Goal: Task Accomplishment & Management: Manage account settings

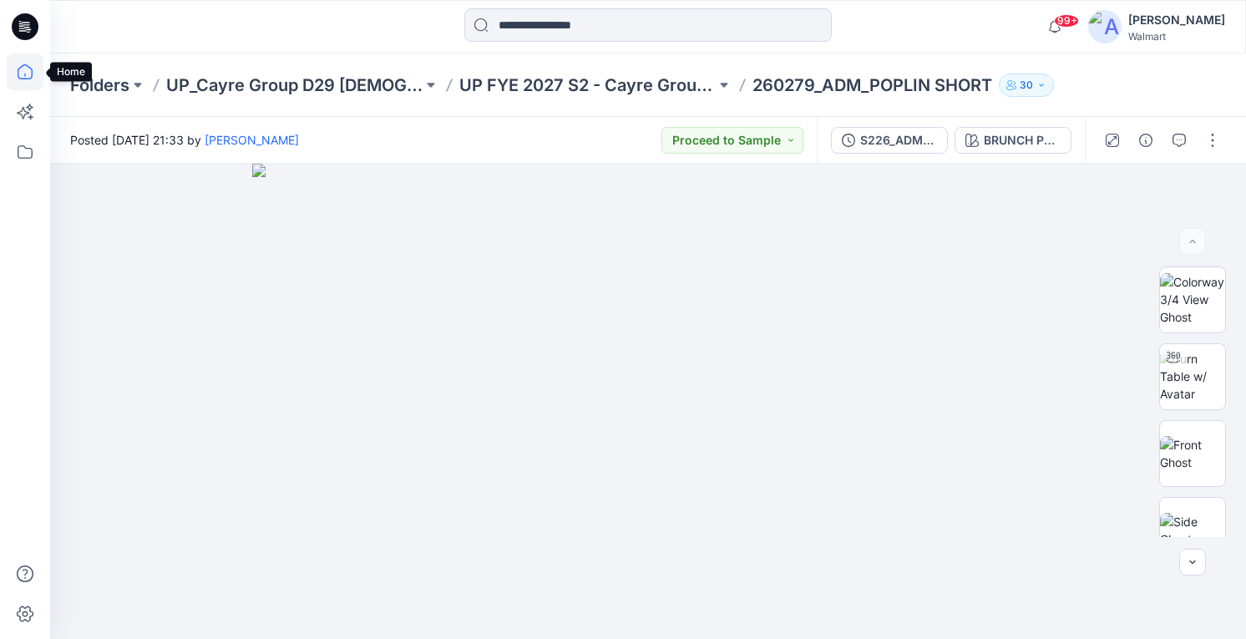
click at [22, 73] on icon at bounding box center [25, 71] width 37 height 37
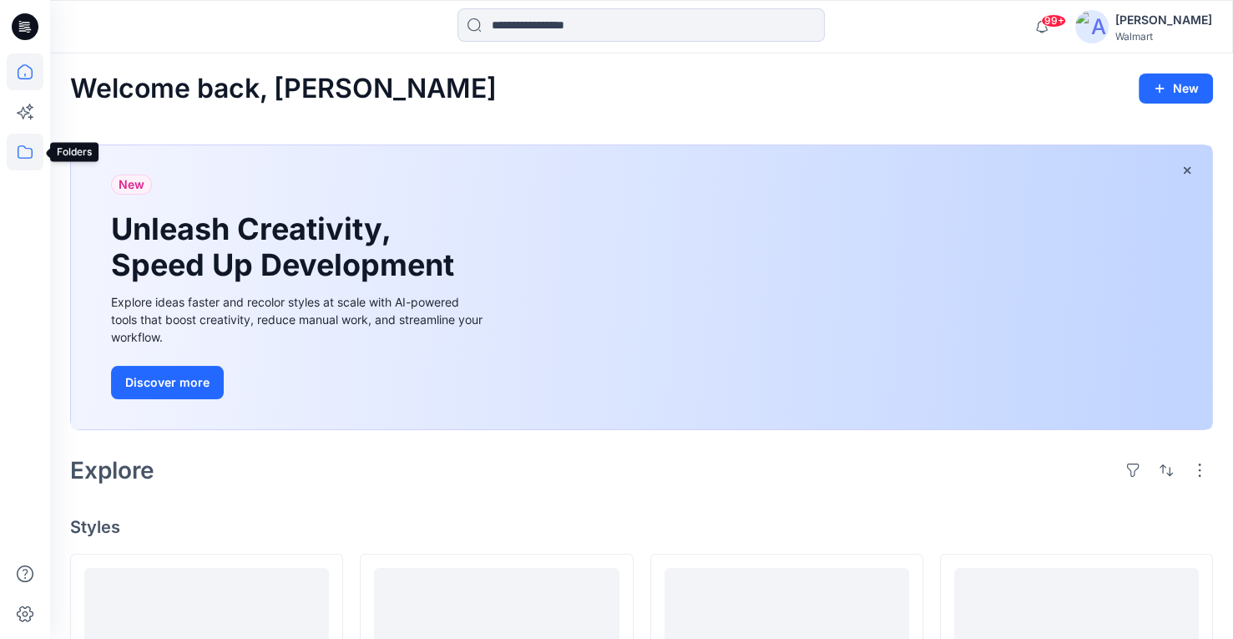
click at [20, 149] on icon at bounding box center [25, 152] width 37 height 37
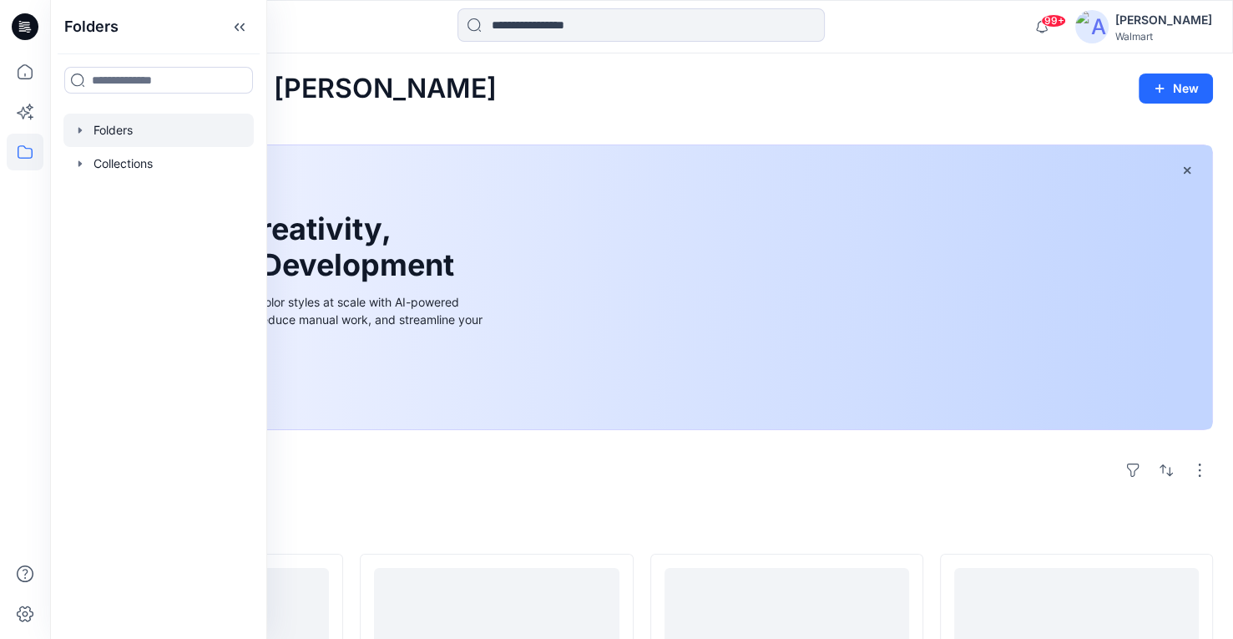
click at [82, 128] on icon "button" at bounding box center [79, 130] width 13 height 13
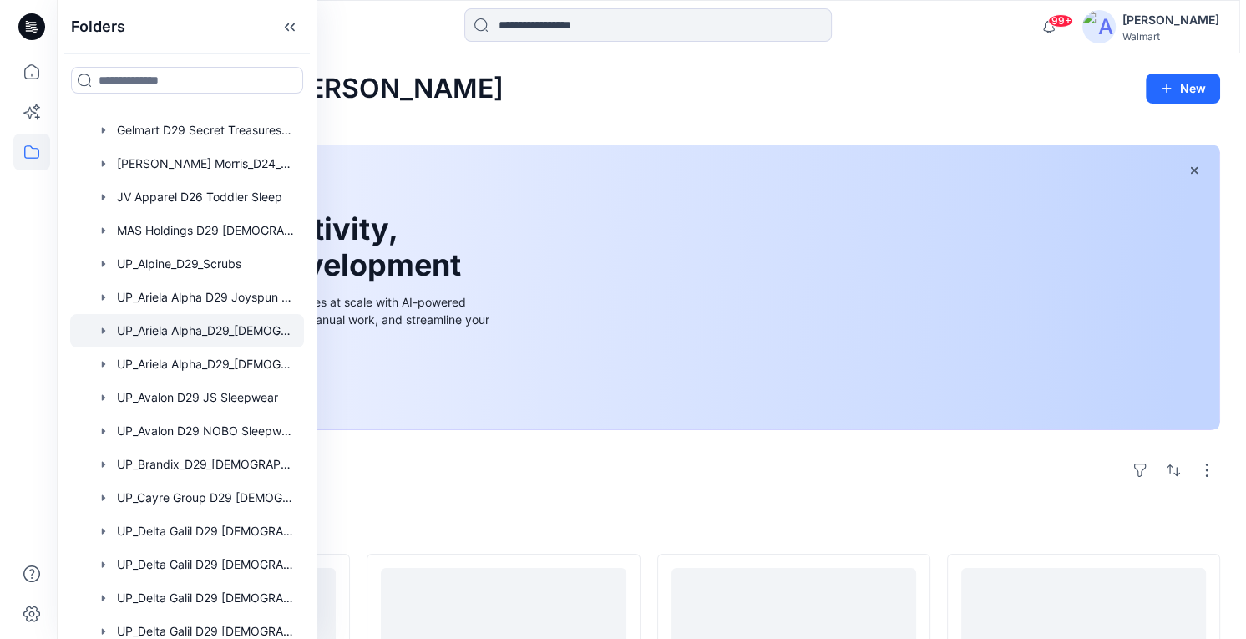
scroll to position [250, 0]
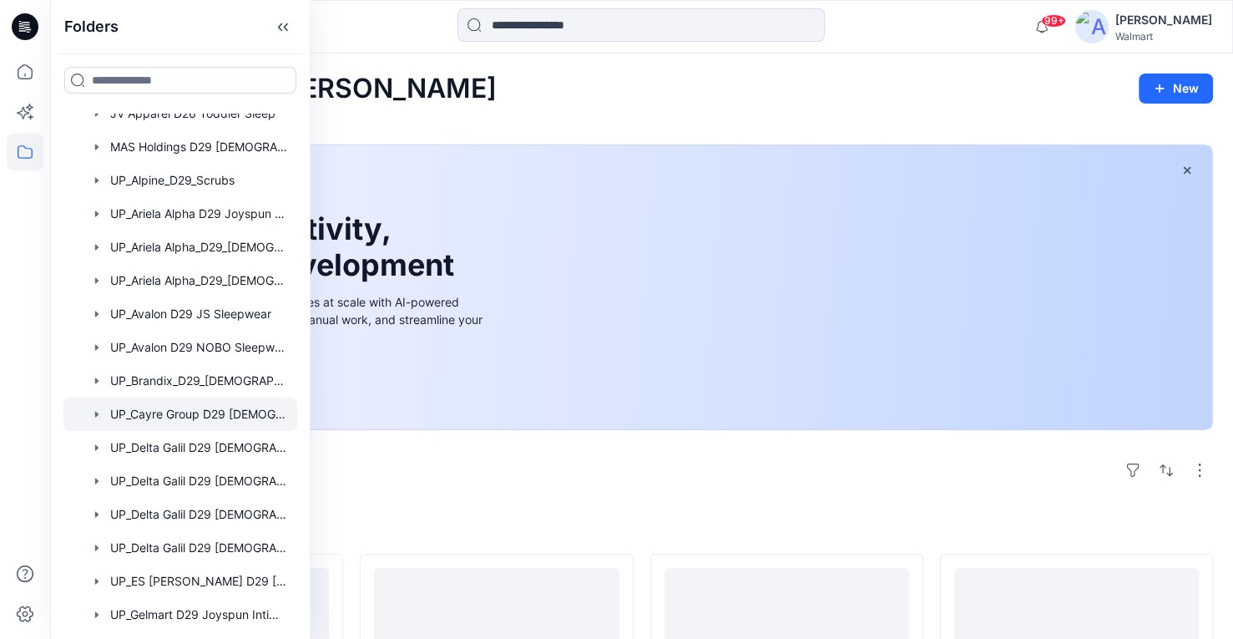
click at [193, 413] on div at bounding box center [180, 413] width 234 height 33
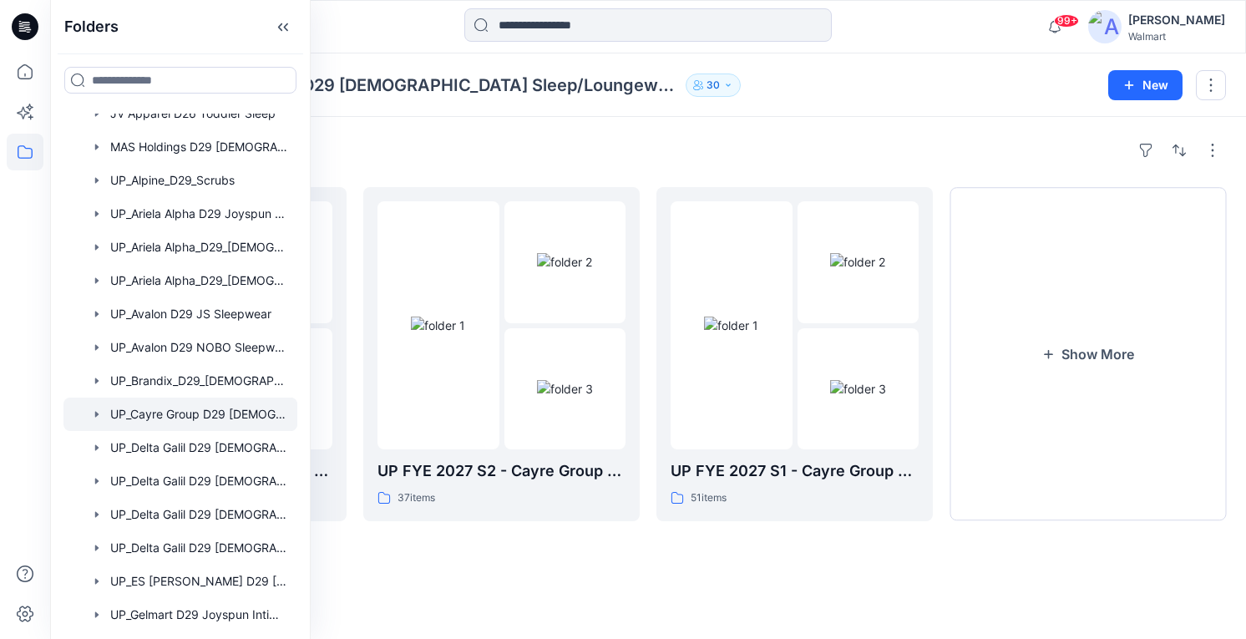
click at [834, 115] on div "Folders UP_Cayre Group D29 [DEMOGRAPHIC_DATA] Sleep/Loungewear 30 New" at bounding box center [647, 84] width 1195 height 63
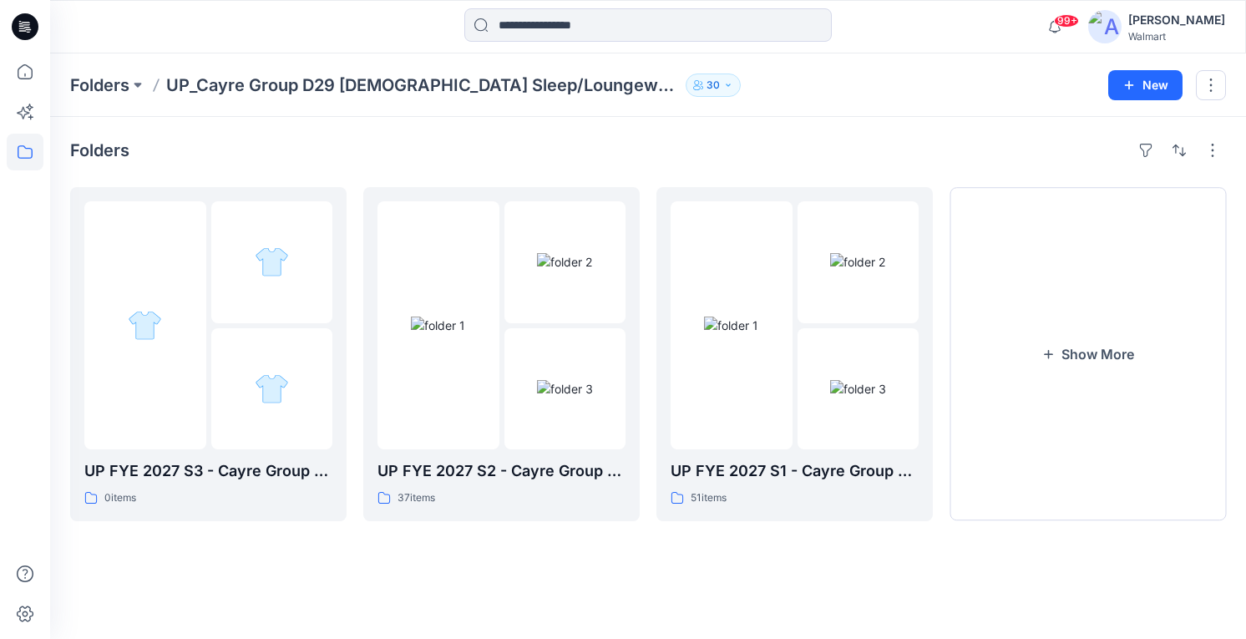
click at [685, 93] on button "30" at bounding box center [712, 84] width 55 height 23
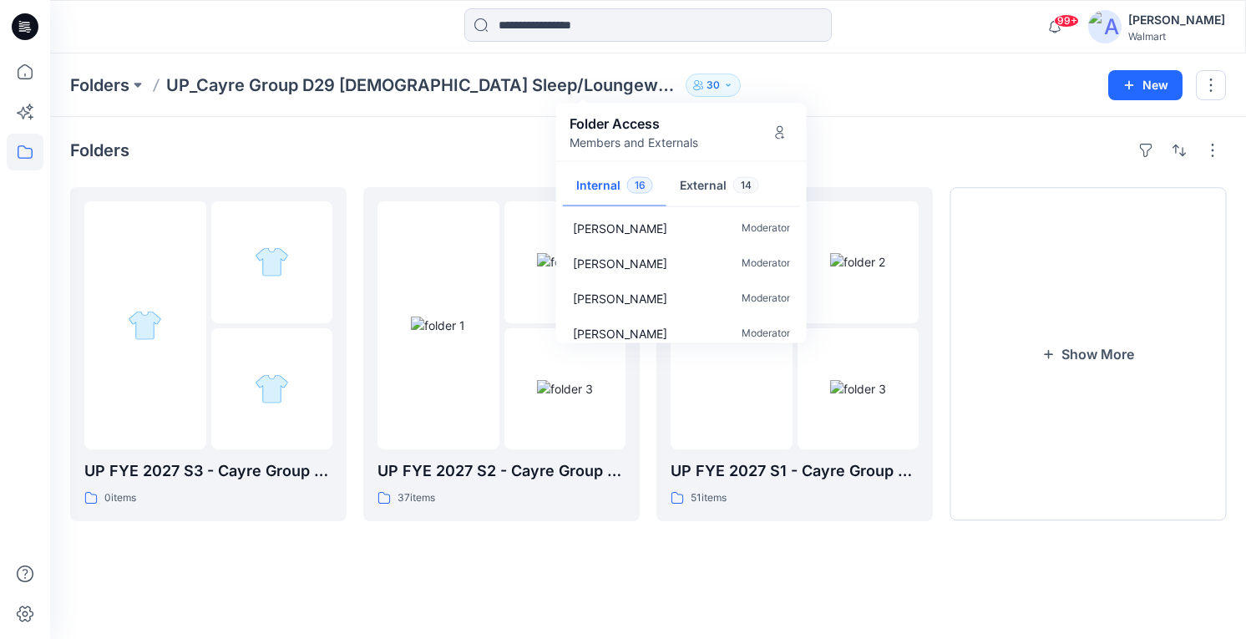
scroll to position [436, 0]
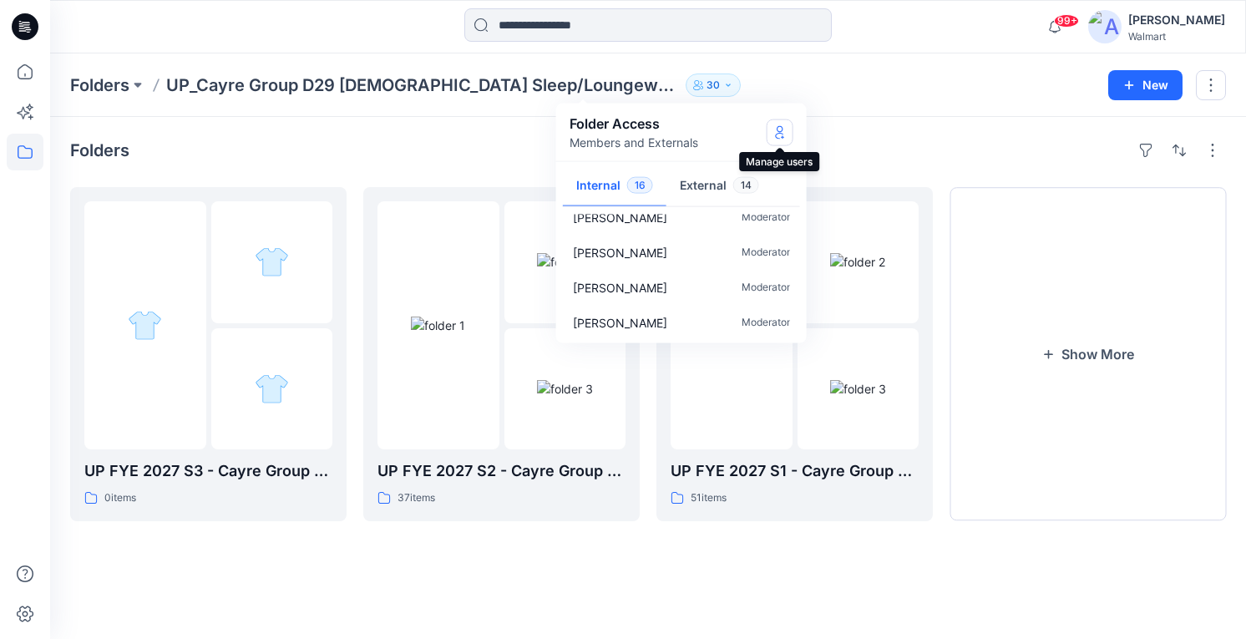
click at [776, 129] on icon "Manage Users" at bounding box center [779, 131] width 13 height 13
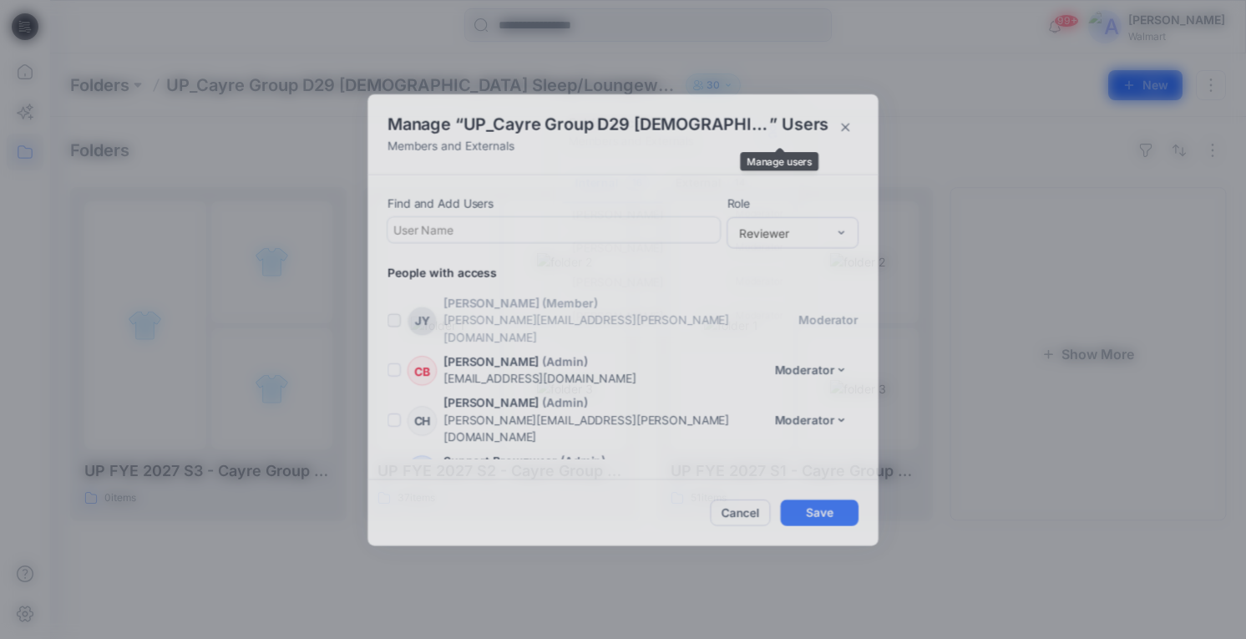
scroll to position [1079, 0]
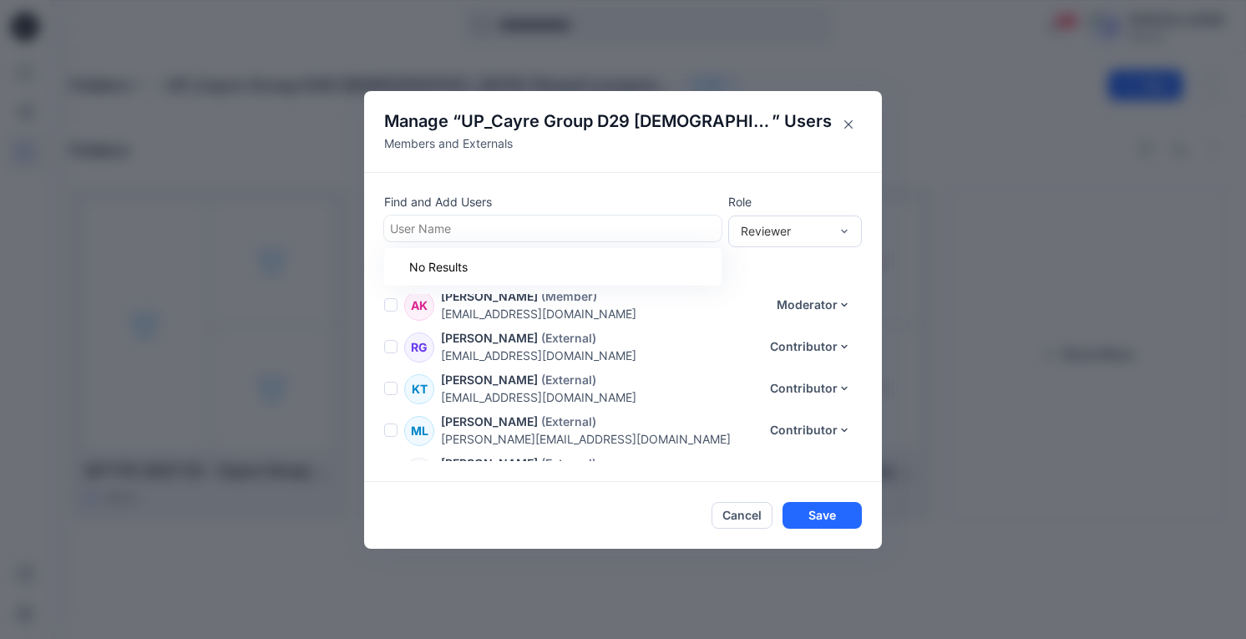
click at [456, 227] on div at bounding box center [553, 228] width 326 height 21
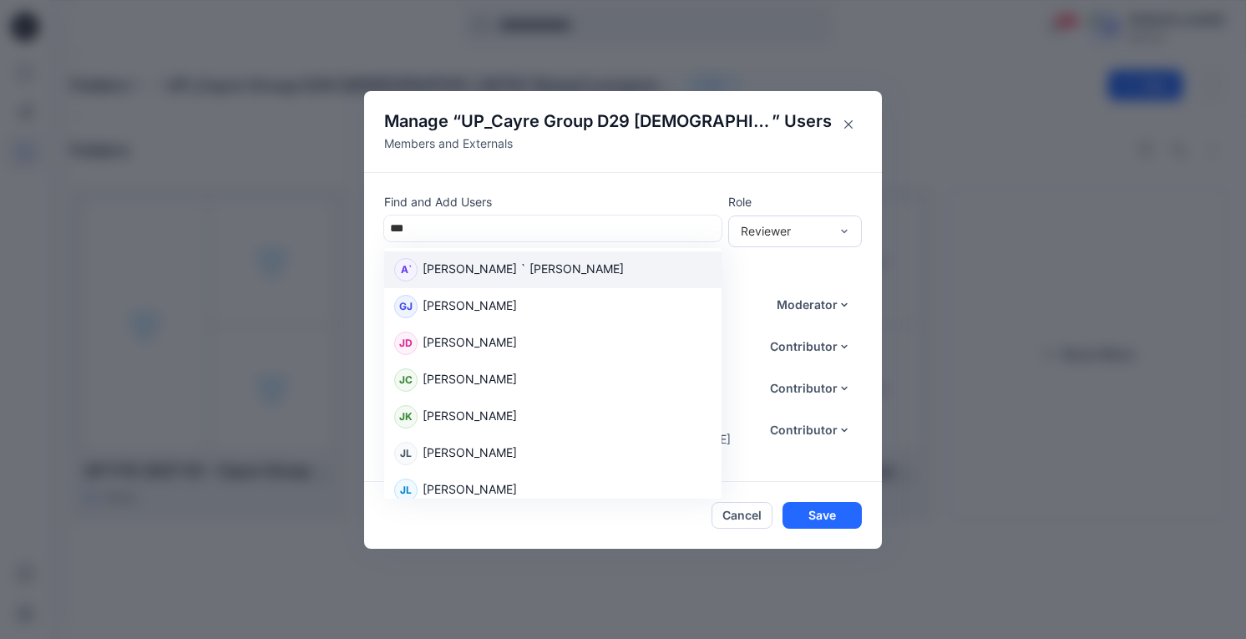
type input "****"
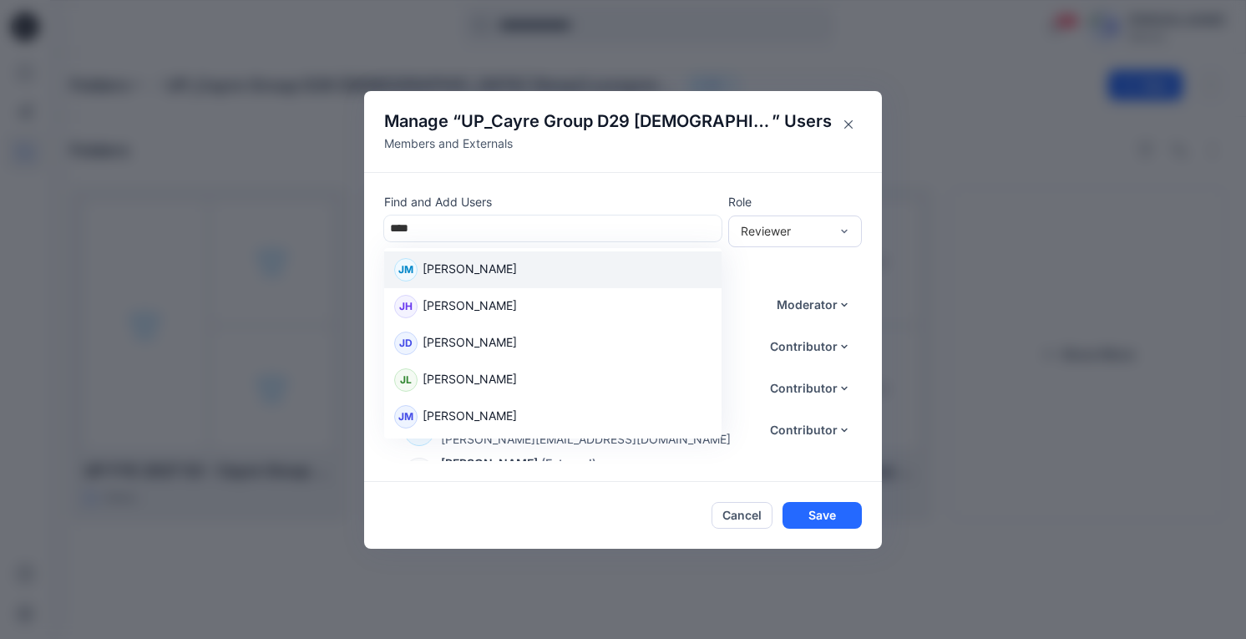
click at [478, 278] on p "[PERSON_NAME]" at bounding box center [469, 271] width 94 height 22
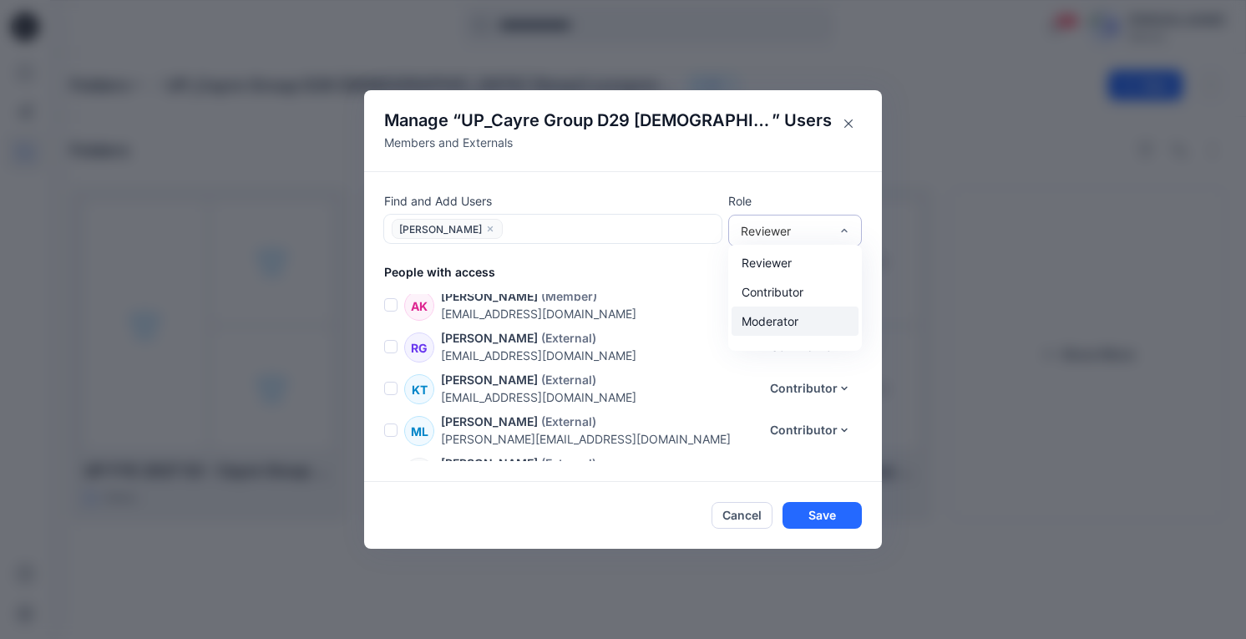
click at [789, 321] on div "Moderator" at bounding box center [794, 320] width 127 height 29
click at [835, 514] on button "Save" at bounding box center [821, 515] width 79 height 27
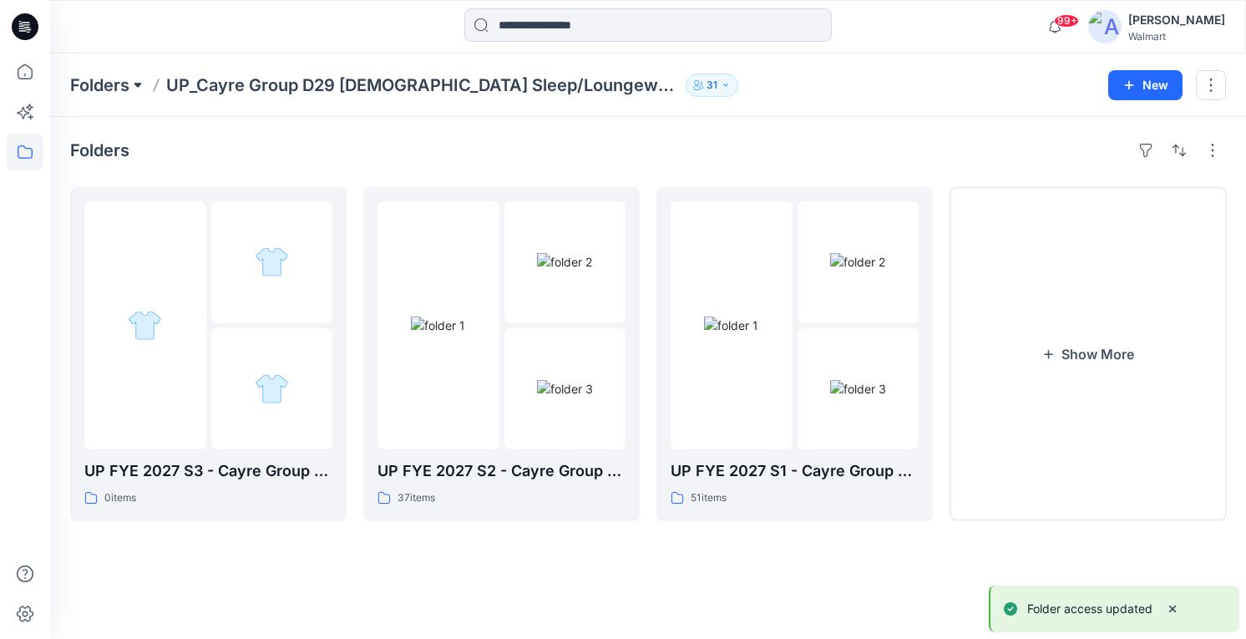
click at [133, 83] on button at bounding box center [137, 84] width 17 height 23
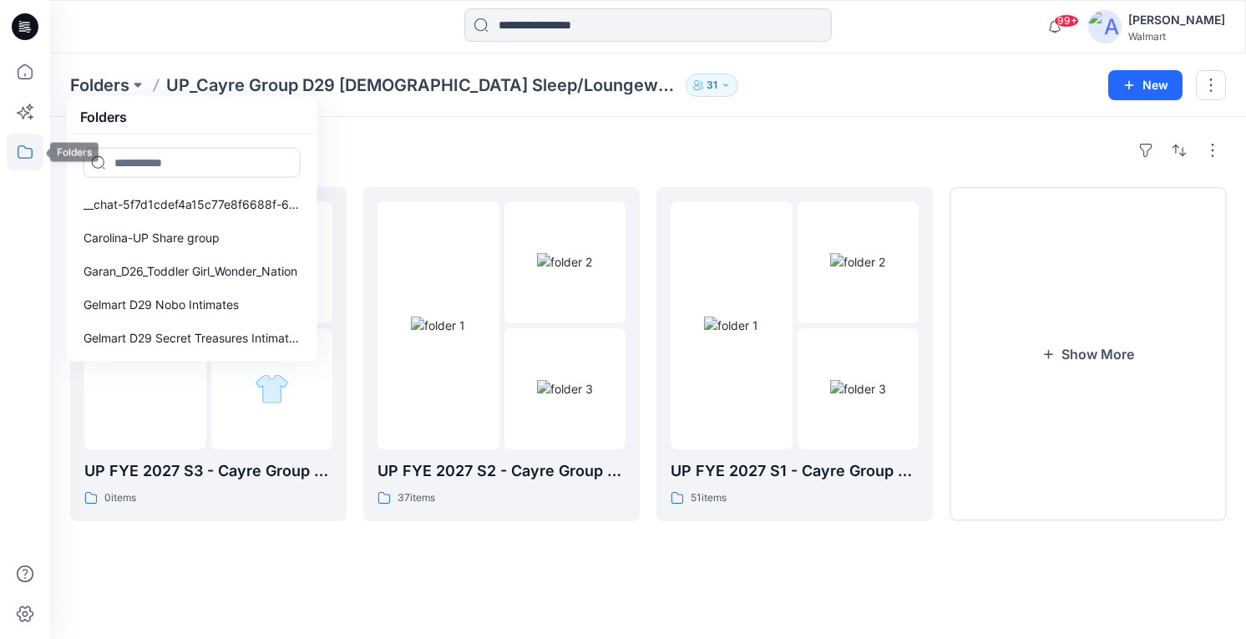
click at [38, 144] on icon at bounding box center [25, 152] width 37 height 37
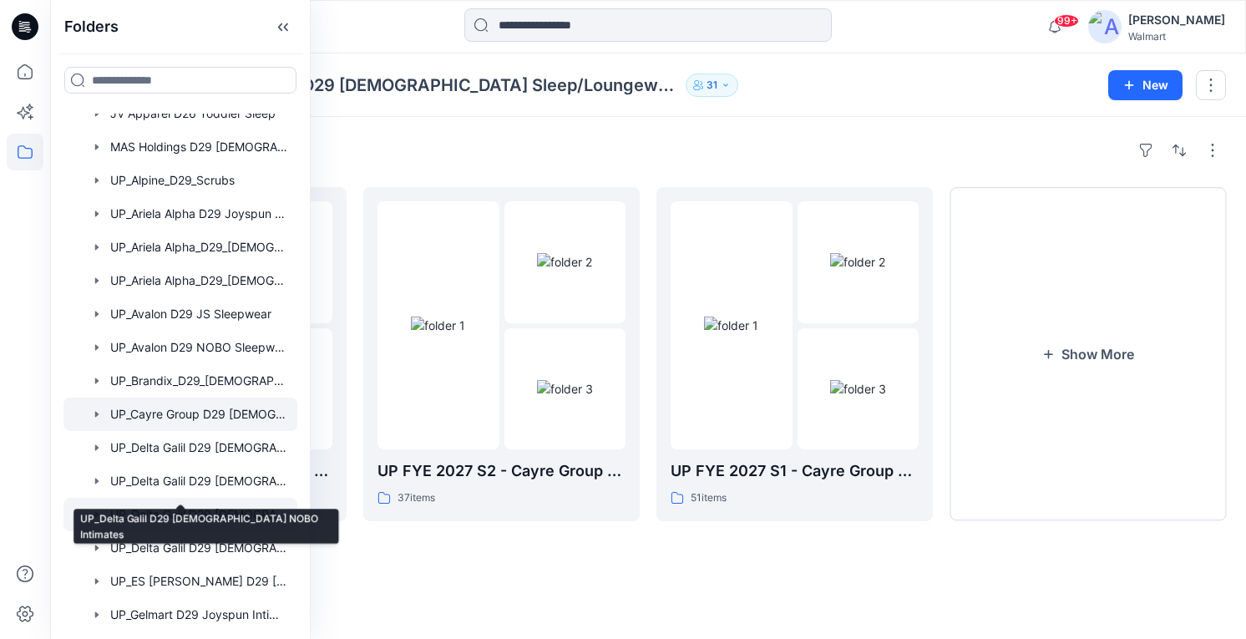
scroll to position [334, 0]
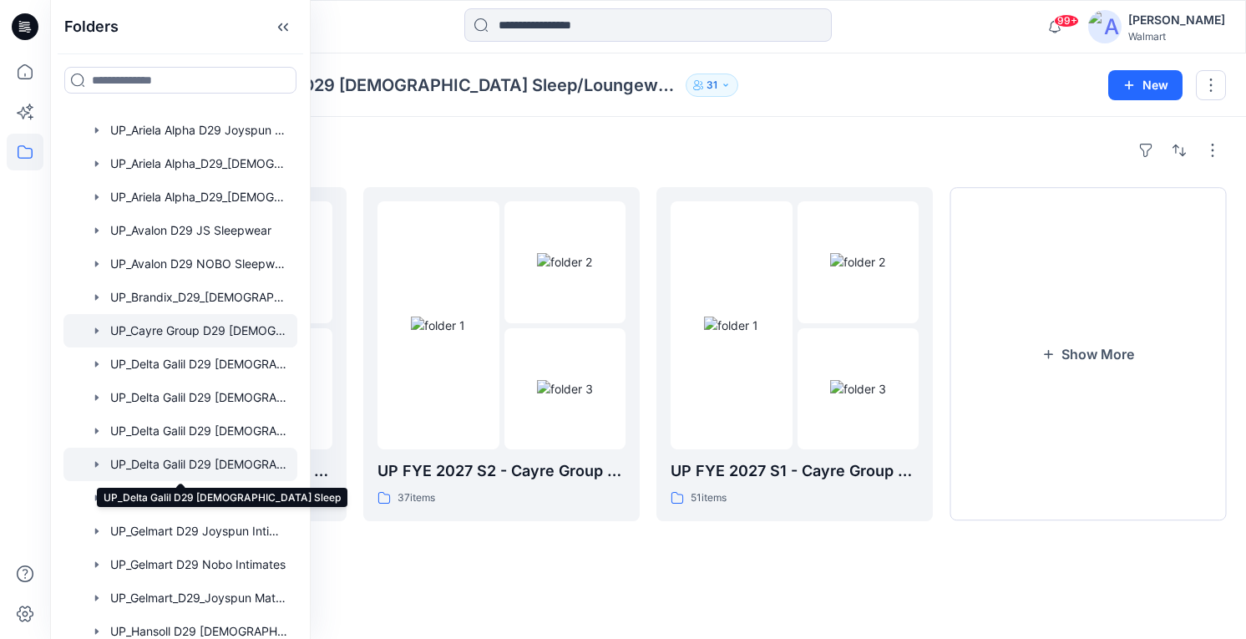
click at [250, 468] on div at bounding box center [180, 463] width 234 height 33
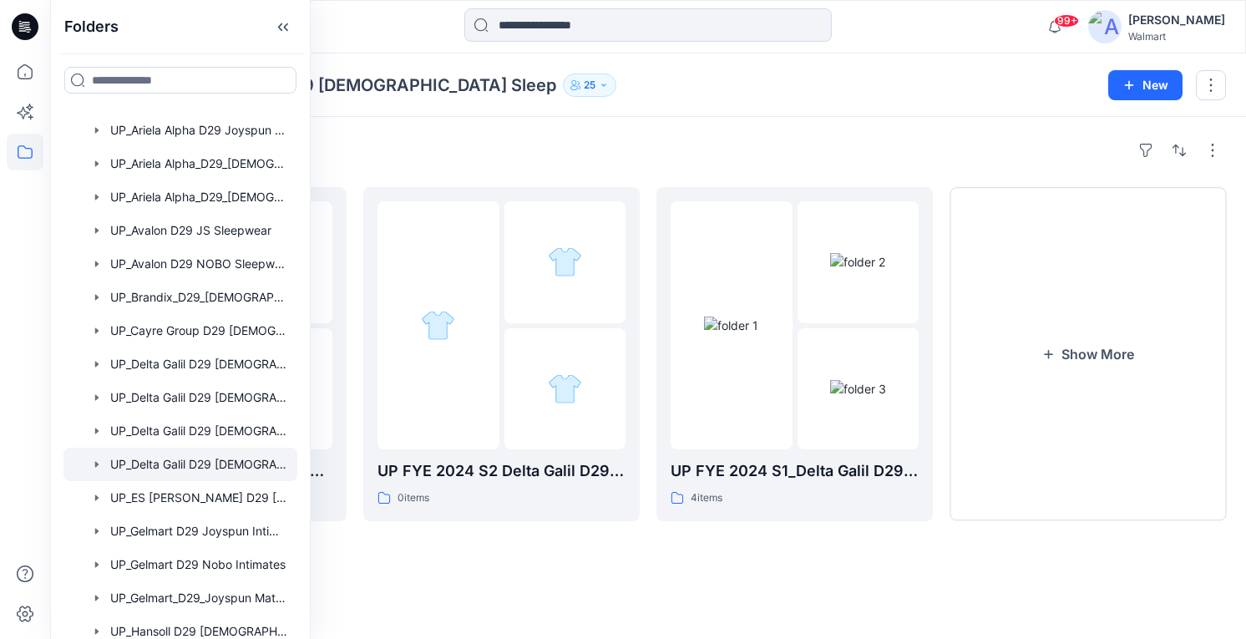
click at [537, 99] on div "Folders UP_Delta Galil D29 [DEMOGRAPHIC_DATA] Sleep 25 New" at bounding box center [647, 84] width 1195 height 63
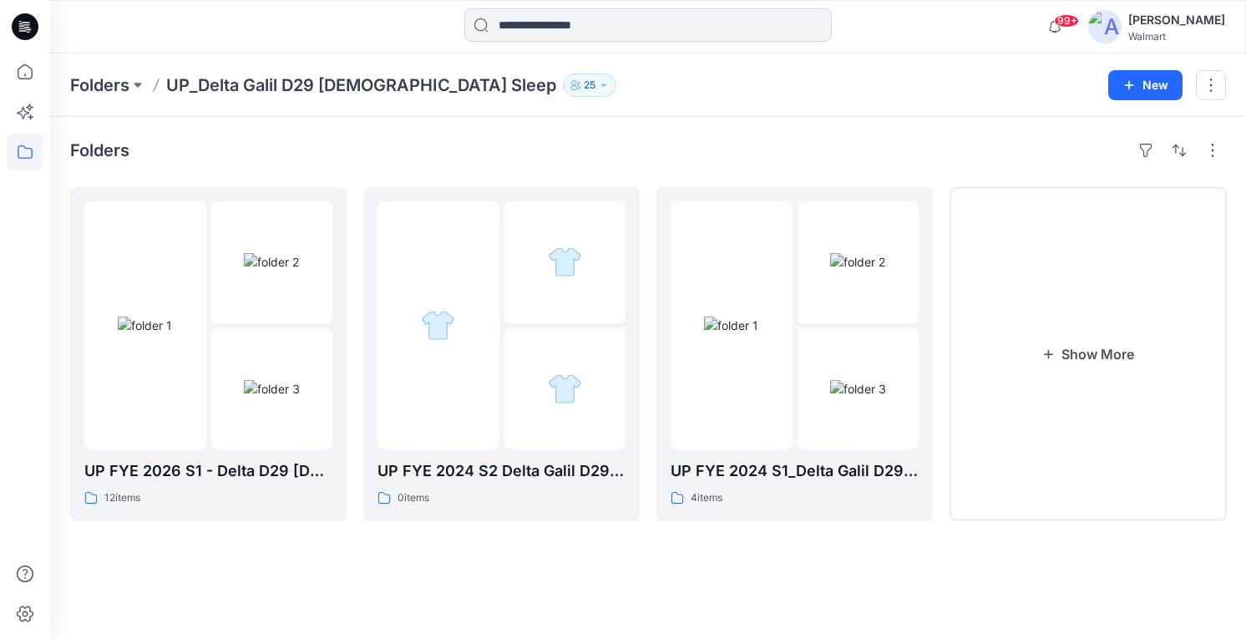
click at [584, 86] on p "25" at bounding box center [590, 85] width 12 height 18
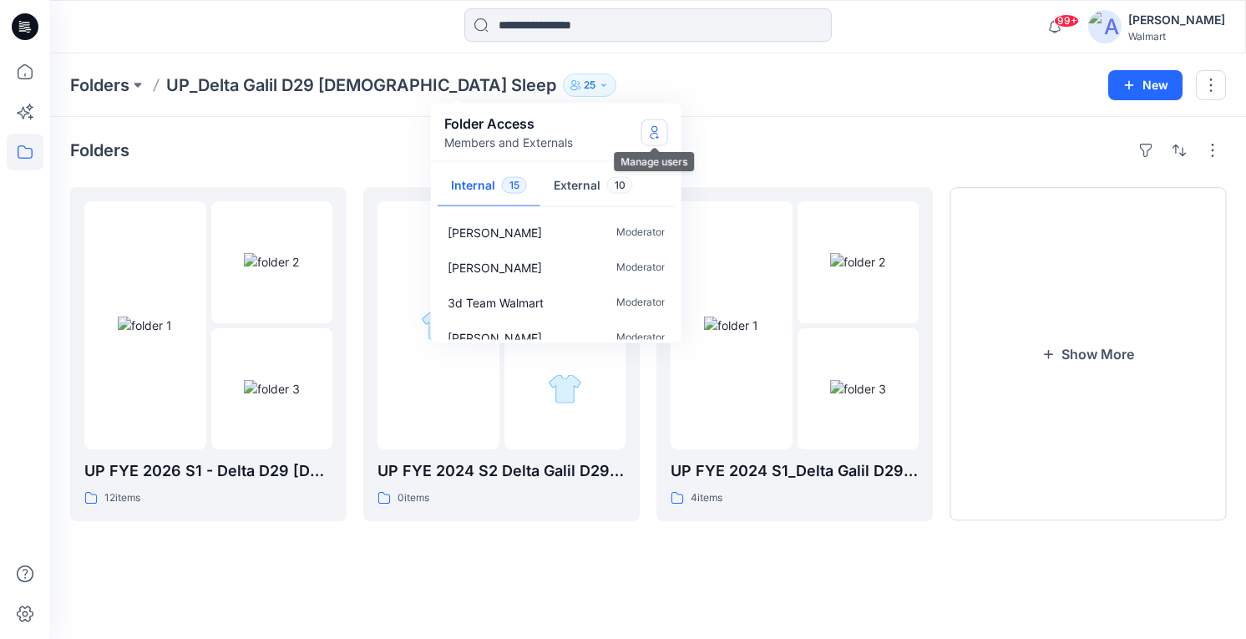
click at [665, 132] on button "Manage Users" at bounding box center [654, 132] width 27 height 27
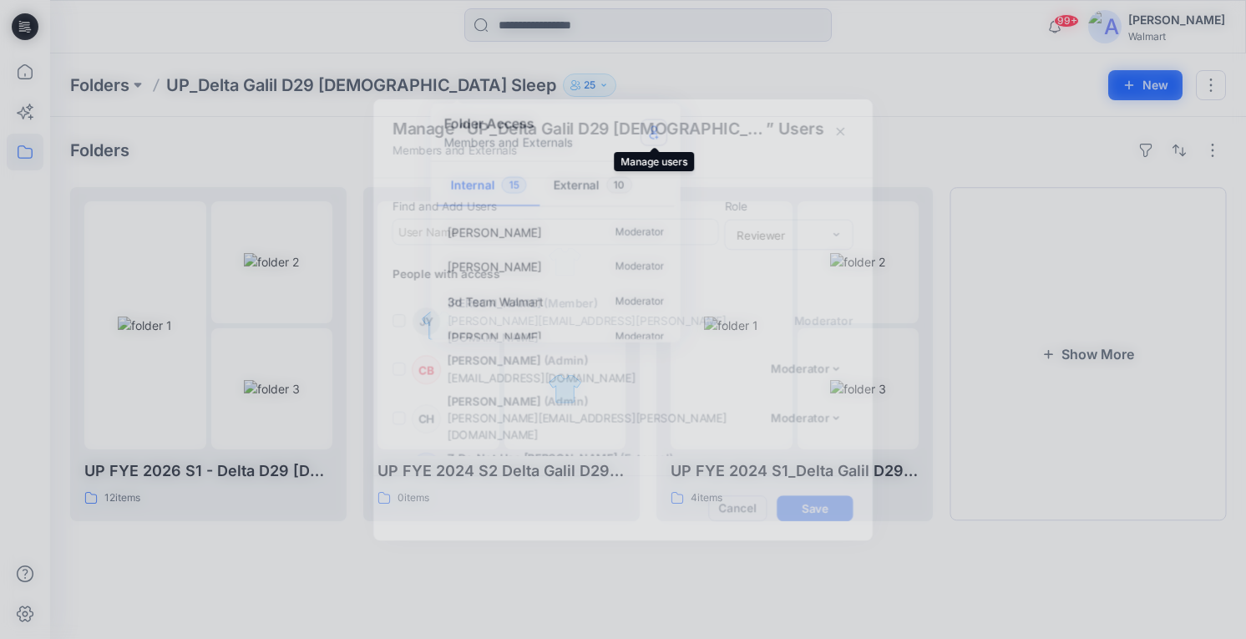
scroll to position [870, 0]
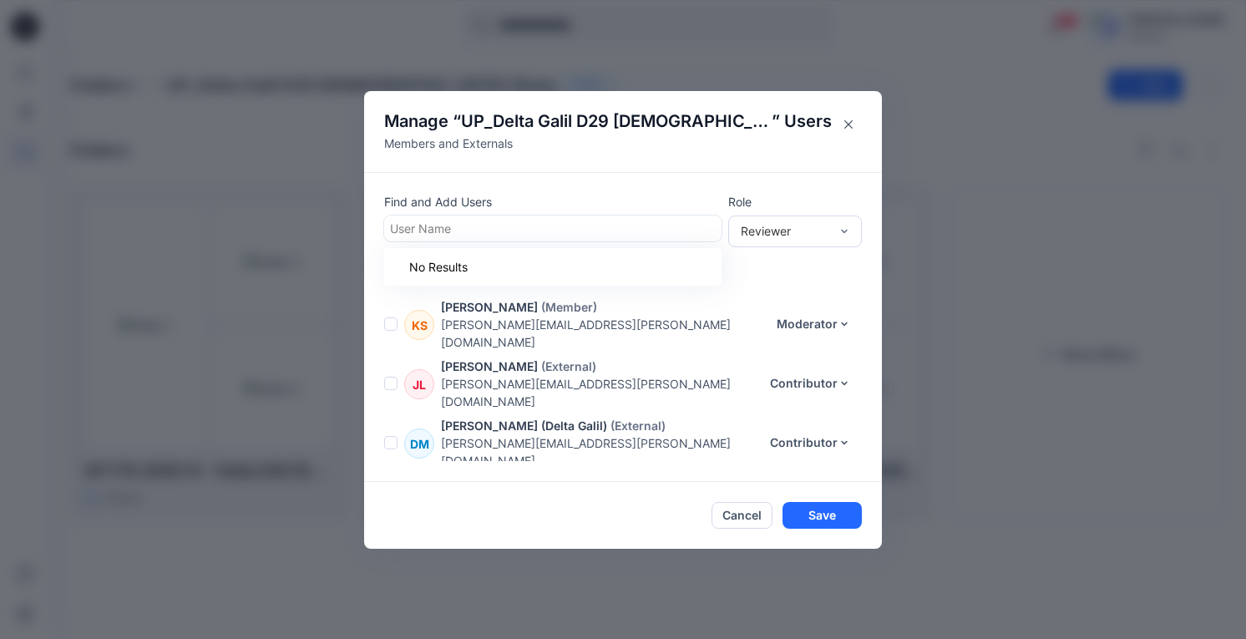
click at [618, 230] on div at bounding box center [553, 228] width 326 height 21
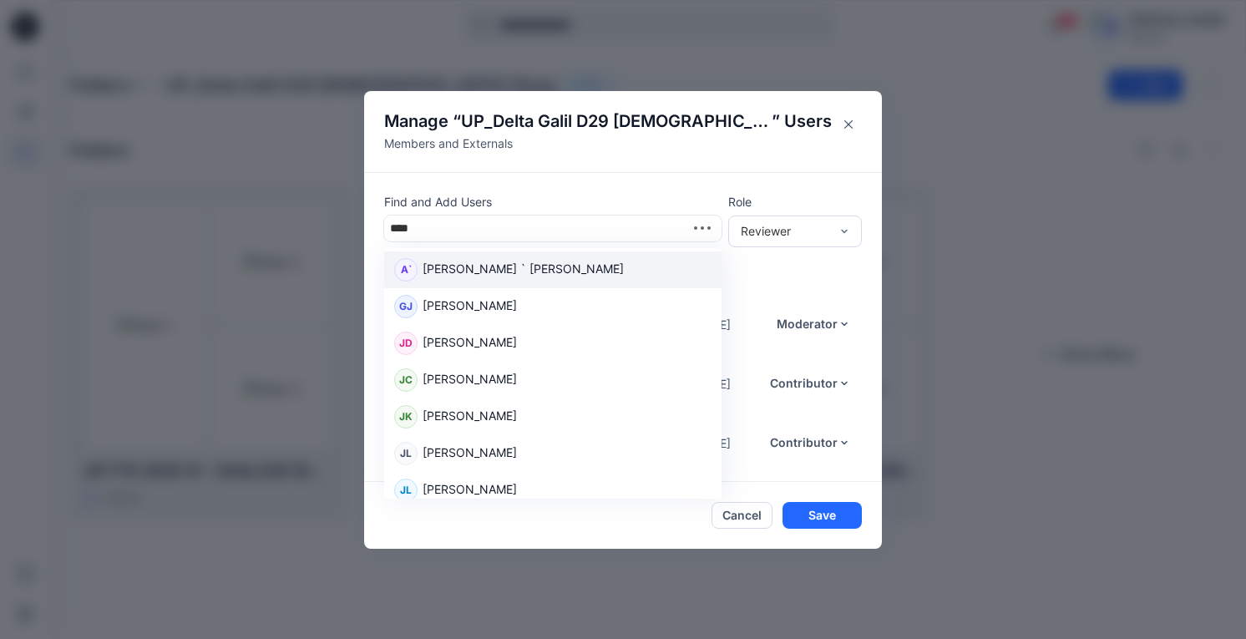
type input "*****"
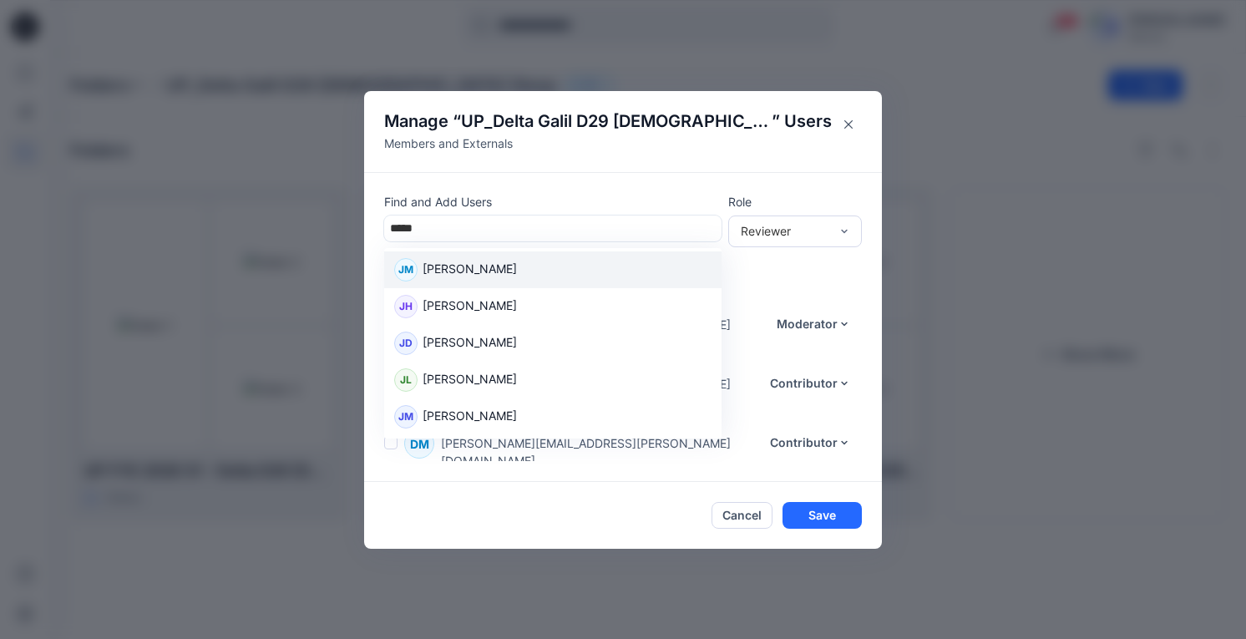
click at [550, 259] on div "[PERSON_NAME]" at bounding box center [552, 269] width 317 height 23
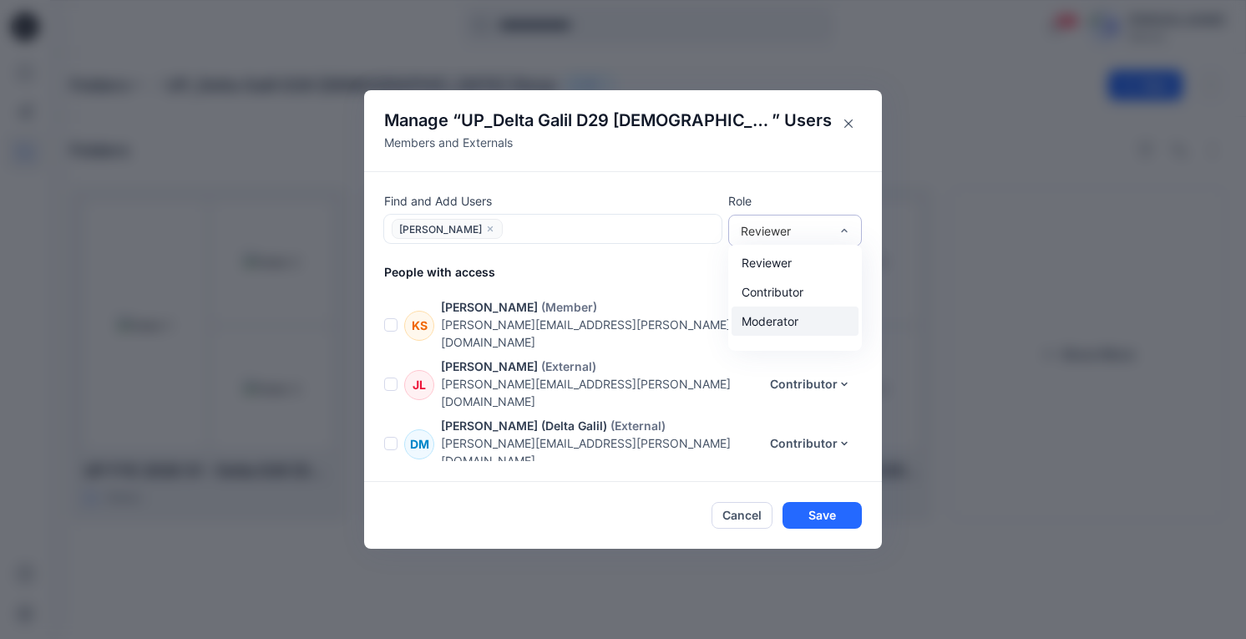
click at [769, 316] on div "Moderator" at bounding box center [794, 320] width 127 height 29
click at [837, 512] on button "Save" at bounding box center [821, 515] width 79 height 27
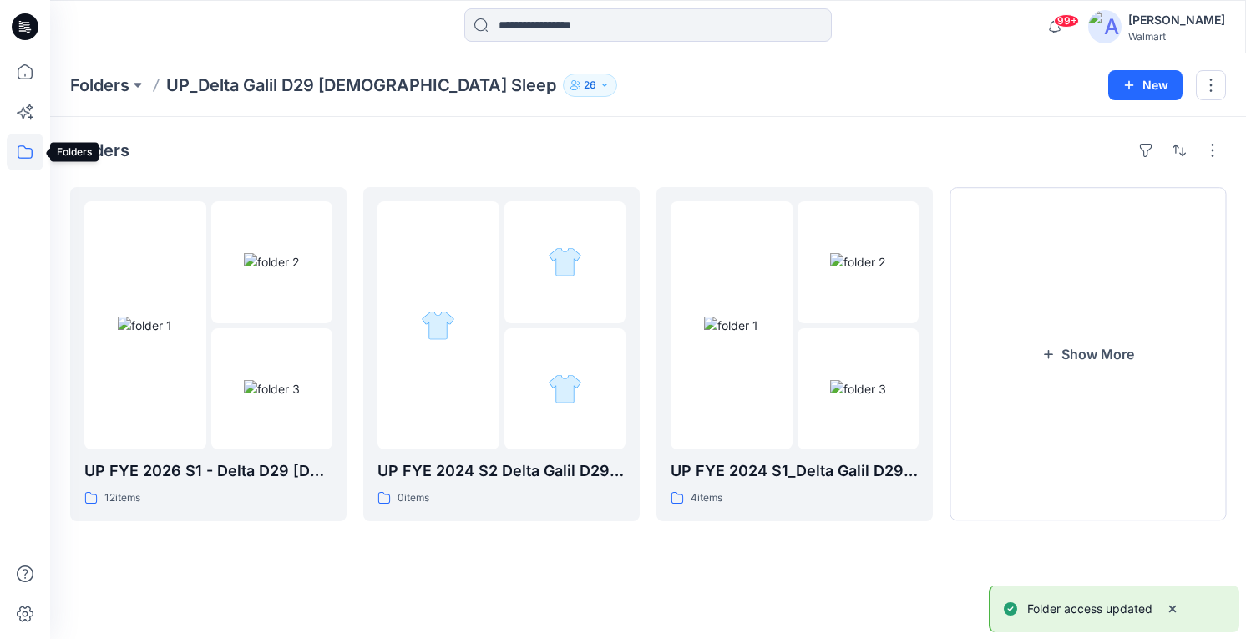
click at [26, 154] on icon at bounding box center [25, 152] width 37 height 37
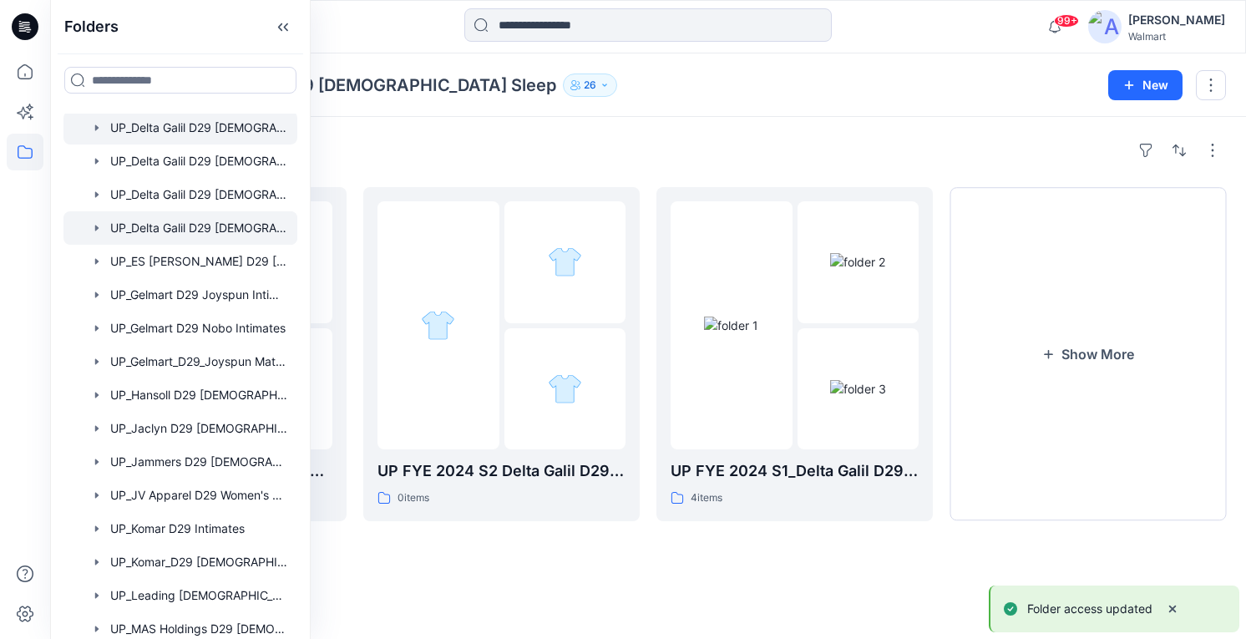
scroll to position [584, 0]
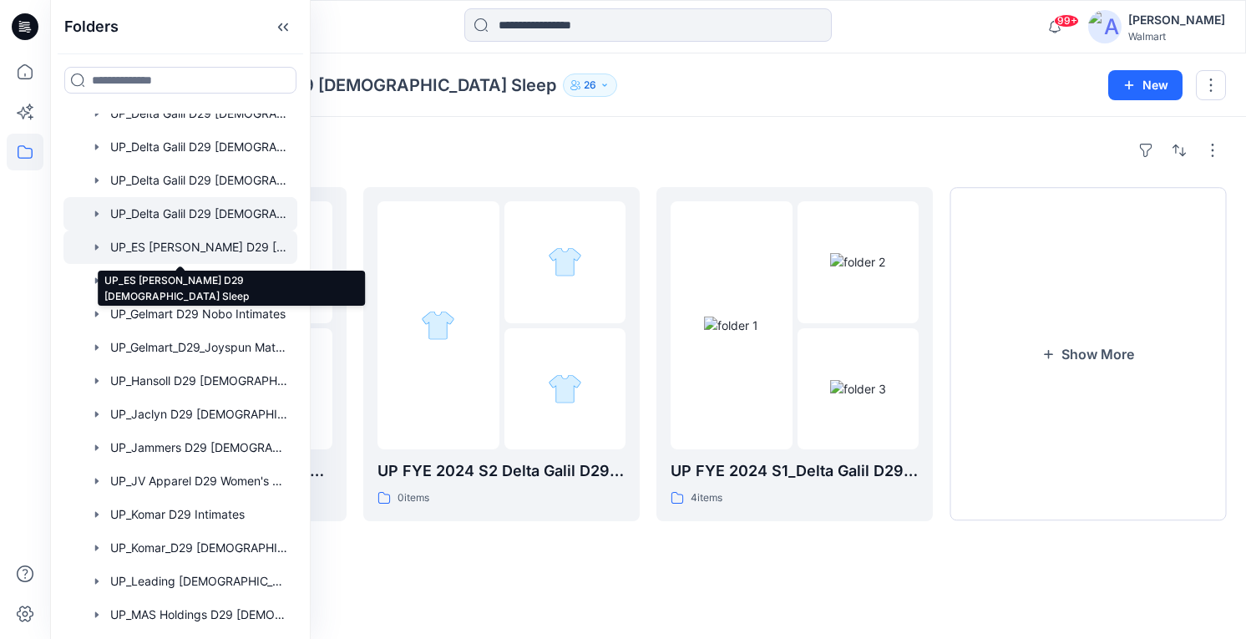
click at [219, 245] on div at bounding box center [180, 246] width 234 height 33
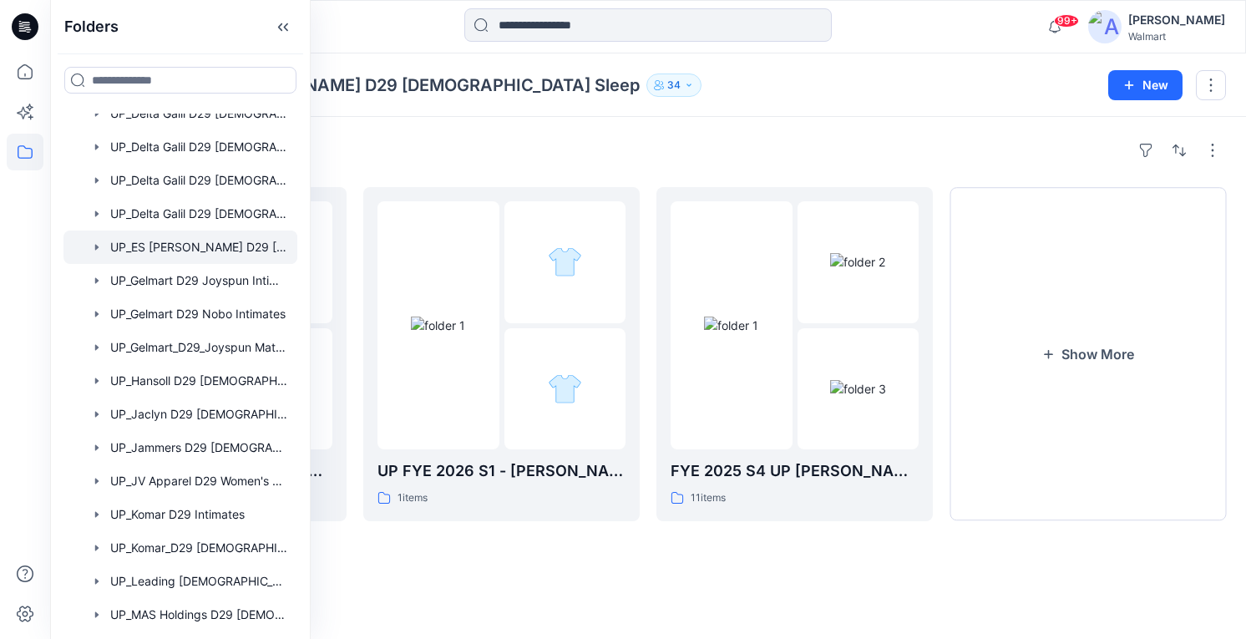
click at [852, 124] on div "Folders UP FYE 2026 S4 - [PERSON_NAME] D29 [DEMOGRAPHIC_DATA] Sleepwear 6 items…" at bounding box center [647, 378] width 1195 height 522
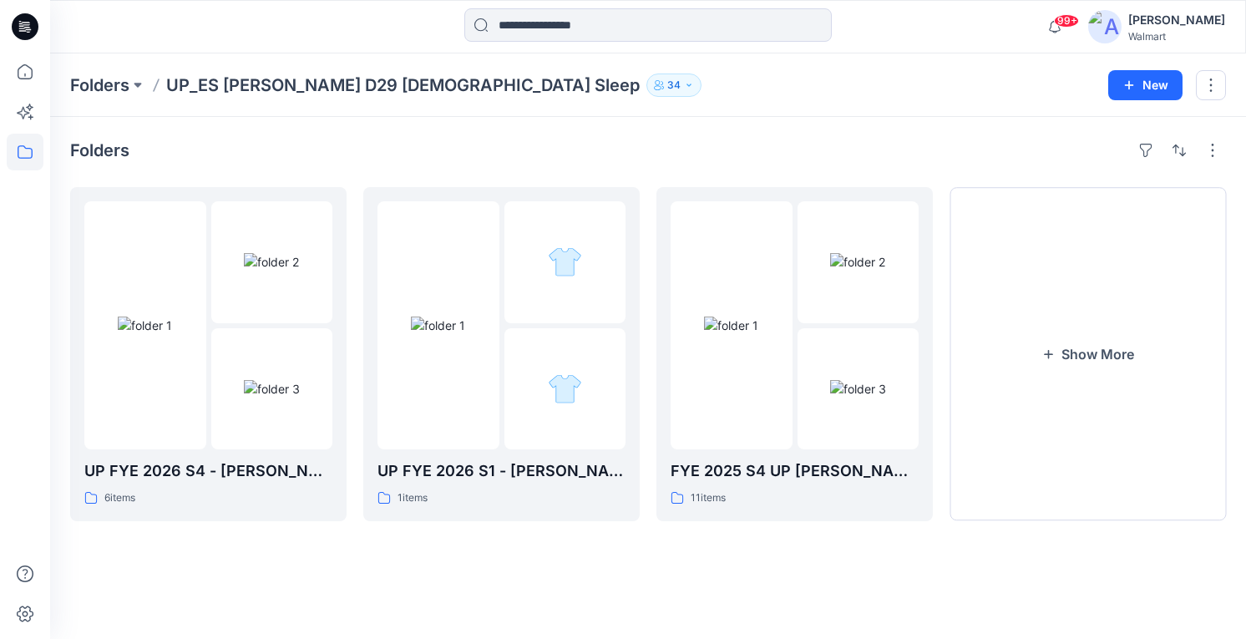
click at [646, 89] on button "34" at bounding box center [673, 84] width 55 height 23
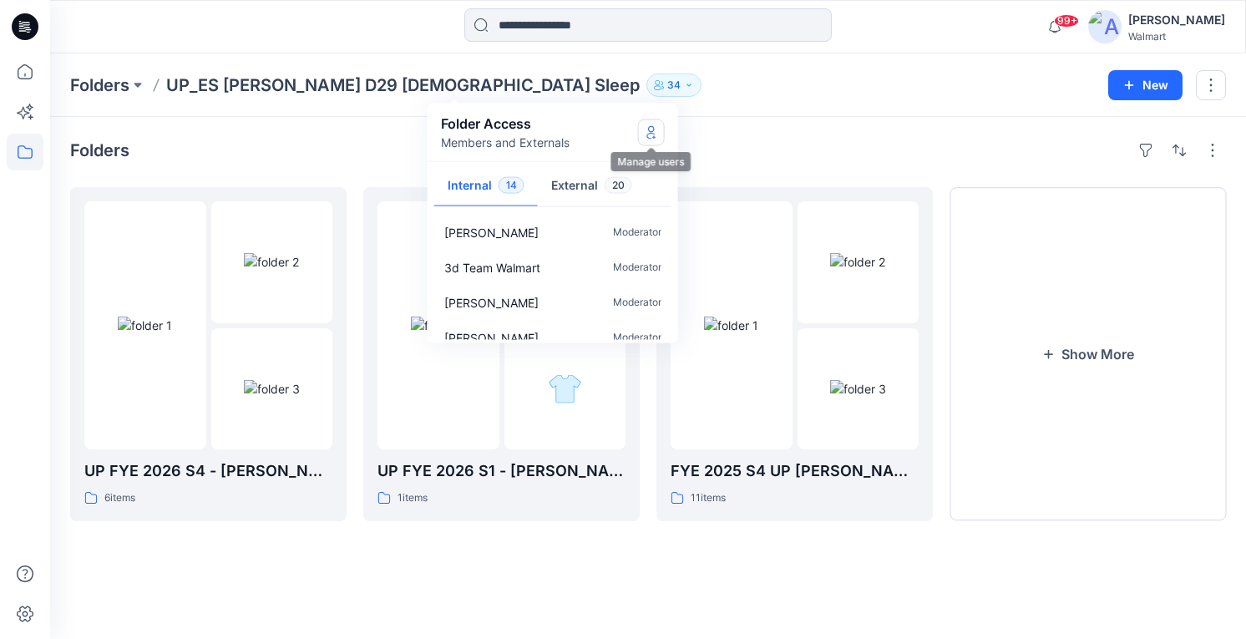
click at [651, 134] on icon "Manage Users" at bounding box center [650, 131] width 13 height 13
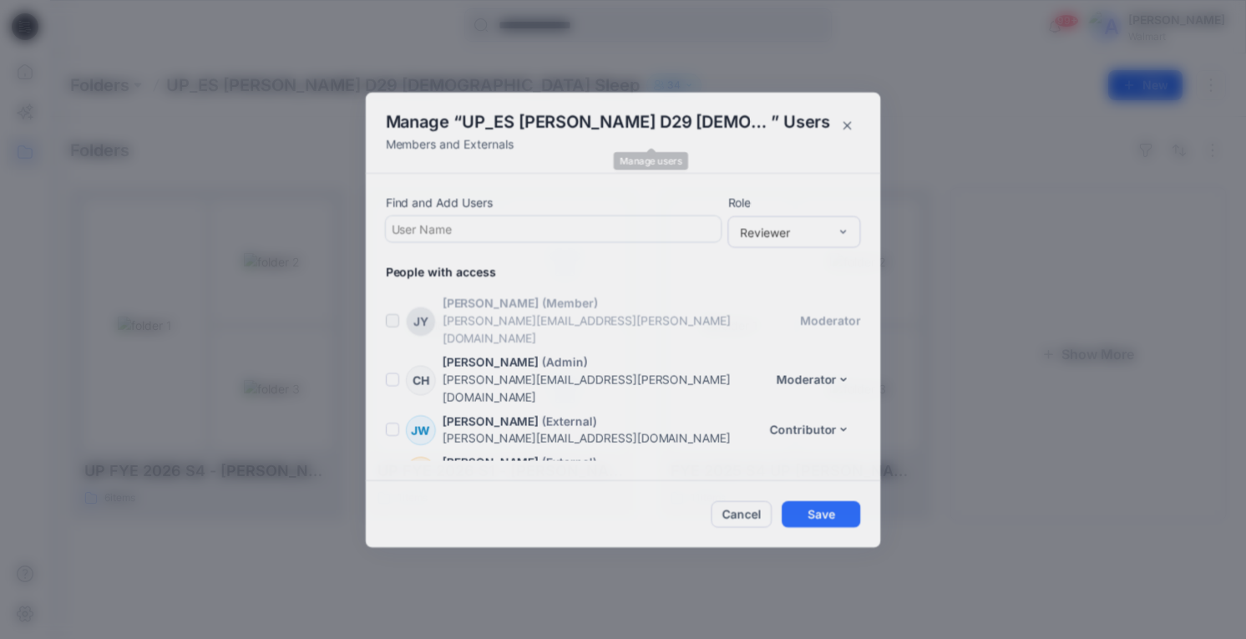
scroll to position [1246, 0]
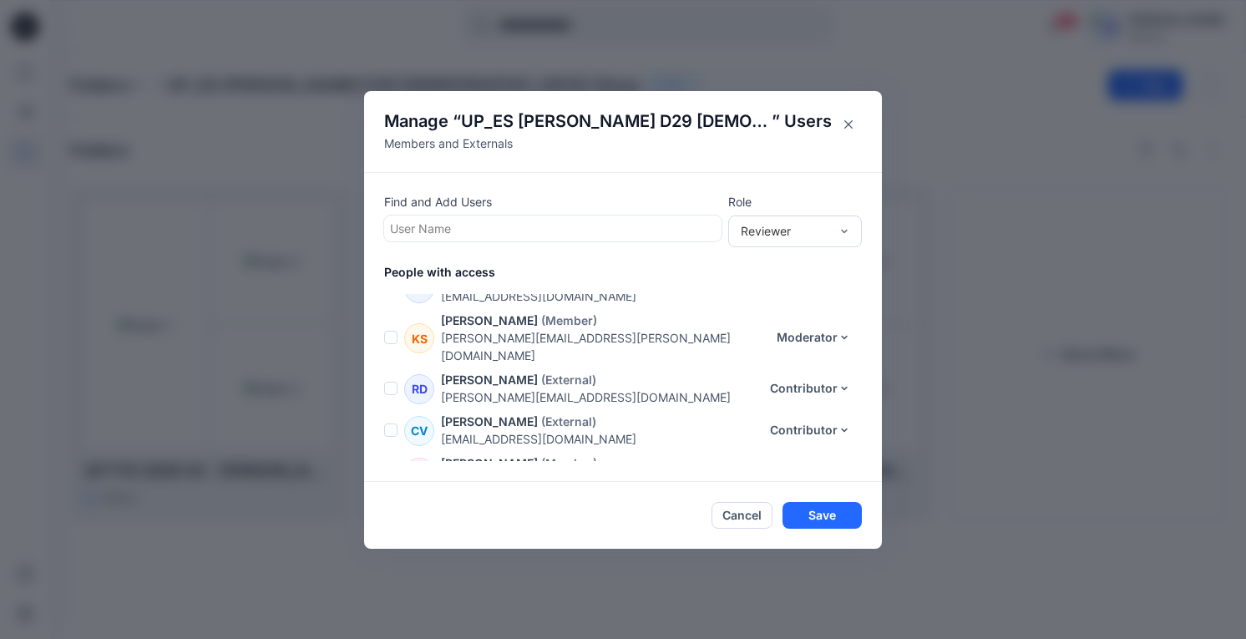
click at [481, 230] on div at bounding box center [553, 228] width 326 height 21
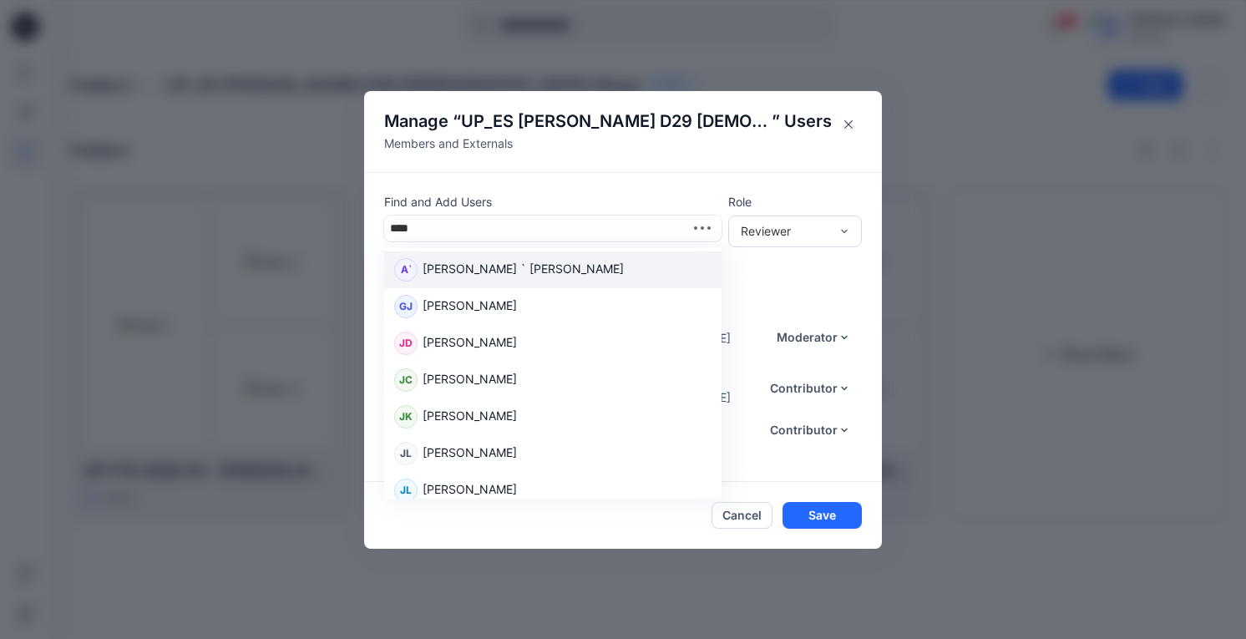
type input "*****"
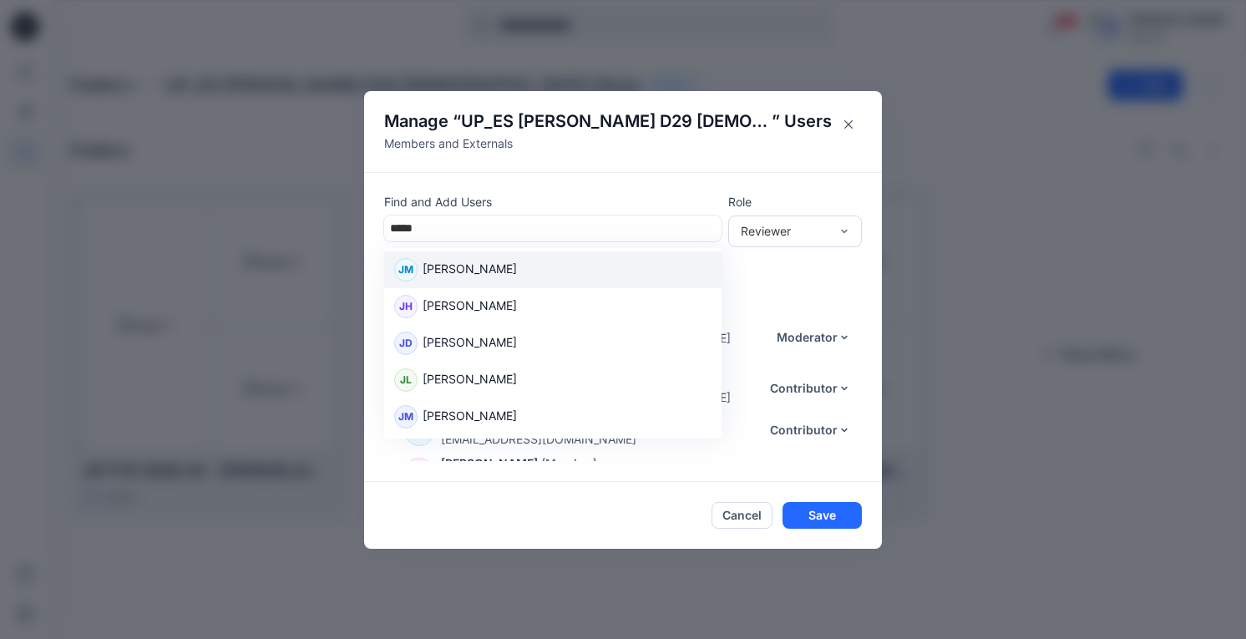
click at [463, 268] on p "[PERSON_NAME]" at bounding box center [469, 271] width 94 height 22
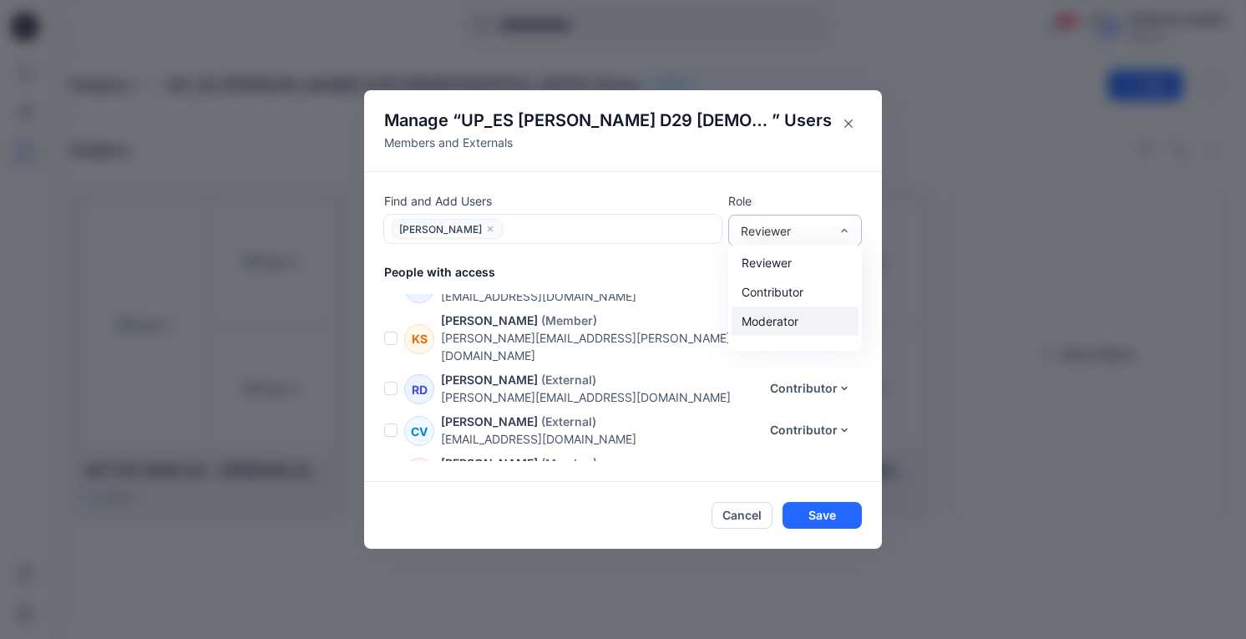
click at [821, 316] on div "Moderator" at bounding box center [794, 320] width 127 height 29
click at [840, 524] on button "Save" at bounding box center [821, 515] width 79 height 27
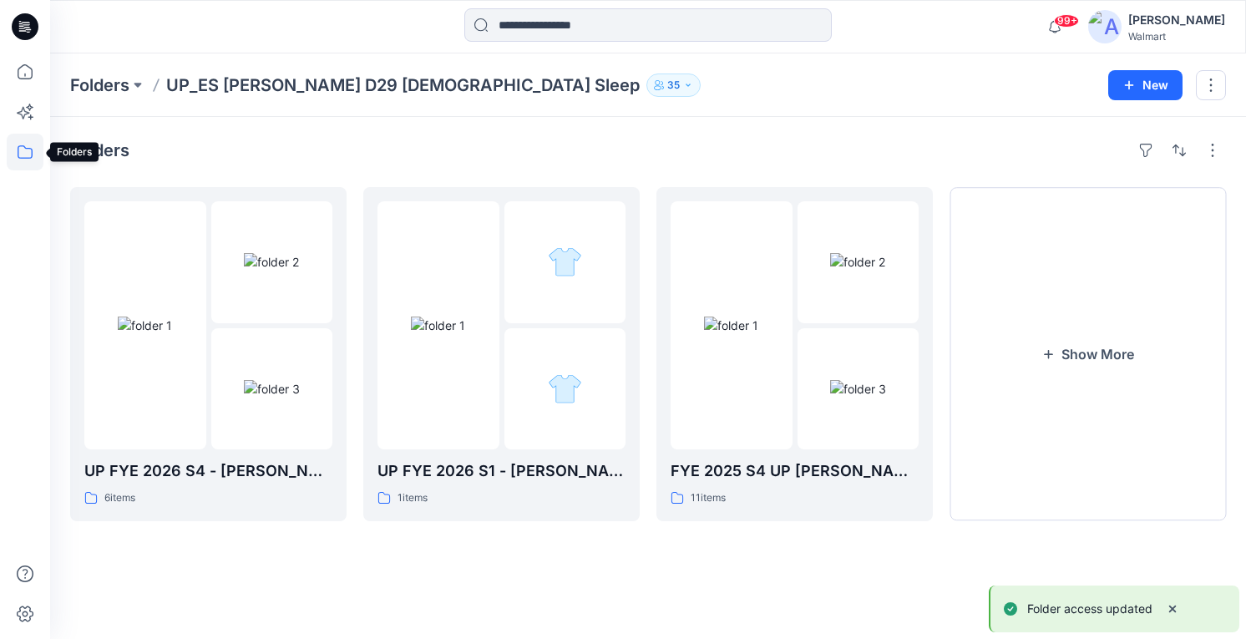
click at [26, 146] on icon at bounding box center [25, 152] width 37 height 37
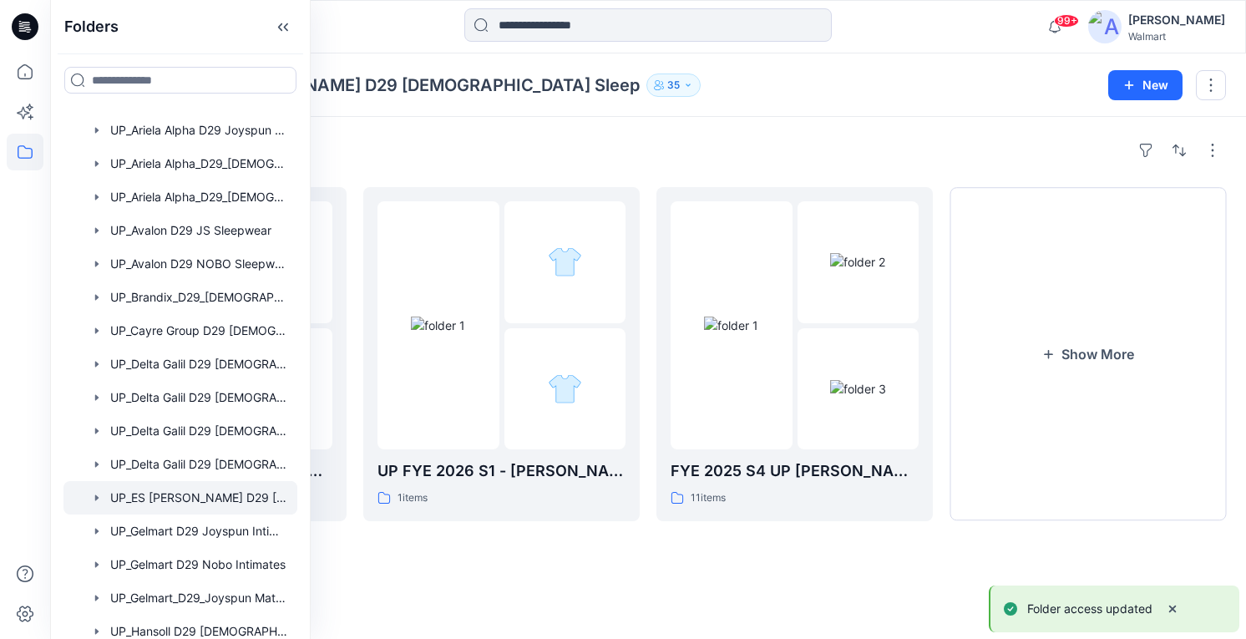
scroll to position [417, 0]
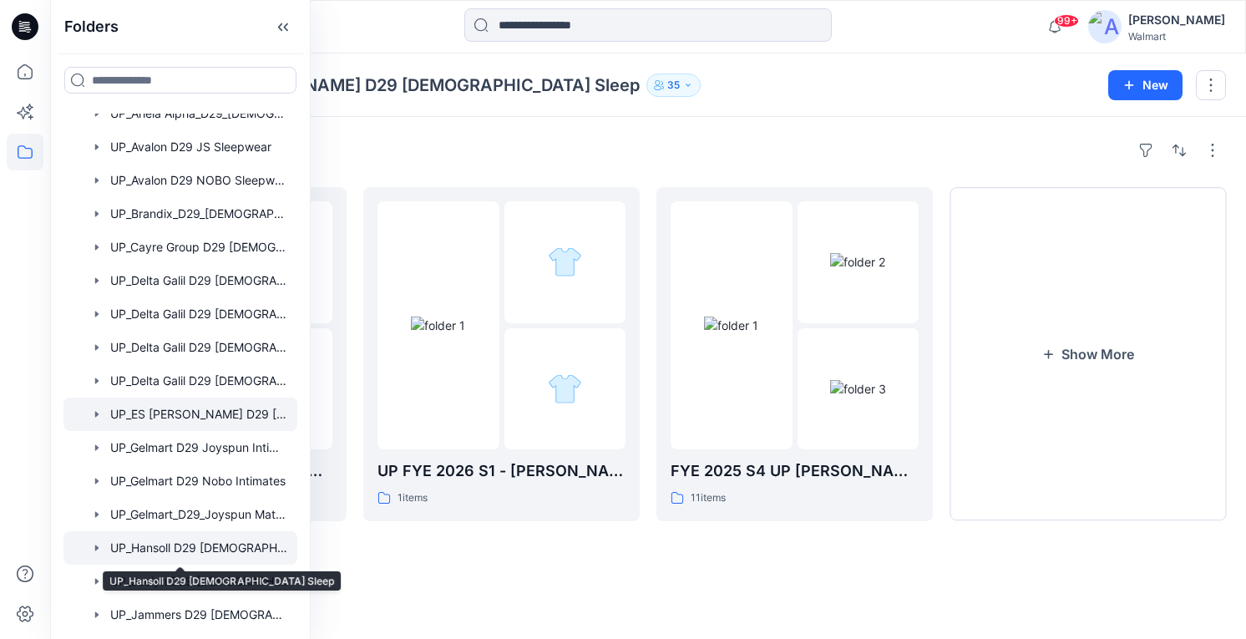
click at [195, 547] on div at bounding box center [180, 547] width 234 height 33
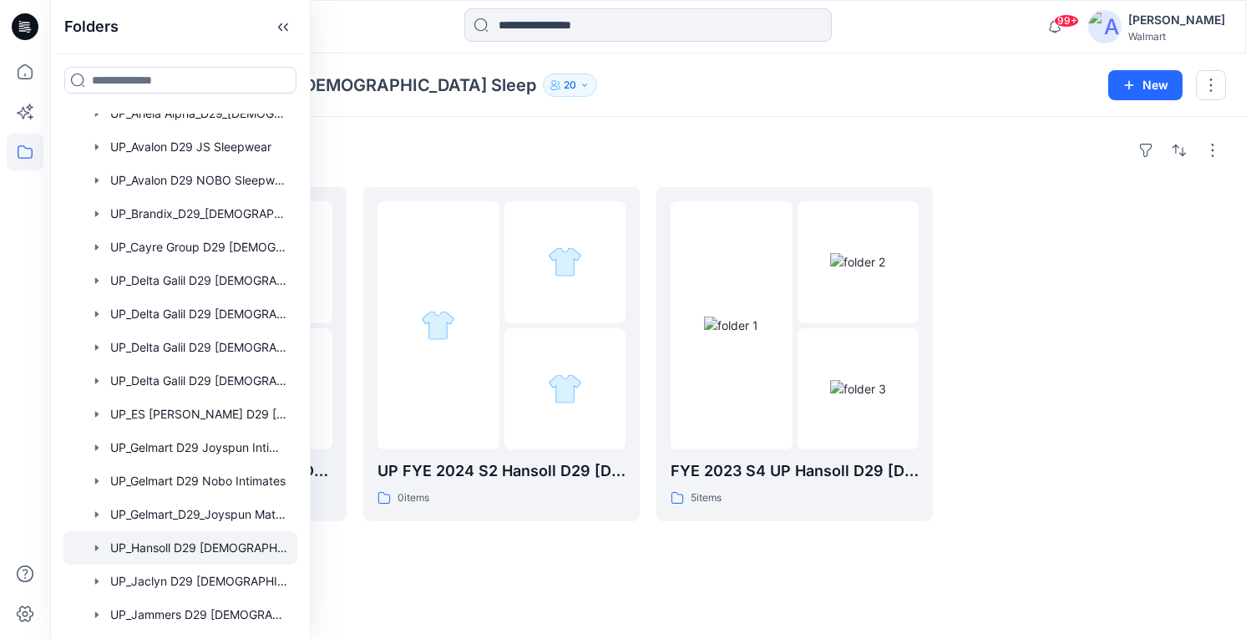
click at [663, 118] on div "Folders FYE 2027 S1 UP Hansoll D29 [DEMOGRAPHIC_DATA] Sleepwear 0 items UP FYE …" at bounding box center [647, 378] width 1195 height 522
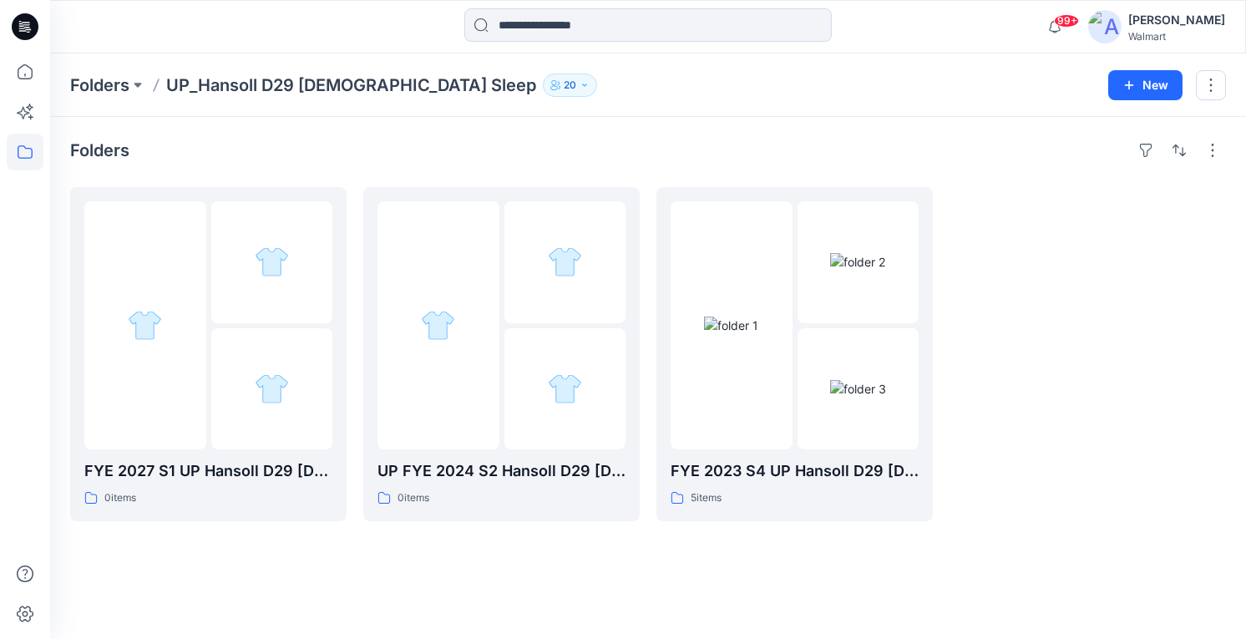
click at [564, 86] on p "20" at bounding box center [570, 85] width 13 height 18
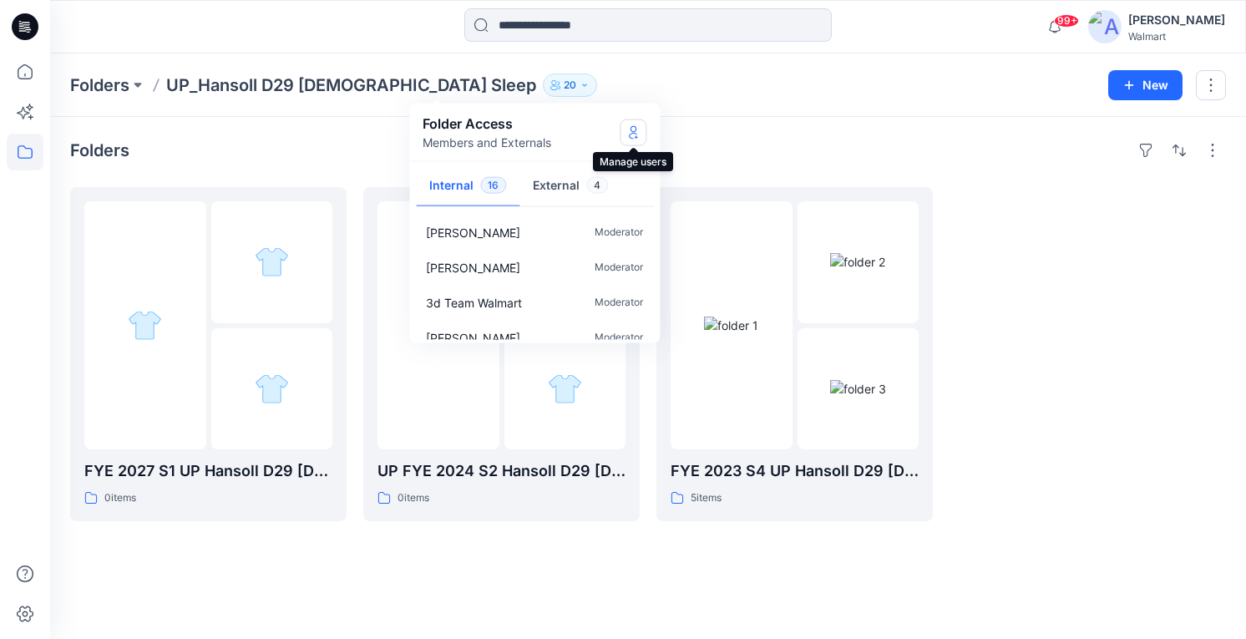
click at [636, 133] on icon "Manage Users" at bounding box center [633, 135] width 8 height 7
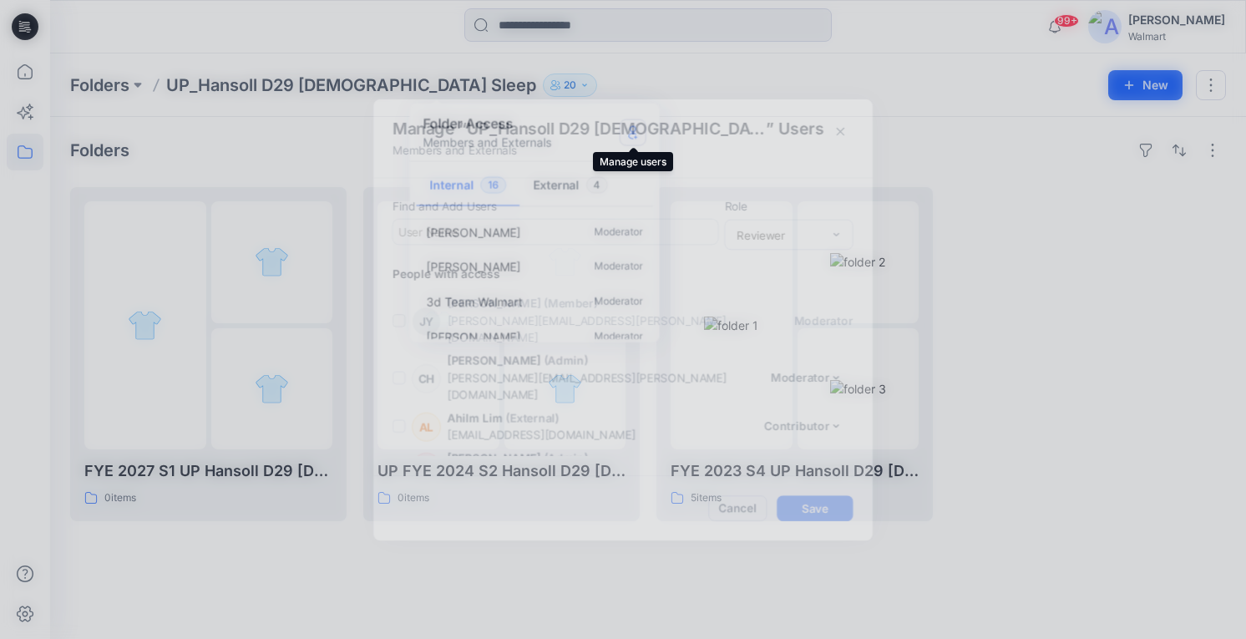
scroll to position [661, 0]
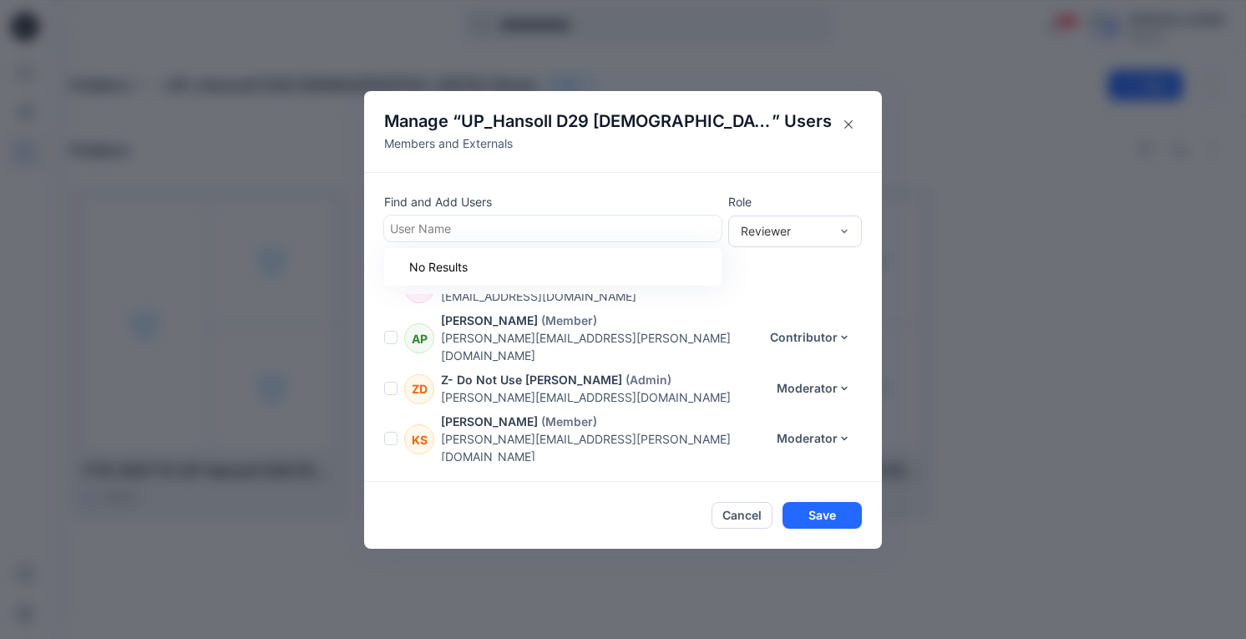
click at [504, 235] on div at bounding box center [553, 228] width 326 height 21
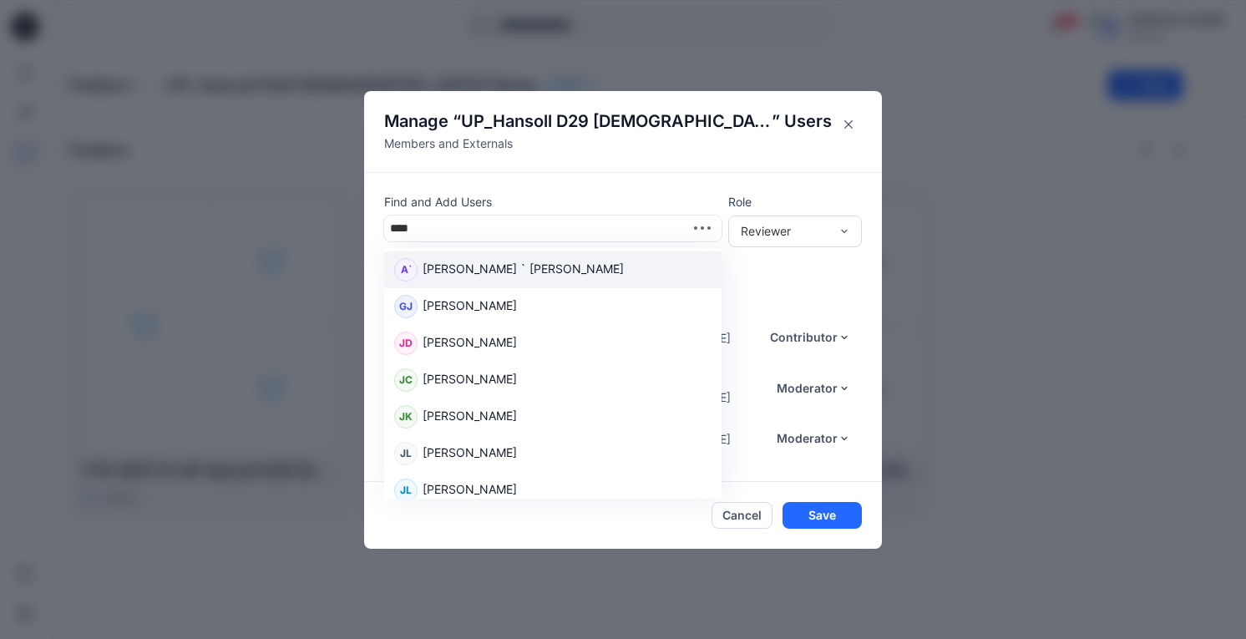
type input "*****"
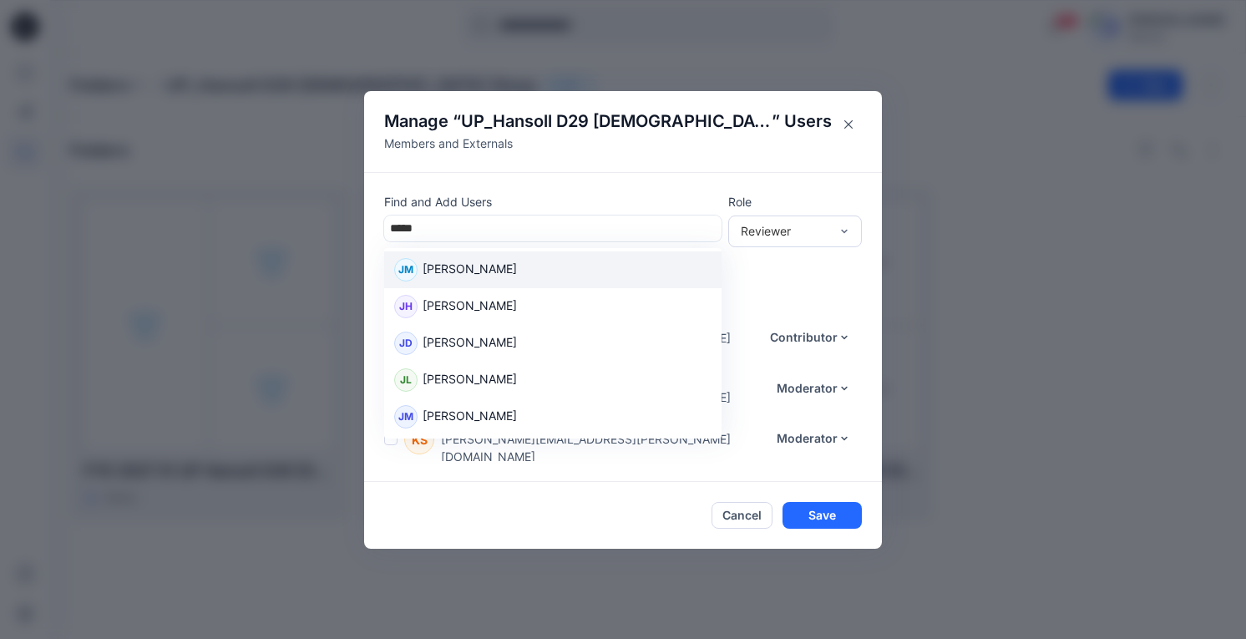
click at [516, 270] on p "[PERSON_NAME]" at bounding box center [469, 271] width 94 height 22
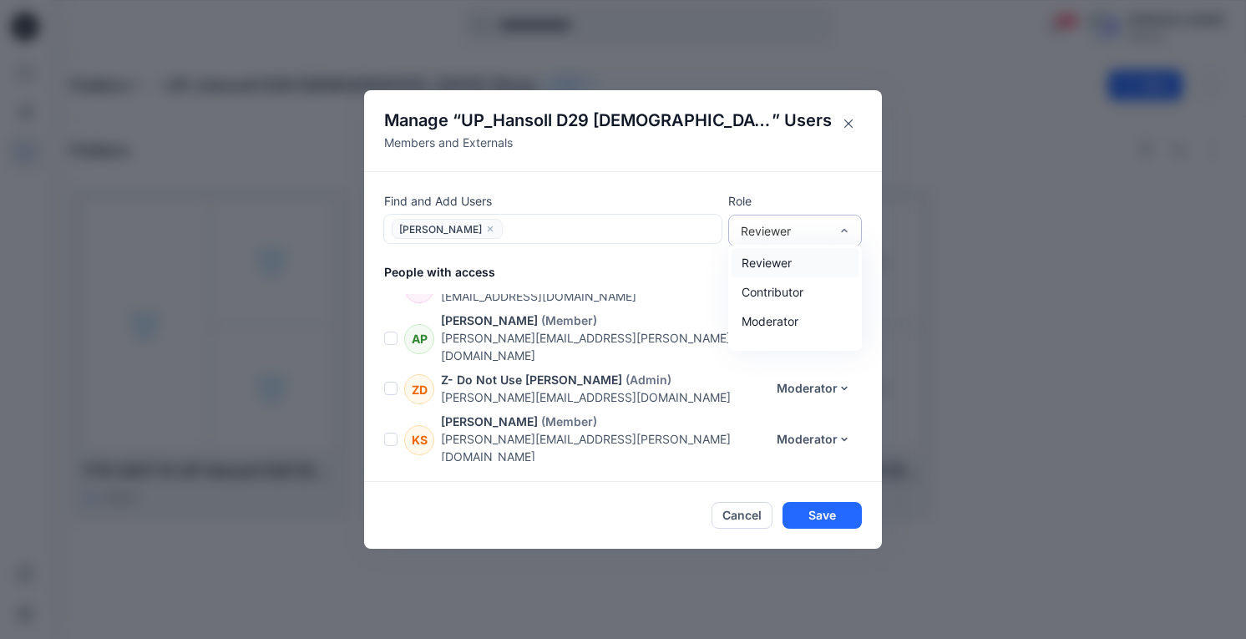
click at [825, 227] on div "Reviewer" at bounding box center [785, 231] width 88 height 18
click at [815, 318] on div "Moderator" at bounding box center [794, 320] width 127 height 29
click at [850, 513] on button "Save" at bounding box center [821, 515] width 79 height 27
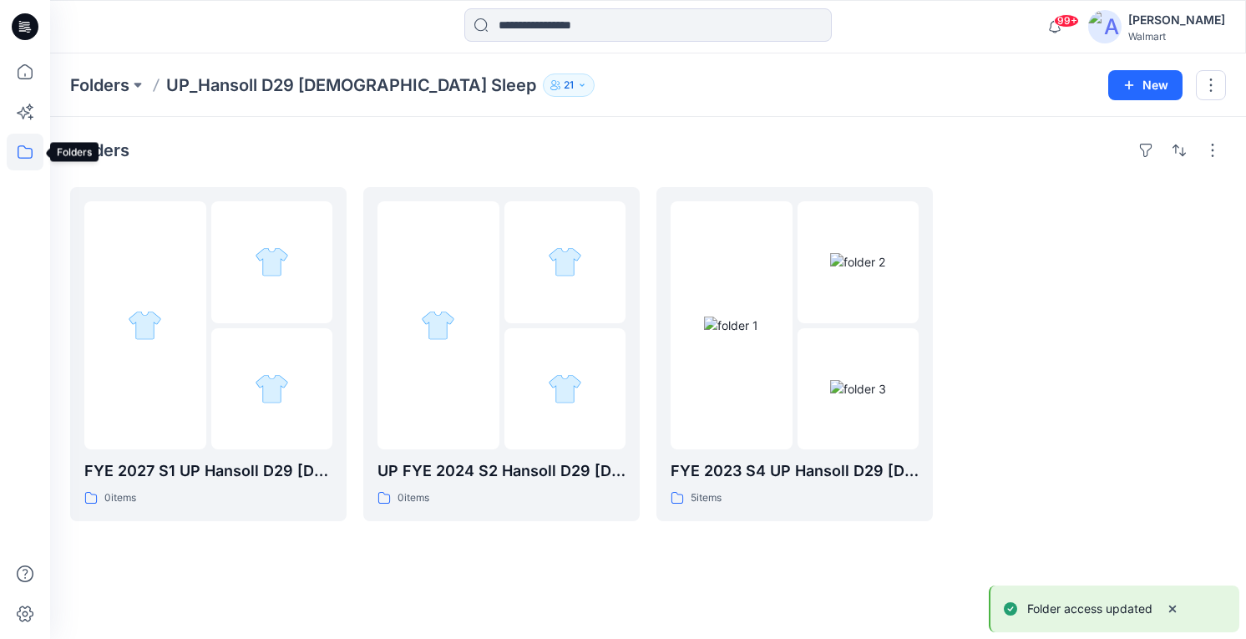
click at [23, 152] on icon at bounding box center [25, 152] width 37 height 37
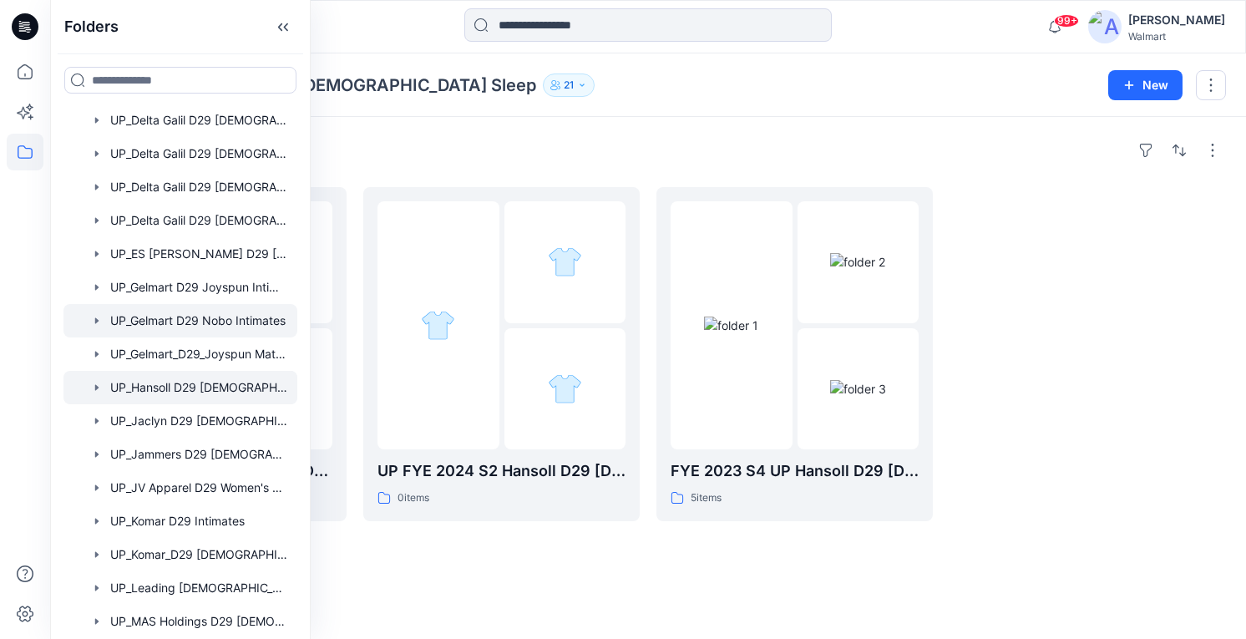
scroll to position [584, 0]
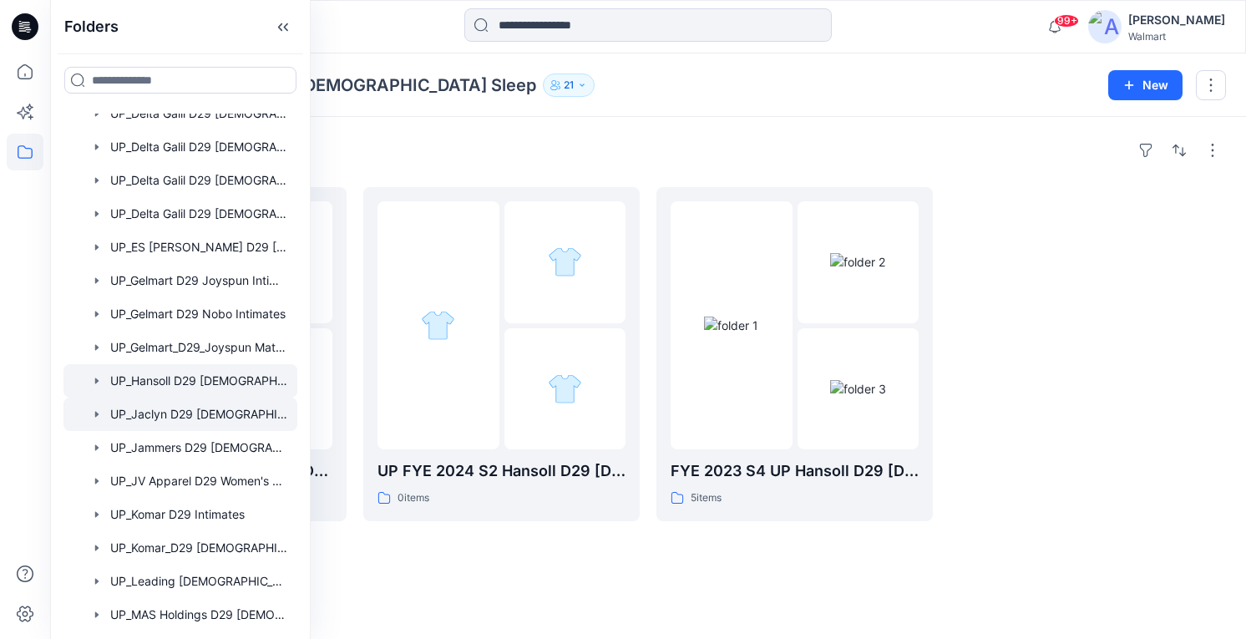
click at [208, 418] on div at bounding box center [180, 413] width 234 height 33
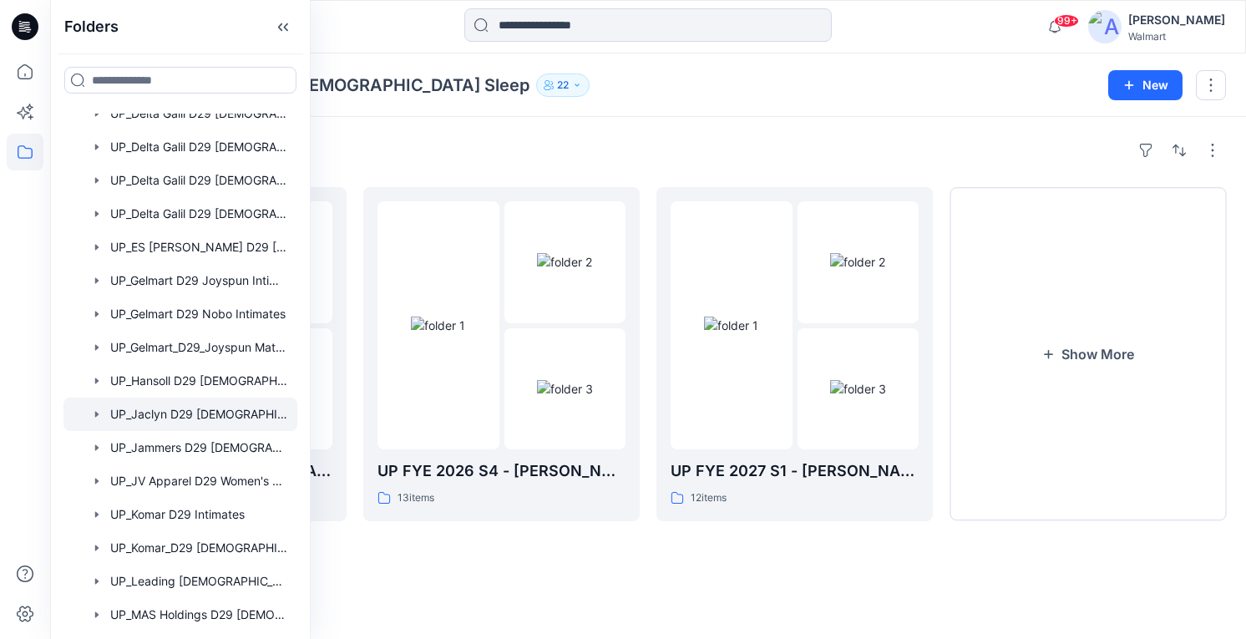
click at [605, 117] on div "Folders UP FYE 2027 S2 - [PERSON_NAME] D29 [DEMOGRAPHIC_DATA] Sleepwear 4 items…" at bounding box center [647, 378] width 1195 height 522
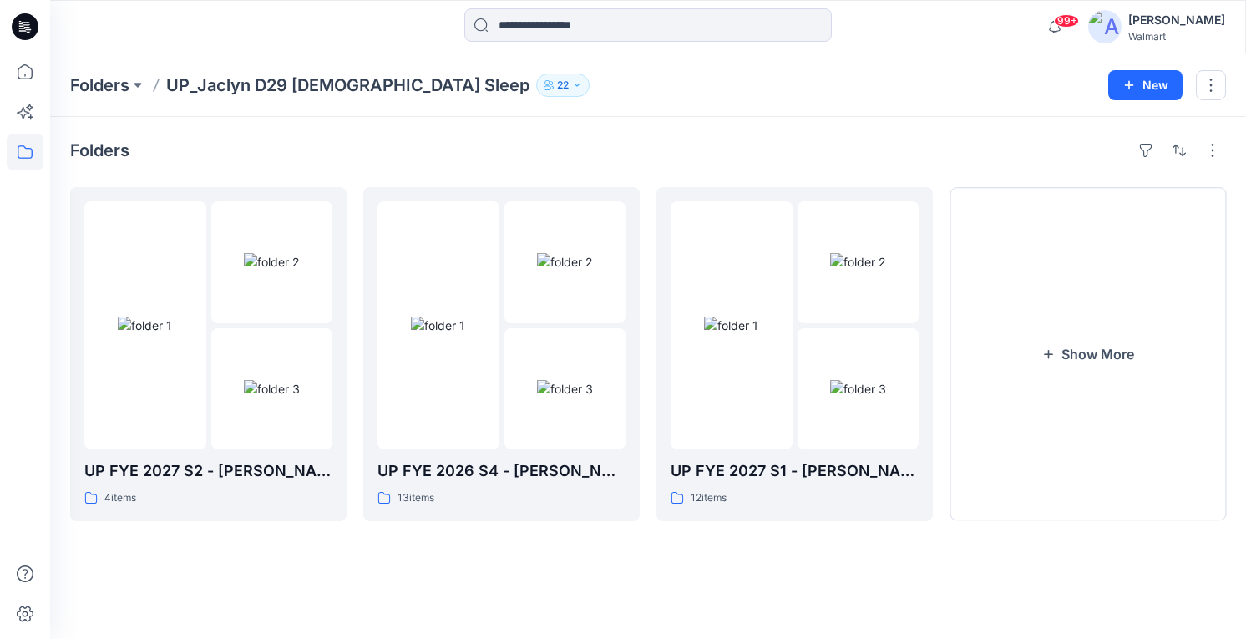
click at [572, 87] on icon "button" at bounding box center [577, 85] width 10 height 10
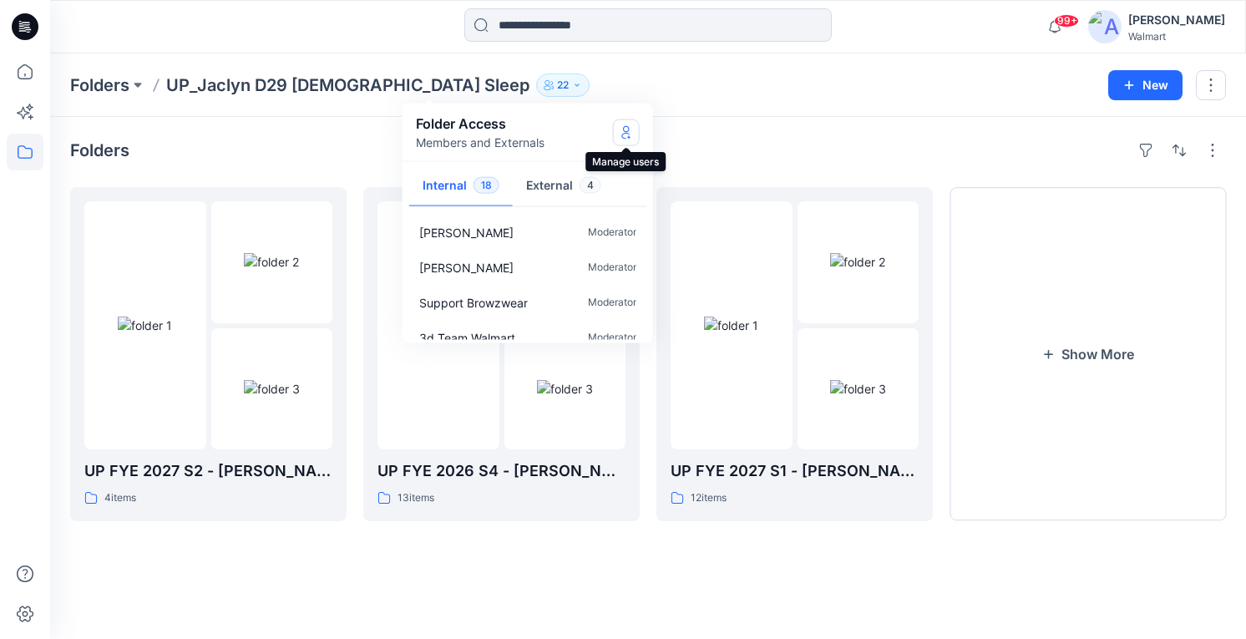
click at [628, 132] on icon "Manage Users" at bounding box center [625, 131] width 13 height 13
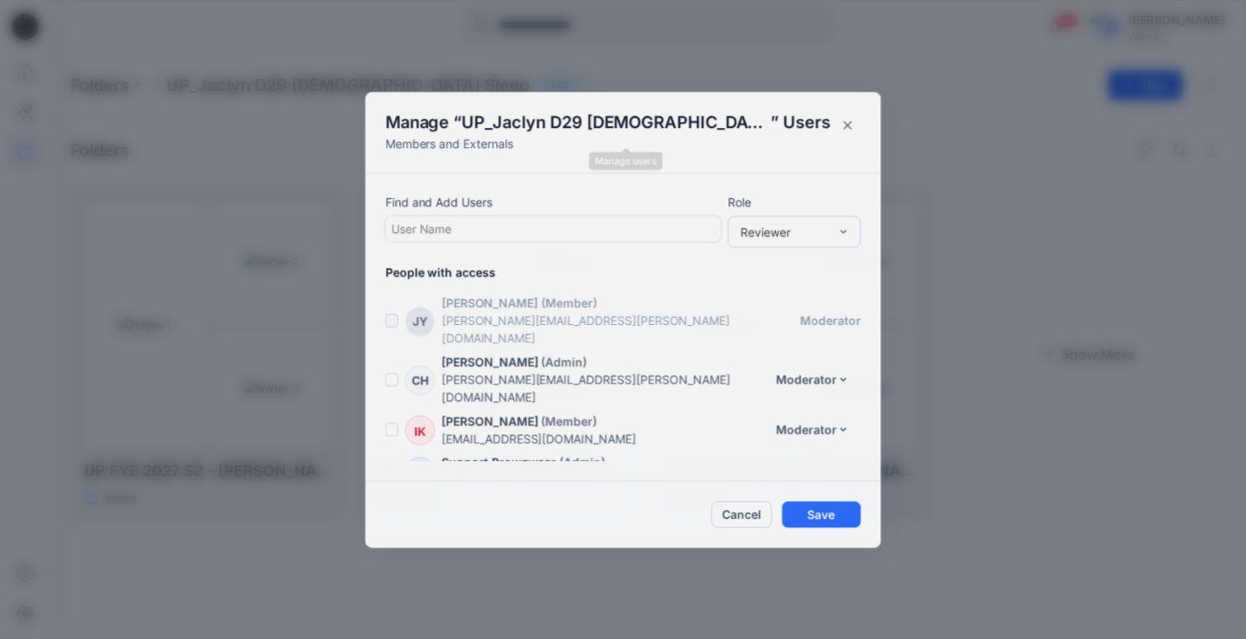
scroll to position [745, 0]
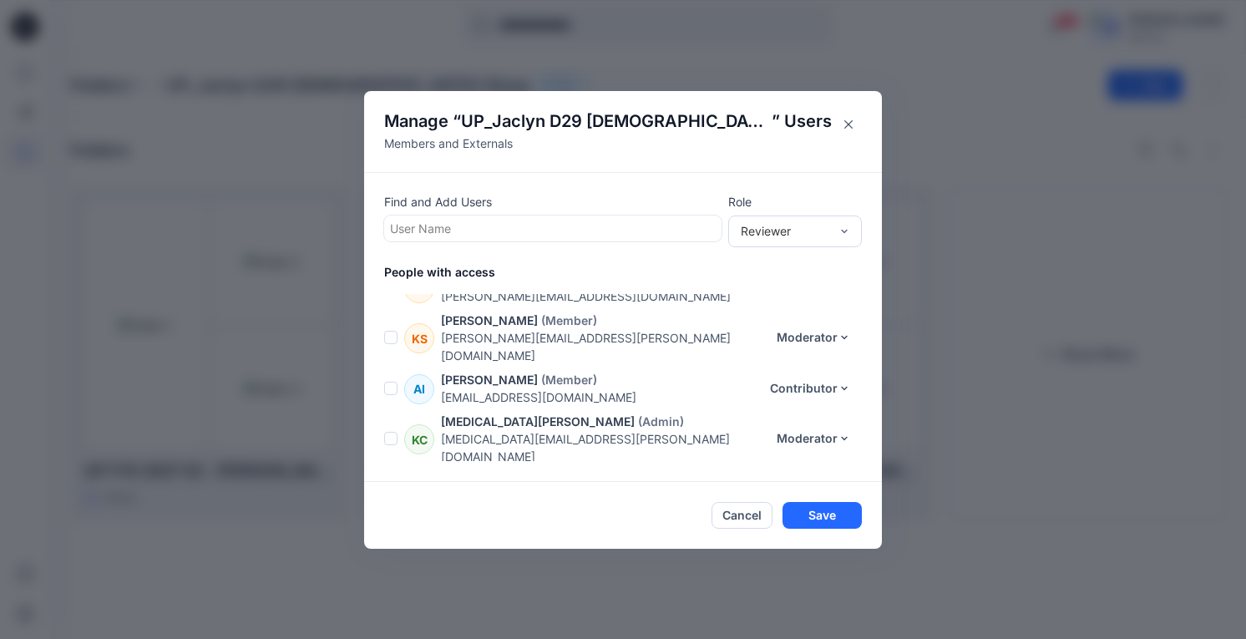
click at [476, 225] on div at bounding box center [553, 228] width 326 height 21
type input "*****"
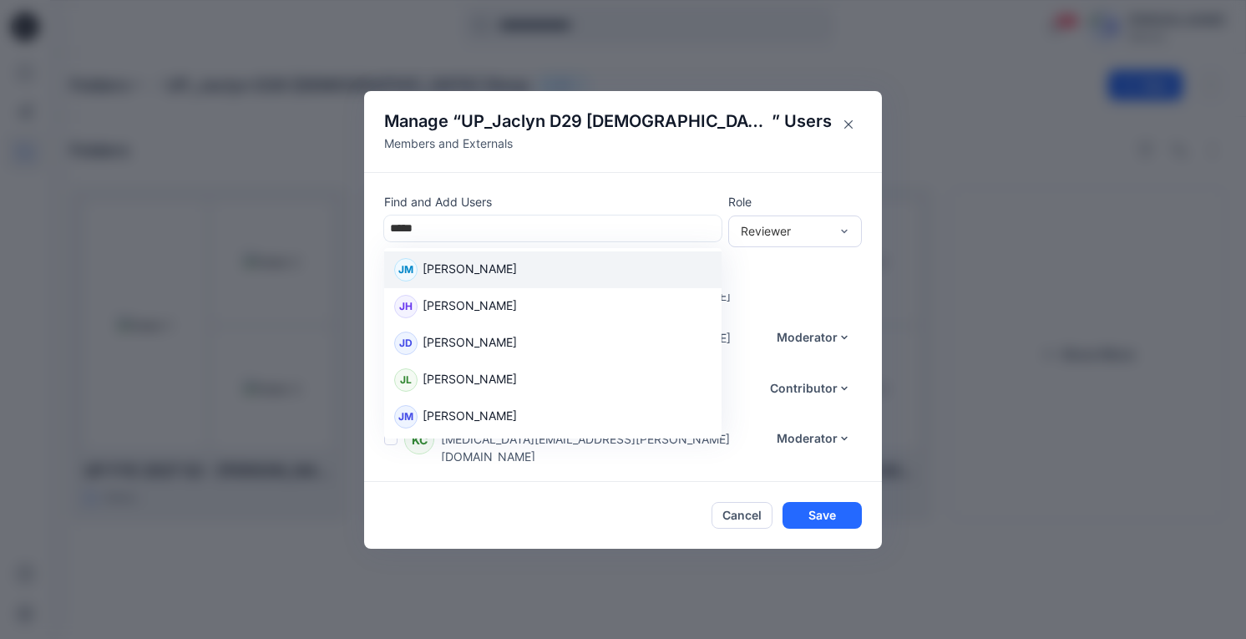
click at [517, 275] on p "[PERSON_NAME]" at bounding box center [469, 271] width 94 height 22
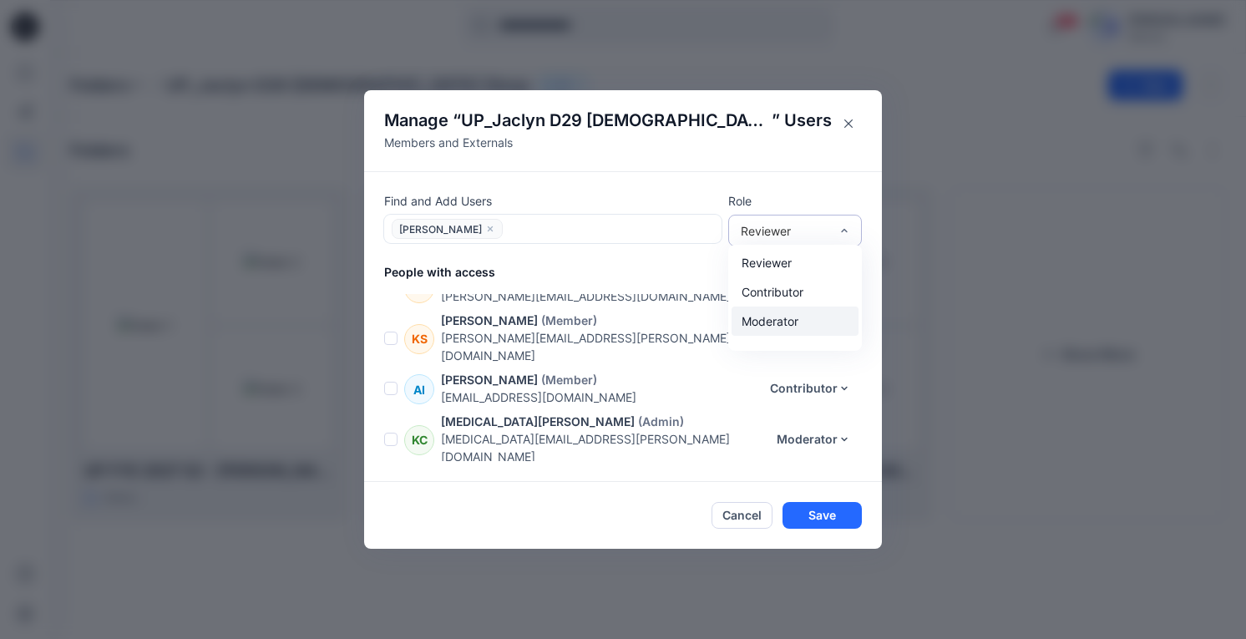
click at [775, 323] on div "Moderator" at bounding box center [794, 320] width 127 height 29
click at [831, 518] on button "Save" at bounding box center [821, 515] width 79 height 27
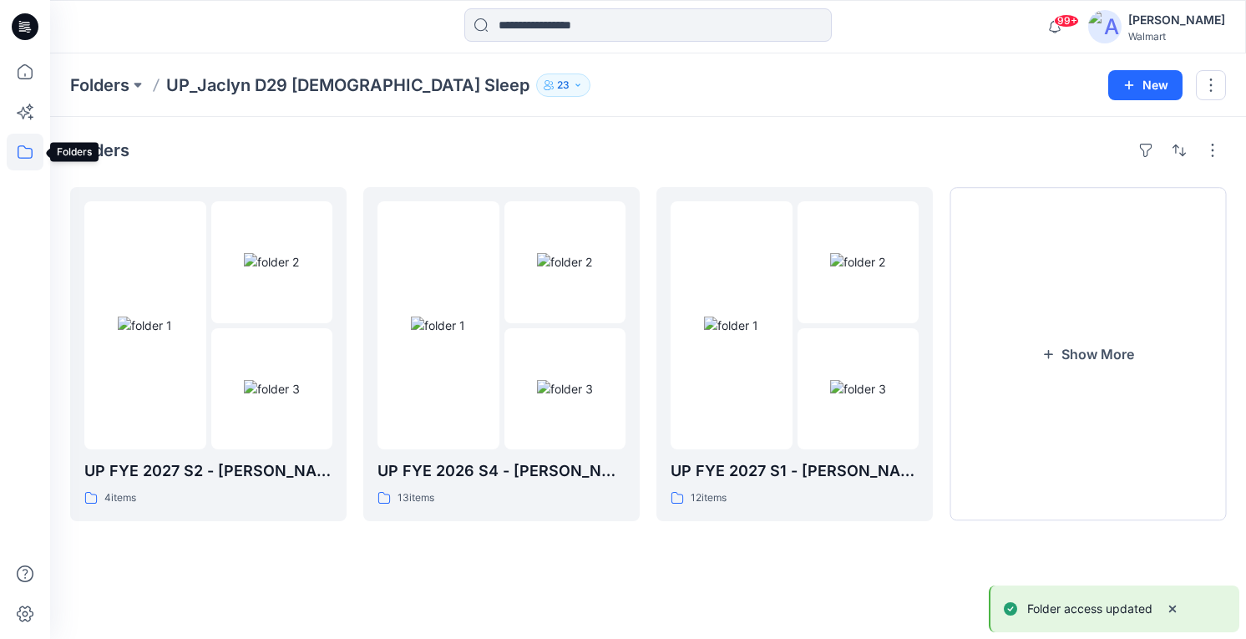
click at [34, 151] on icon at bounding box center [25, 152] width 37 height 37
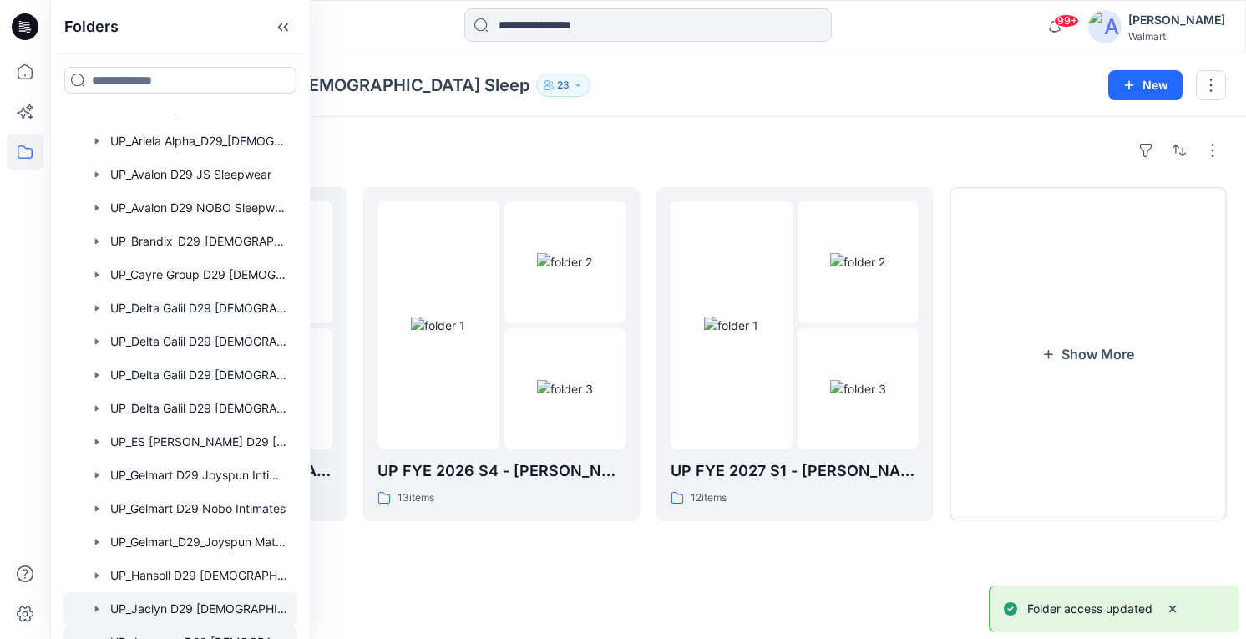
scroll to position [584, 0]
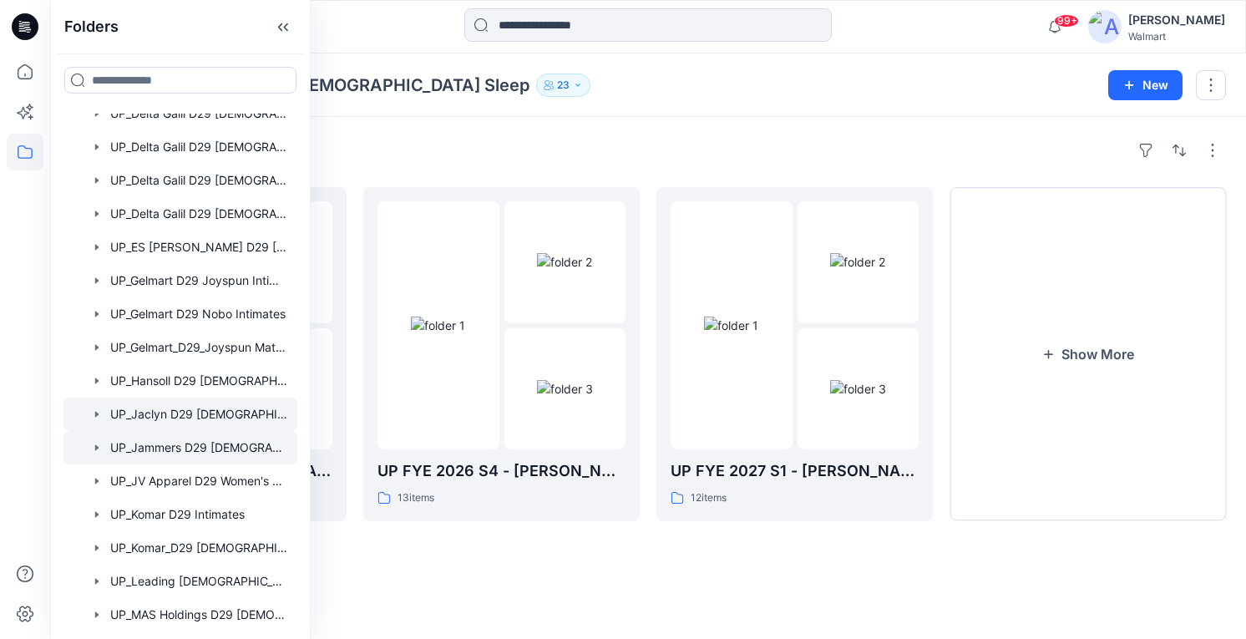
click at [192, 444] on div at bounding box center [180, 447] width 234 height 33
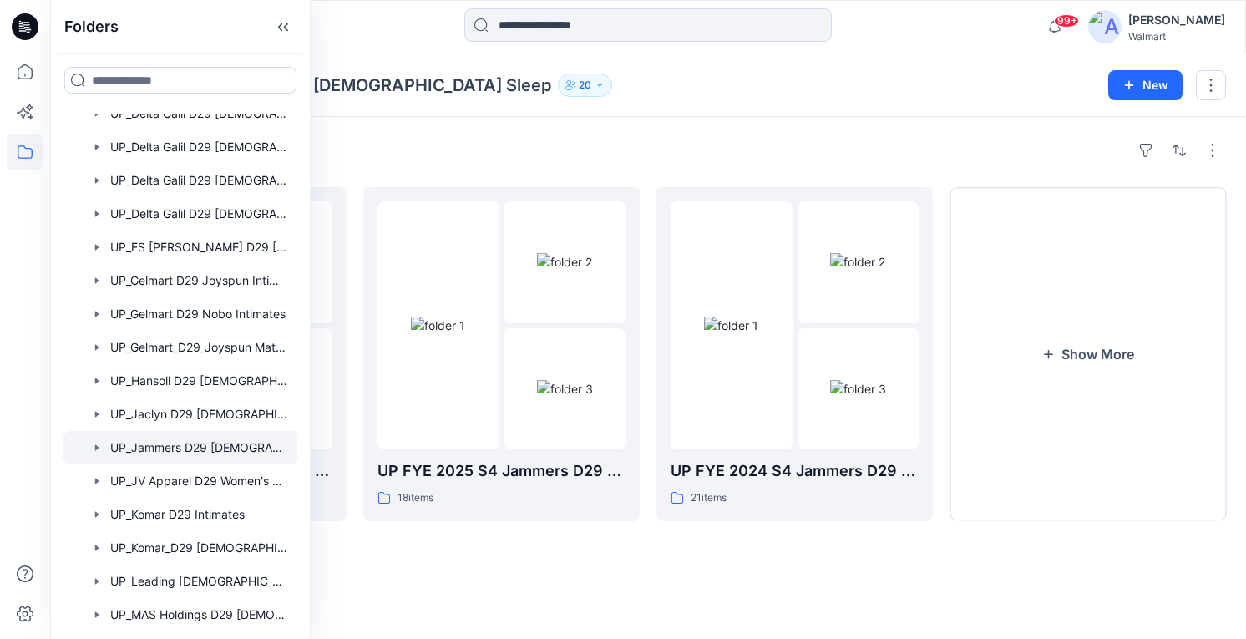
click at [676, 128] on div "Folders UP FYE 2026 S4 Jammers D29 [DEMOGRAPHIC_DATA] Sleepwear 36 items UP FYE…" at bounding box center [647, 378] width 1195 height 522
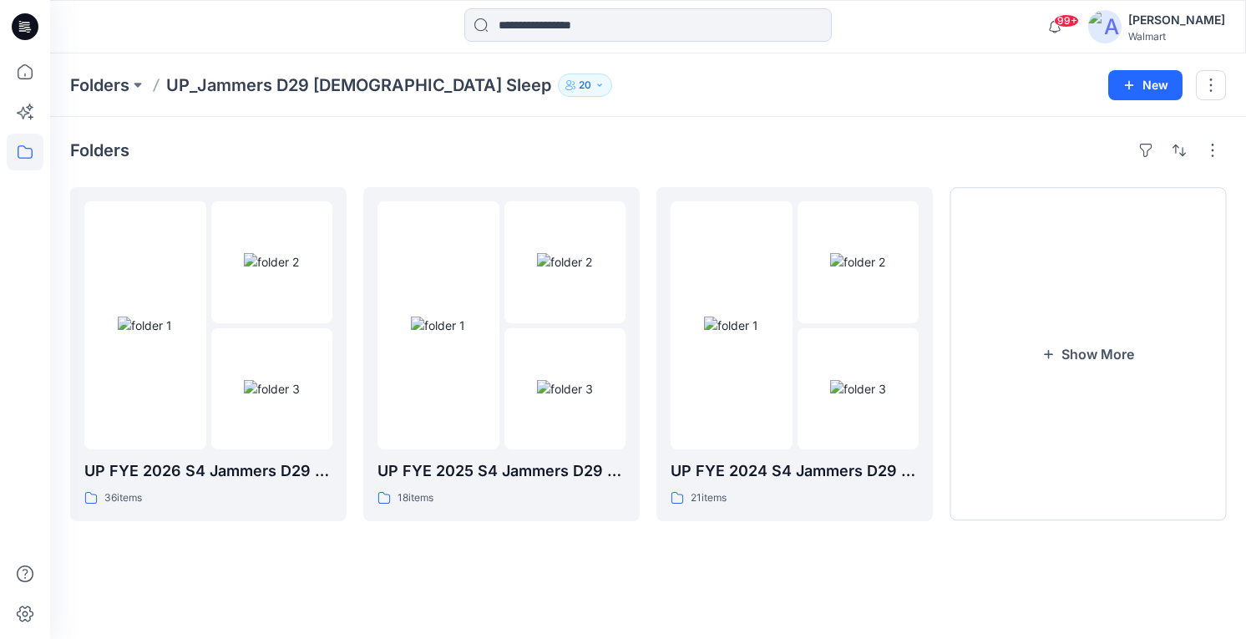
click at [579, 79] on p "20" at bounding box center [585, 85] width 13 height 18
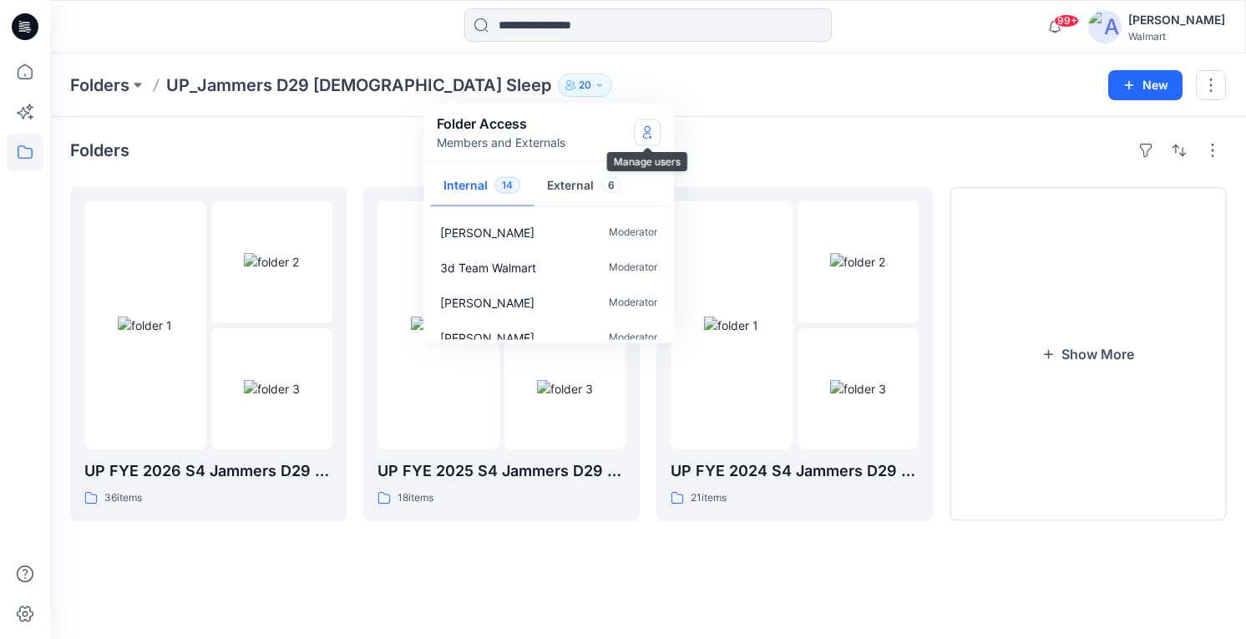
click at [647, 133] on icon "Manage Users" at bounding box center [646, 131] width 13 height 13
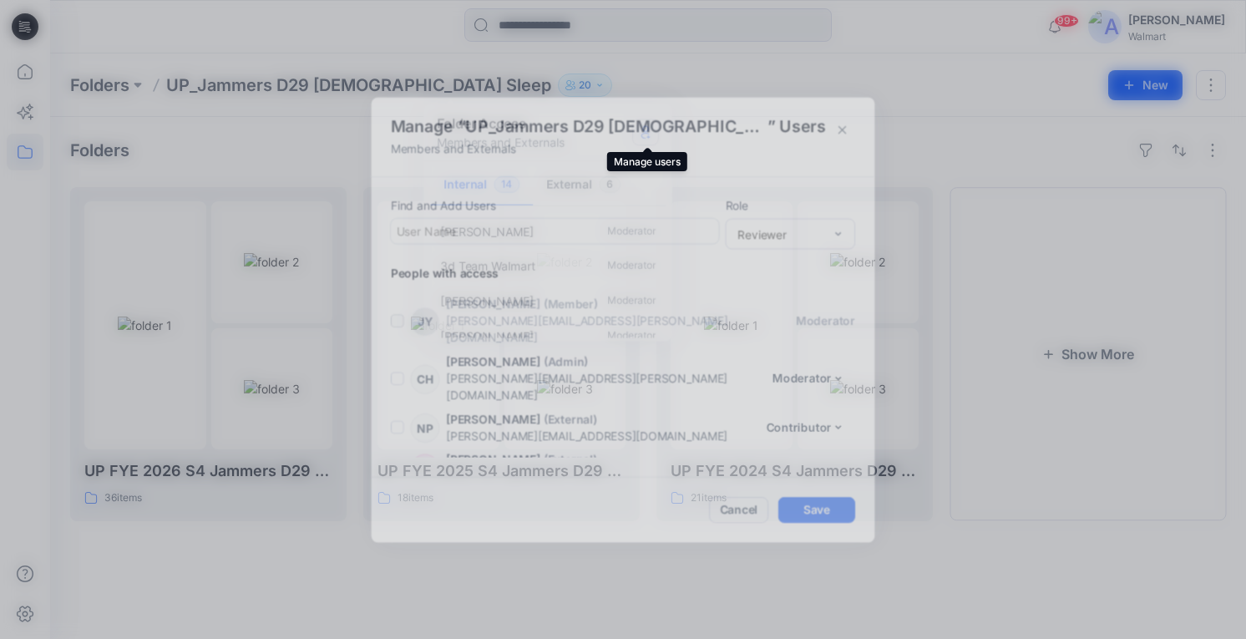
scroll to position [661, 0]
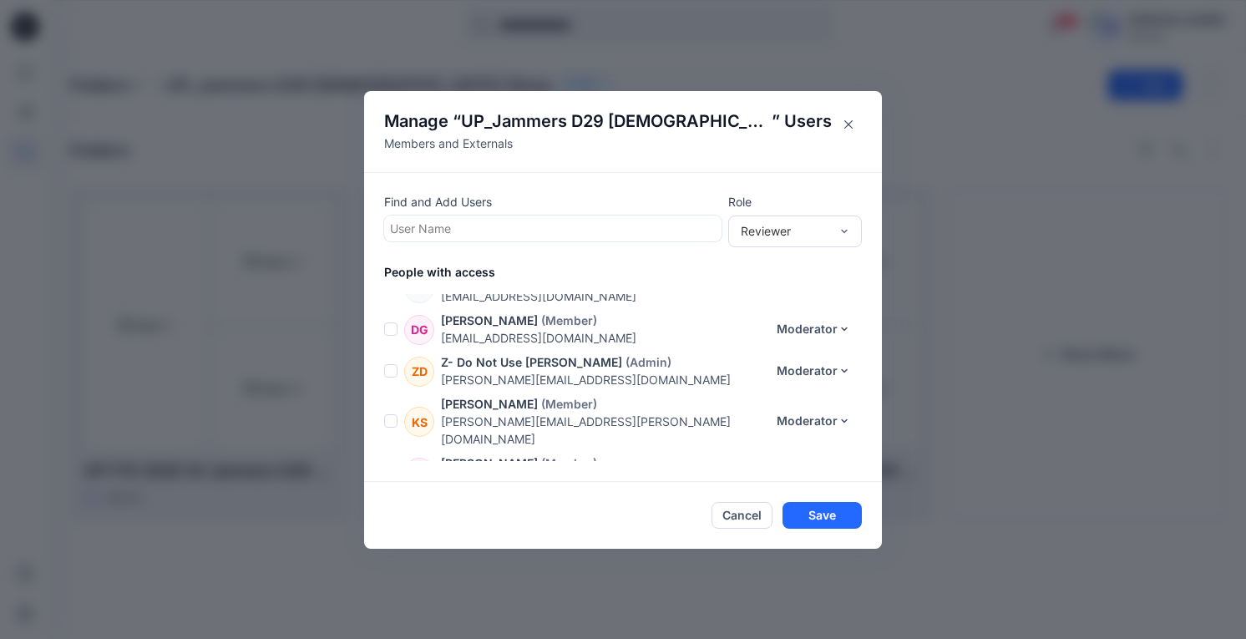
click at [474, 223] on div at bounding box center [553, 228] width 326 height 21
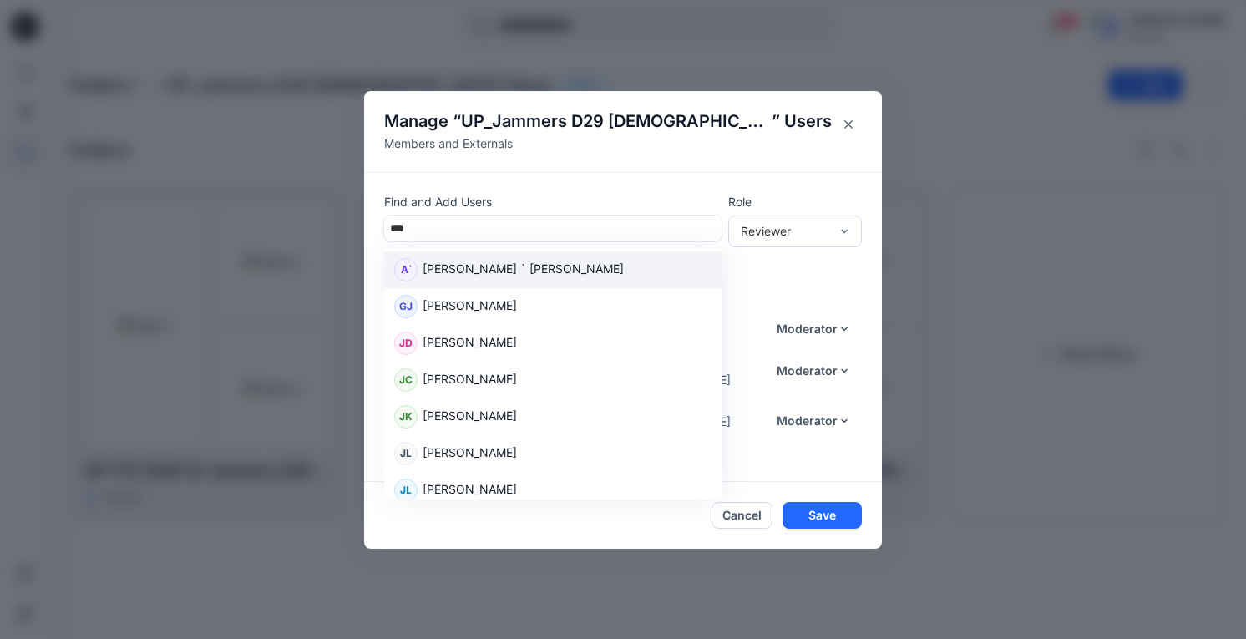
type input "****"
click at [495, 274] on p "[PERSON_NAME]" at bounding box center [469, 271] width 94 height 22
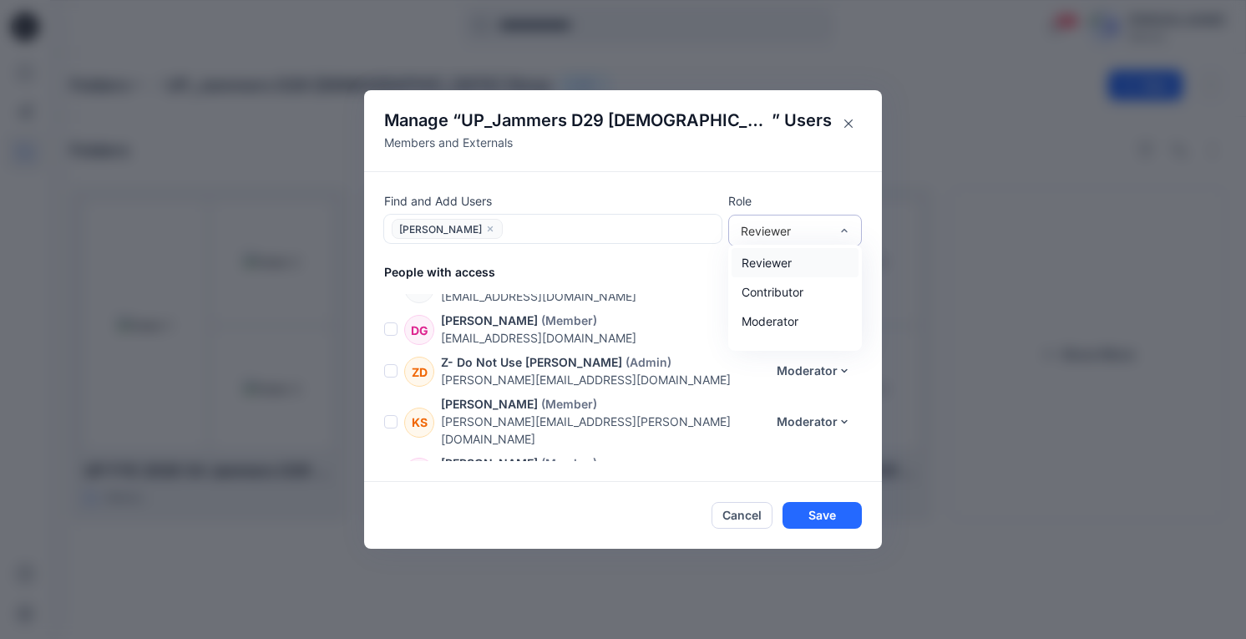
click at [819, 223] on div "Reviewer" at bounding box center [785, 231] width 88 height 18
click at [788, 322] on div "Moderator" at bounding box center [794, 320] width 127 height 29
click at [833, 519] on button "Save" at bounding box center [821, 515] width 79 height 27
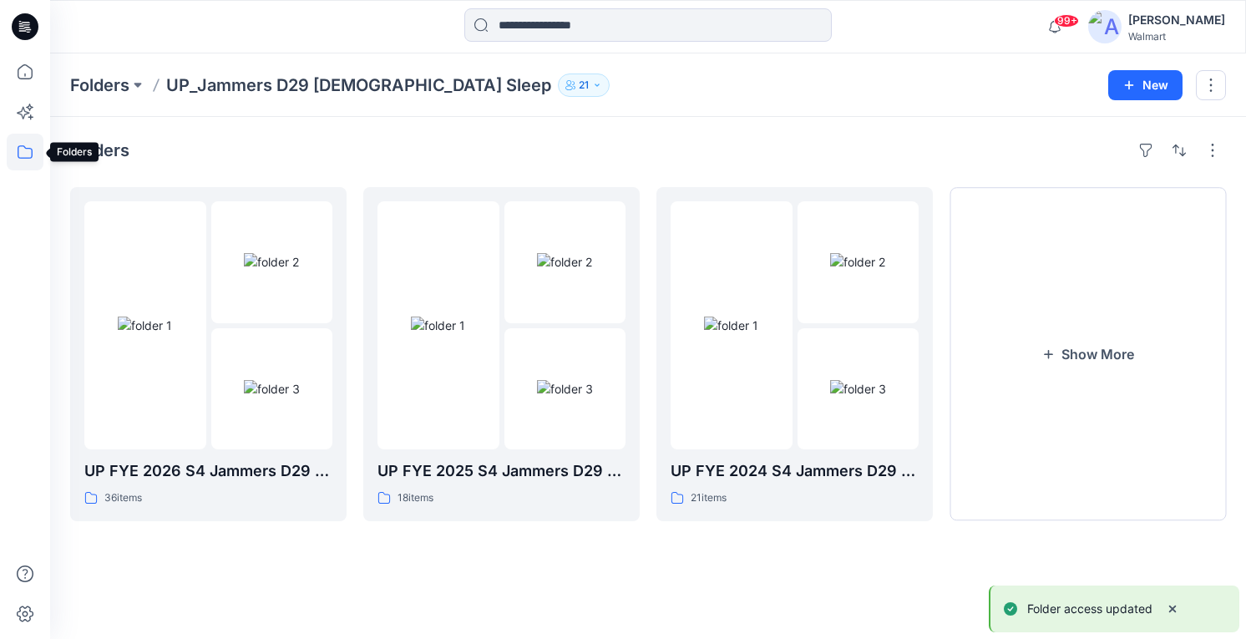
click at [18, 152] on icon at bounding box center [25, 151] width 15 height 13
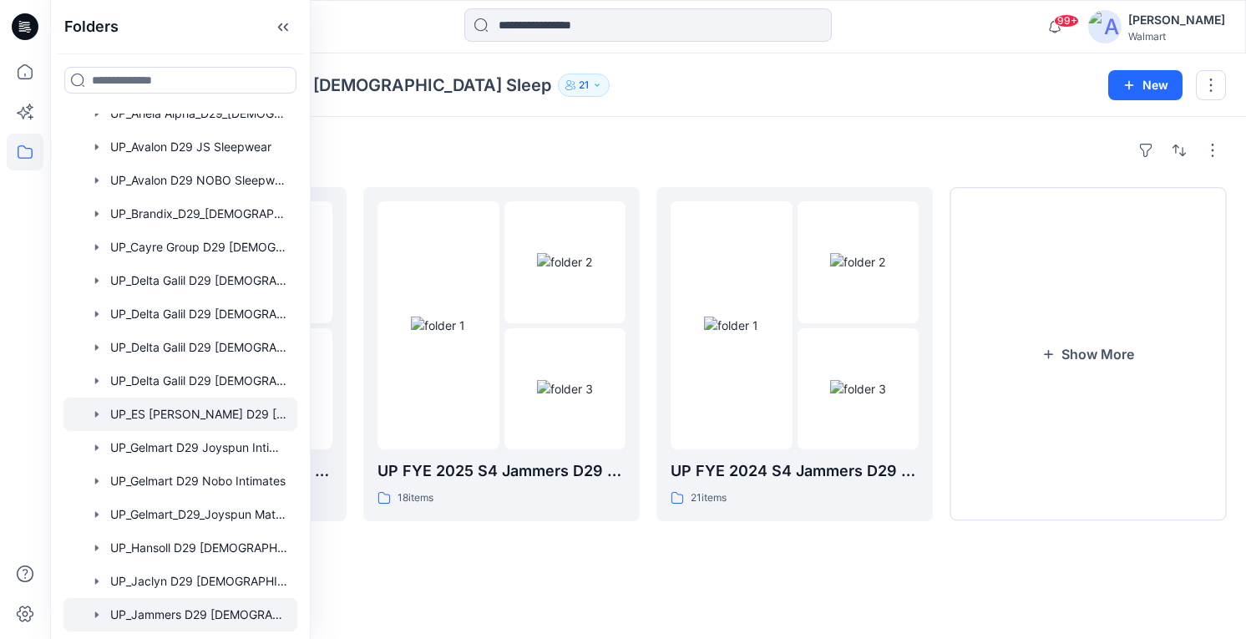
scroll to position [584, 0]
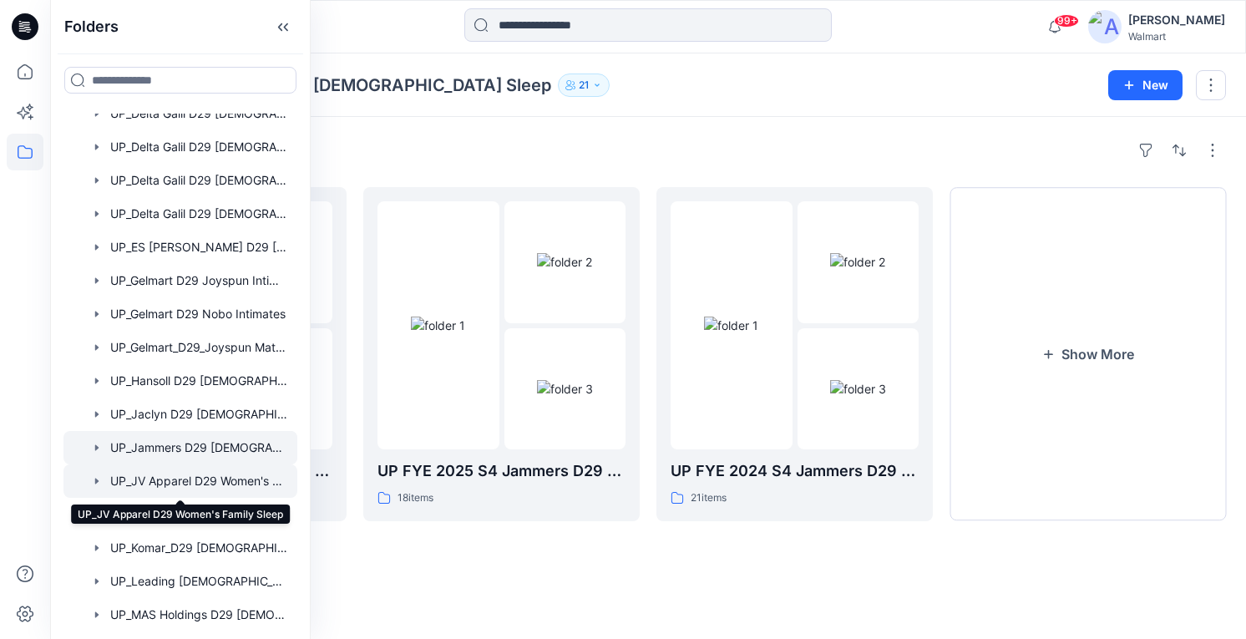
click at [199, 478] on div at bounding box center [180, 480] width 234 height 33
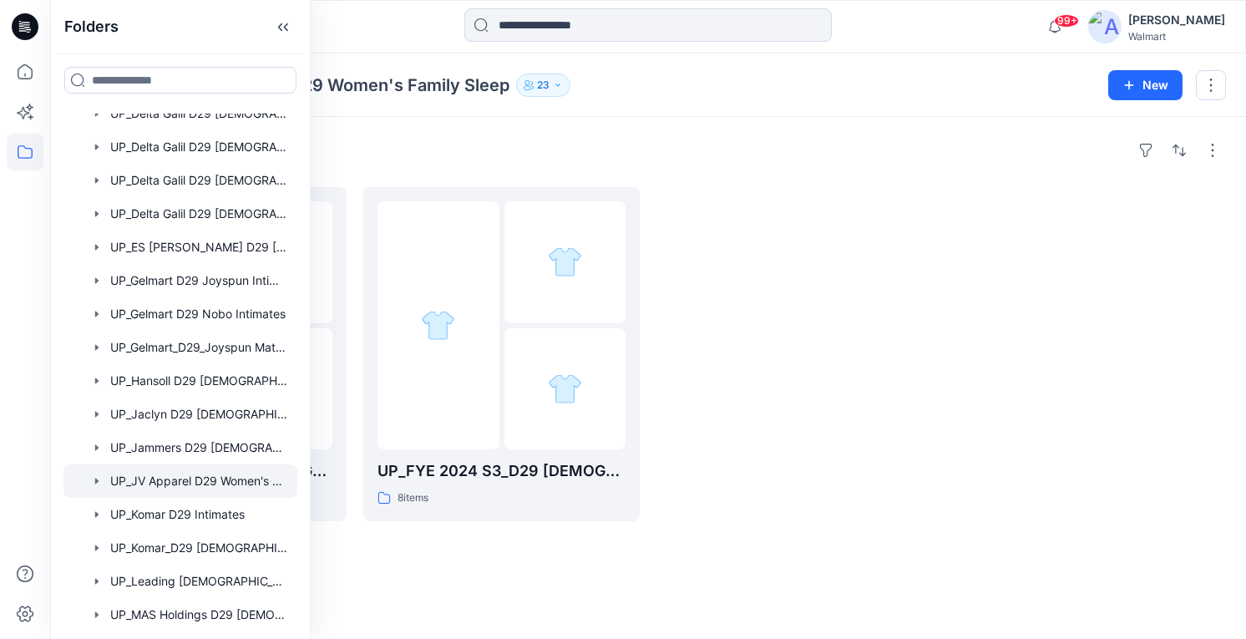
click at [713, 81] on div "Folders UP_JV Apparel D29 Women's Family Sleep 23" at bounding box center [582, 84] width 1025 height 23
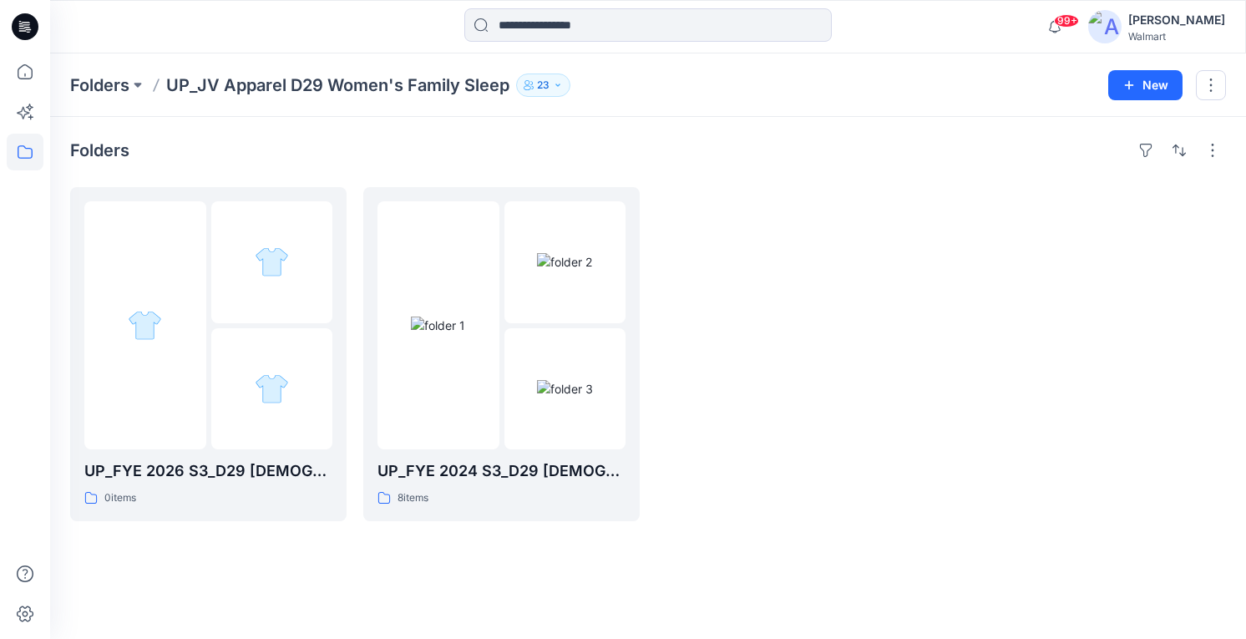
click at [557, 83] on icon "button" at bounding box center [558, 85] width 10 height 10
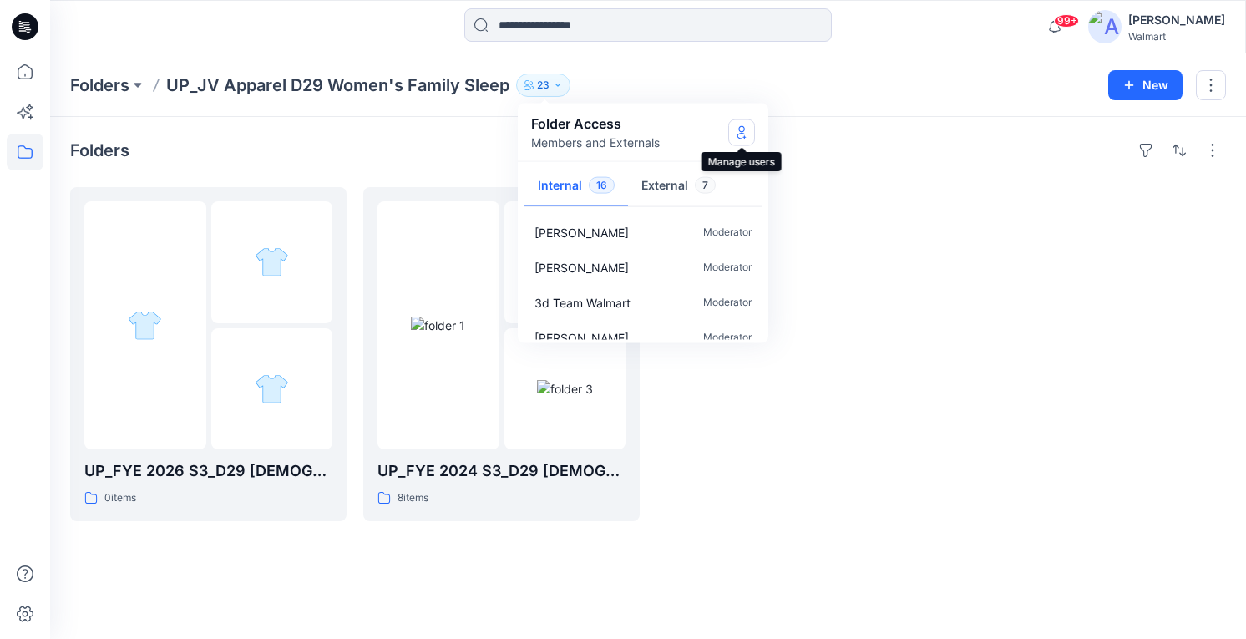
click at [739, 132] on icon "Manage Users" at bounding box center [741, 131] width 13 height 13
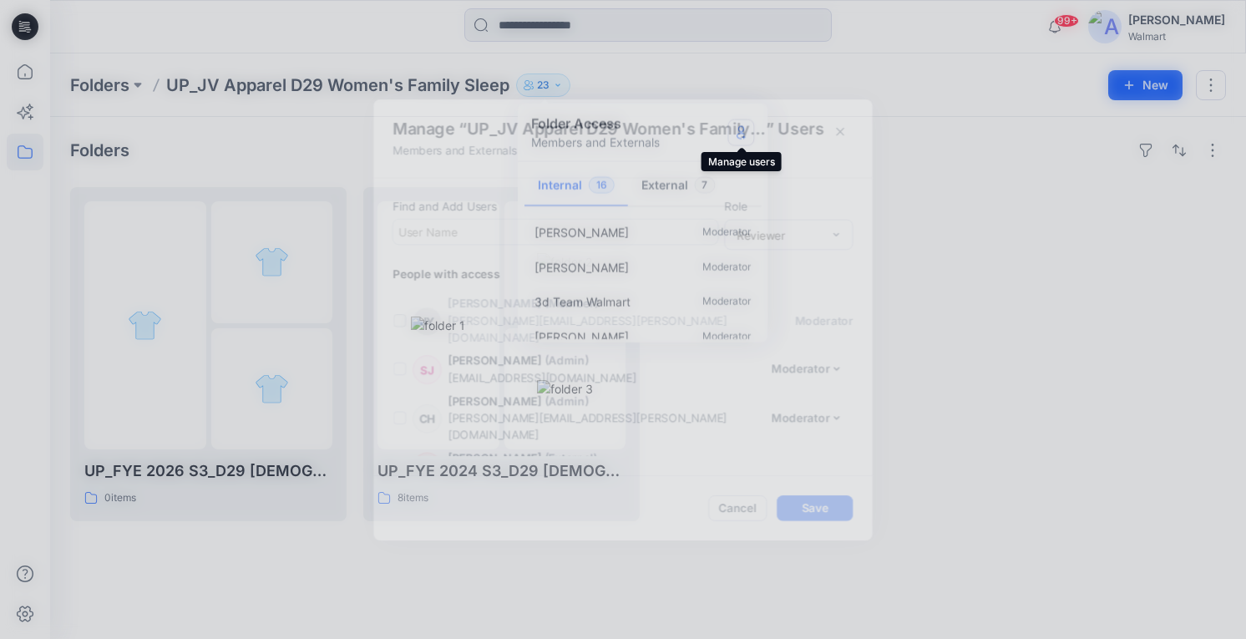
scroll to position [786, 0]
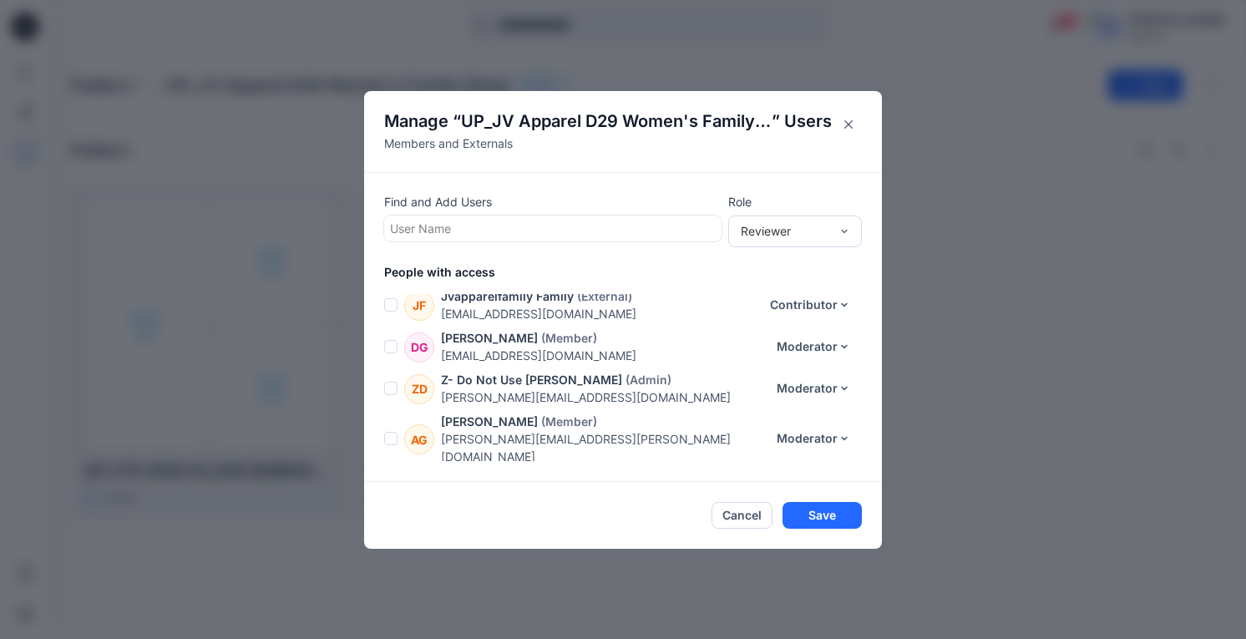
click at [464, 225] on div at bounding box center [553, 228] width 326 height 21
type input "*****"
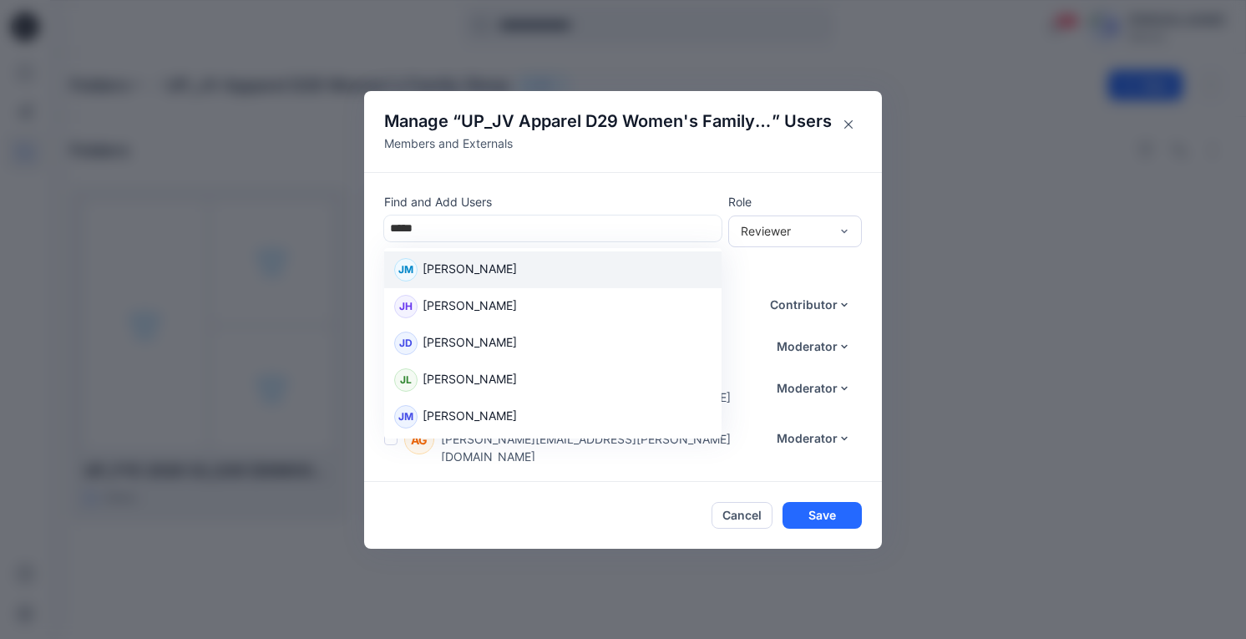
click at [483, 278] on p "[PERSON_NAME]" at bounding box center [469, 271] width 94 height 22
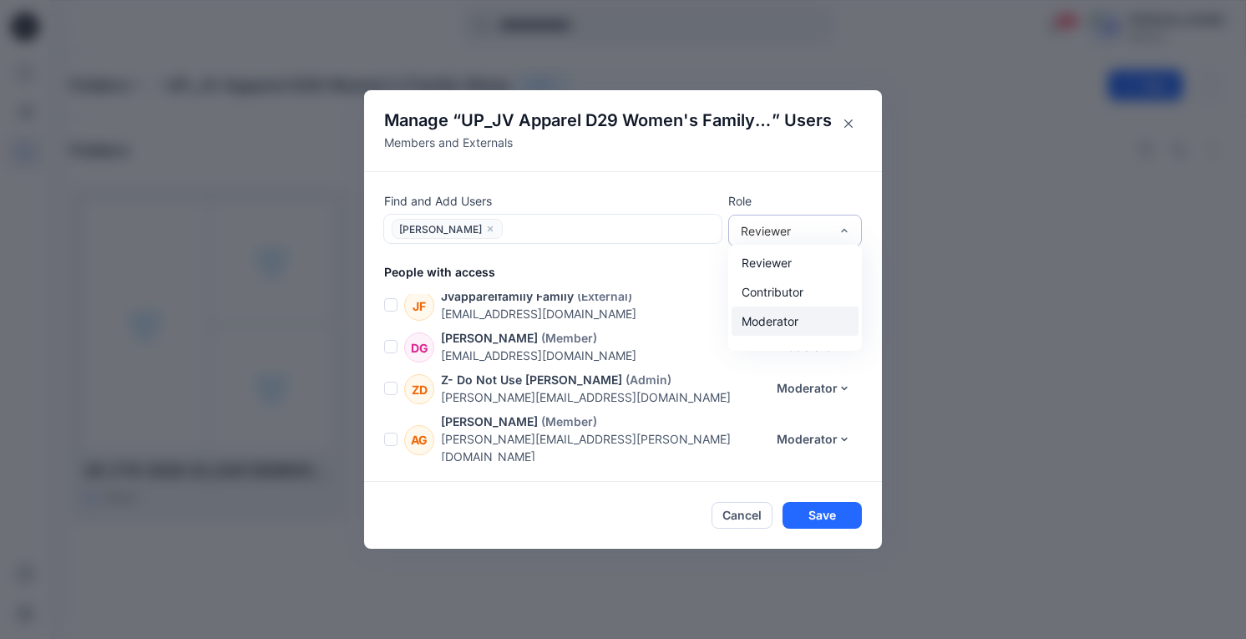
click at [806, 316] on div "Moderator" at bounding box center [794, 320] width 127 height 29
click at [842, 518] on button "Save" at bounding box center [821, 515] width 79 height 27
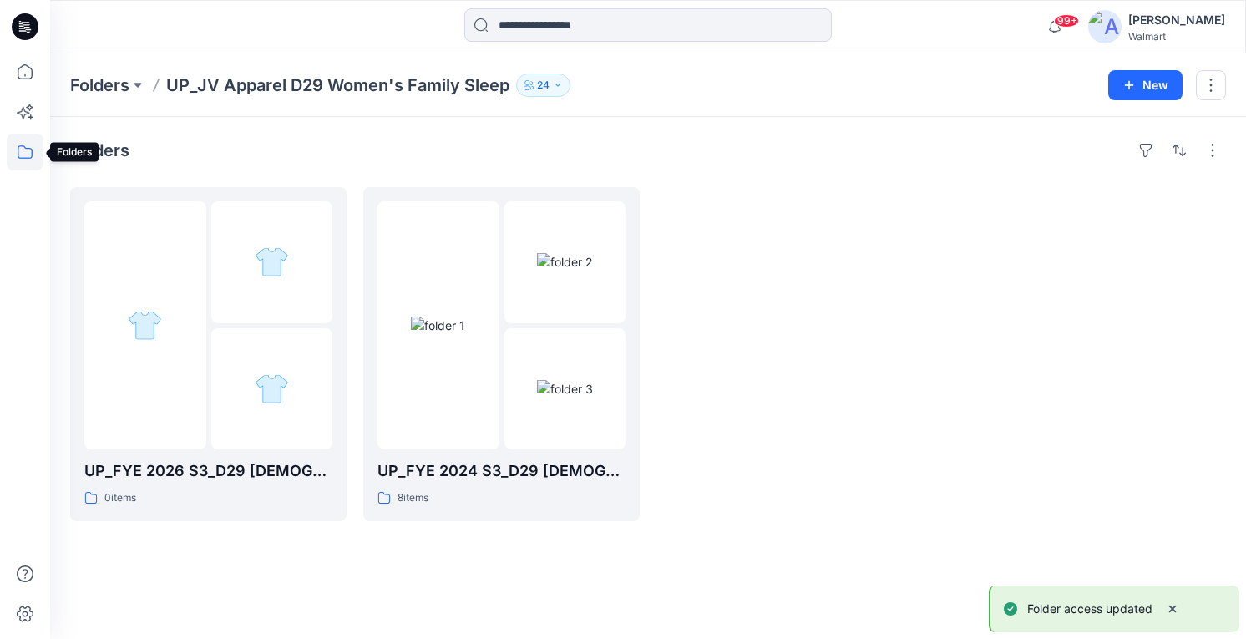
click at [28, 148] on icon at bounding box center [25, 152] width 37 height 37
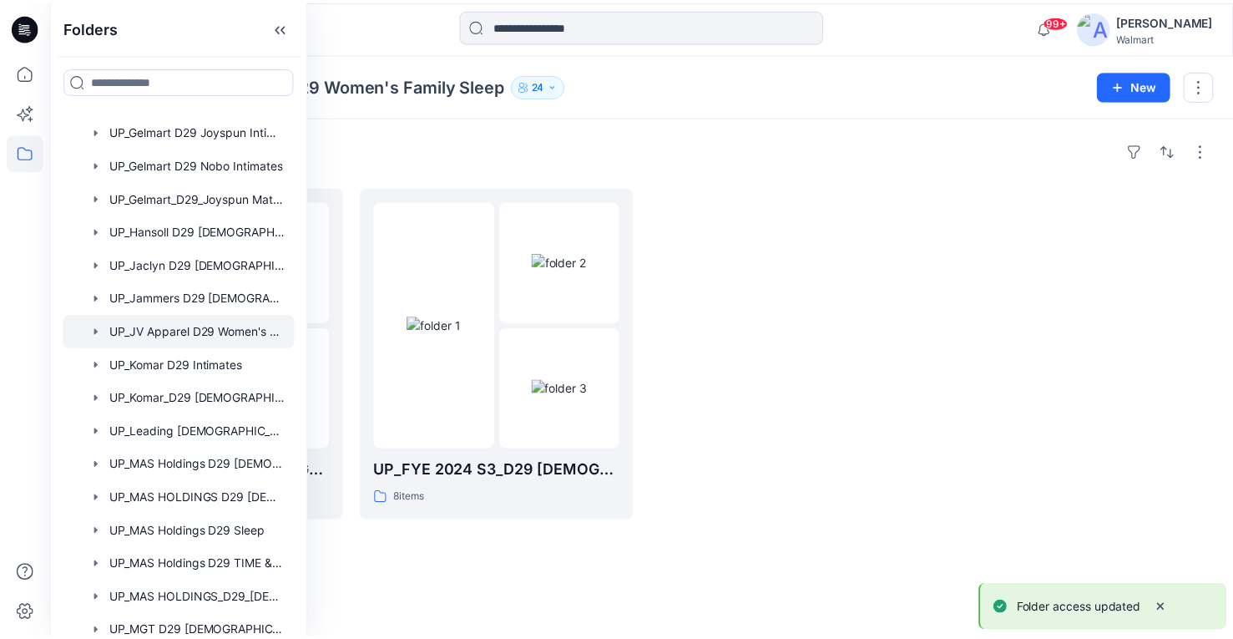
scroll to position [751, 0]
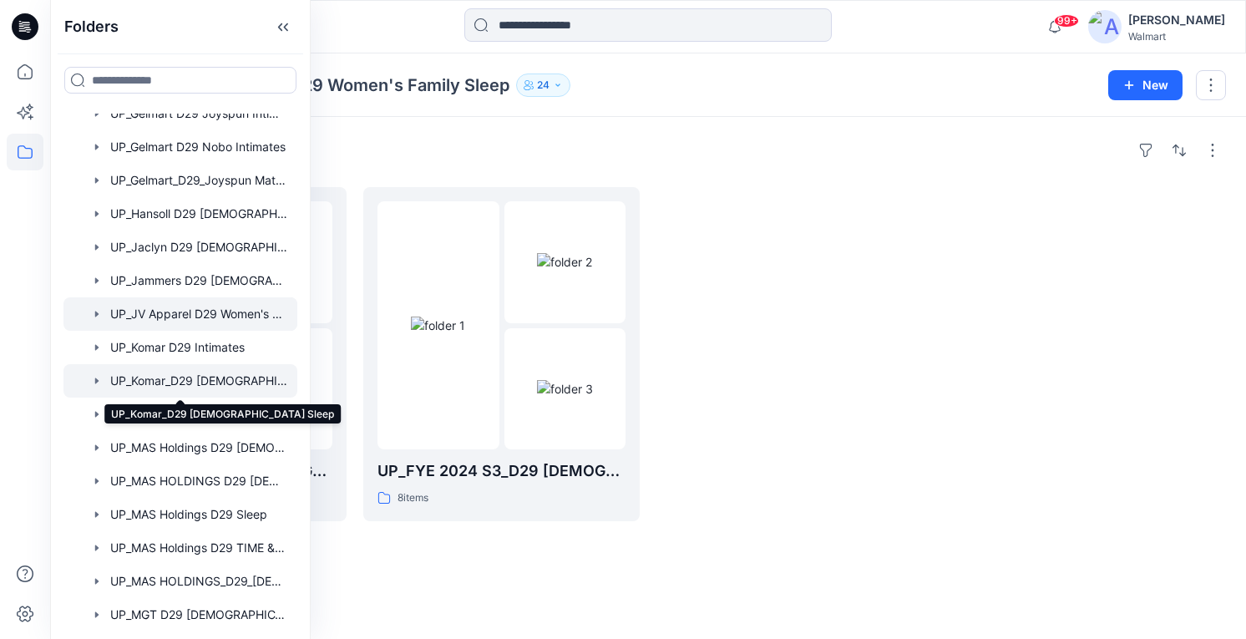
click at [197, 383] on div at bounding box center [180, 380] width 234 height 33
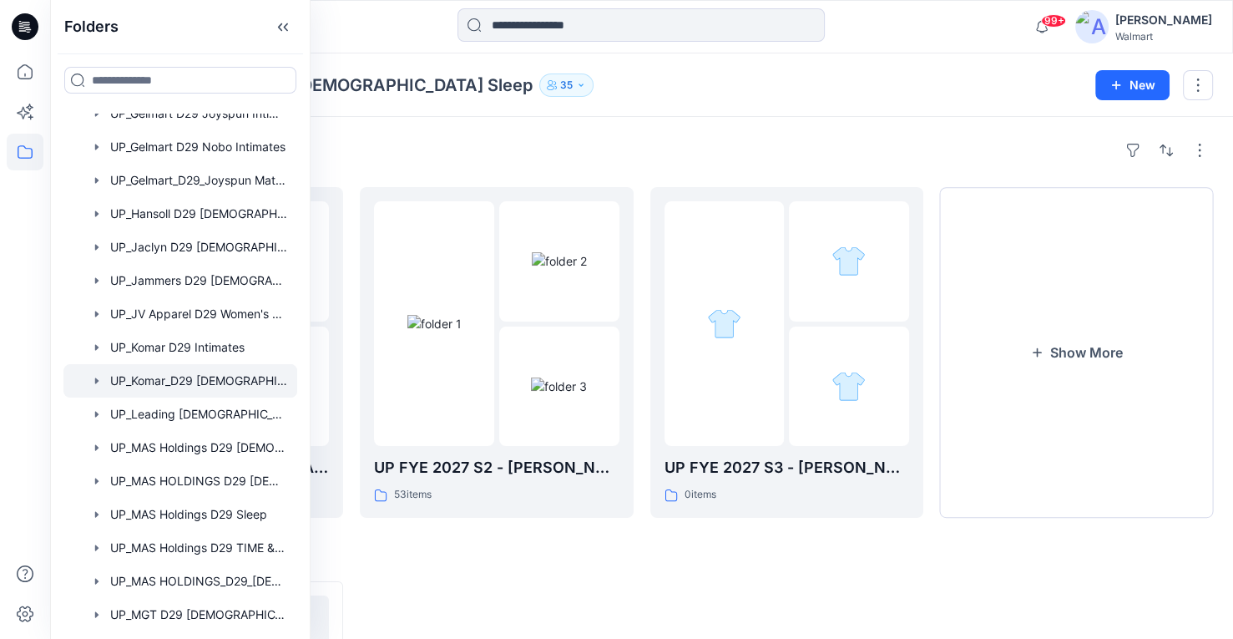
click at [622, 94] on div "Folders UP_Komar_D29 [DEMOGRAPHIC_DATA] Sleep 35" at bounding box center [576, 84] width 1013 height 23
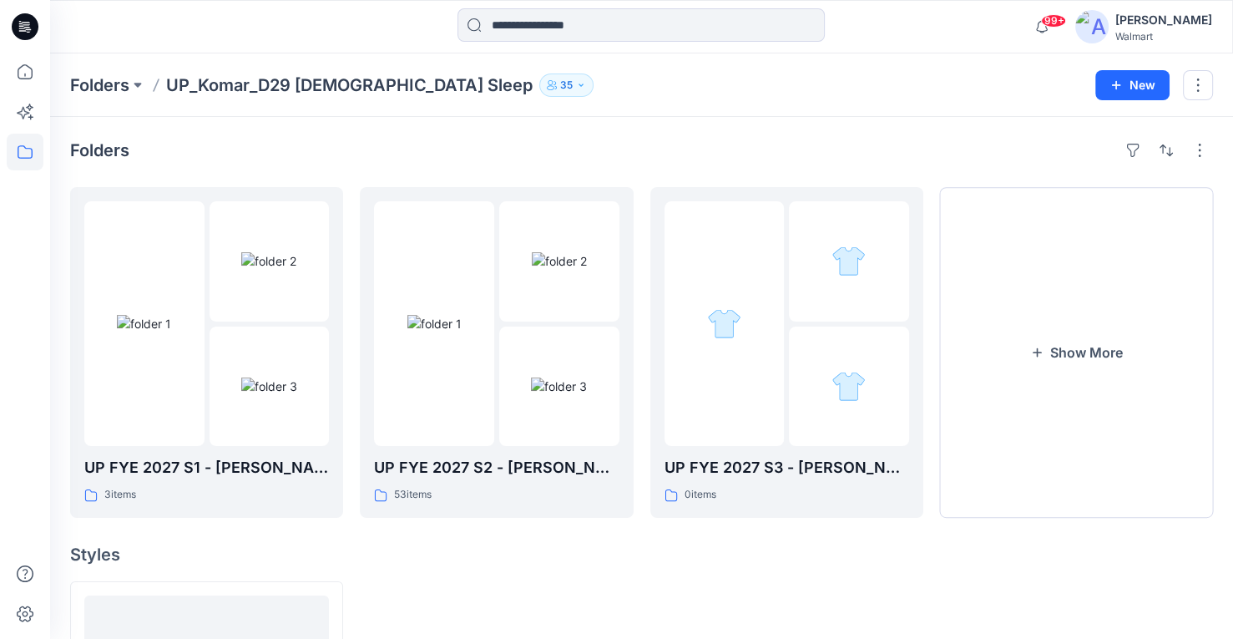
click at [539, 77] on button "35" at bounding box center [566, 84] width 54 height 23
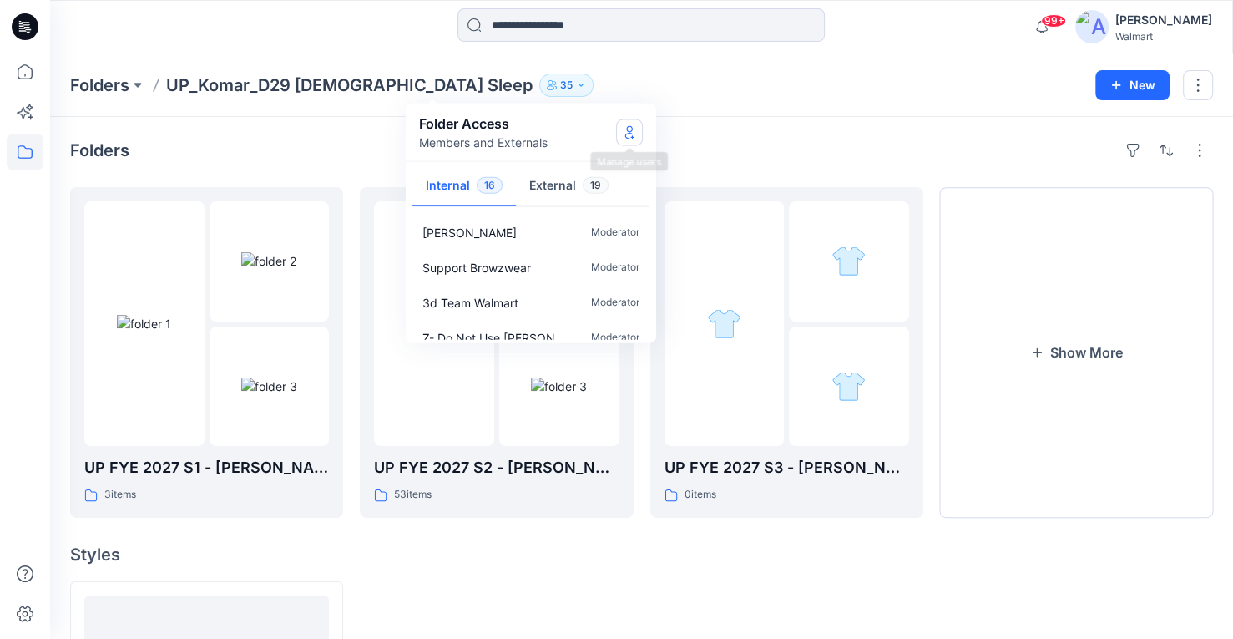
click at [634, 125] on icon "Manage Users" at bounding box center [629, 131] width 13 height 13
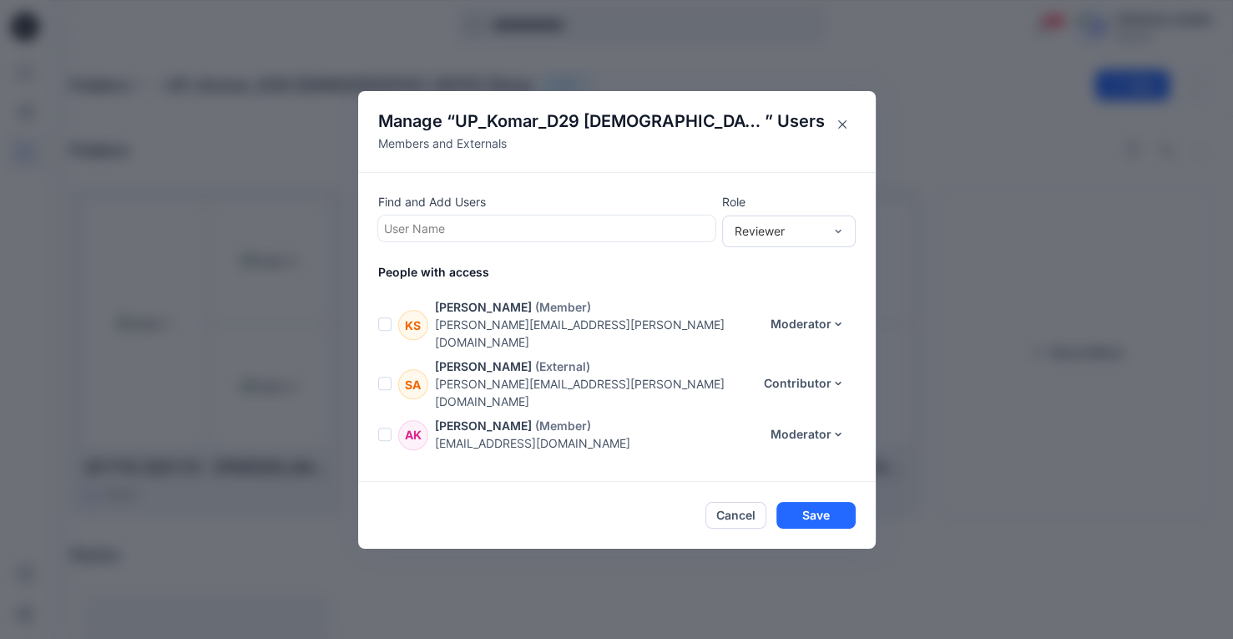
click at [472, 225] on div at bounding box center [547, 228] width 326 height 21
type input "*****"
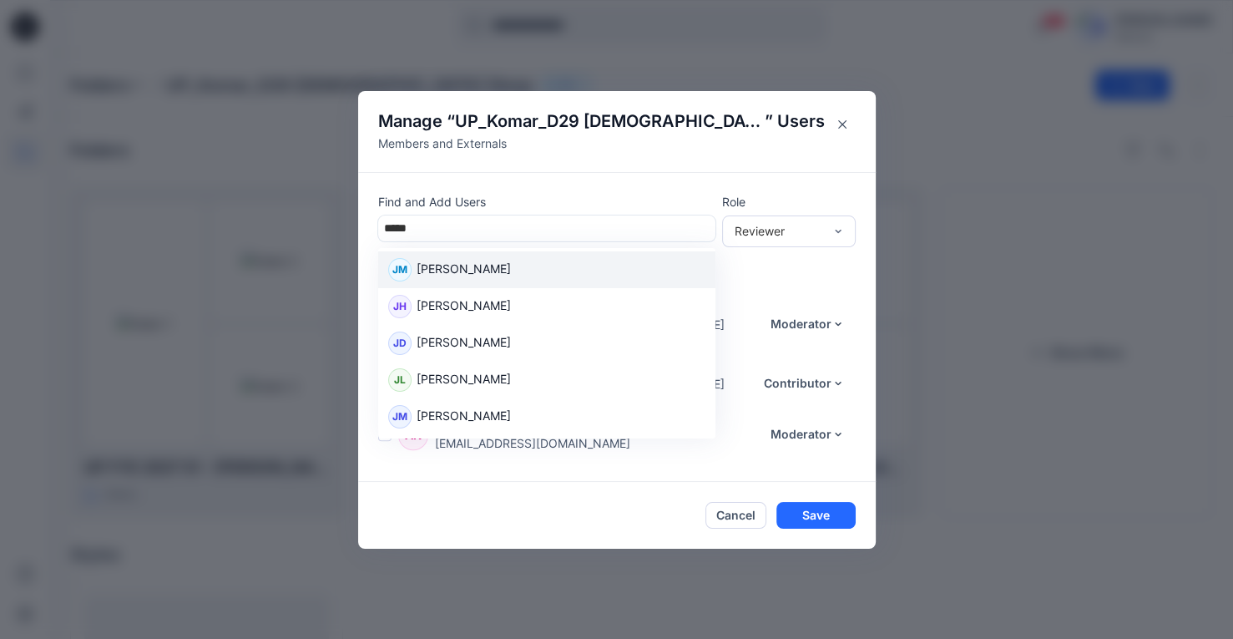
click at [498, 268] on p "[PERSON_NAME]" at bounding box center [464, 271] width 94 height 22
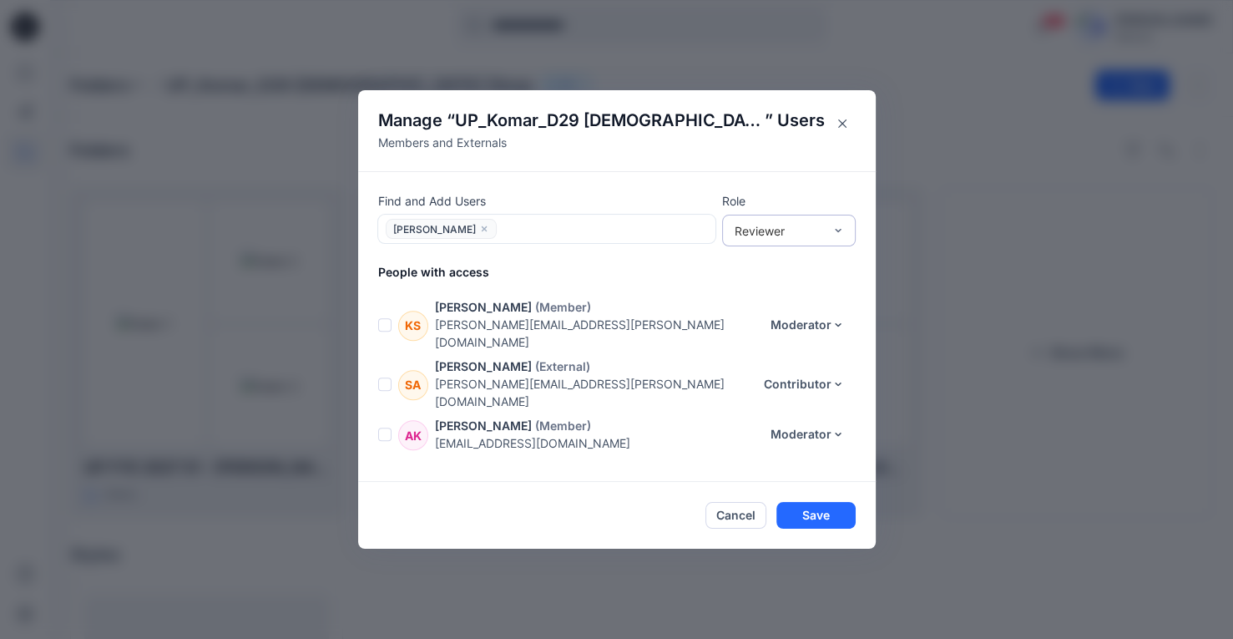
click at [793, 233] on div "Reviewer" at bounding box center [779, 231] width 88 height 18
click at [806, 320] on div "Moderator" at bounding box center [788, 320] width 127 height 29
click at [848, 518] on button "Save" at bounding box center [815, 515] width 79 height 27
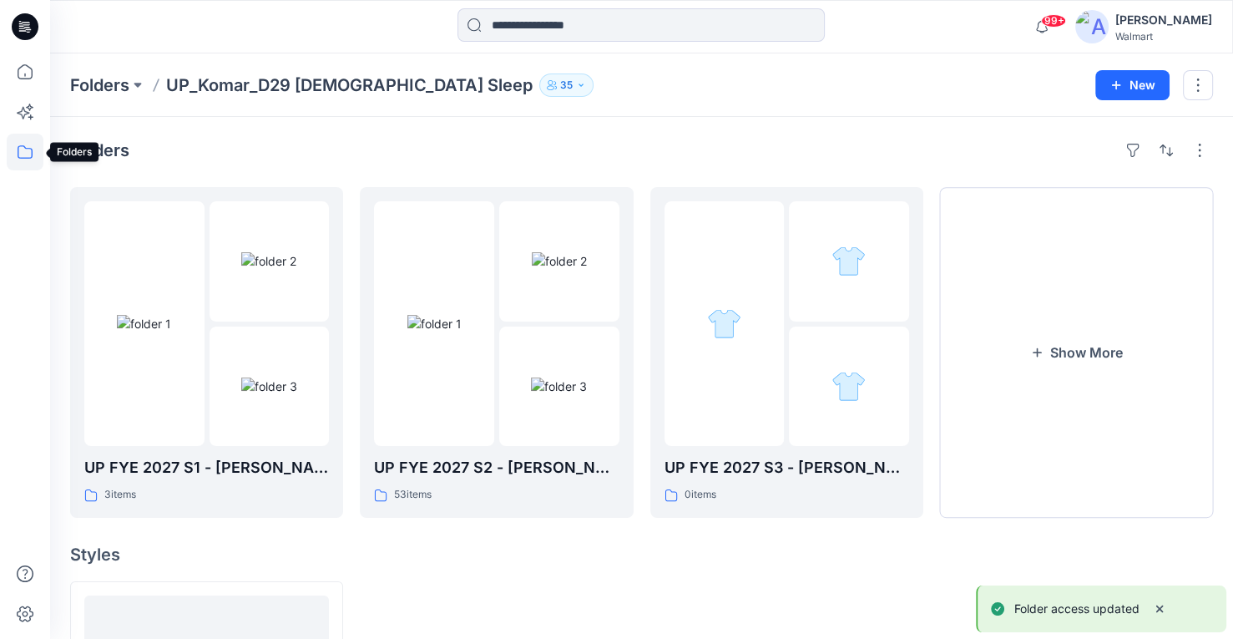
click at [33, 151] on icon at bounding box center [25, 152] width 37 height 37
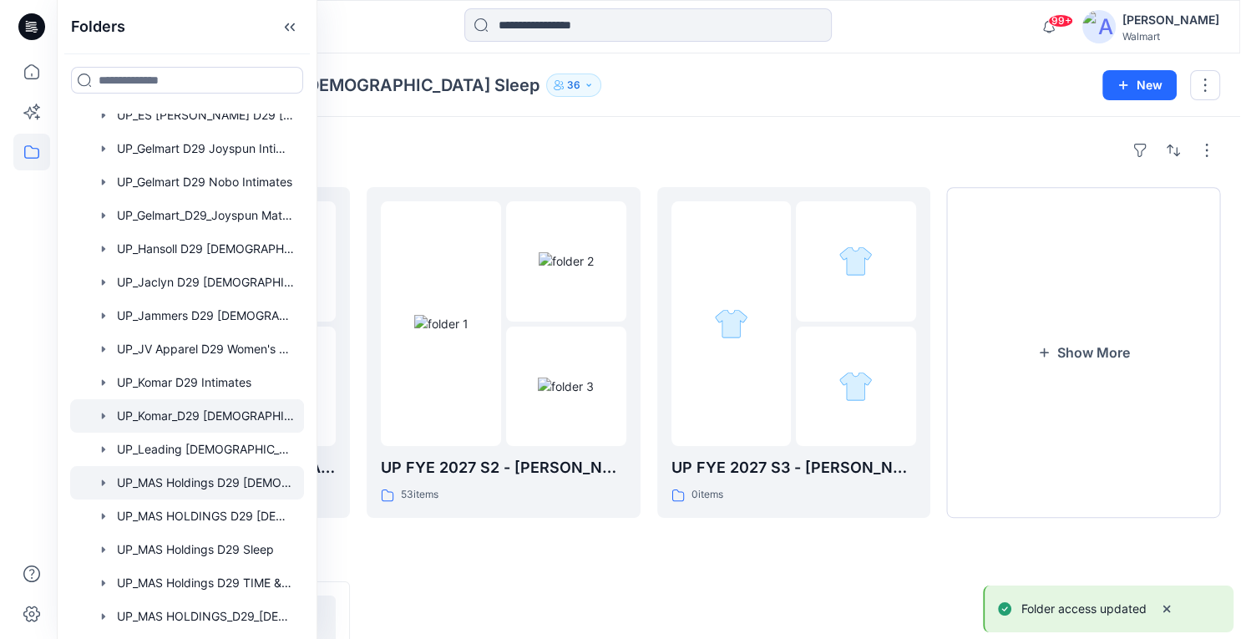
scroll to position [918, 0]
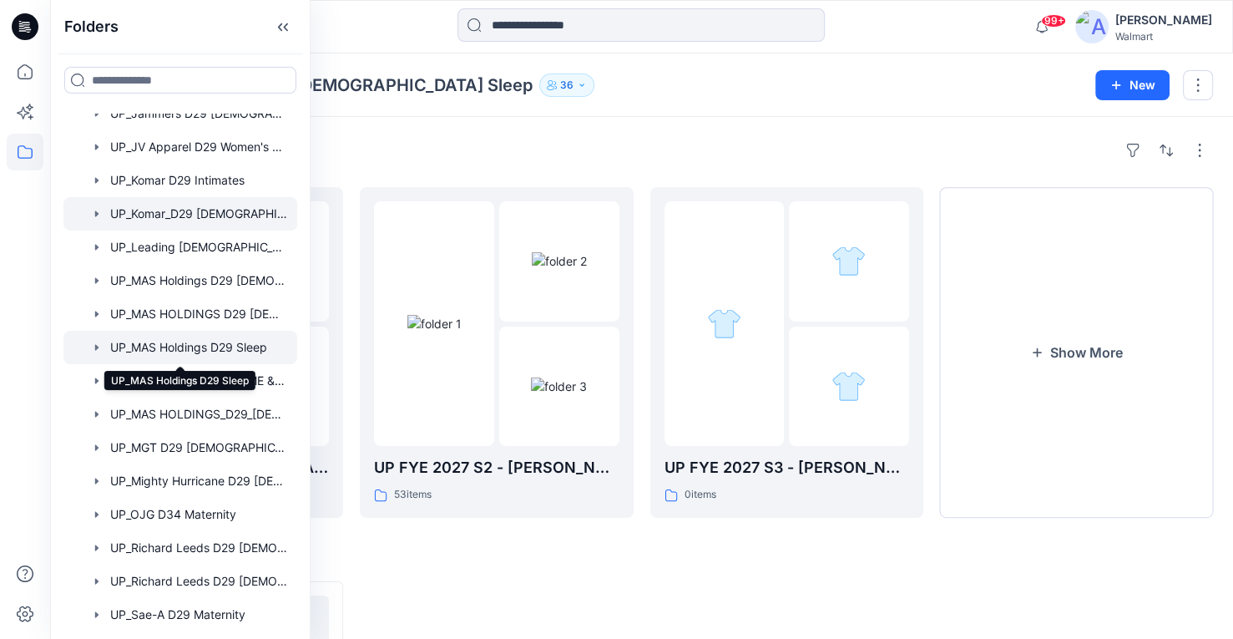
click at [245, 348] on div at bounding box center [180, 347] width 234 height 33
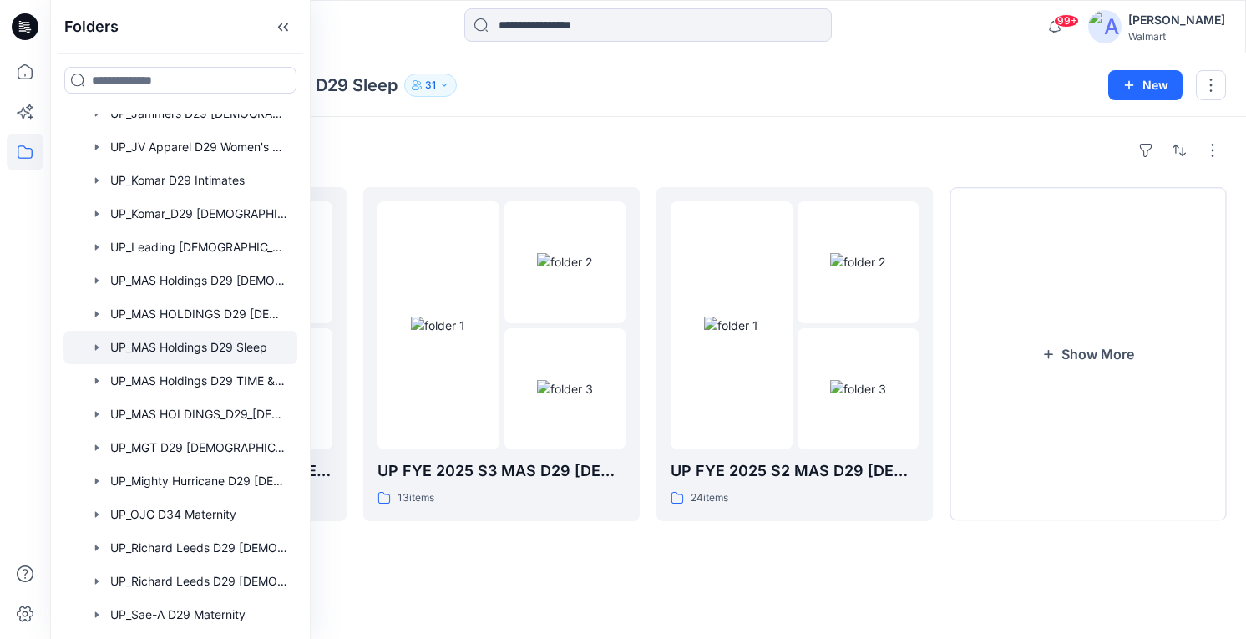
click at [440, 88] on icon "button" at bounding box center [444, 85] width 10 height 10
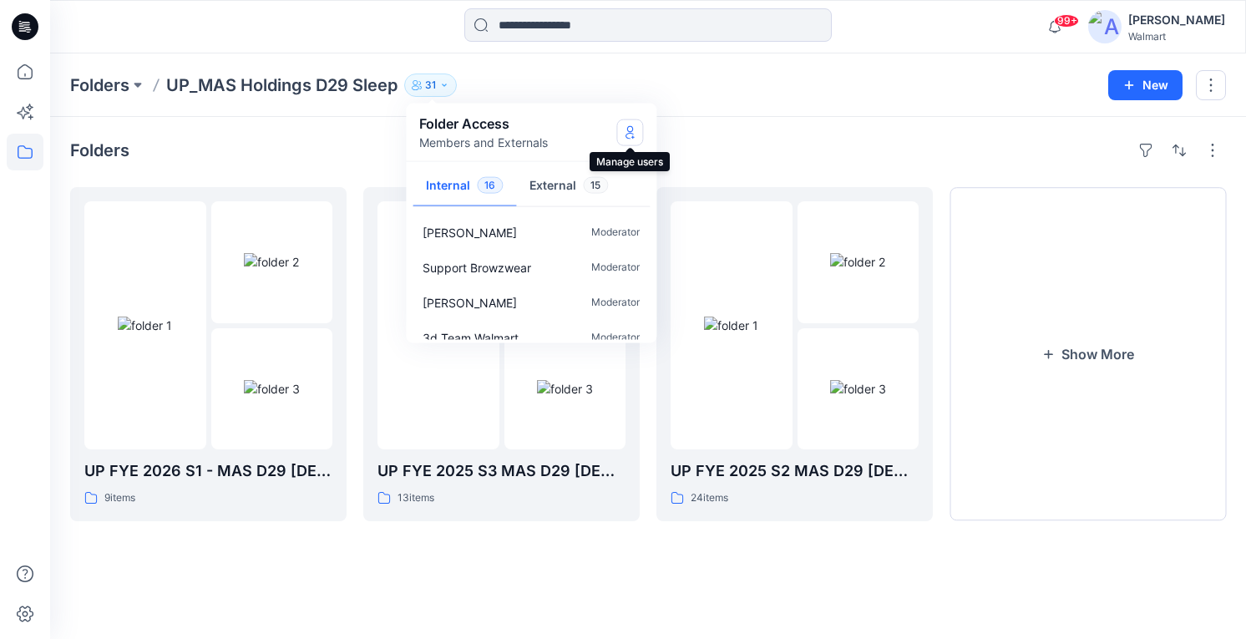
click at [634, 133] on icon "Manage Users" at bounding box center [629, 131] width 13 height 13
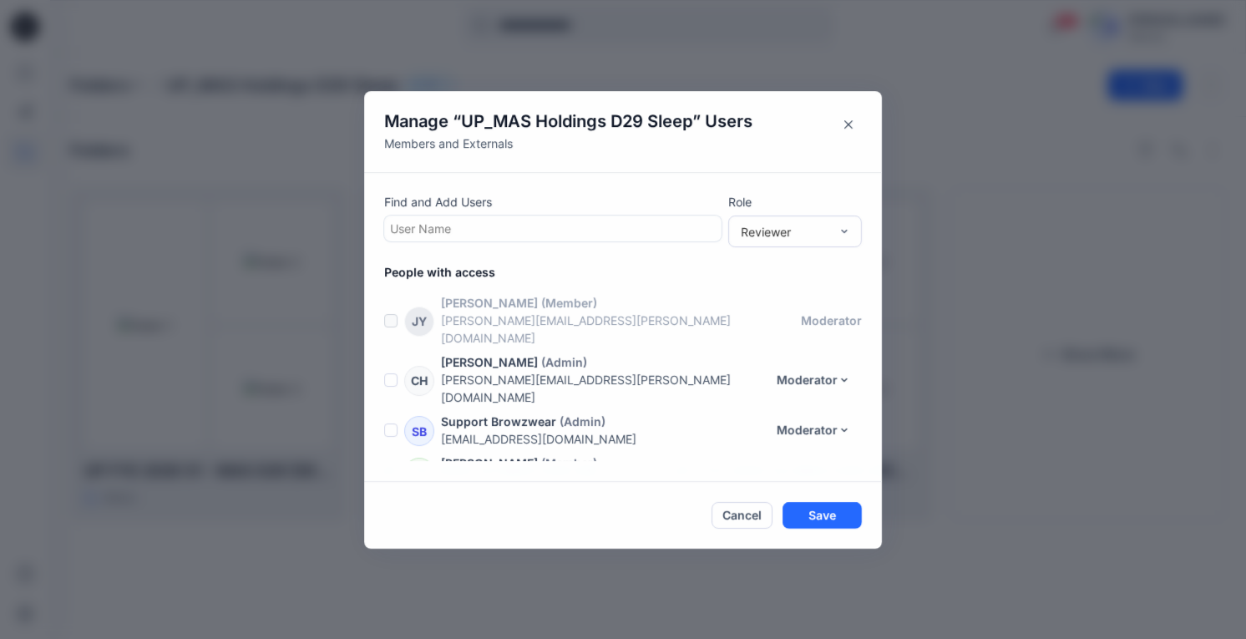
scroll to position [1120, 0]
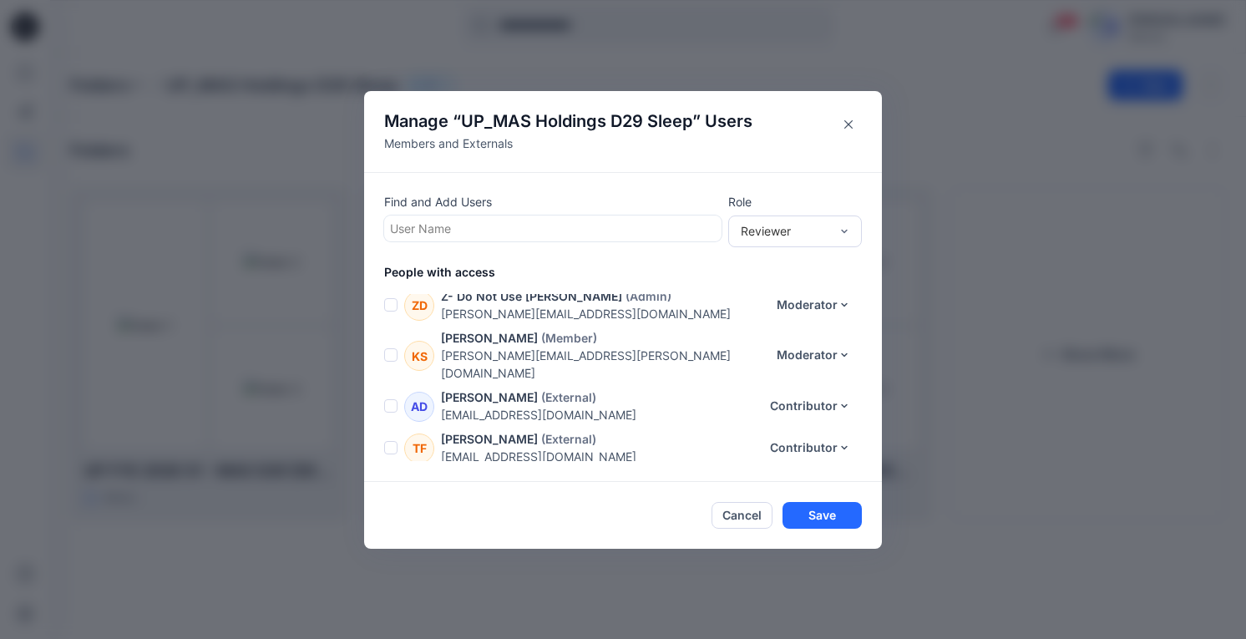
click at [471, 227] on div at bounding box center [553, 228] width 326 height 21
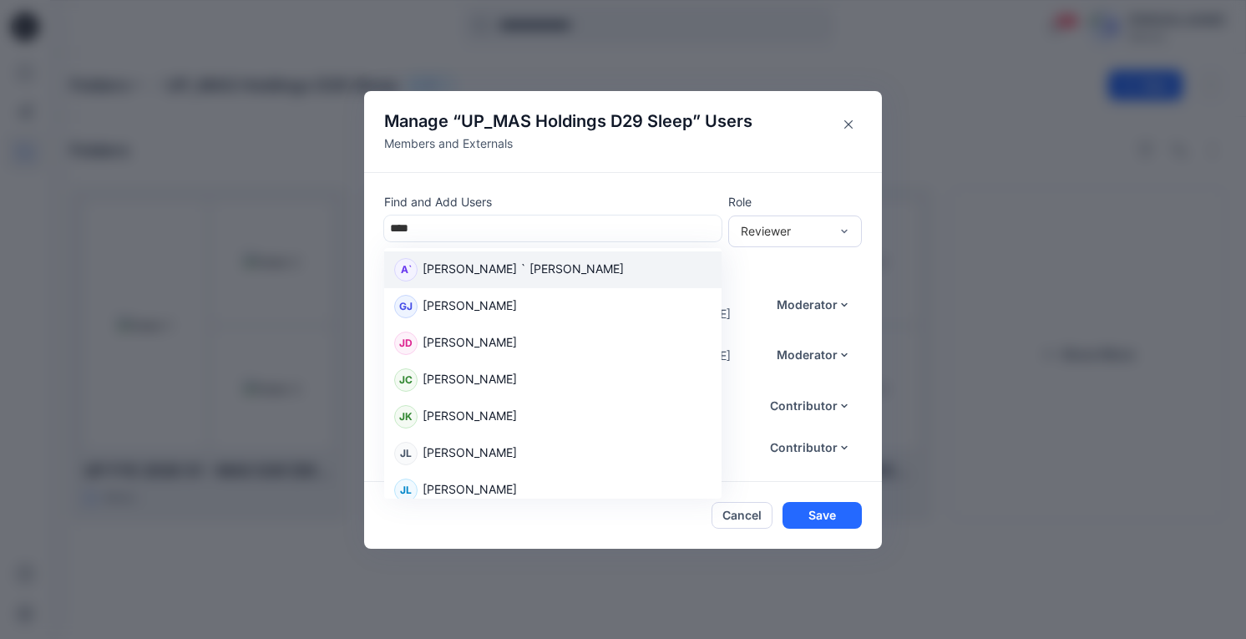
type input "*****"
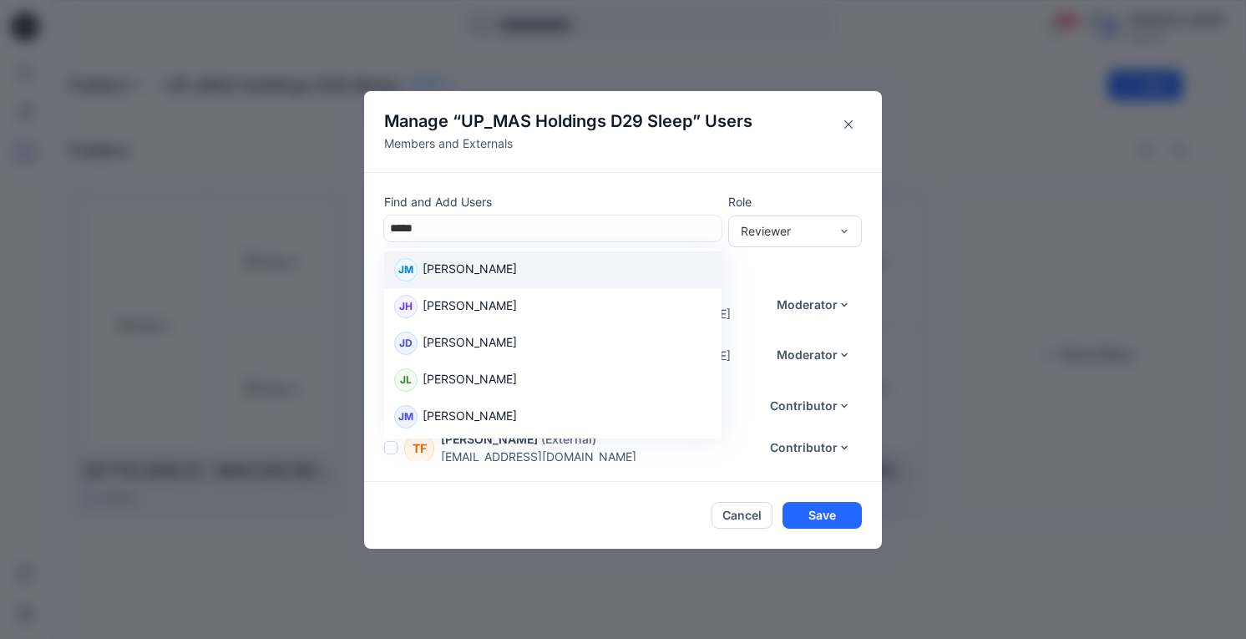
click at [512, 268] on p "[PERSON_NAME]" at bounding box center [469, 271] width 94 height 22
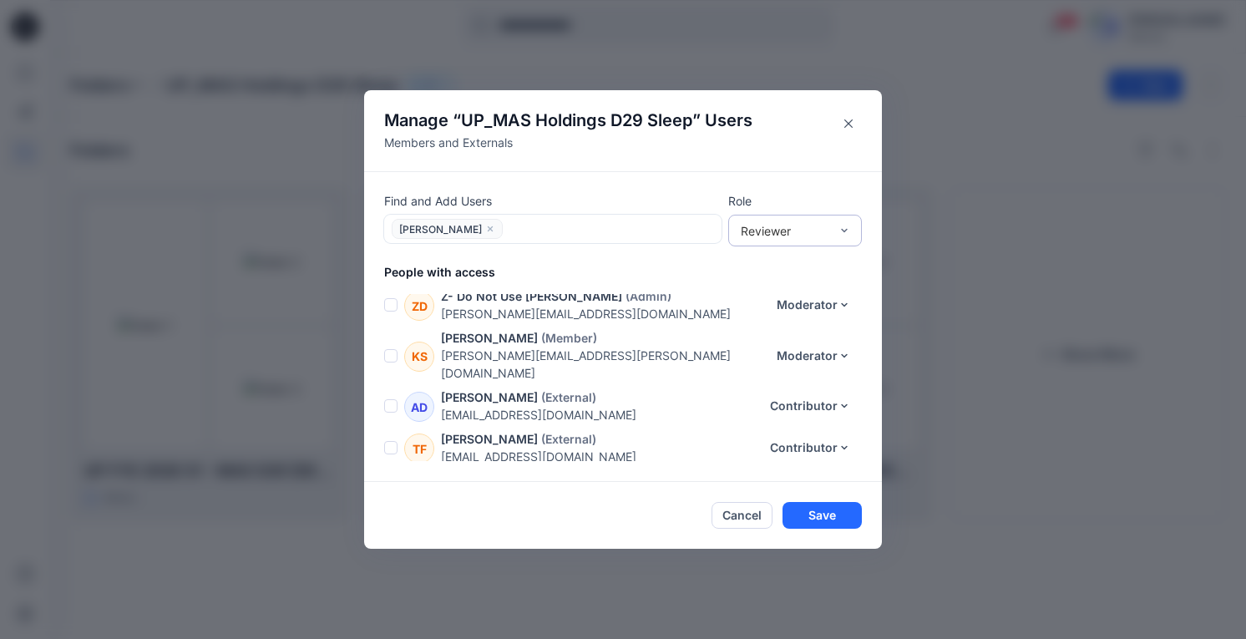
click at [827, 237] on div "Reviewer" at bounding box center [785, 231] width 88 height 18
click at [807, 319] on div "Moderator" at bounding box center [794, 320] width 127 height 29
click at [851, 510] on button "Save" at bounding box center [821, 515] width 79 height 27
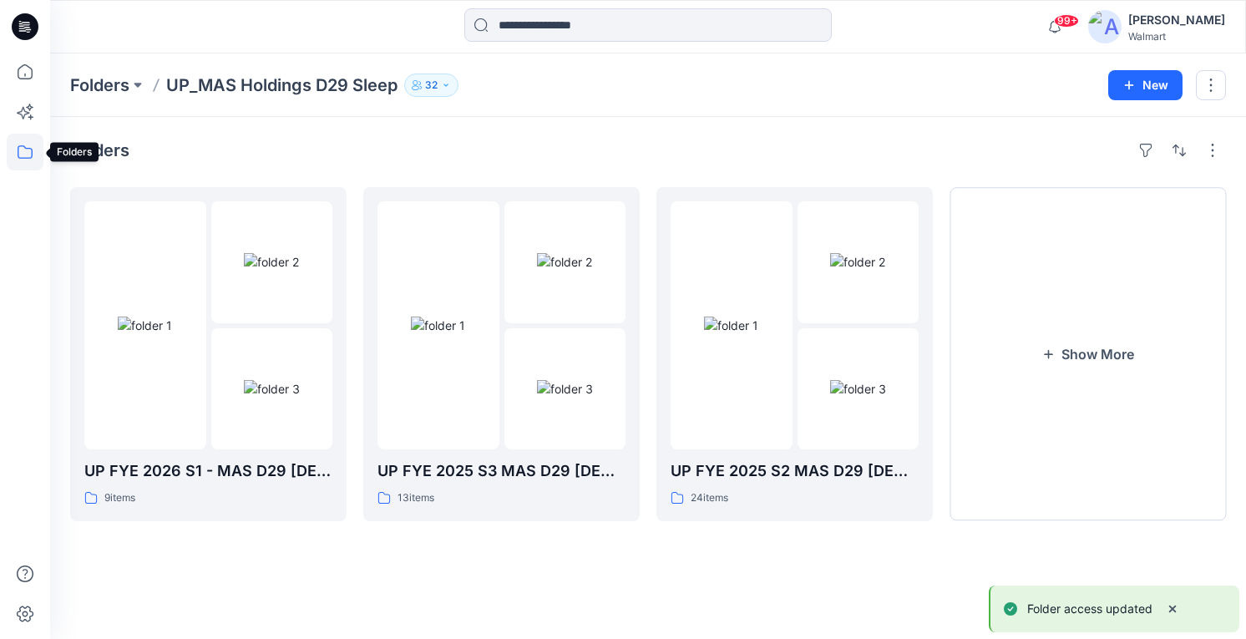
click at [12, 160] on icon at bounding box center [25, 152] width 37 height 37
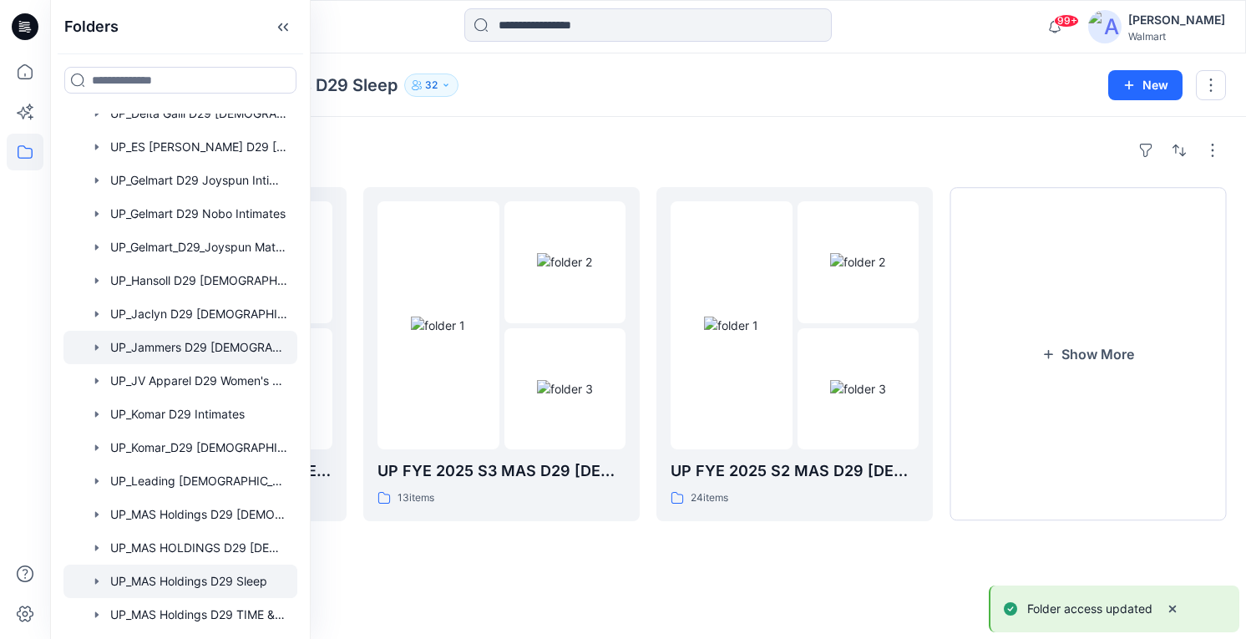
scroll to position [918, 0]
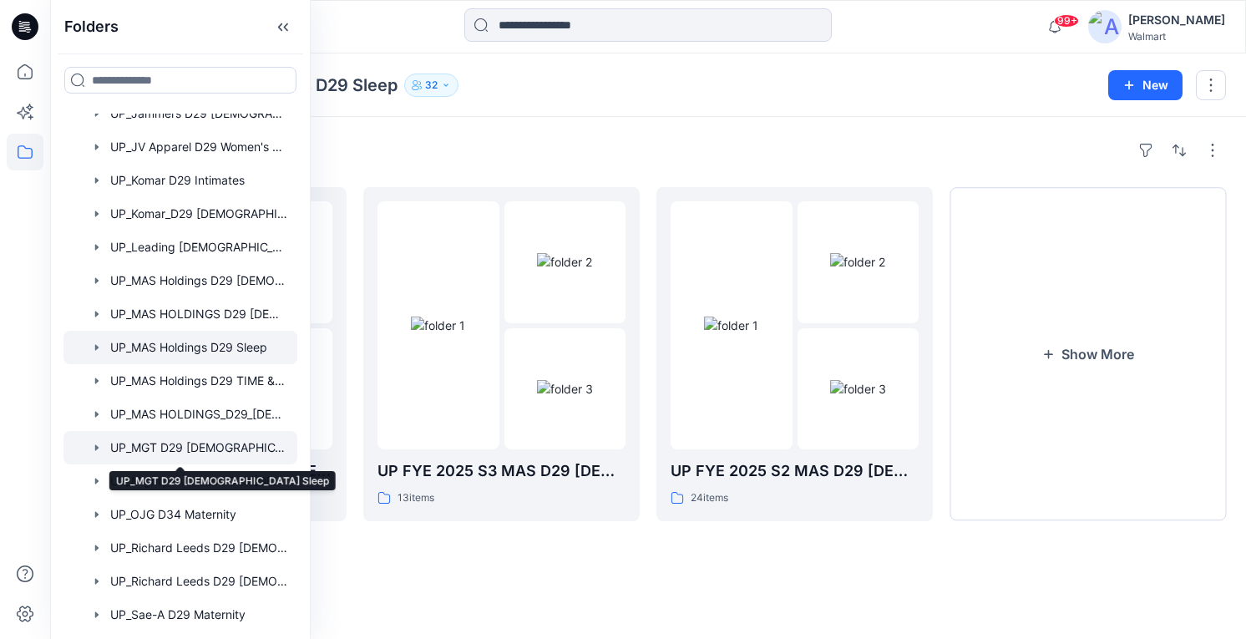
click at [208, 445] on div at bounding box center [180, 447] width 234 height 33
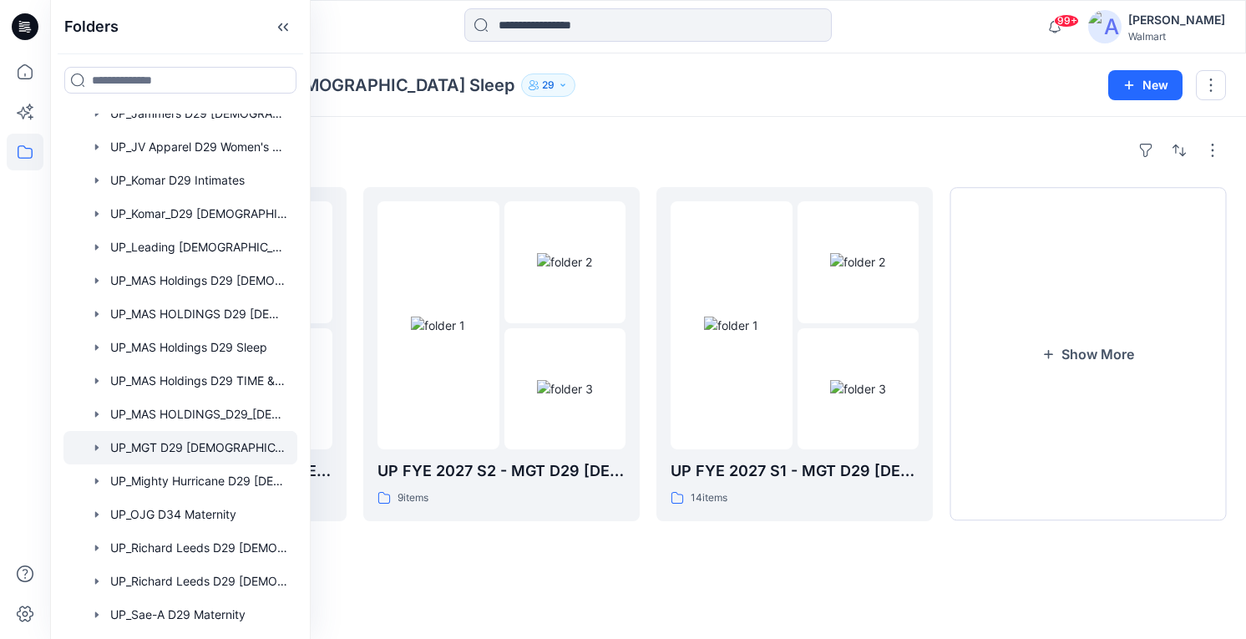
drag, startPoint x: 741, startPoint y: 120, endPoint x: 685, endPoint y: 120, distance: 56.8
click at [741, 120] on div "Folders UP FYE 2027 S3 - MGT D29 [DEMOGRAPHIC_DATA] Sleepwear 0 items UP FYE 20…" at bounding box center [647, 378] width 1195 height 522
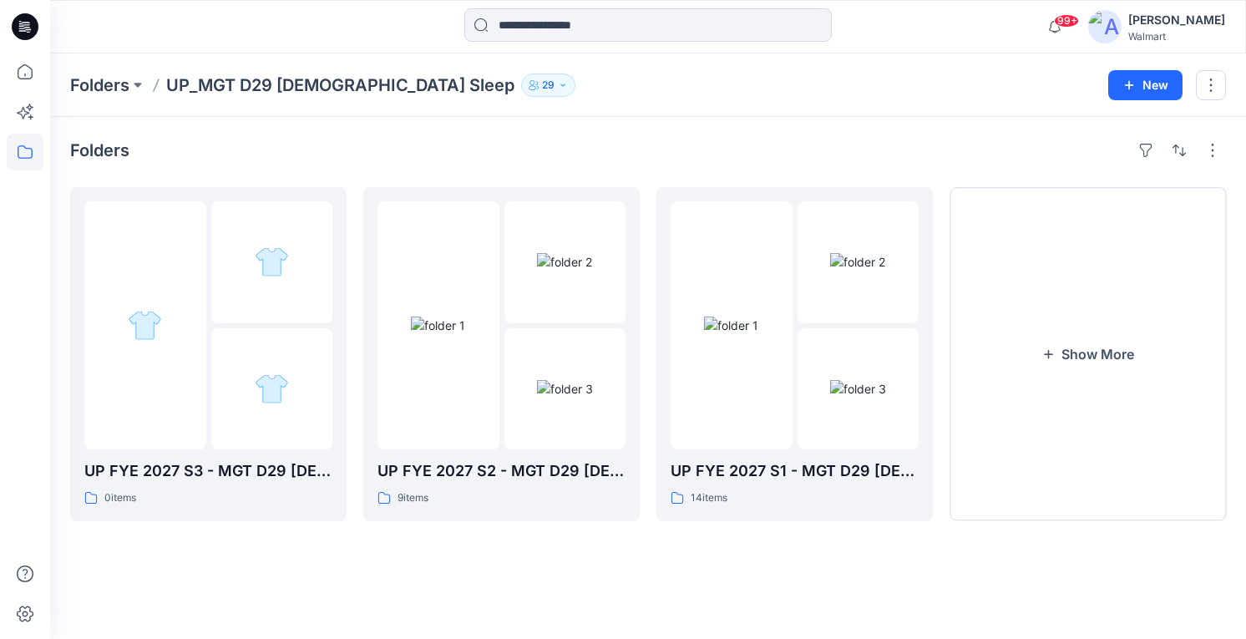
drag, startPoint x: 441, startPoint y: 83, endPoint x: 430, endPoint y: 86, distance: 11.4
click at [521, 84] on button "29" at bounding box center [548, 84] width 54 height 23
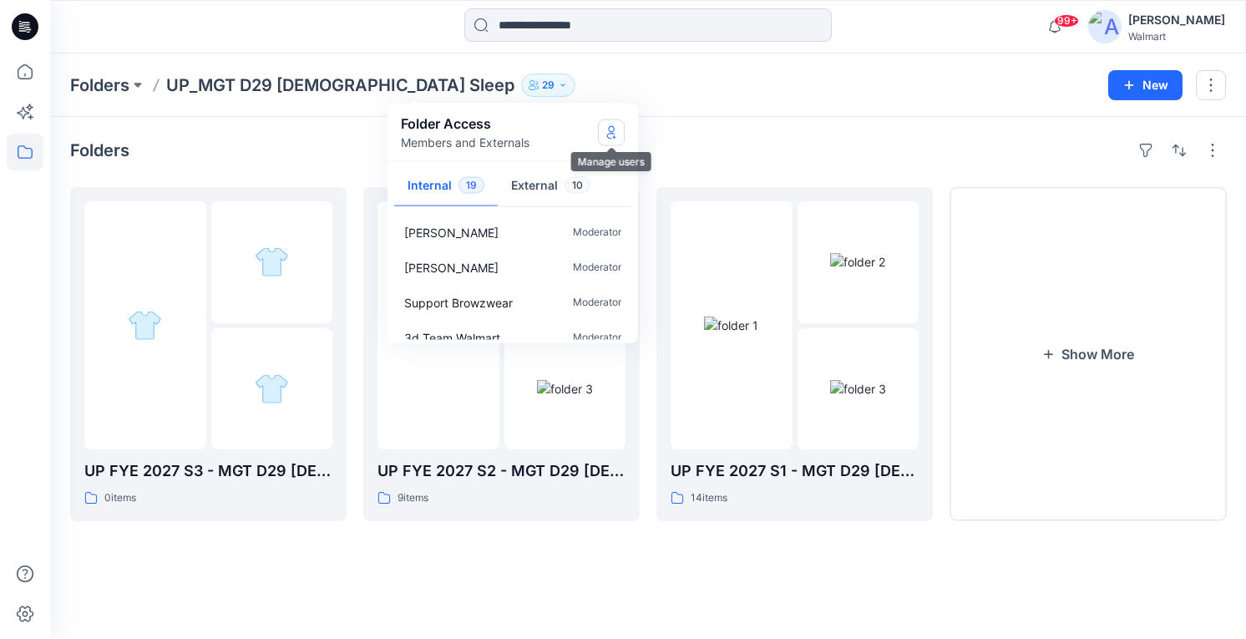
click at [614, 130] on icon "Manage Users" at bounding box center [610, 131] width 13 height 13
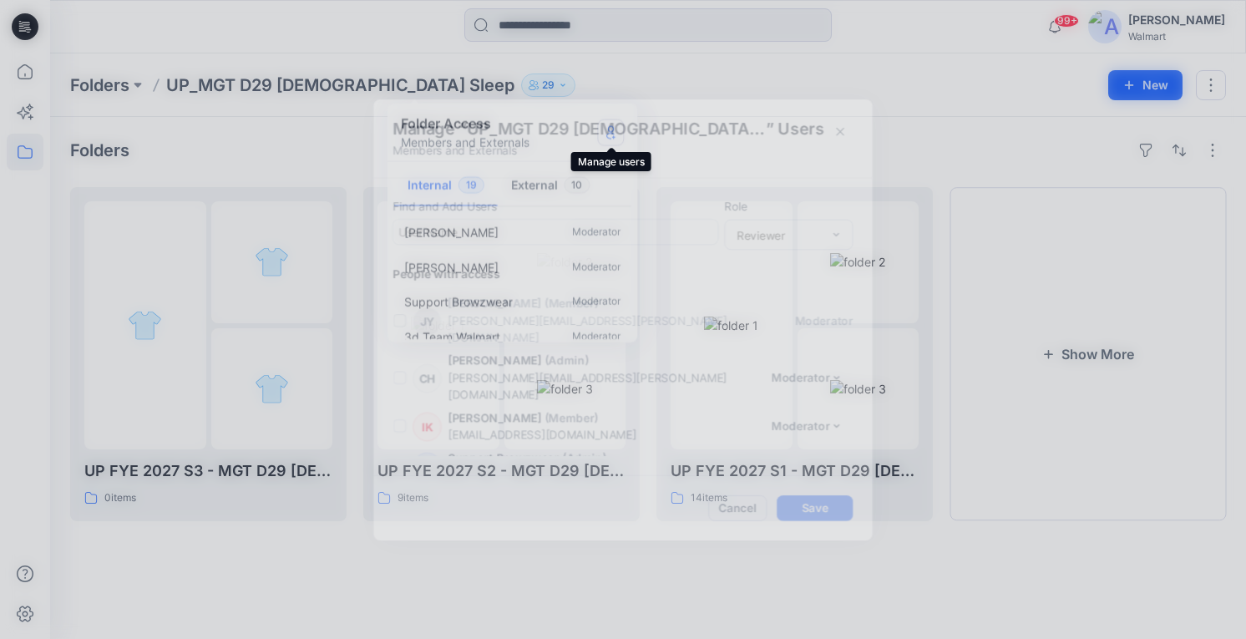
scroll to position [1037, 0]
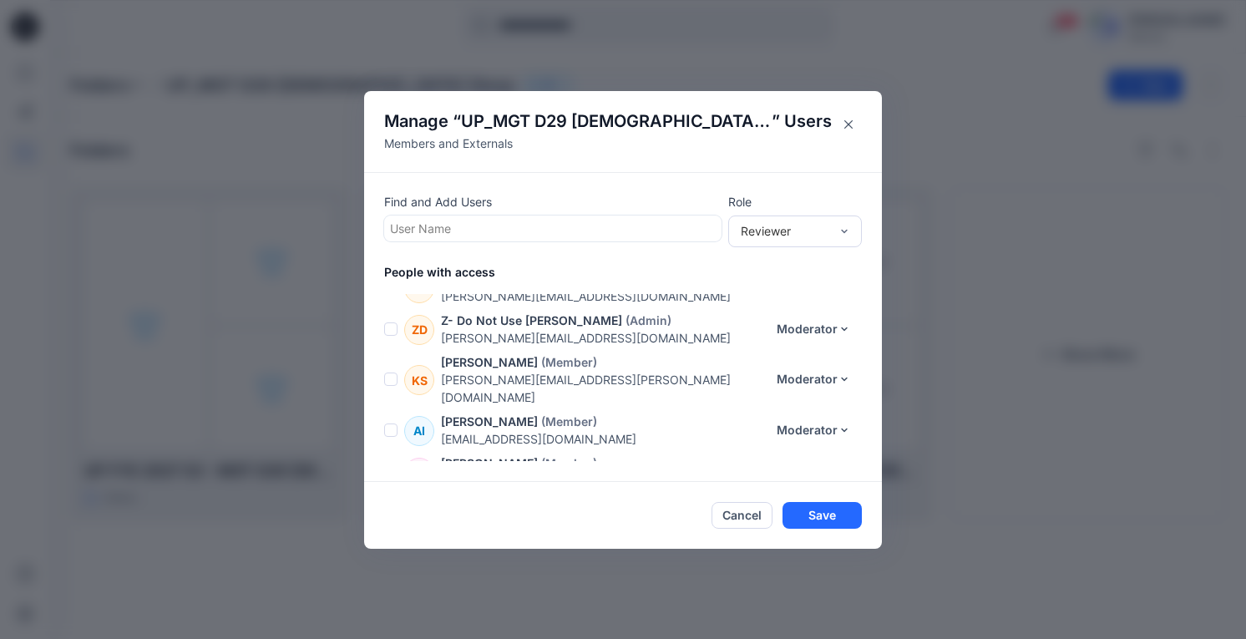
click at [481, 230] on div at bounding box center [553, 228] width 326 height 21
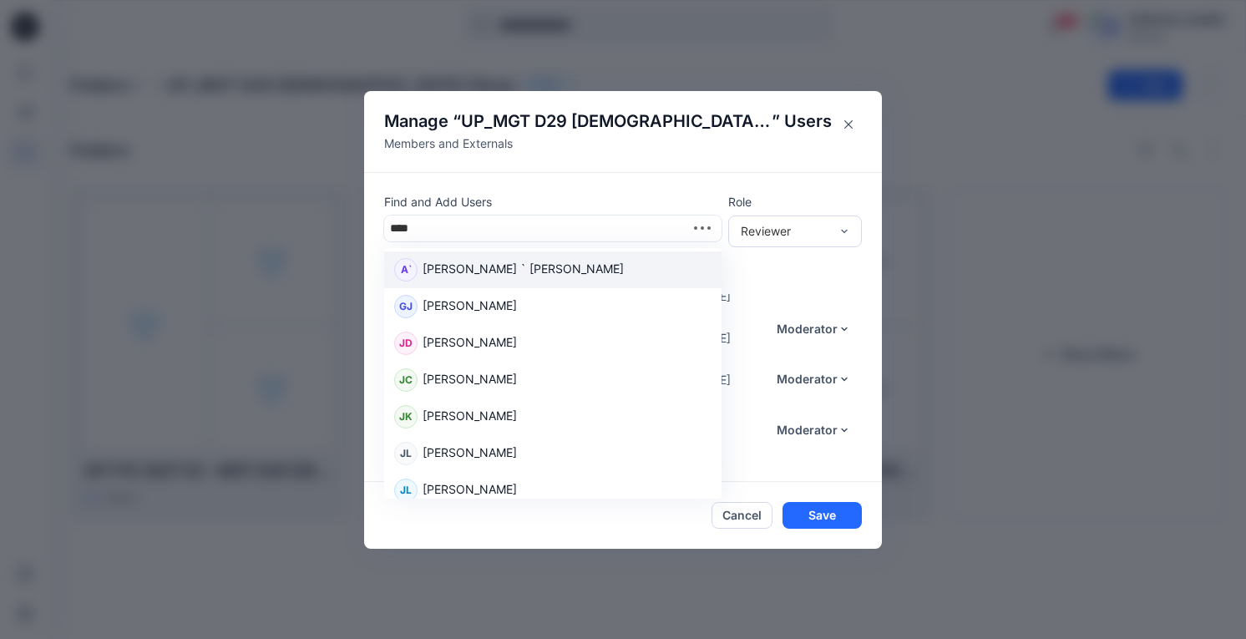
type input "*****"
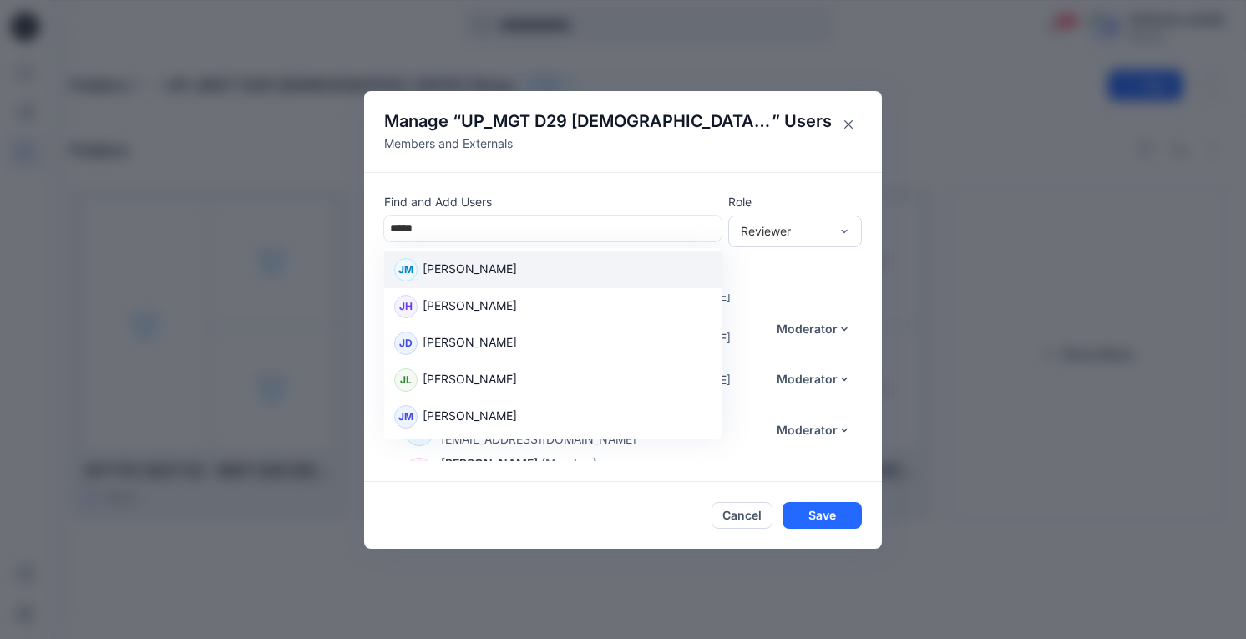
click at [514, 271] on p "[PERSON_NAME]" at bounding box center [469, 271] width 94 height 22
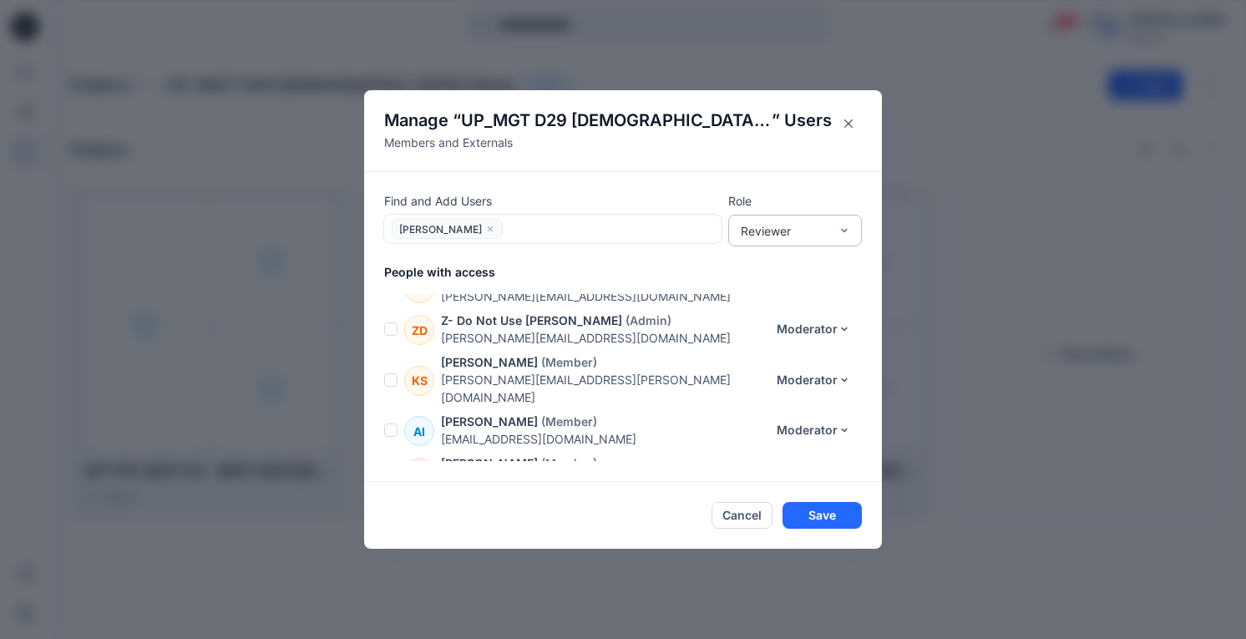
click at [830, 231] on div "Reviewer" at bounding box center [784, 231] width 105 height 18
click at [784, 322] on div "Moderator" at bounding box center [794, 320] width 127 height 29
click at [848, 513] on button "Save" at bounding box center [821, 515] width 79 height 27
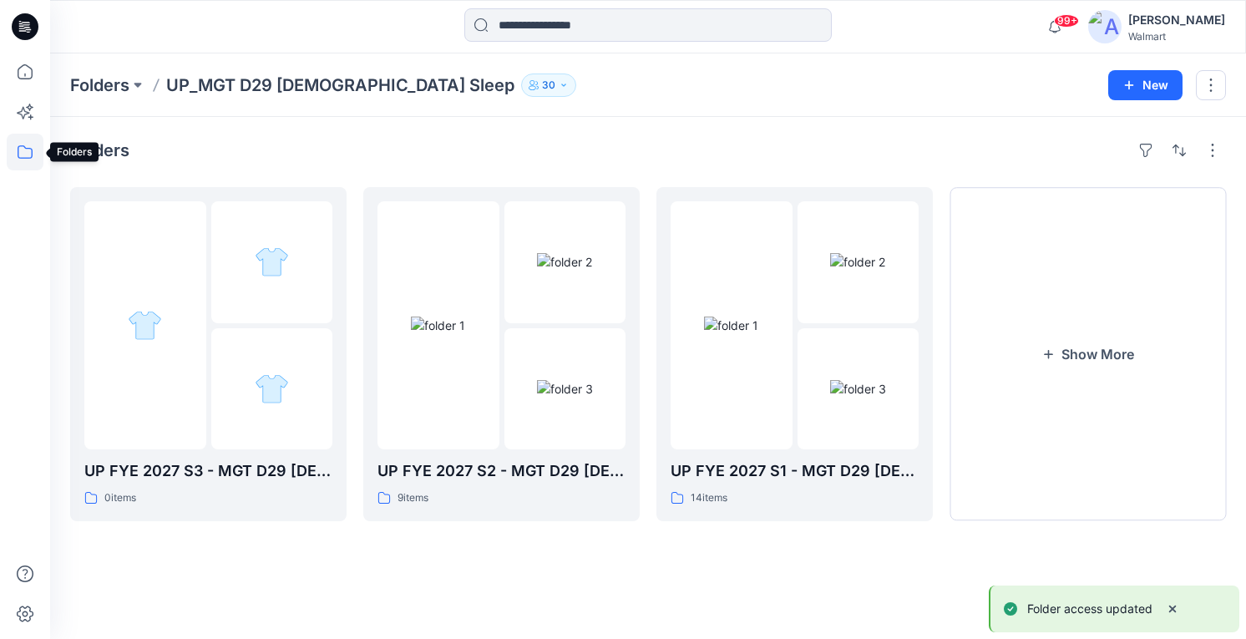
click at [20, 159] on icon at bounding box center [25, 152] width 37 height 37
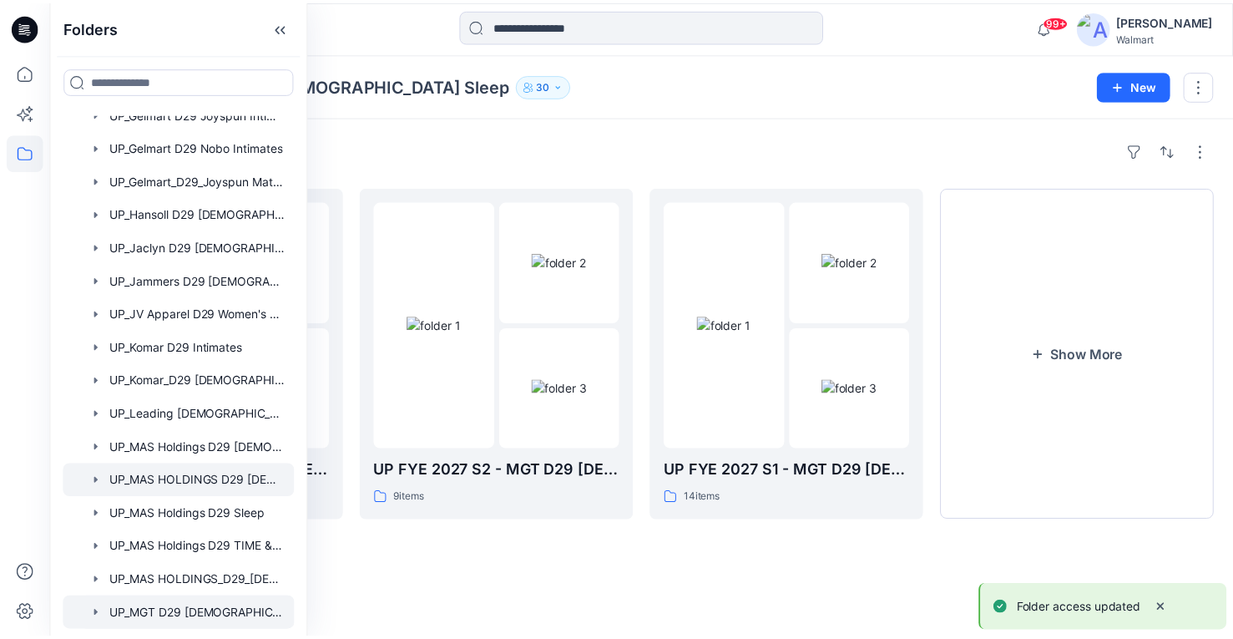
scroll to position [1002, 0]
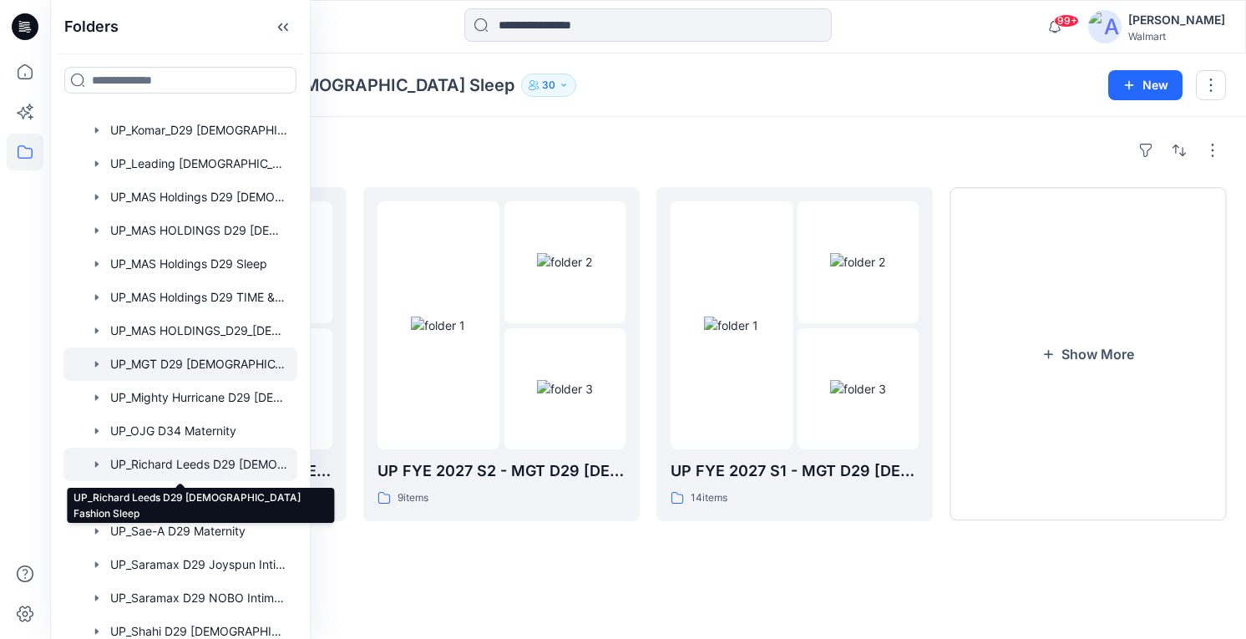
click at [221, 468] on div at bounding box center [180, 463] width 234 height 33
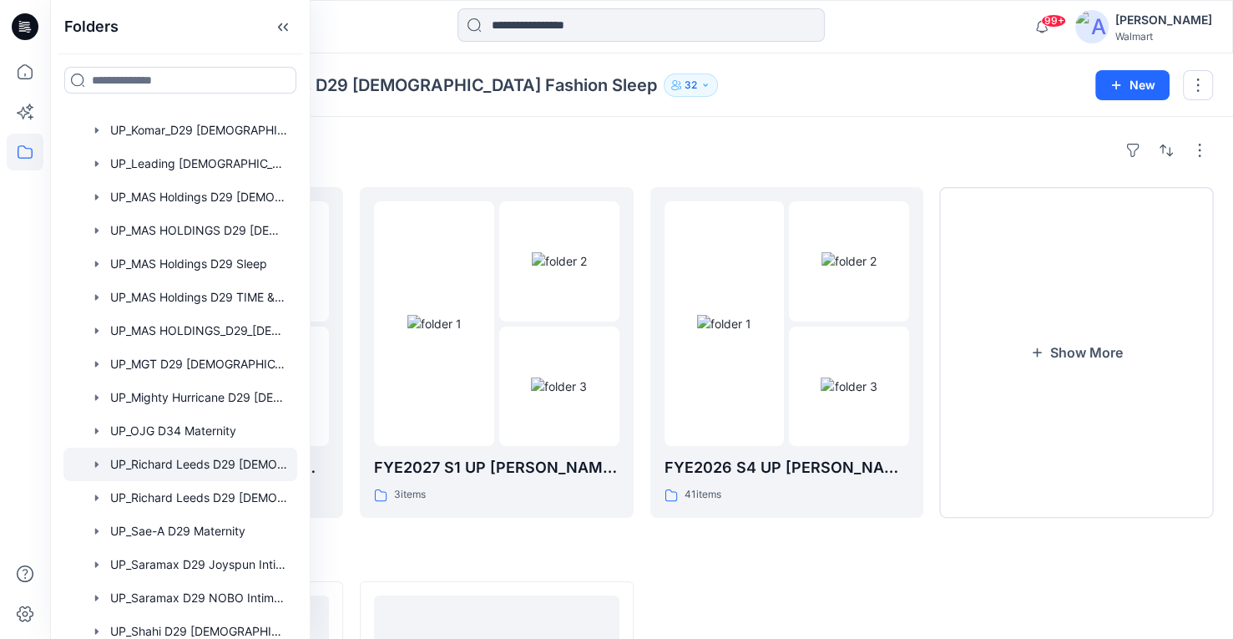
click at [664, 88] on button "32" at bounding box center [691, 84] width 54 height 23
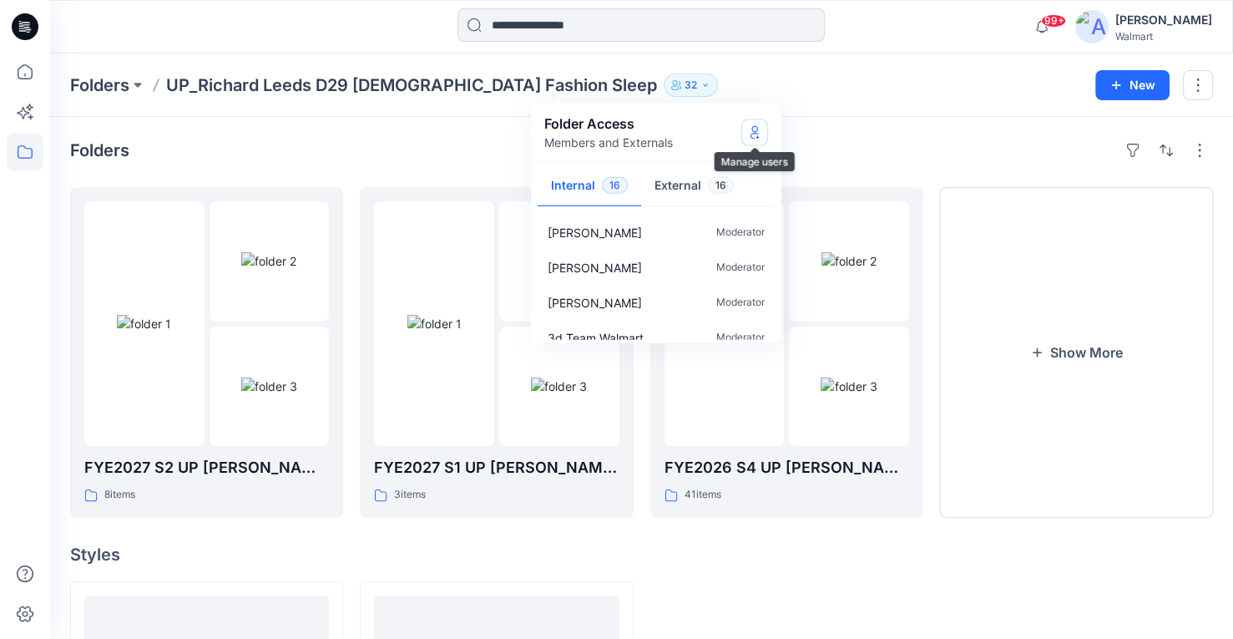
click at [754, 132] on icon "Manage Users" at bounding box center [754, 131] width 13 height 13
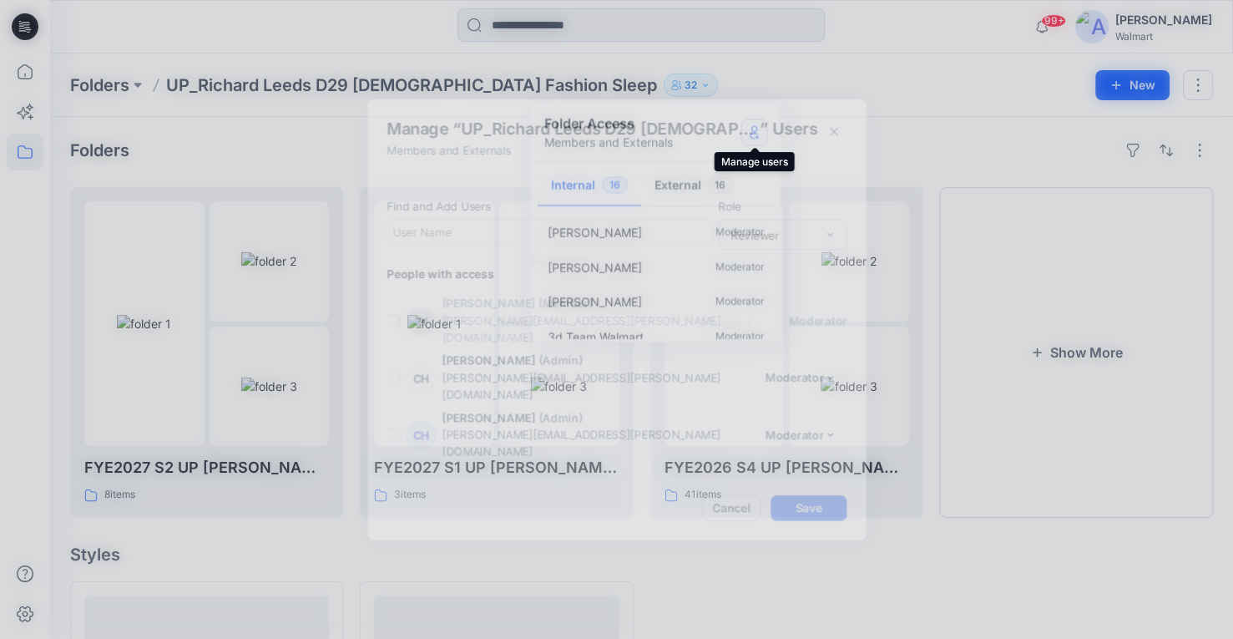
scroll to position [1162, 0]
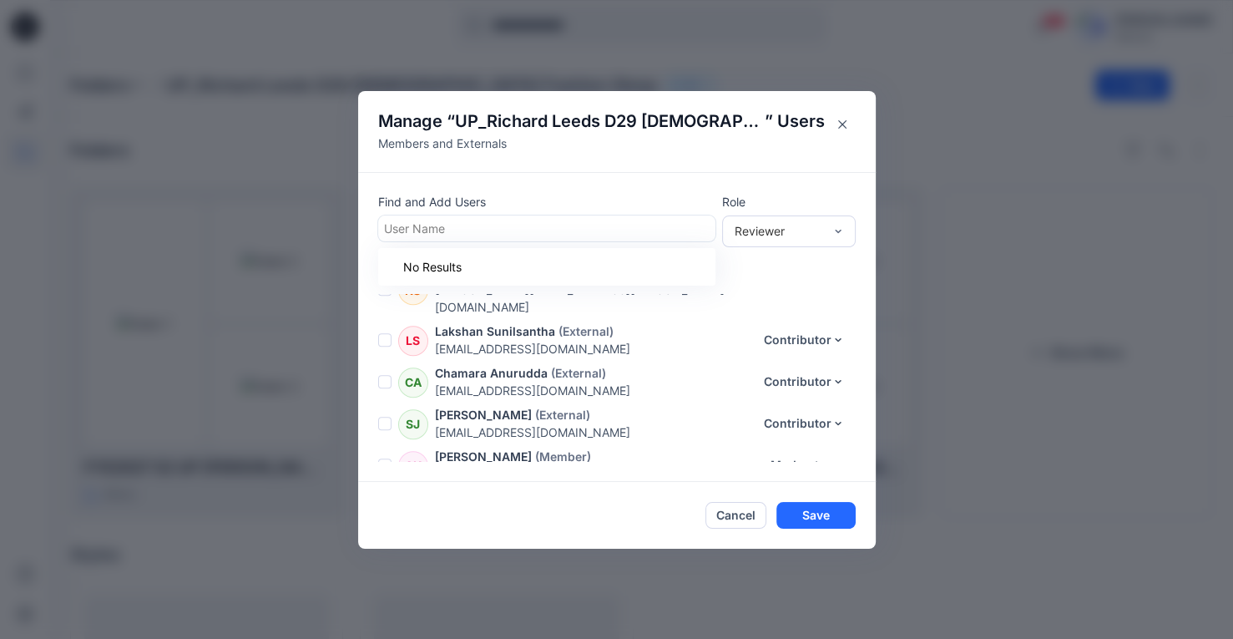
click at [470, 228] on div at bounding box center [547, 228] width 326 height 21
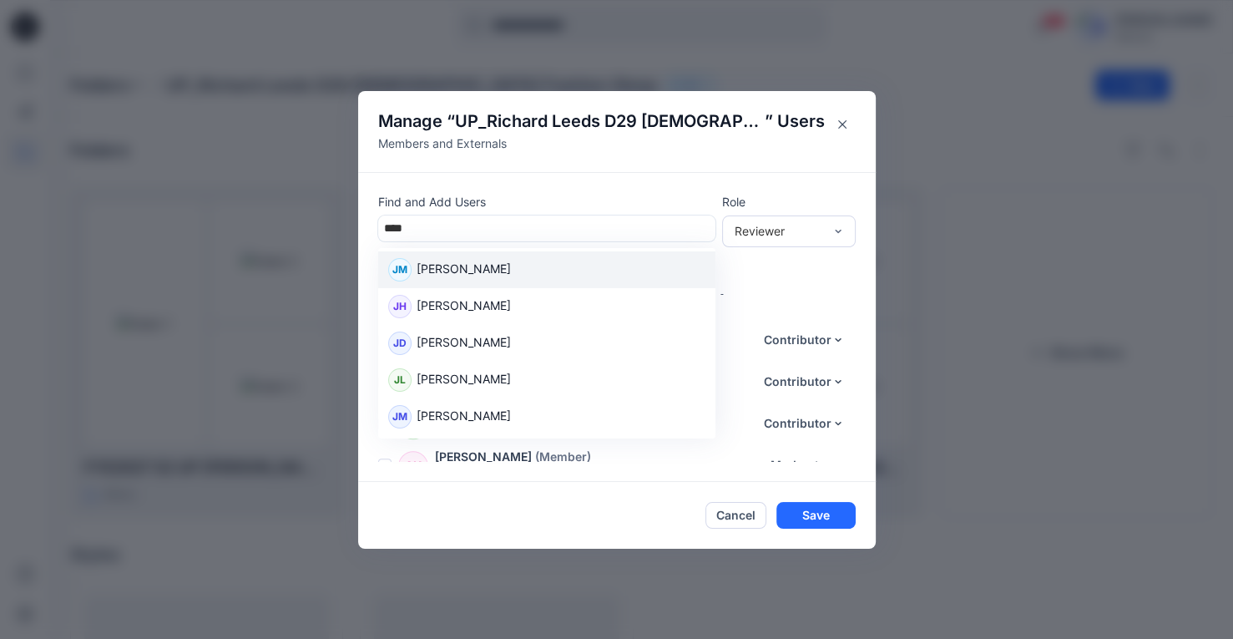
type input "*****"
click at [511, 277] on p "[PERSON_NAME]" at bounding box center [464, 271] width 94 height 22
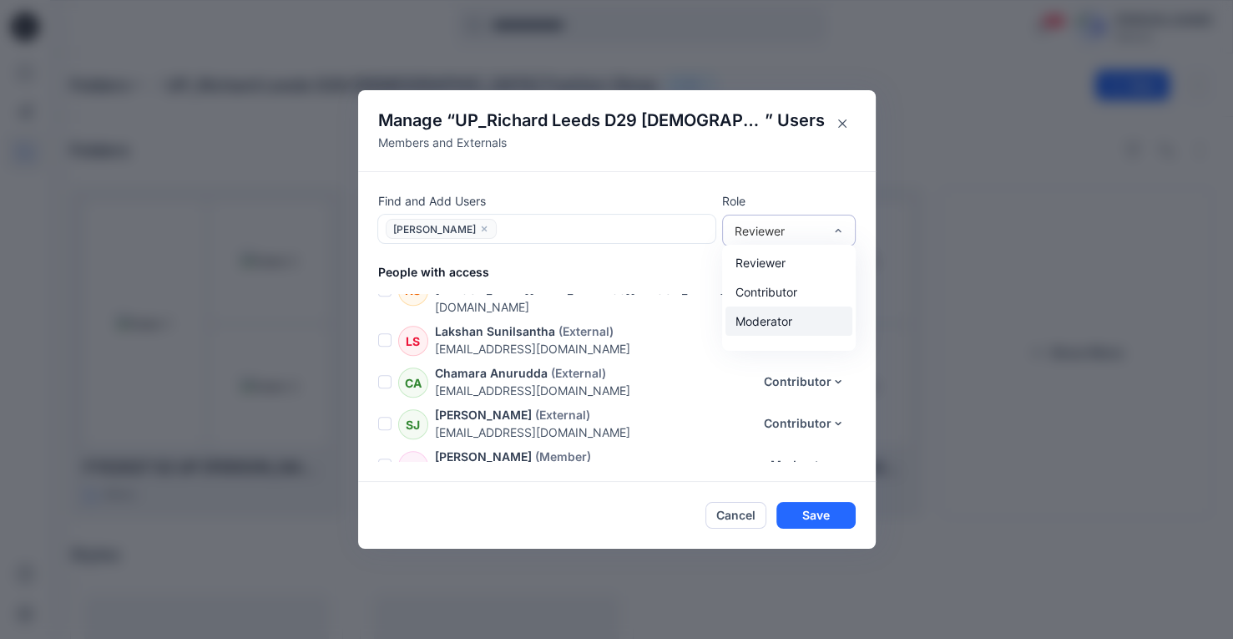
click at [793, 315] on div "Moderator" at bounding box center [788, 320] width 127 height 29
click at [842, 518] on button "Save" at bounding box center [815, 515] width 79 height 27
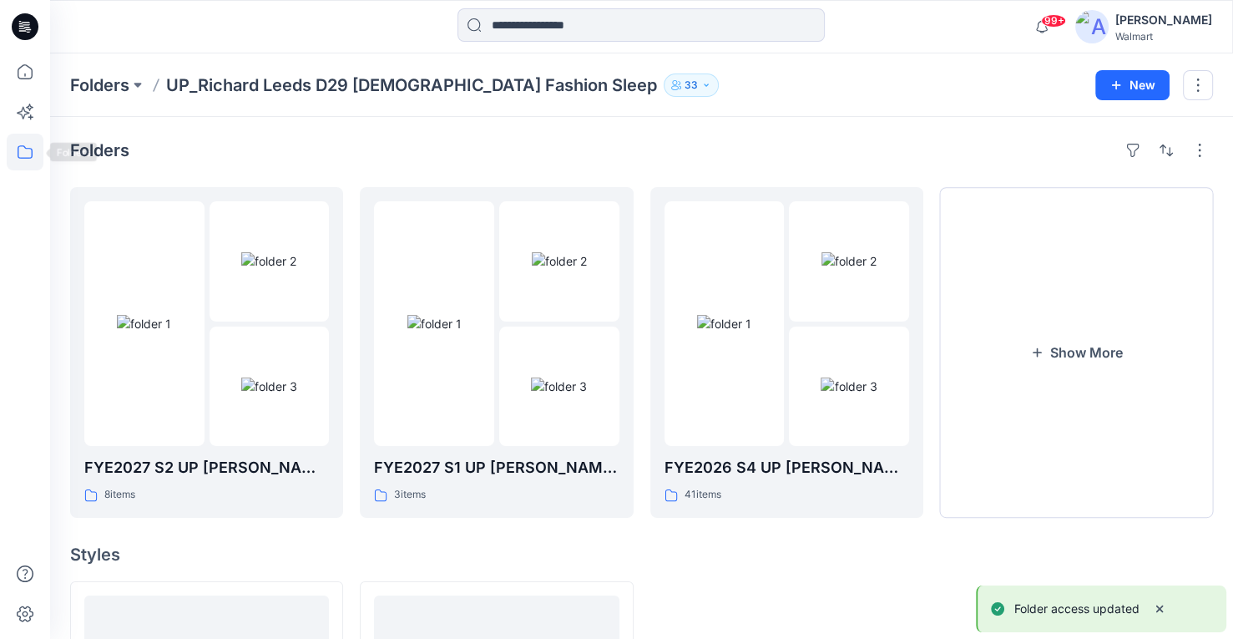
click at [34, 150] on icon at bounding box center [25, 152] width 37 height 37
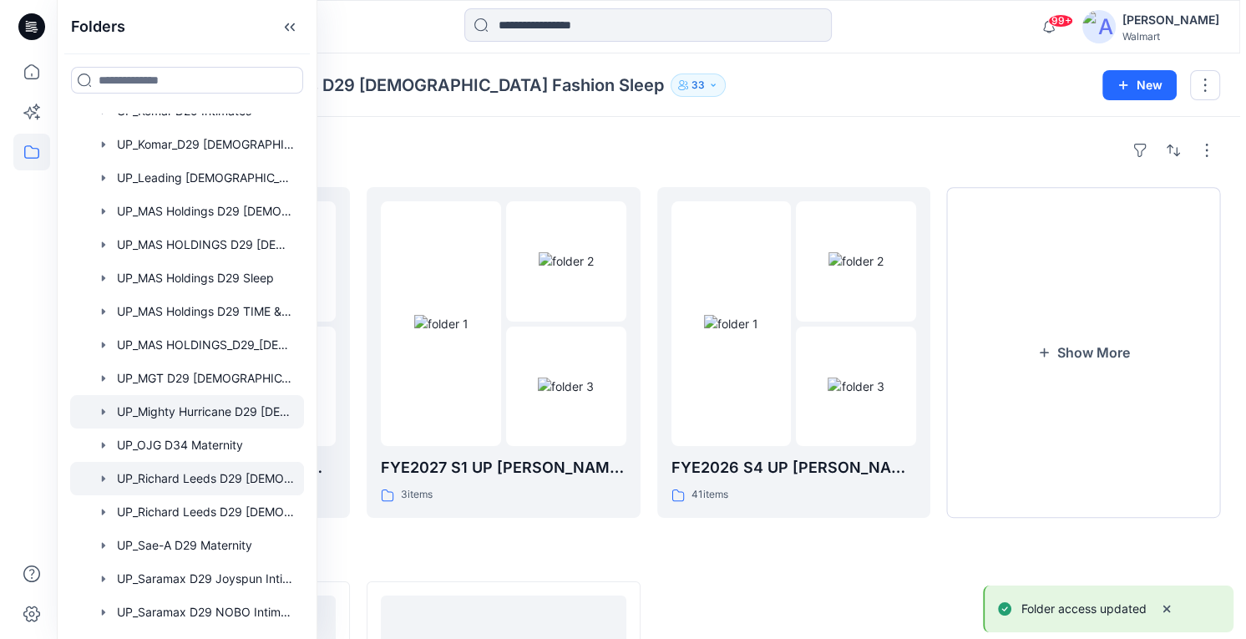
scroll to position [1002, 0]
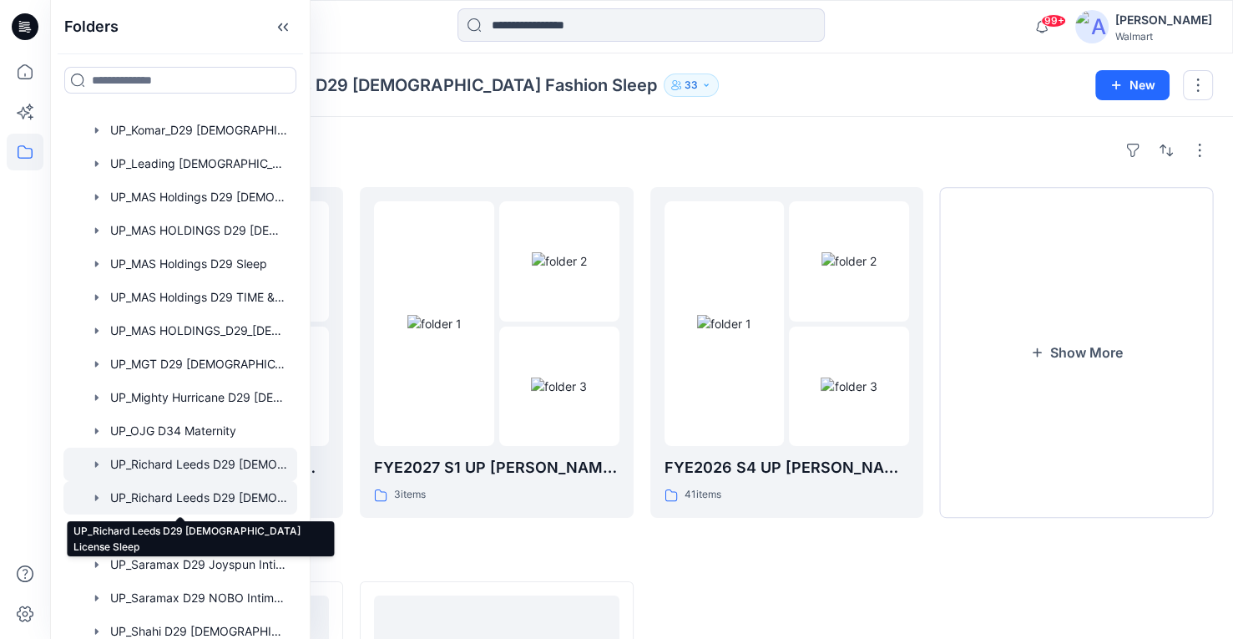
click at [212, 498] on div at bounding box center [180, 497] width 234 height 33
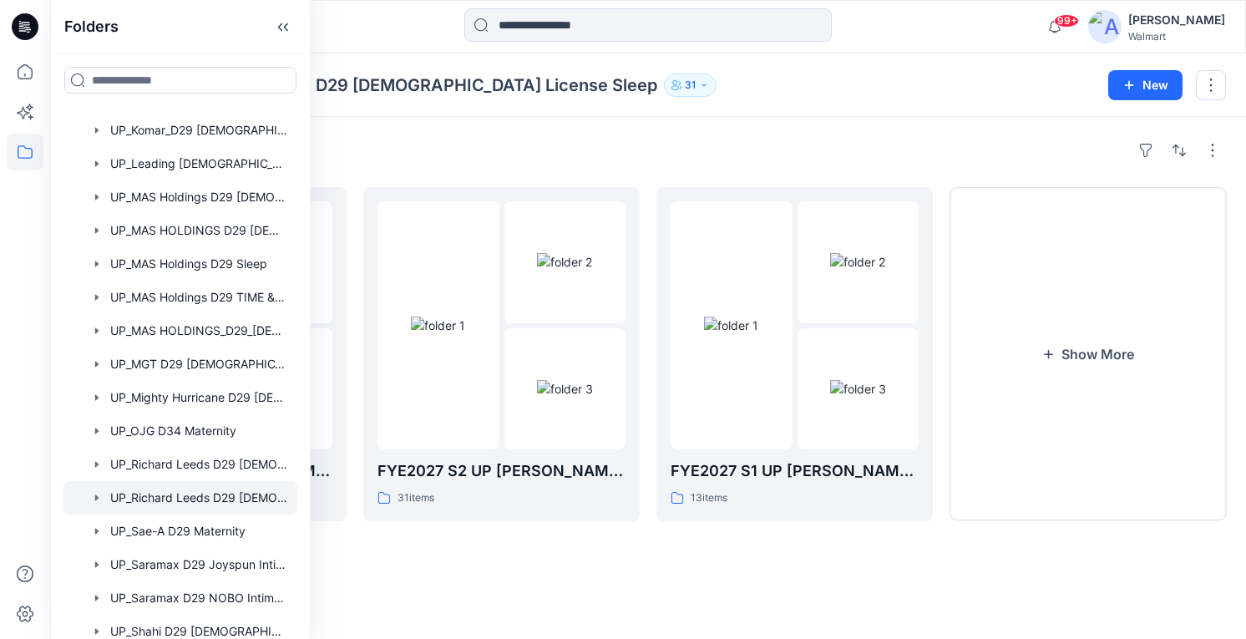
click at [685, 88] on p "31" at bounding box center [690, 85] width 11 height 18
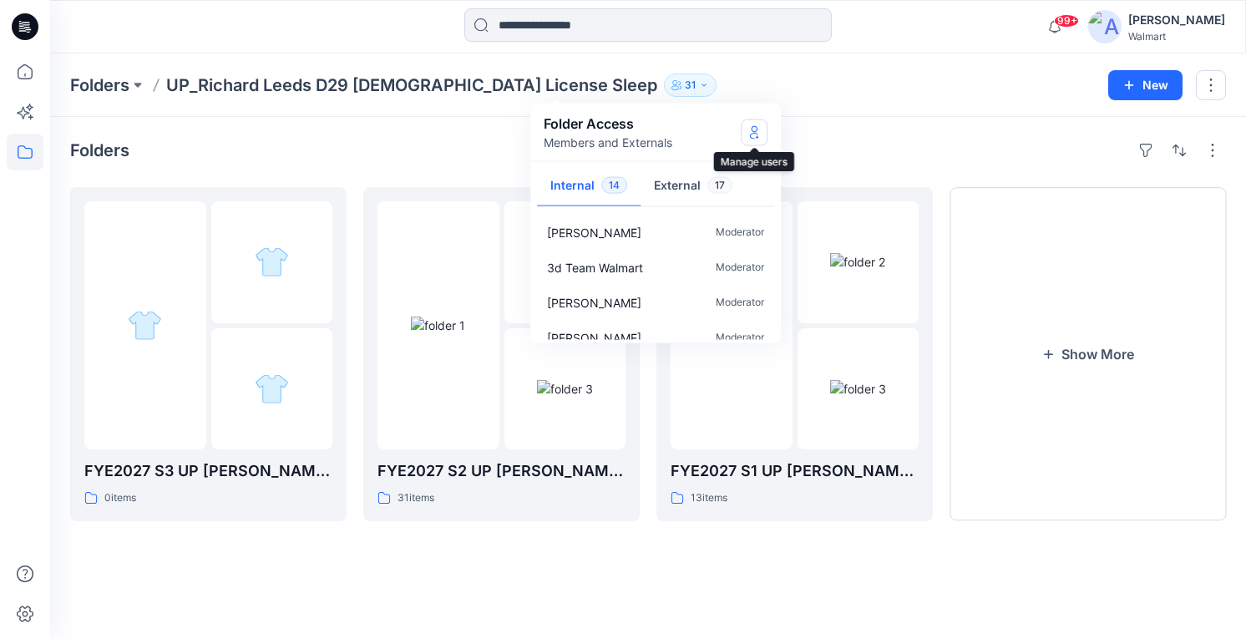
click at [753, 121] on button "Manage Users" at bounding box center [754, 132] width 27 height 27
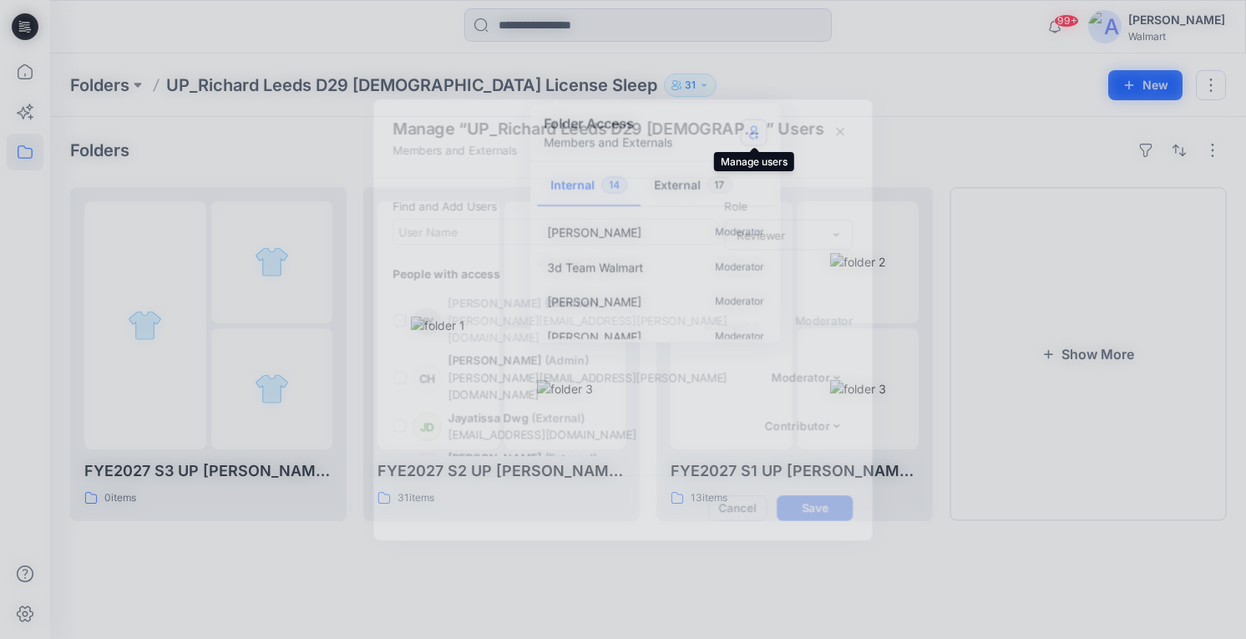
scroll to position [1120, 0]
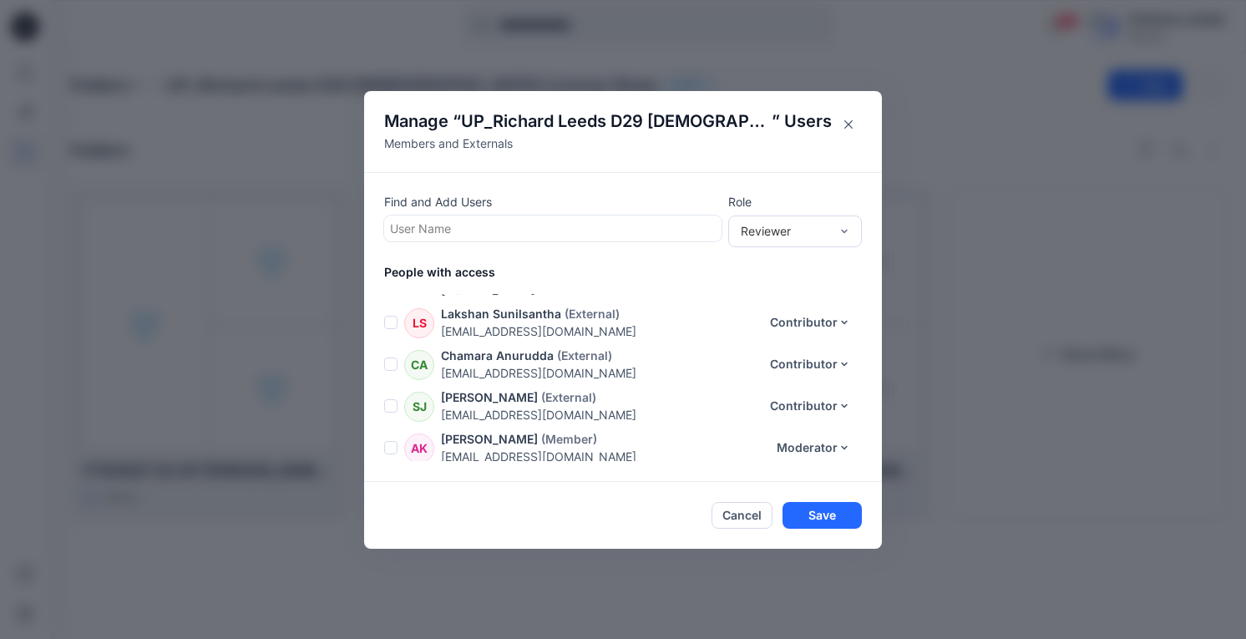
click at [512, 227] on div at bounding box center [553, 228] width 326 height 21
type input "****"
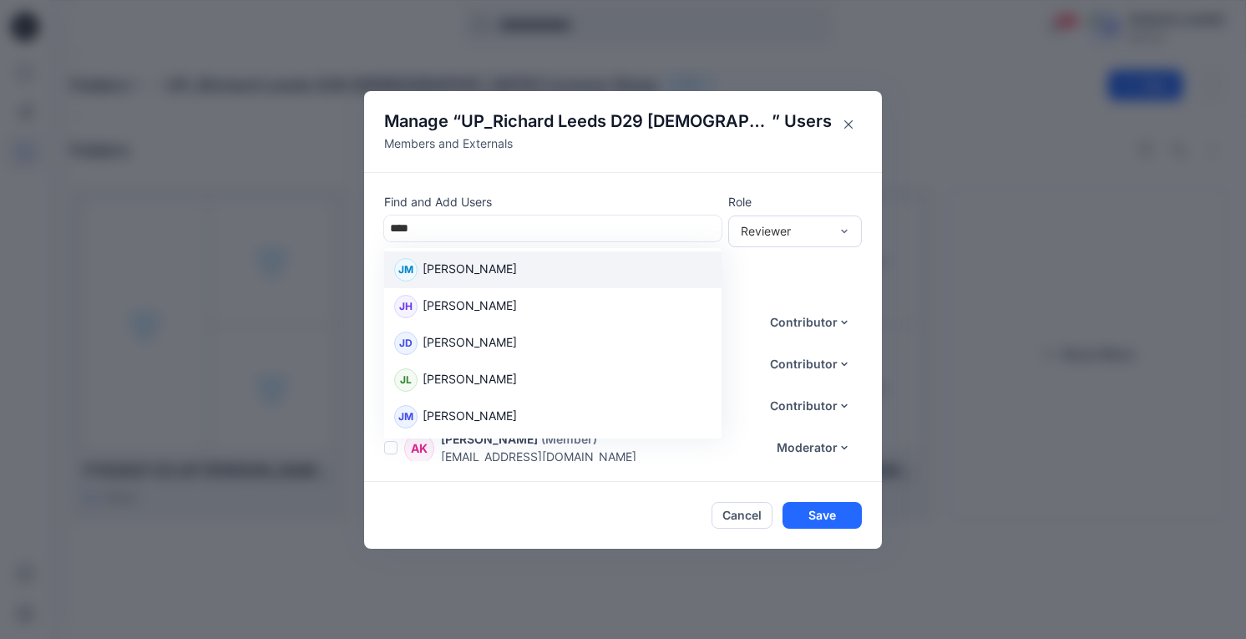
click at [517, 273] on p "[PERSON_NAME]" at bounding box center [469, 271] width 94 height 22
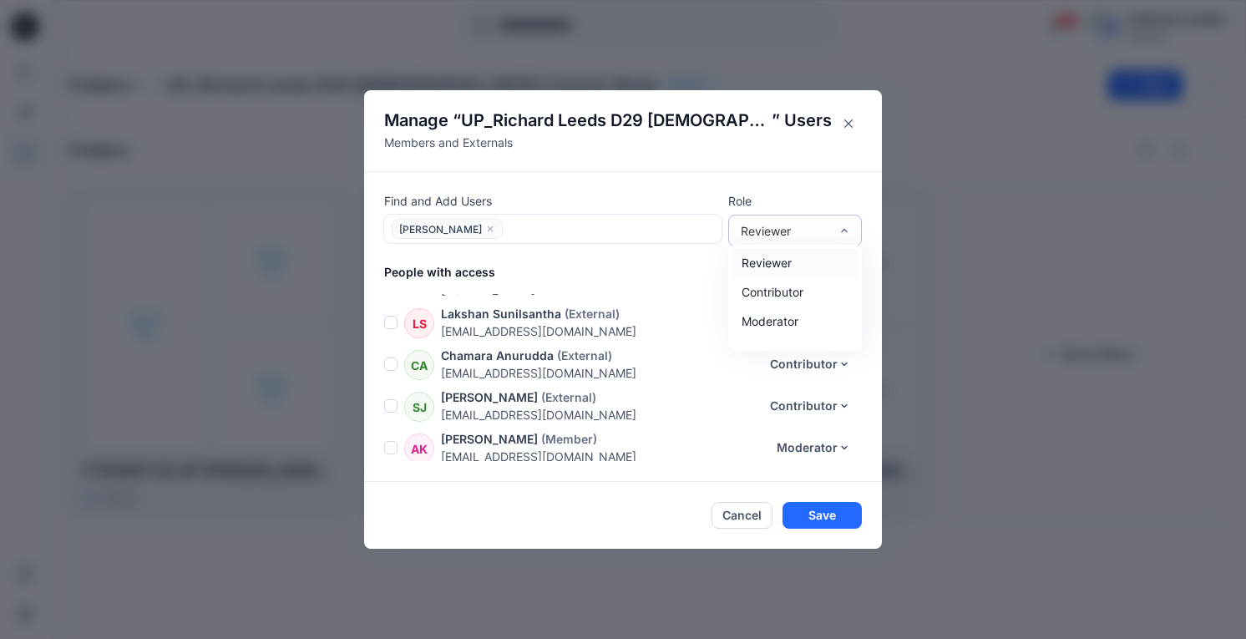
click at [816, 228] on div "Reviewer" at bounding box center [785, 231] width 88 height 18
click at [811, 325] on div "Moderator" at bounding box center [794, 320] width 127 height 29
click at [836, 516] on button "Save" at bounding box center [821, 515] width 79 height 27
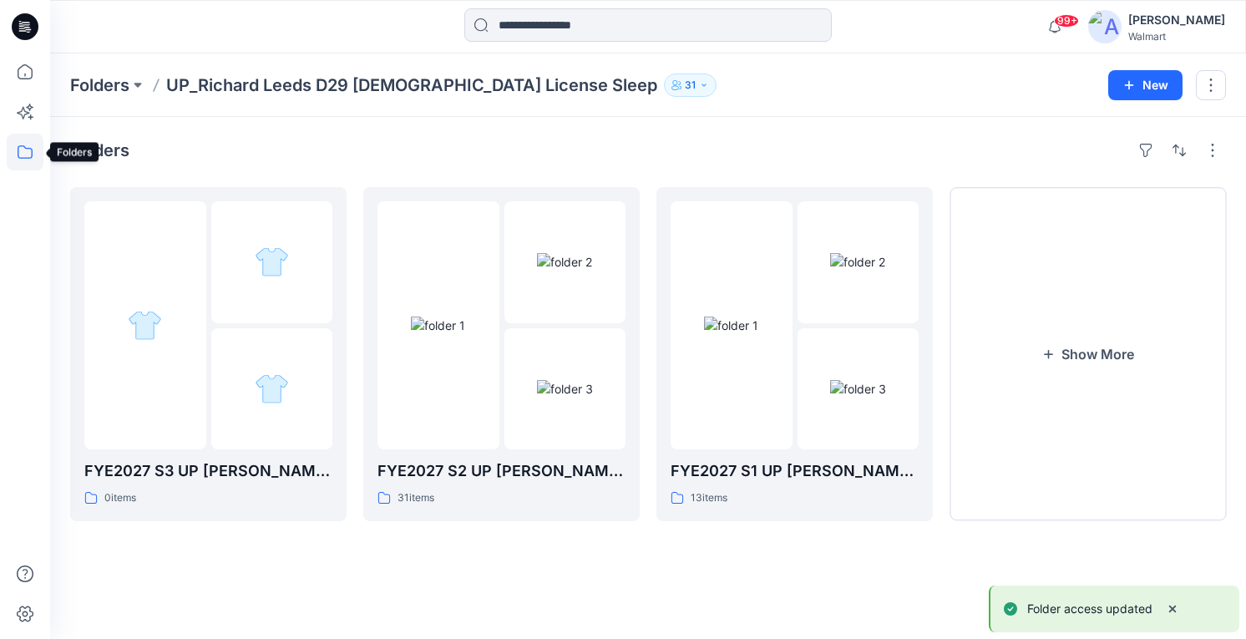
click at [28, 163] on icon at bounding box center [25, 152] width 37 height 37
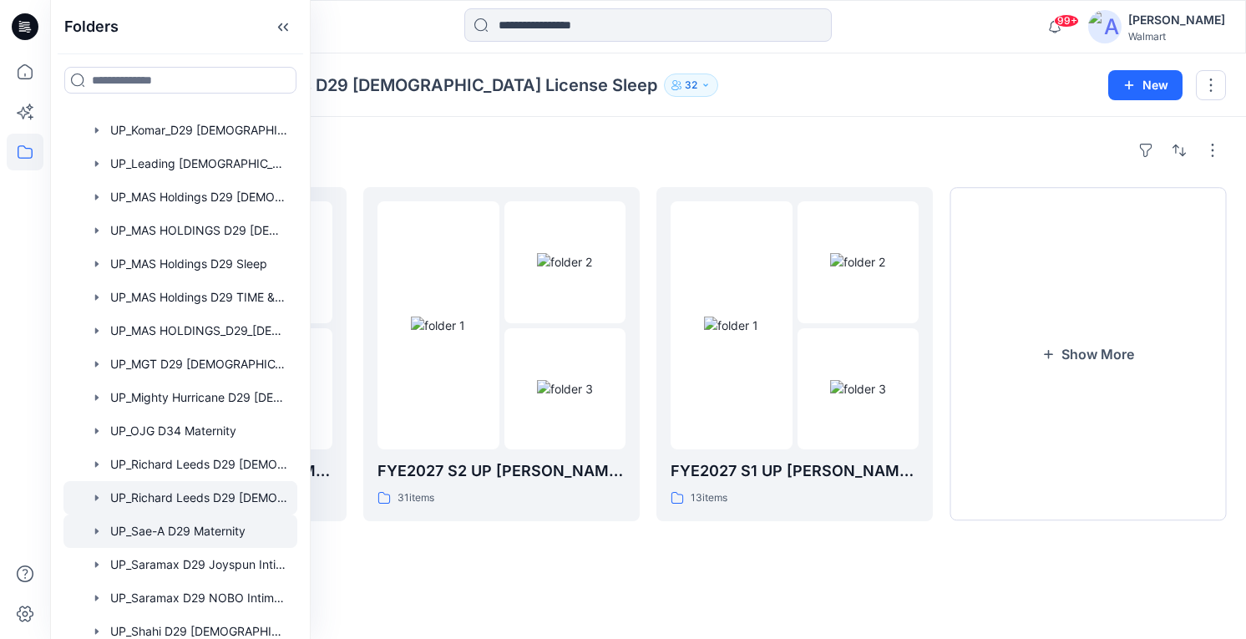
scroll to position [1085, 0]
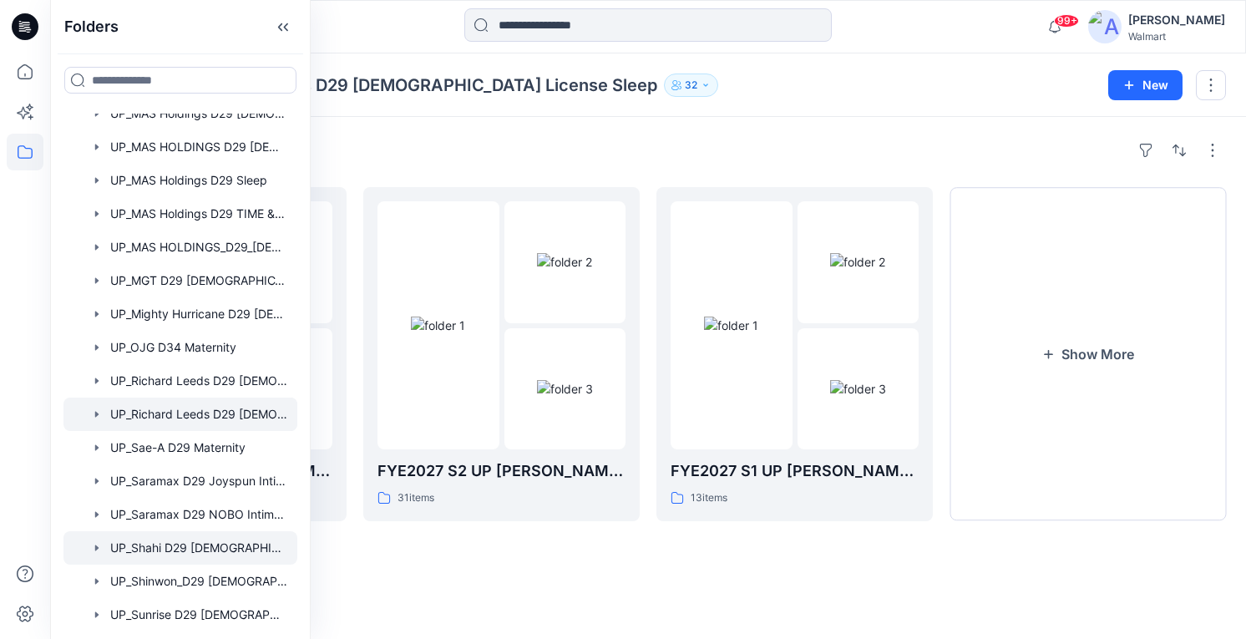
click at [240, 544] on div at bounding box center [180, 547] width 234 height 33
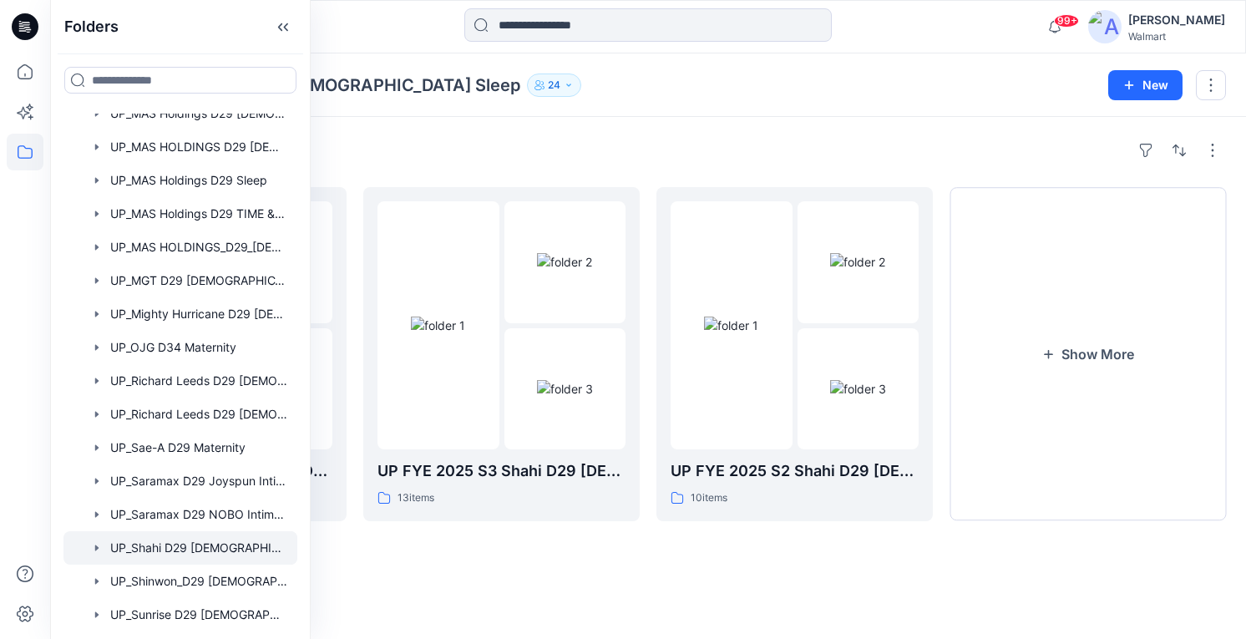
click at [564, 86] on icon "button" at bounding box center [569, 85] width 10 height 10
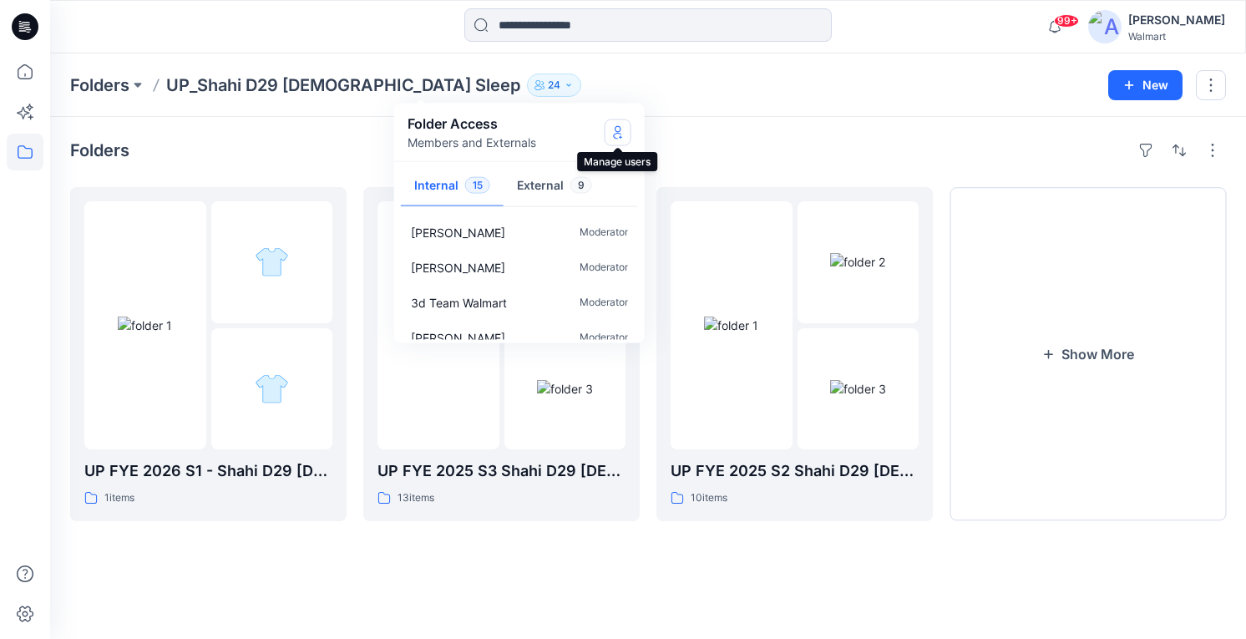
click at [624, 126] on button "Manage Users" at bounding box center [617, 132] width 27 height 27
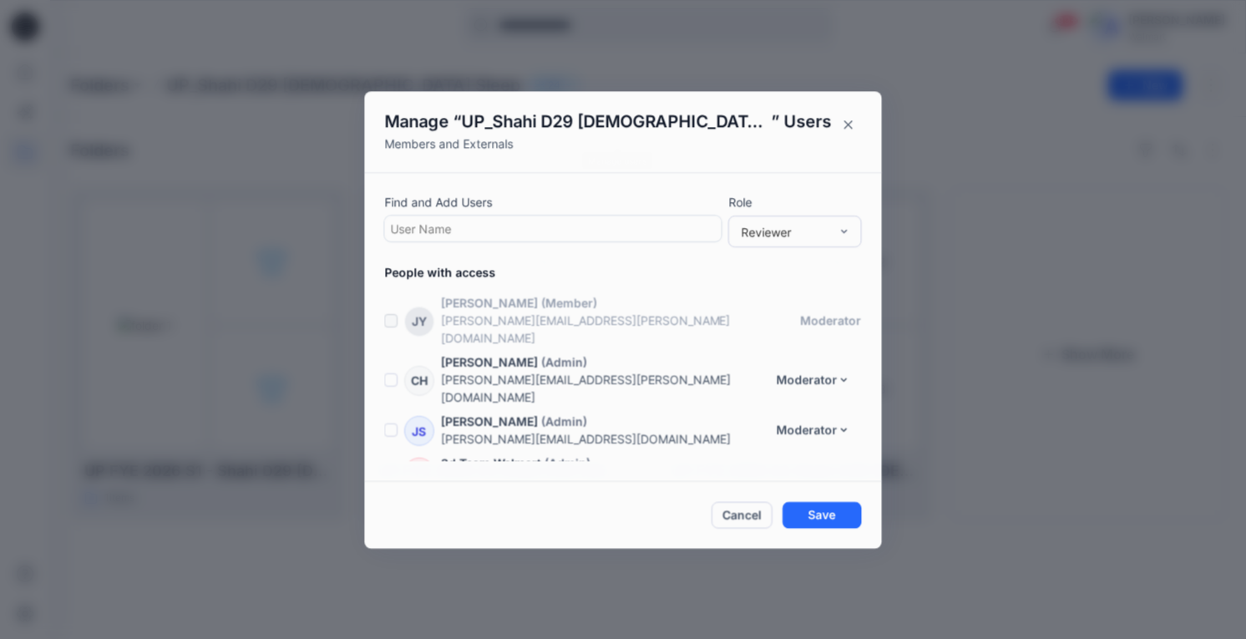
scroll to position [828, 0]
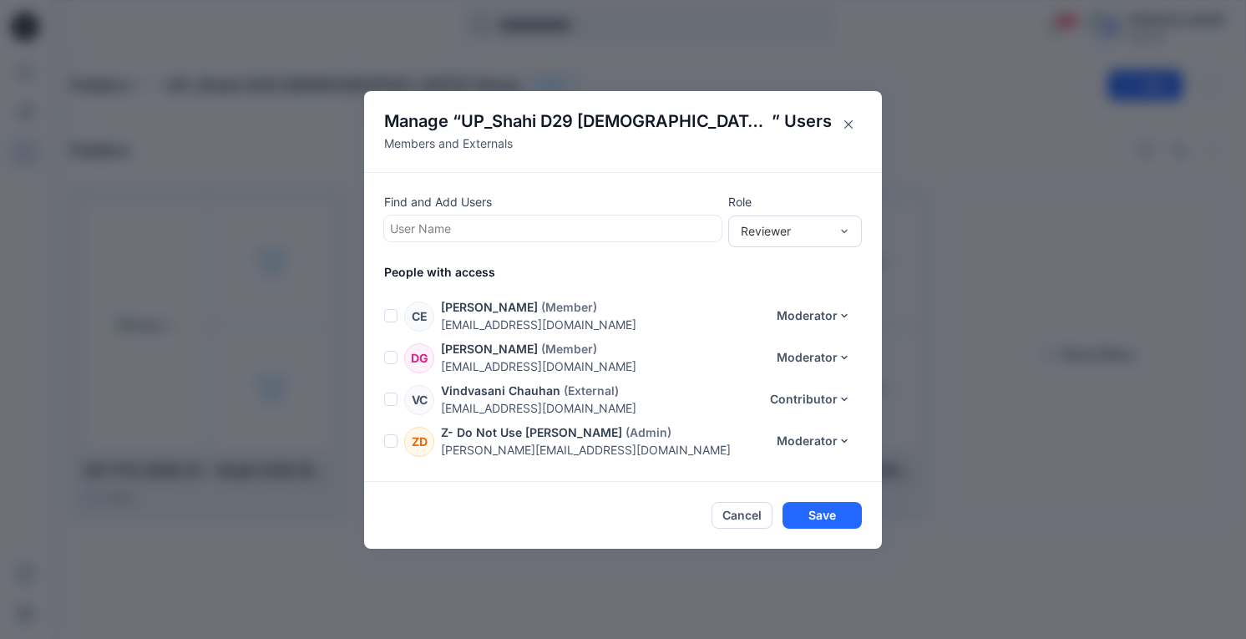
click at [454, 224] on div at bounding box center [553, 228] width 326 height 21
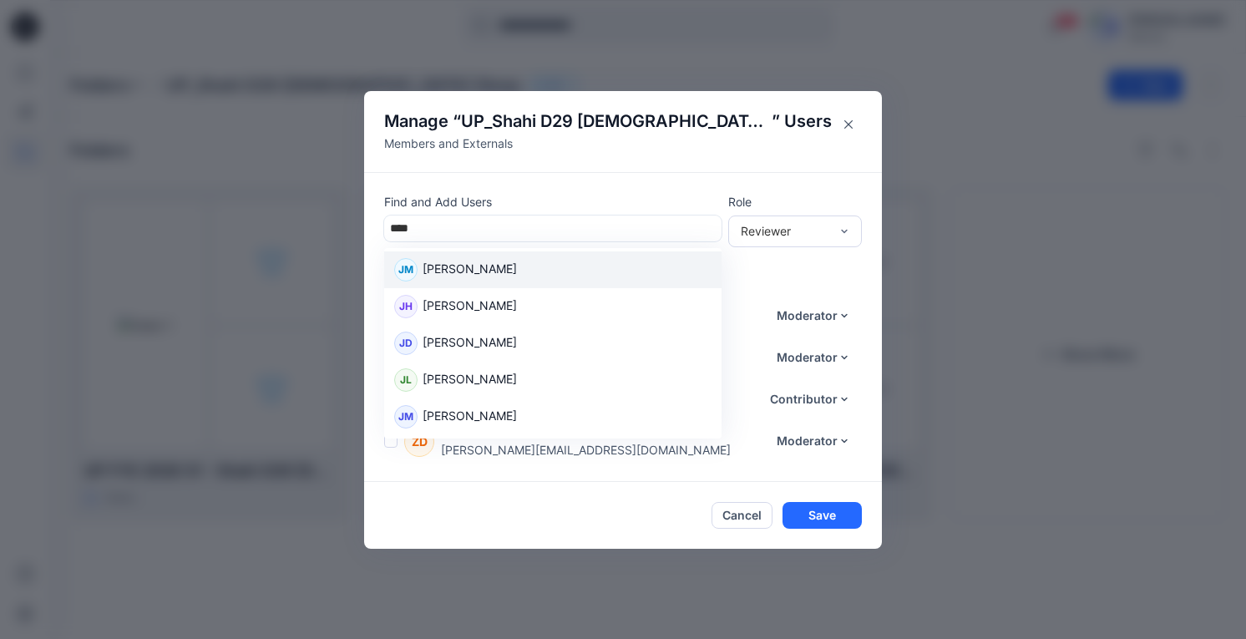
type input "*****"
click at [516, 275] on p "[PERSON_NAME]" at bounding box center [469, 271] width 94 height 22
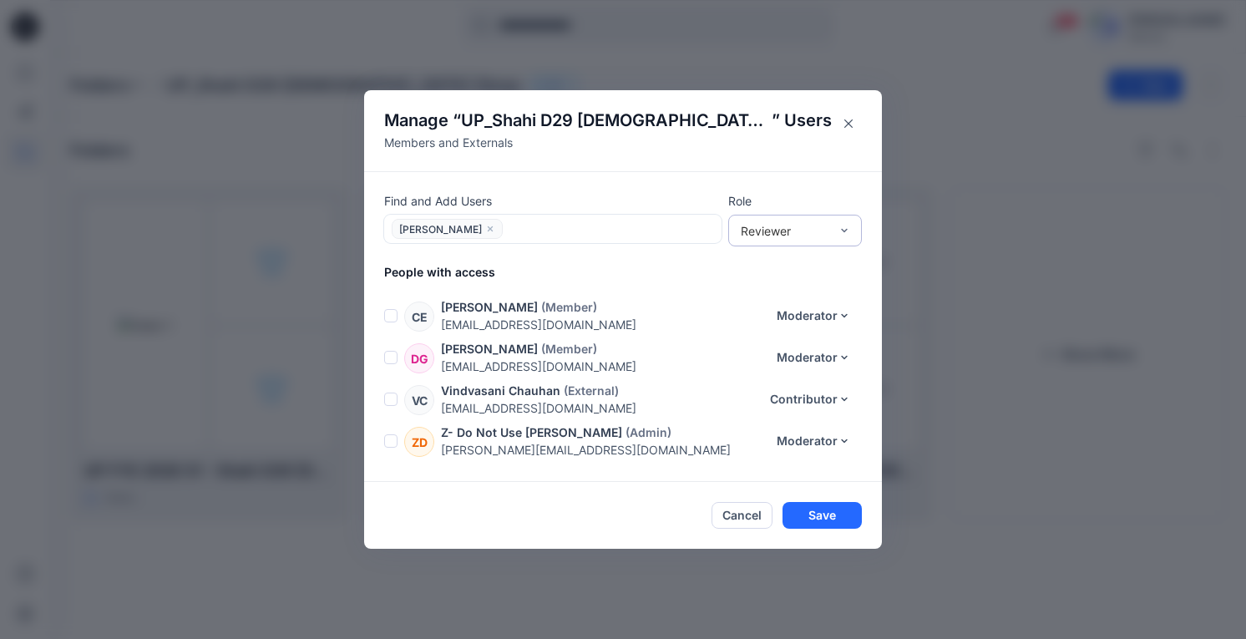
click at [823, 217] on div "Reviewer" at bounding box center [795, 231] width 134 height 32
click at [796, 321] on div "Moderator" at bounding box center [794, 320] width 127 height 29
click at [837, 514] on button "Save" at bounding box center [821, 515] width 79 height 27
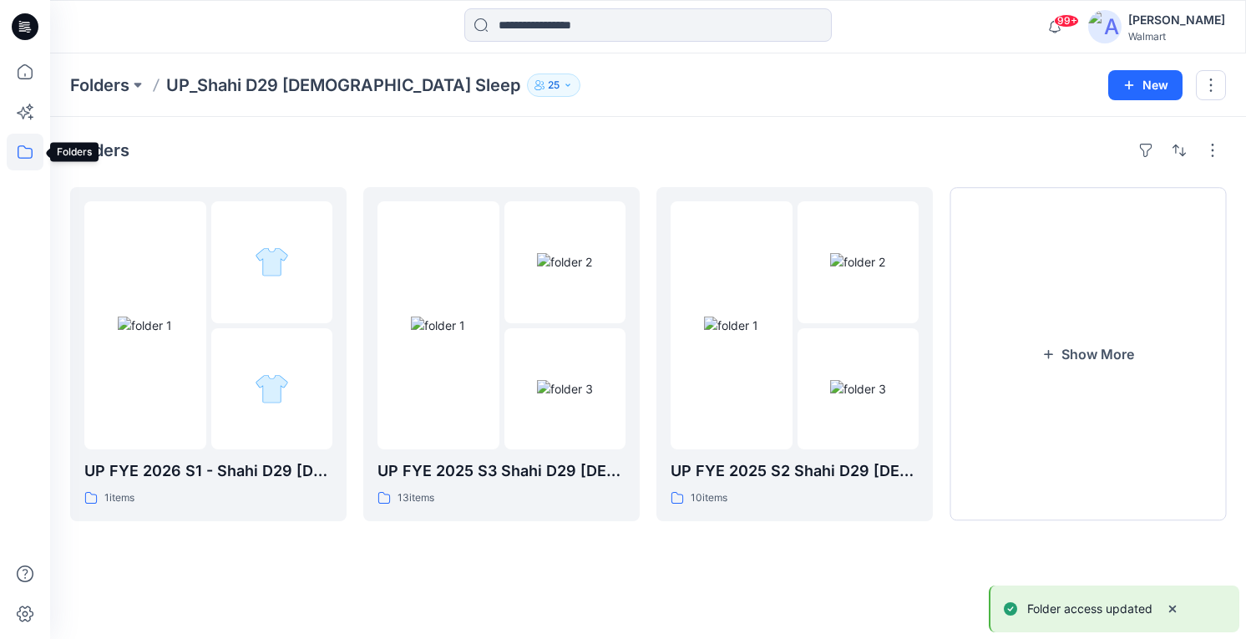
click at [28, 151] on icon at bounding box center [25, 152] width 37 height 37
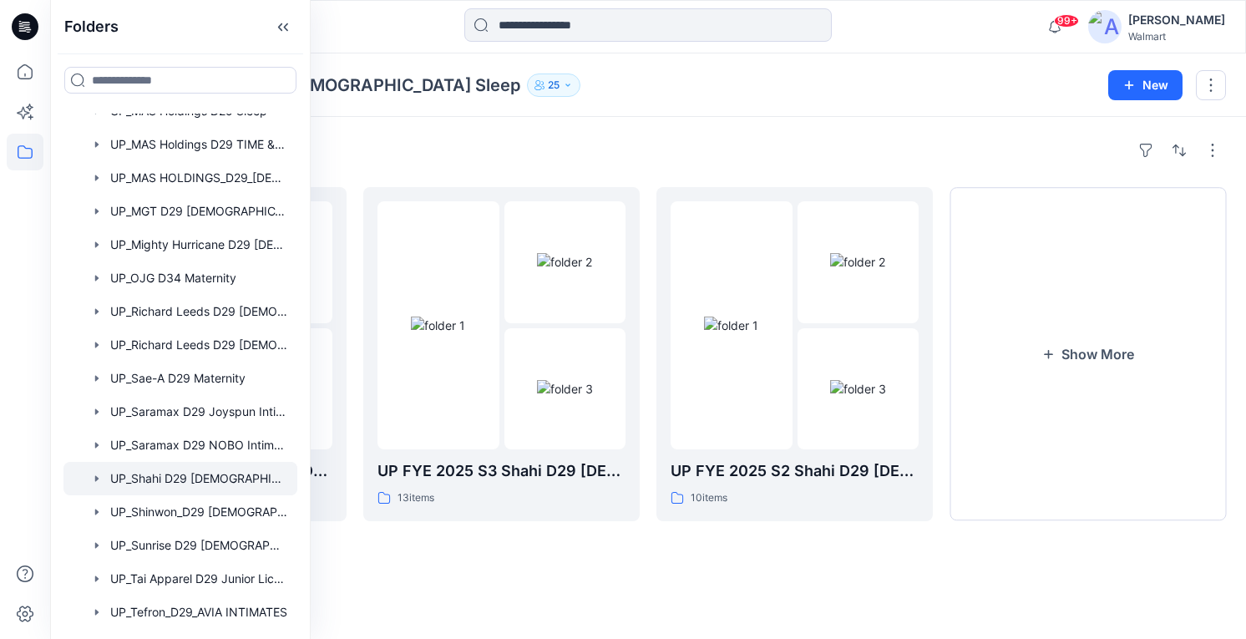
scroll to position [1169, 0]
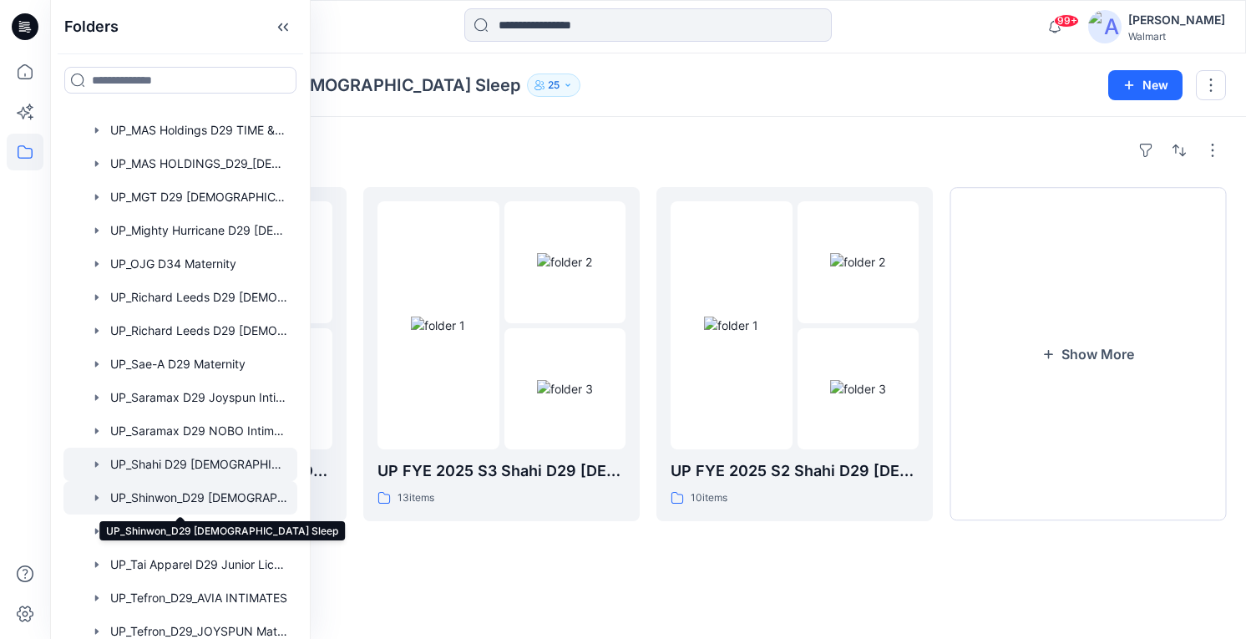
click at [175, 493] on div at bounding box center [180, 497] width 234 height 33
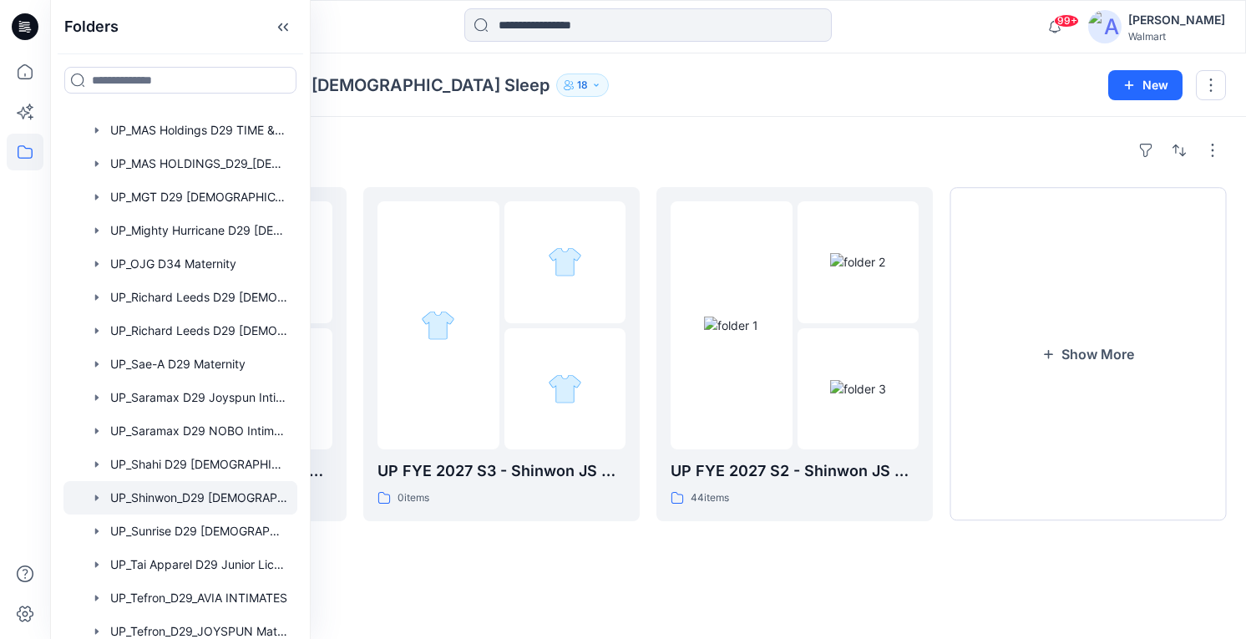
click at [688, 78] on div "Folders UP_Shinwon_D29 [DEMOGRAPHIC_DATA] Sleep 18" at bounding box center [582, 84] width 1025 height 23
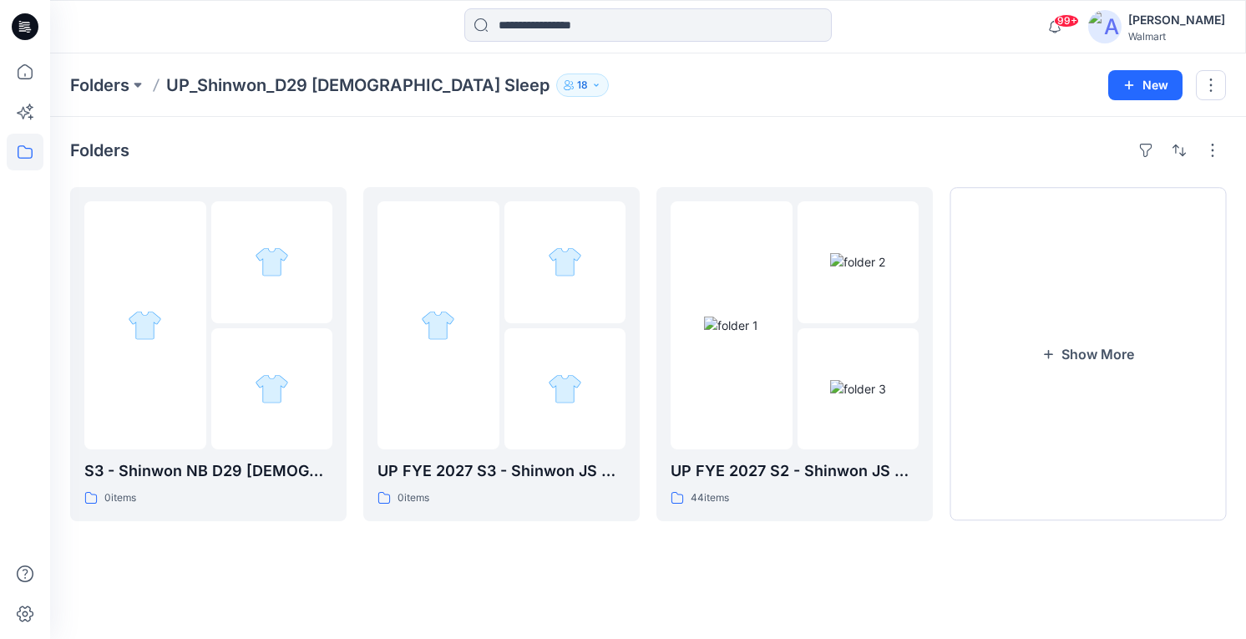
click at [577, 83] on p "18" at bounding box center [582, 85] width 11 height 18
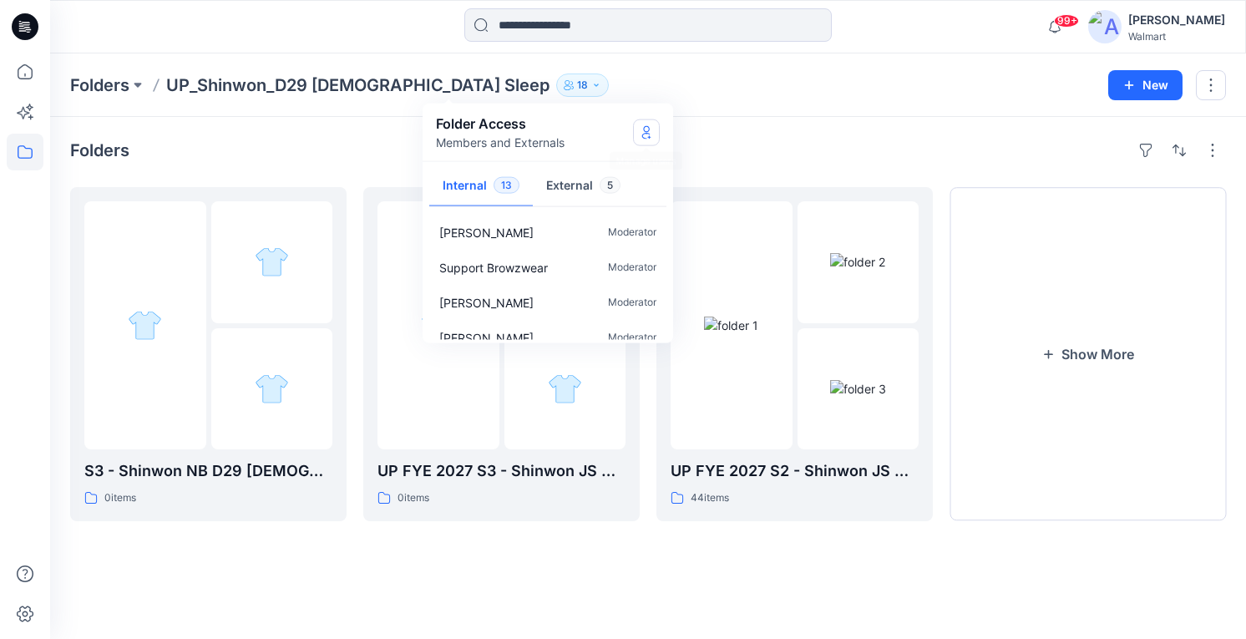
click at [647, 139] on button "Manage Users" at bounding box center [646, 132] width 27 height 27
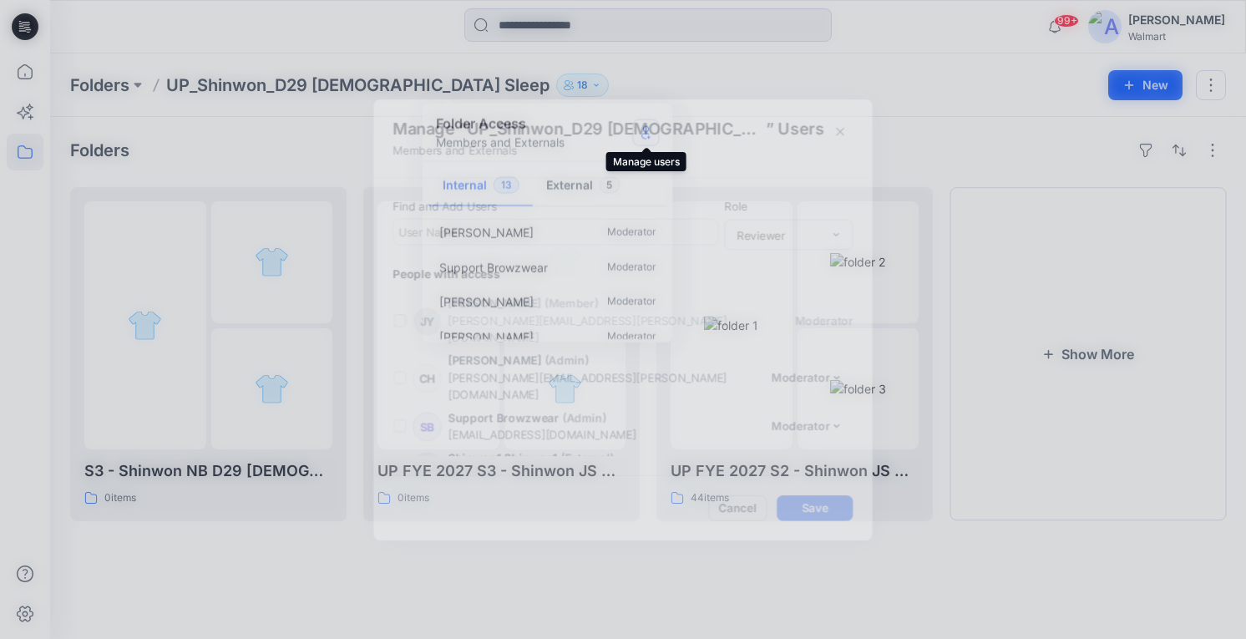
scroll to position [578, 0]
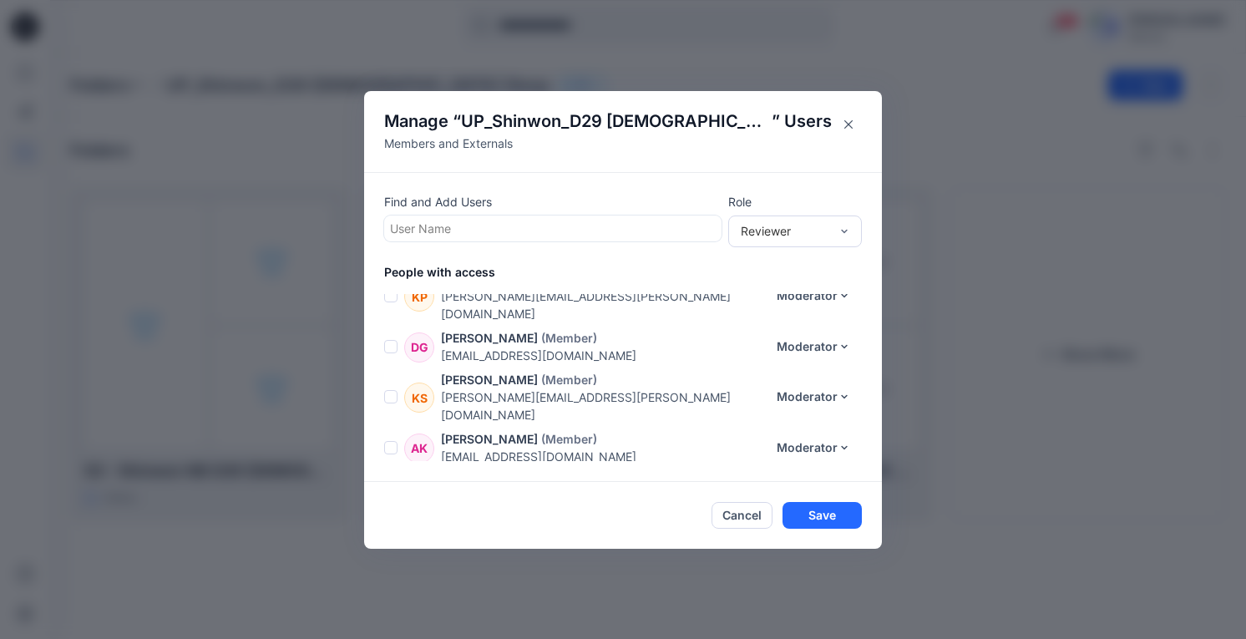
click at [459, 225] on div at bounding box center [553, 228] width 326 height 21
type input "*****"
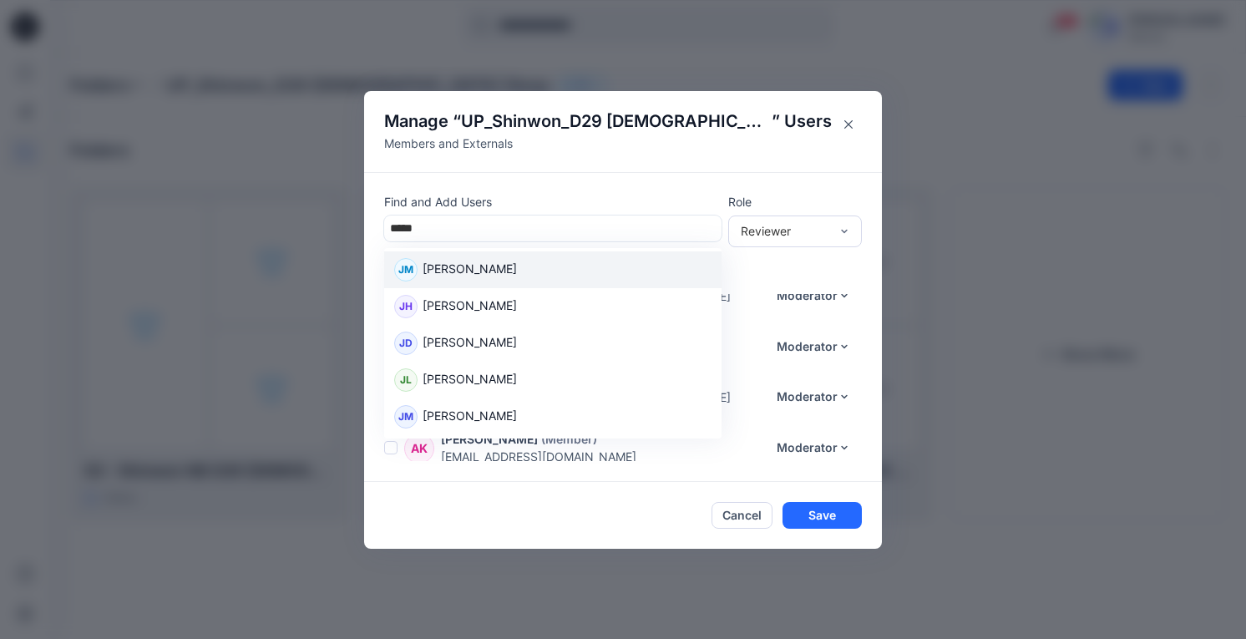
click at [513, 268] on p "[PERSON_NAME]" at bounding box center [469, 271] width 94 height 22
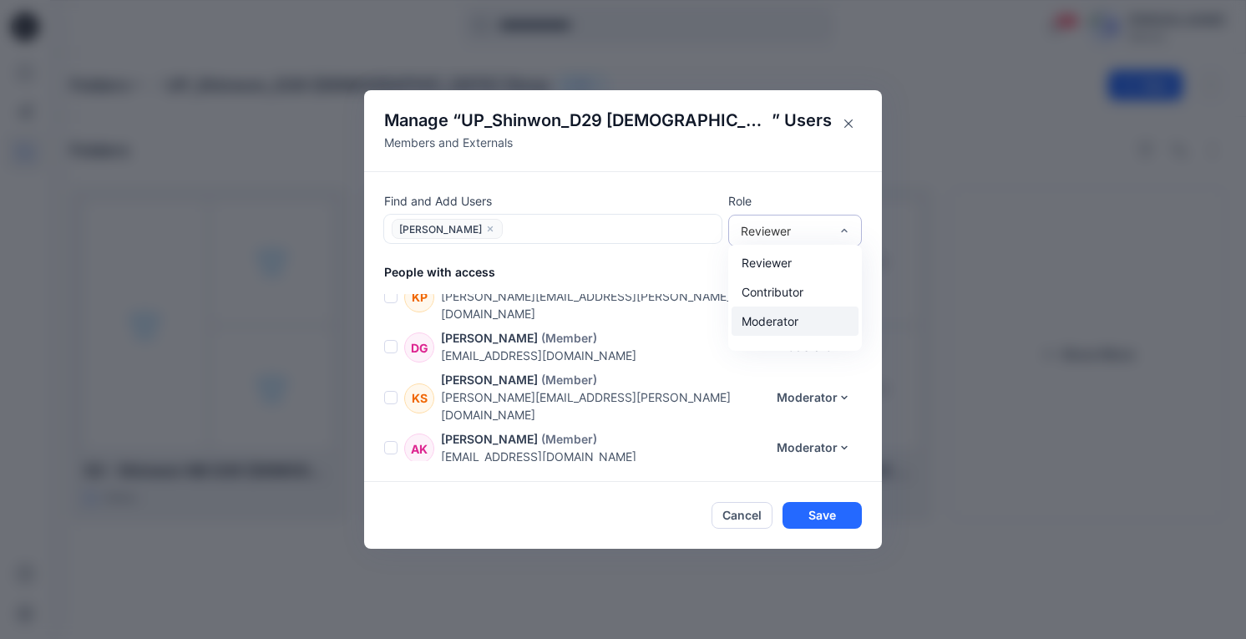
click at [794, 318] on div "Moderator" at bounding box center [794, 320] width 127 height 29
click at [825, 510] on button "Save" at bounding box center [821, 515] width 79 height 27
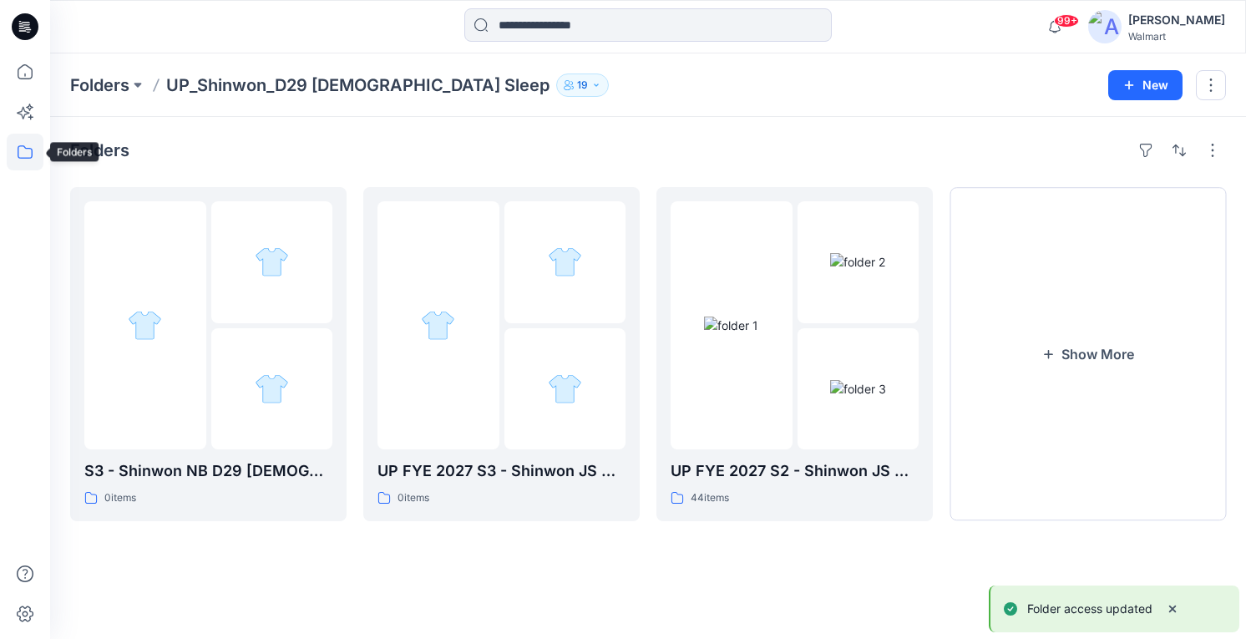
click at [25, 148] on icon at bounding box center [25, 151] width 15 height 13
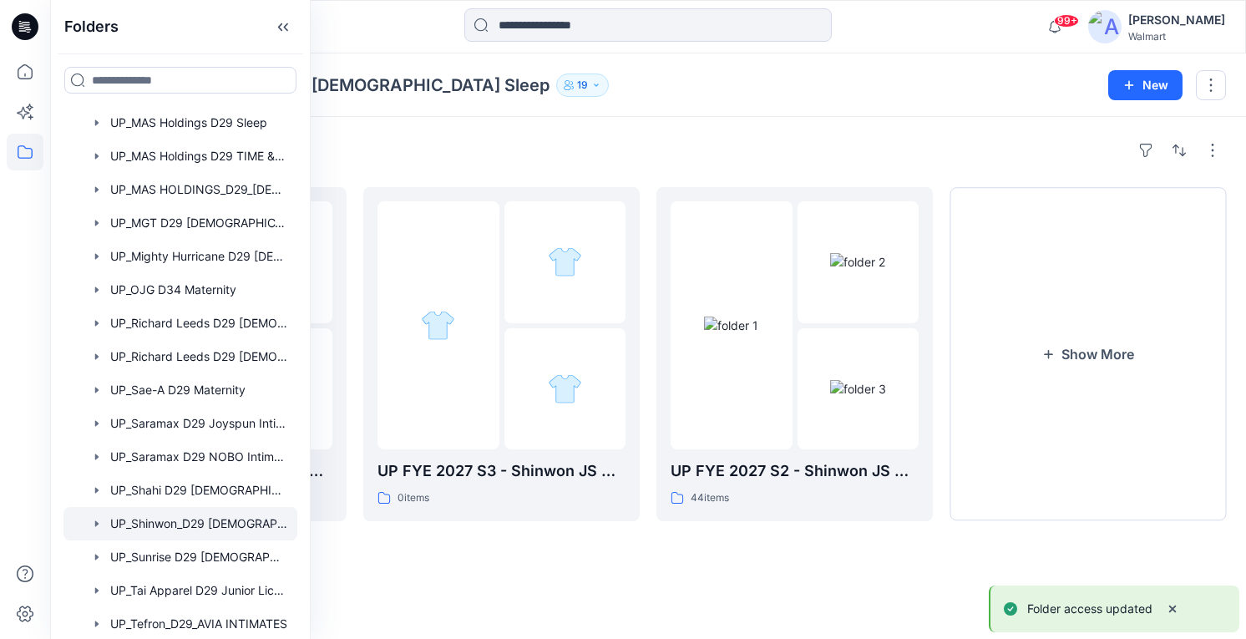
scroll to position [1169, 0]
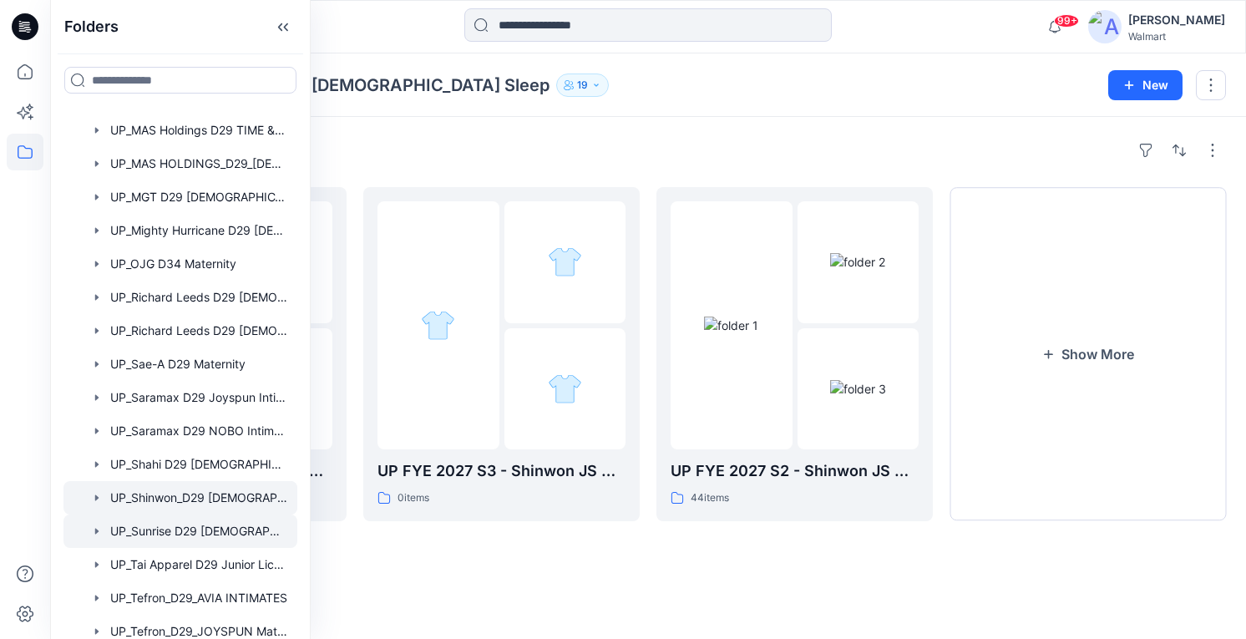
click at [195, 533] on div at bounding box center [180, 530] width 234 height 33
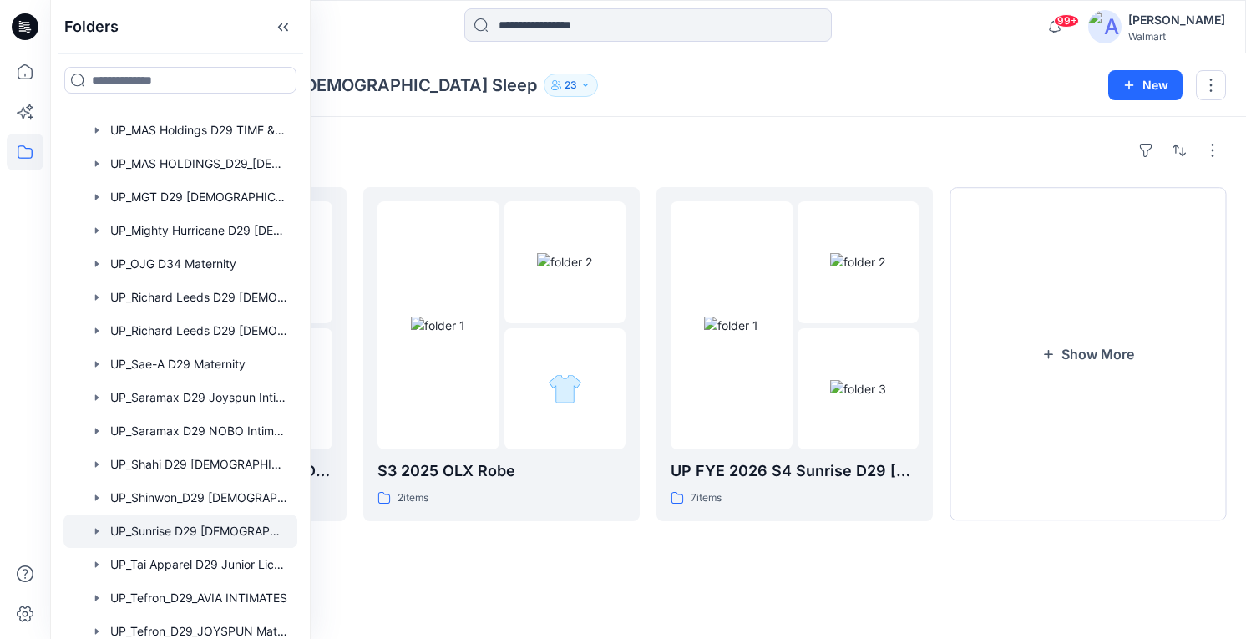
click at [543, 86] on button "23" at bounding box center [570, 84] width 54 height 23
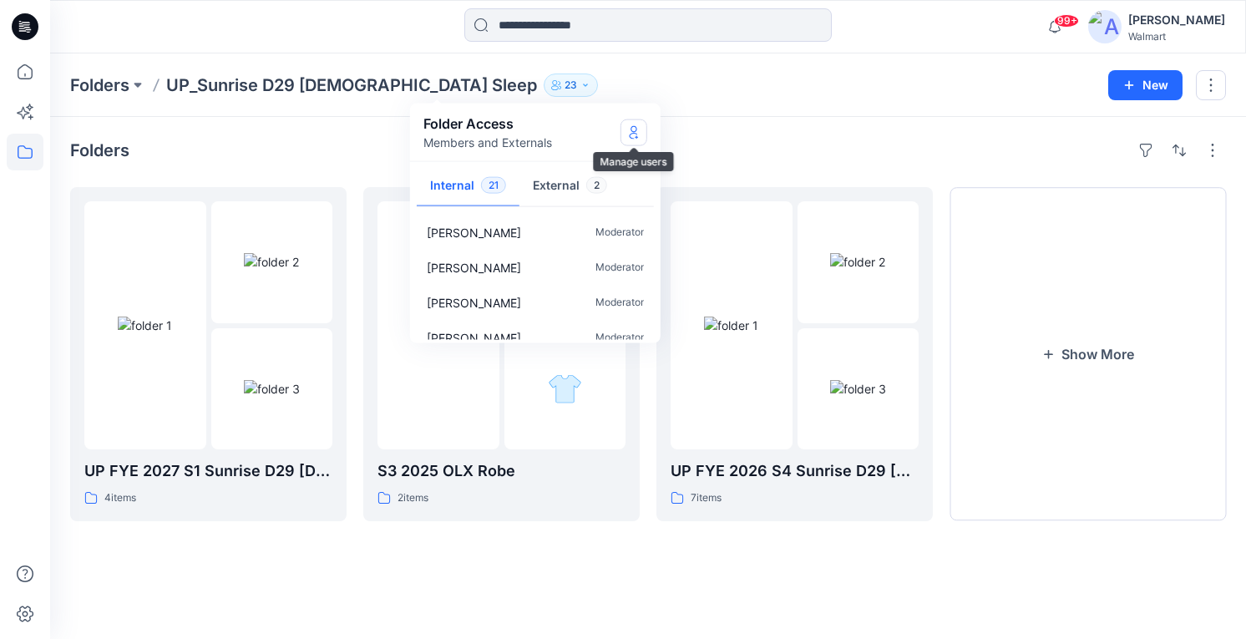
click at [637, 131] on icon "Manage Users" at bounding box center [633, 131] width 13 height 13
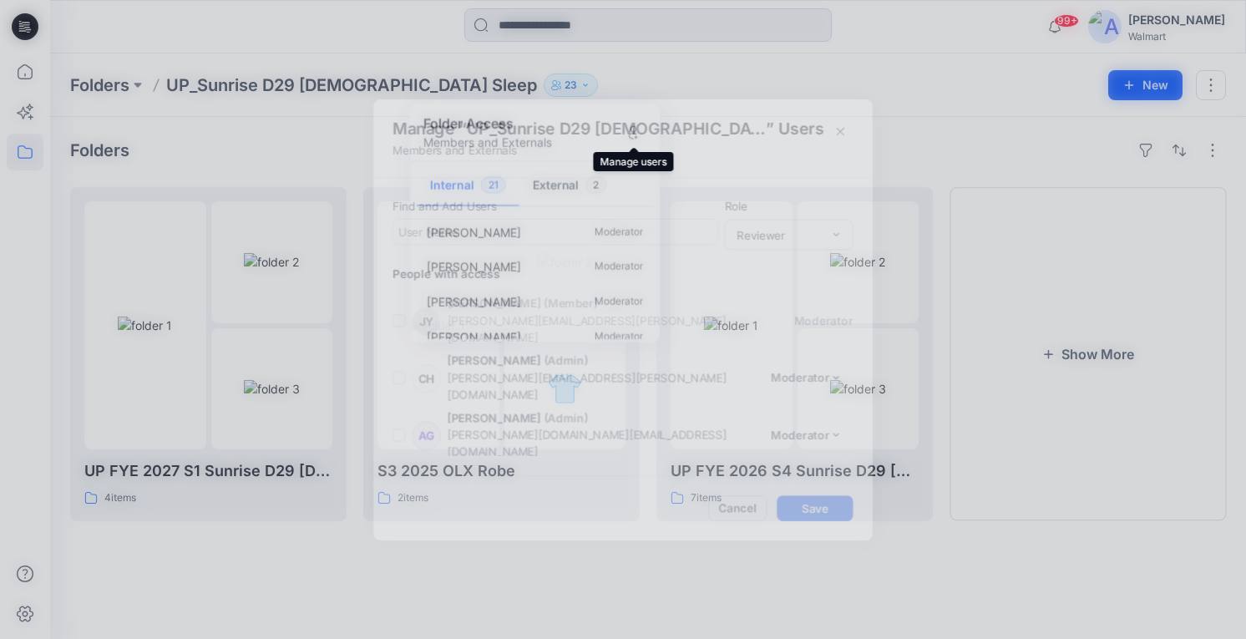
scroll to position [786, 0]
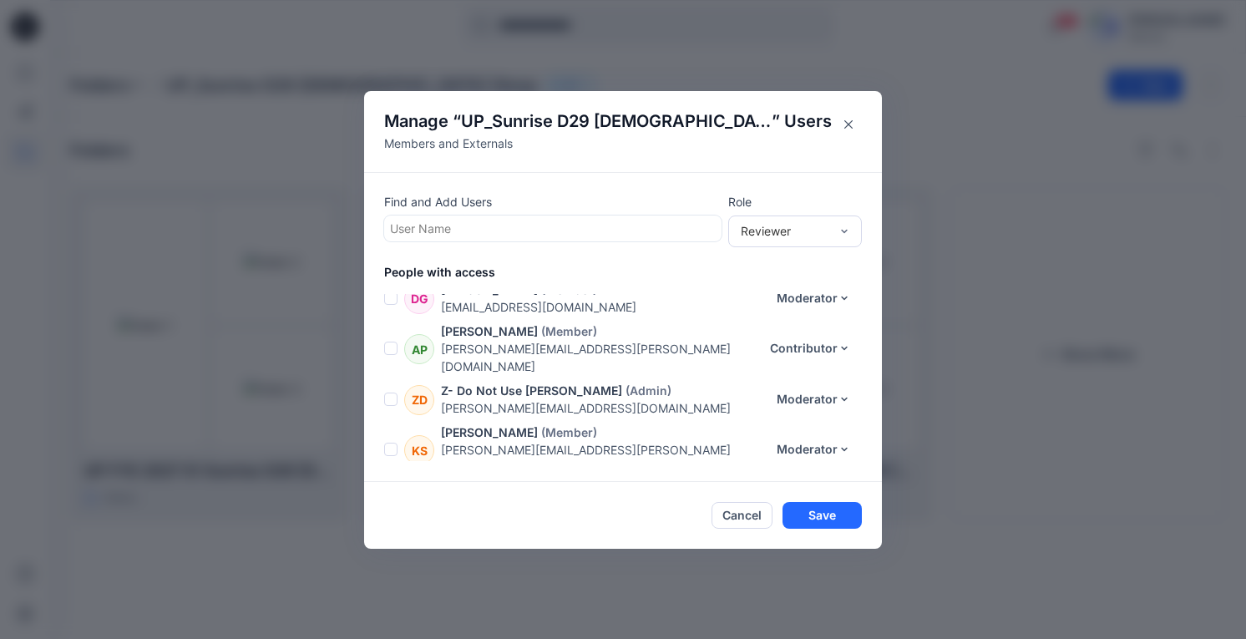
drag, startPoint x: 521, startPoint y: 235, endPoint x: 512, endPoint y: 236, distance: 9.3
click at [517, 235] on div at bounding box center [553, 228] width 326 height 21
type input "*****"
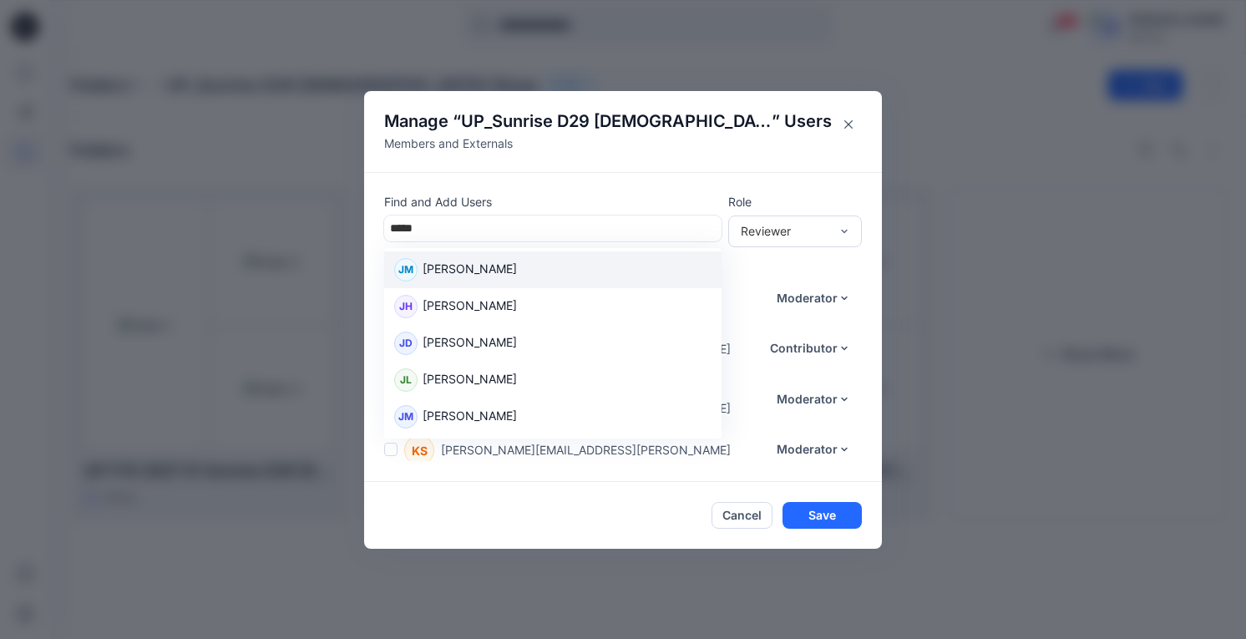
click at [517, 276] on p "[PERSON_NAME]" at bounding box center [469, 271] width 94 height 22
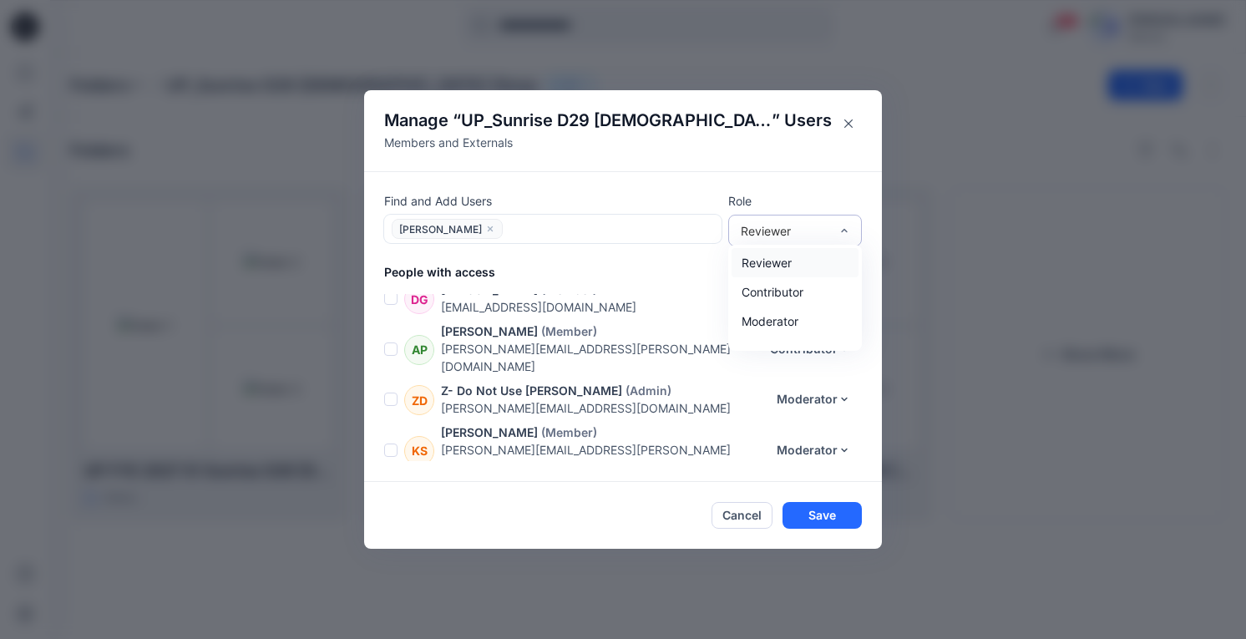
click at [808, 231] on div "Reviewer" at bounding box center [785, 231] width 88 height 18
click at [806, 320] on div "Moderator" at bounding box center [794, 320] width 127 height 29
click at [826, 513] on button "Save" at bounding box center [821, 515] width 79 height 27
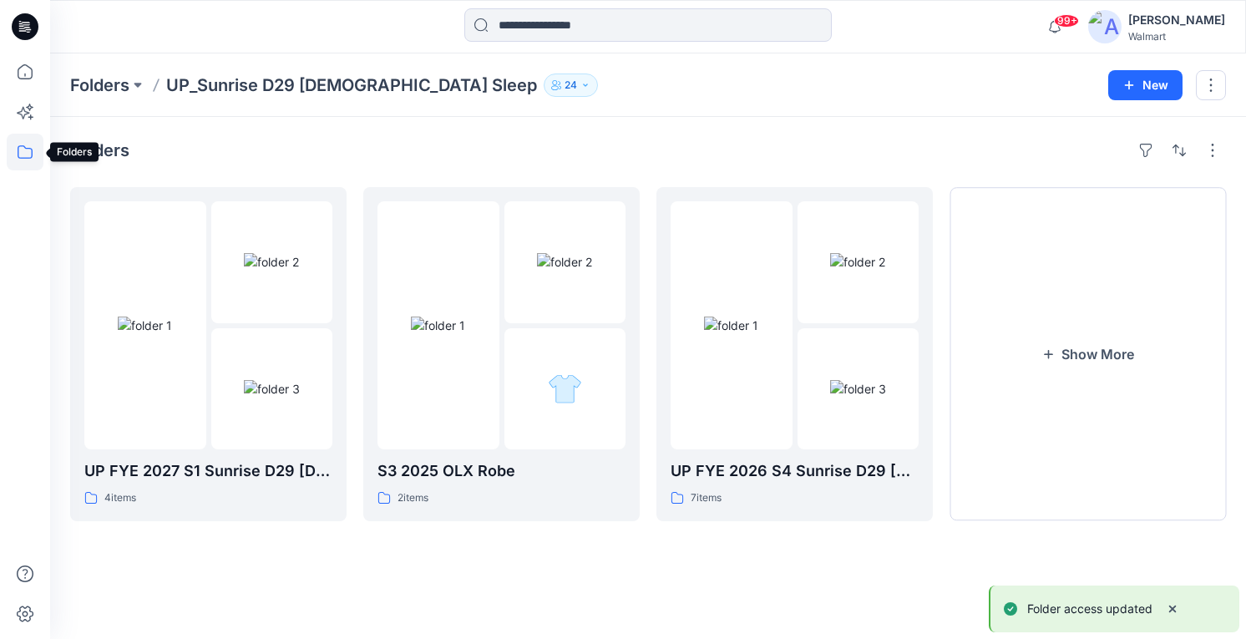
click at [23, 165] on icon at bounding box center [25, 152] width 37 height 37
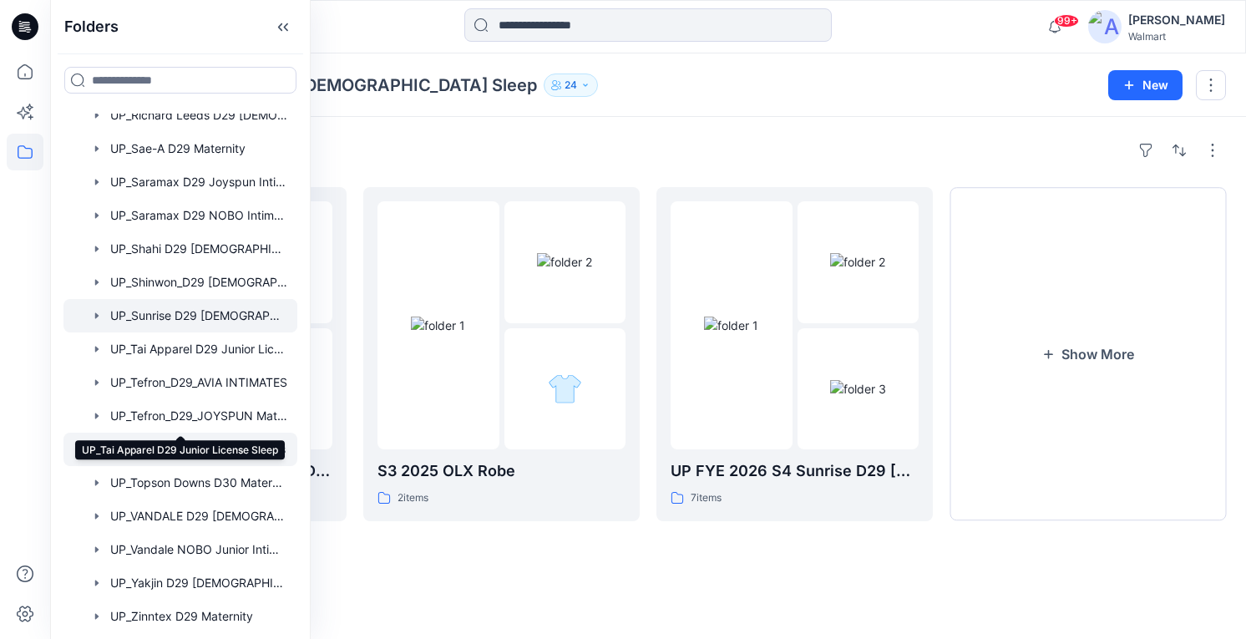
scroll to position [1398, 0]
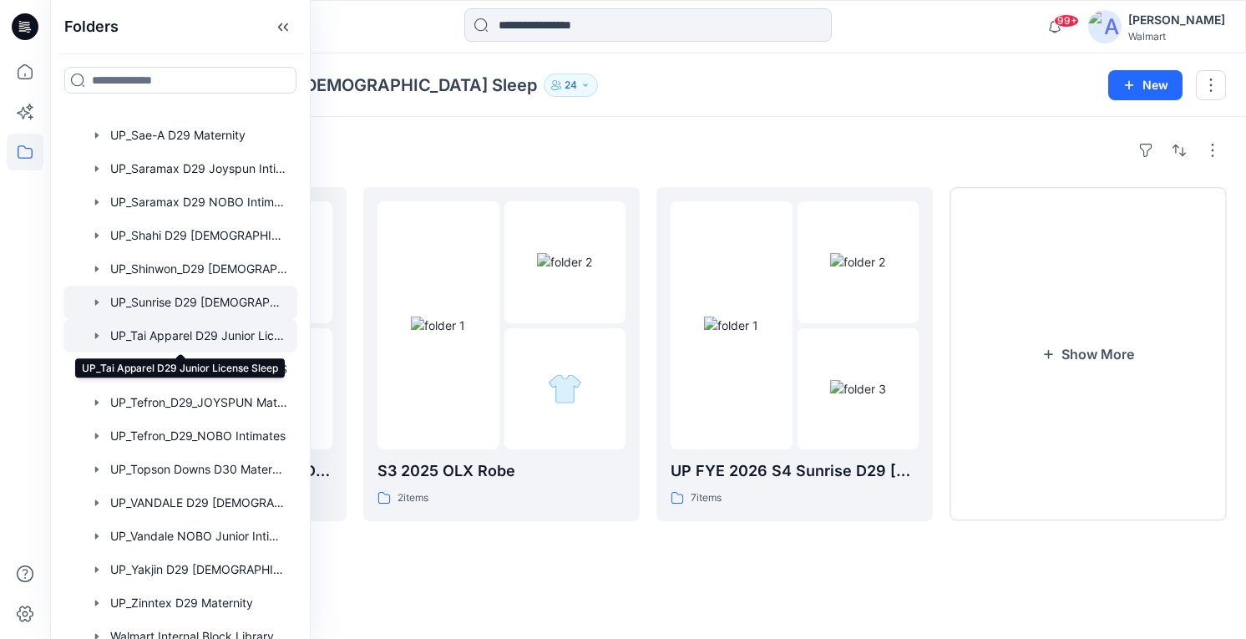
click at [194, 333] on div at bounding box center [180, 335] width 234 height 33
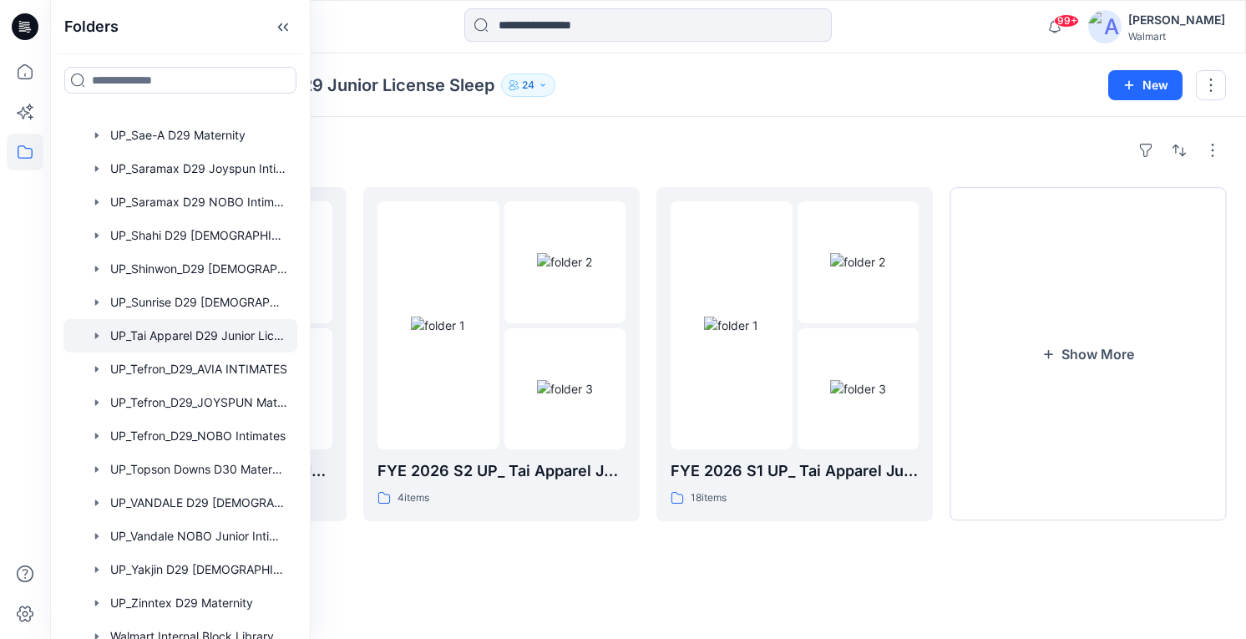
click at [543, 81] on icon "button" at bounding box center [543, 85] width 10 height 10
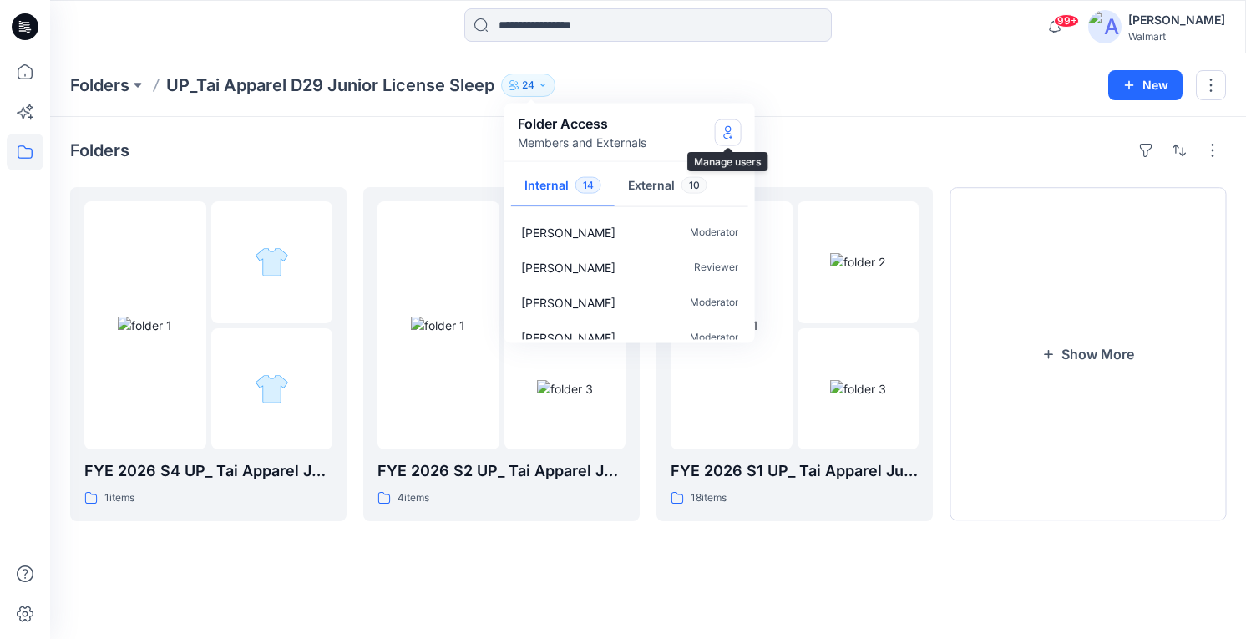
click at [730, 131] on icon "Manage Users" at bounding box center [727, 131] width 13 height 13
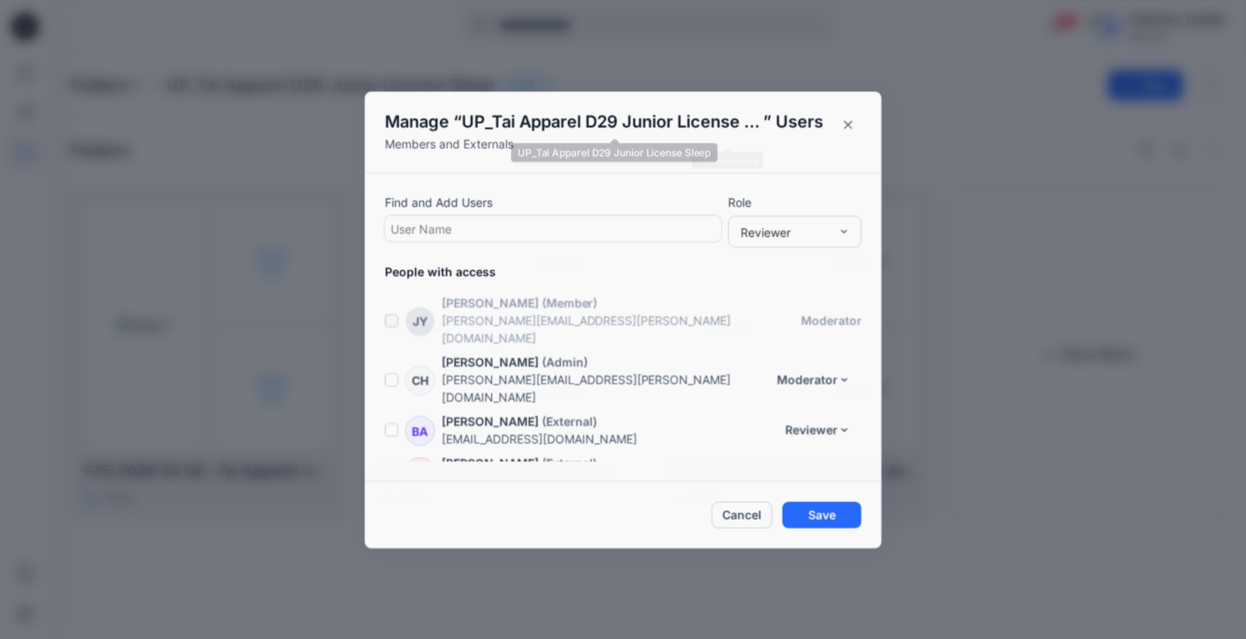
scroll to position [828, 0]
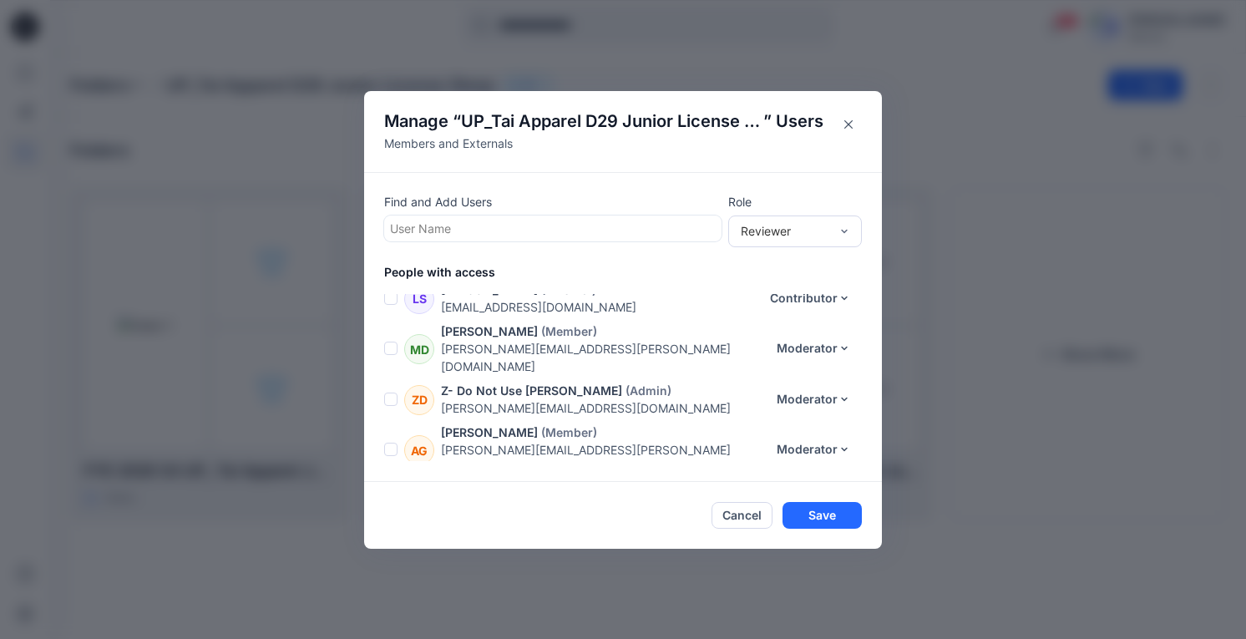
drag, startPoint x: 485, startPoint y: 240, endPoint x: 478, endPoint y: 232, distance: 11.2
click at [483, 238] on div "Find and Add Users User Name" at bounding box center [552, 217] width 337 height 49
click at [476, 229] on div at bounding box center [553, 228] width 326 height 21
type input "*****"
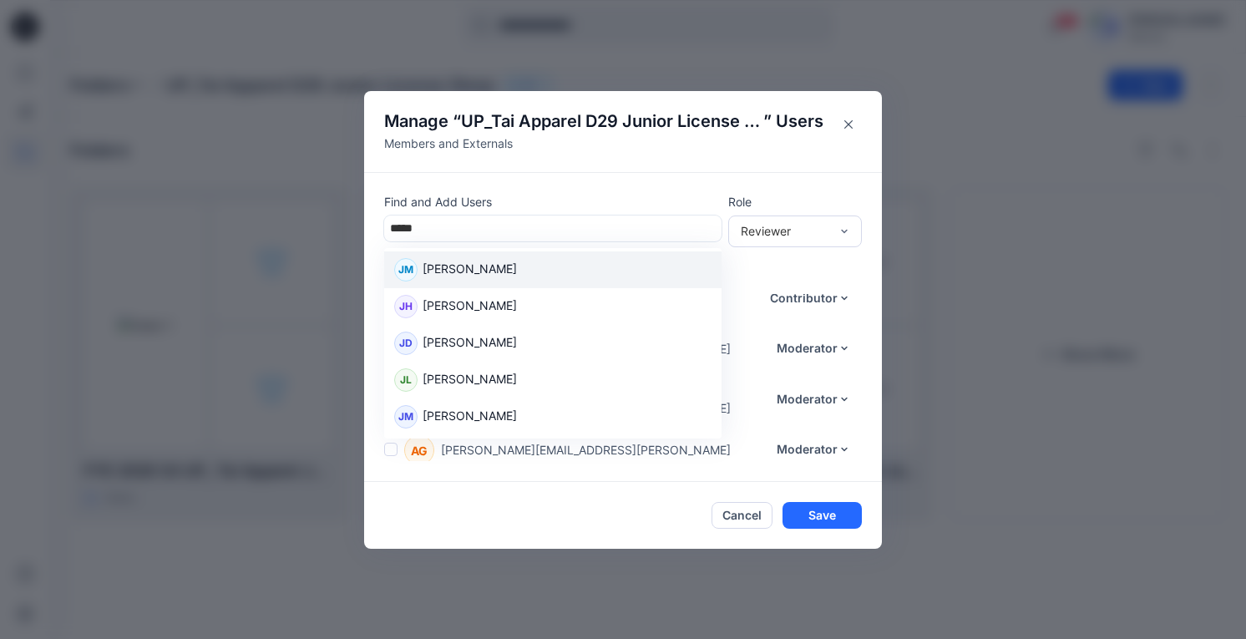
click at [536, 266] on div "[PERSON_NAME]" at bounding box center [552, 269] width 317 height 23
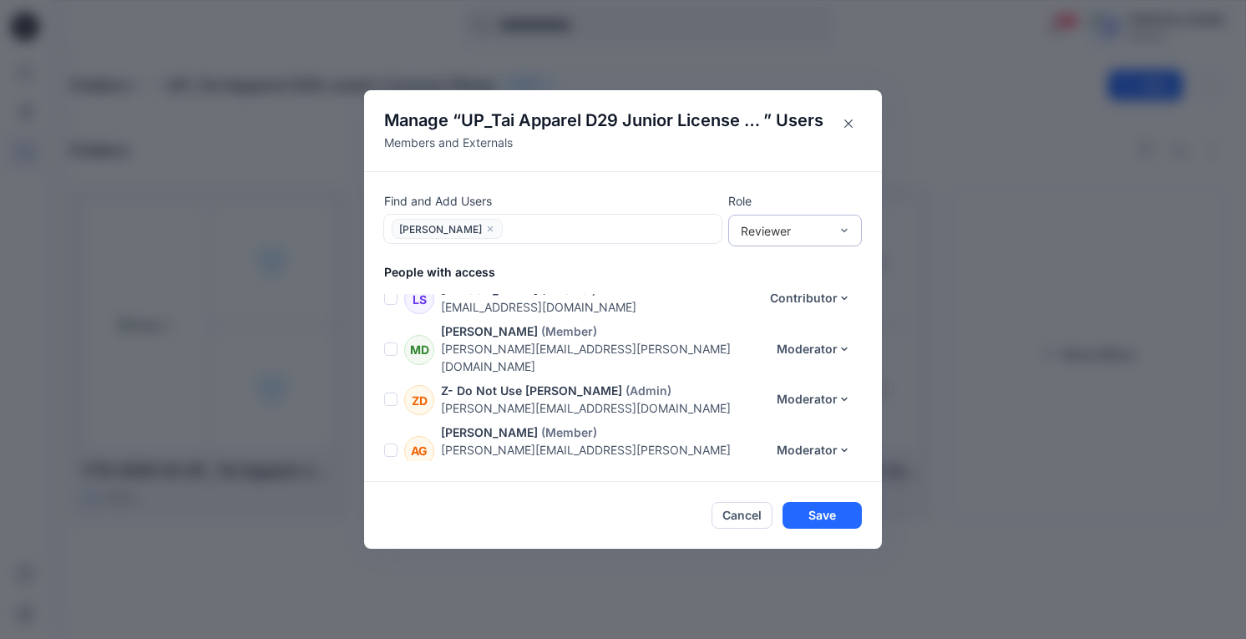
click at [790, 233] on div "Reviewer" at bounding box center [785, 231] width 88 height 18
click at [775, 322] on div "Moderator" at bounding box center [794, 320] width 127 height 29
click at [822, 513] on button "Save" at bounding box center [821, 515] width 79 height 27
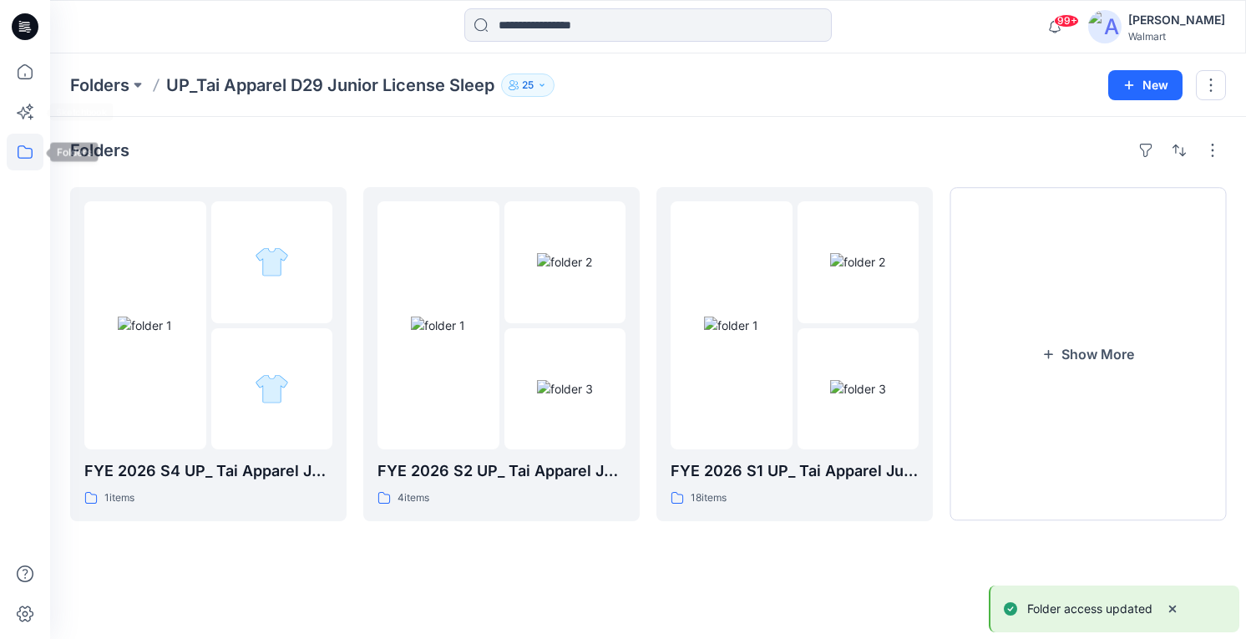
click at [31, 149] on icon at bounding box center [25, 151] width 15 height 13
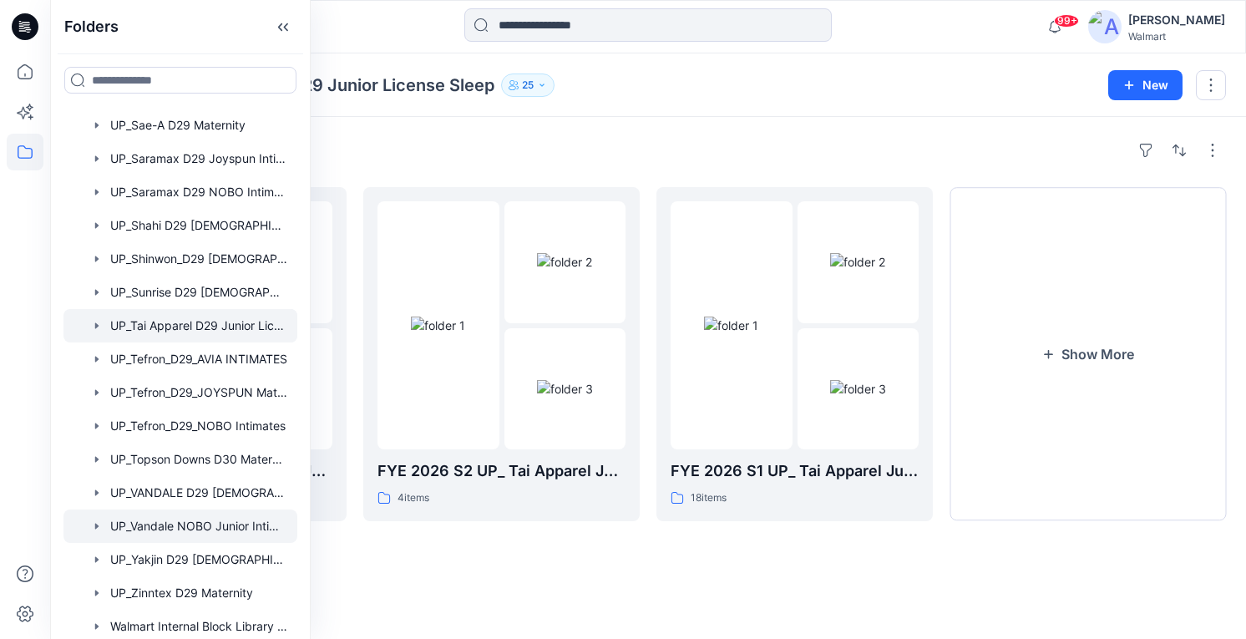
scroll to position [1419, 0]
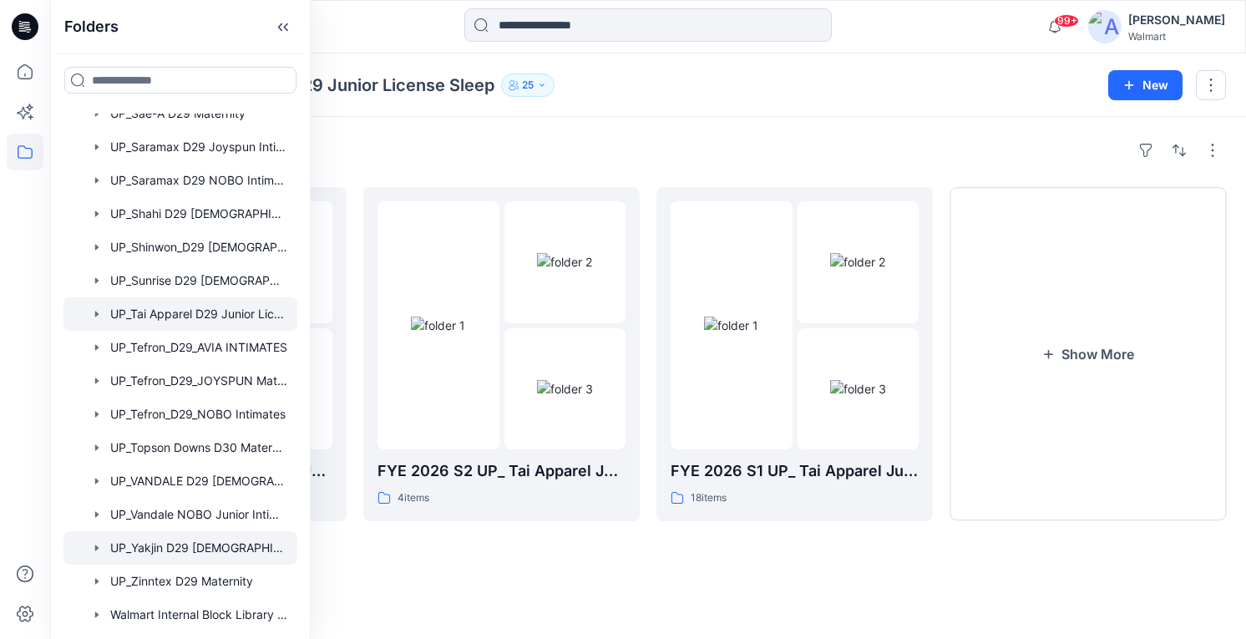
click at [210, 548] on div at bounding box center [180, 547] width 234 height 33
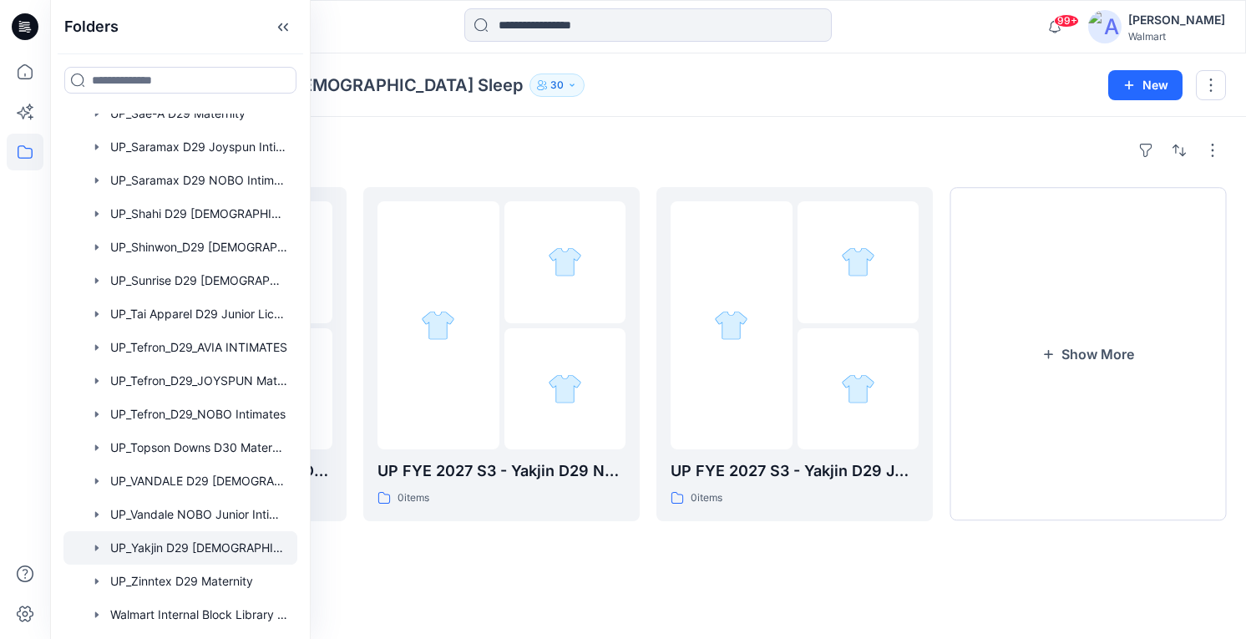
click at [533, 86] on div "Folders UP_Yakjin D29 [DEMOGRAPHIC_DATA] Sleep 30" at bounding box center [582, 84] width 1025 height 23
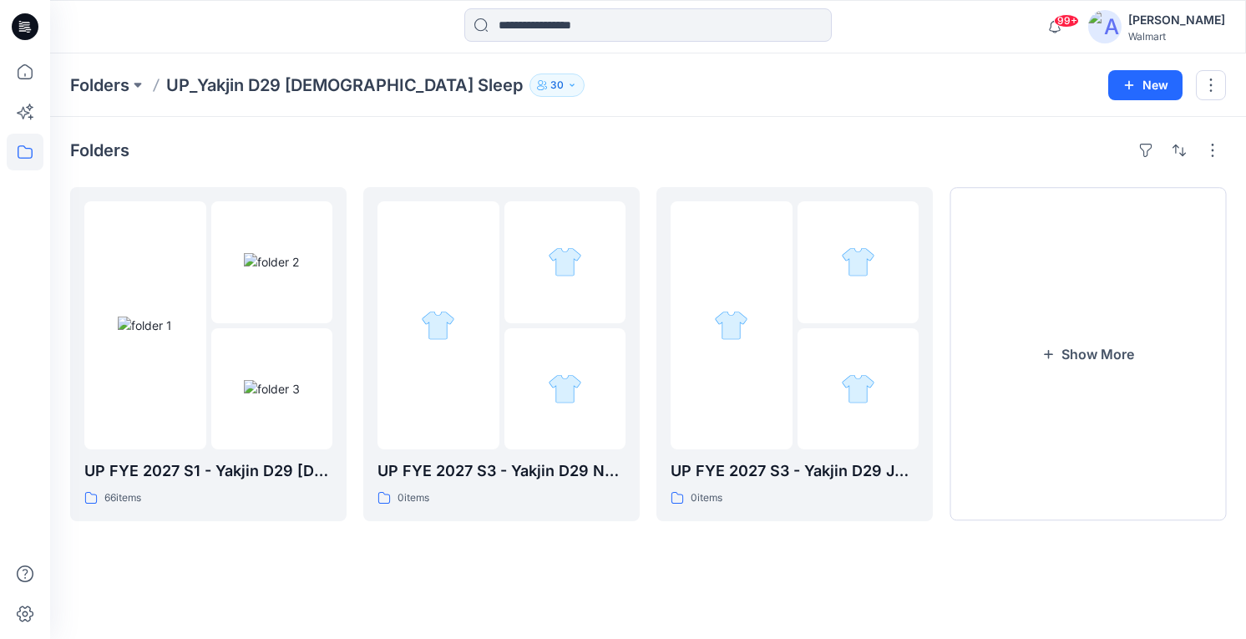
click at [550, 83] on p "30" at bounding box center [556, 85] width 13 height 18
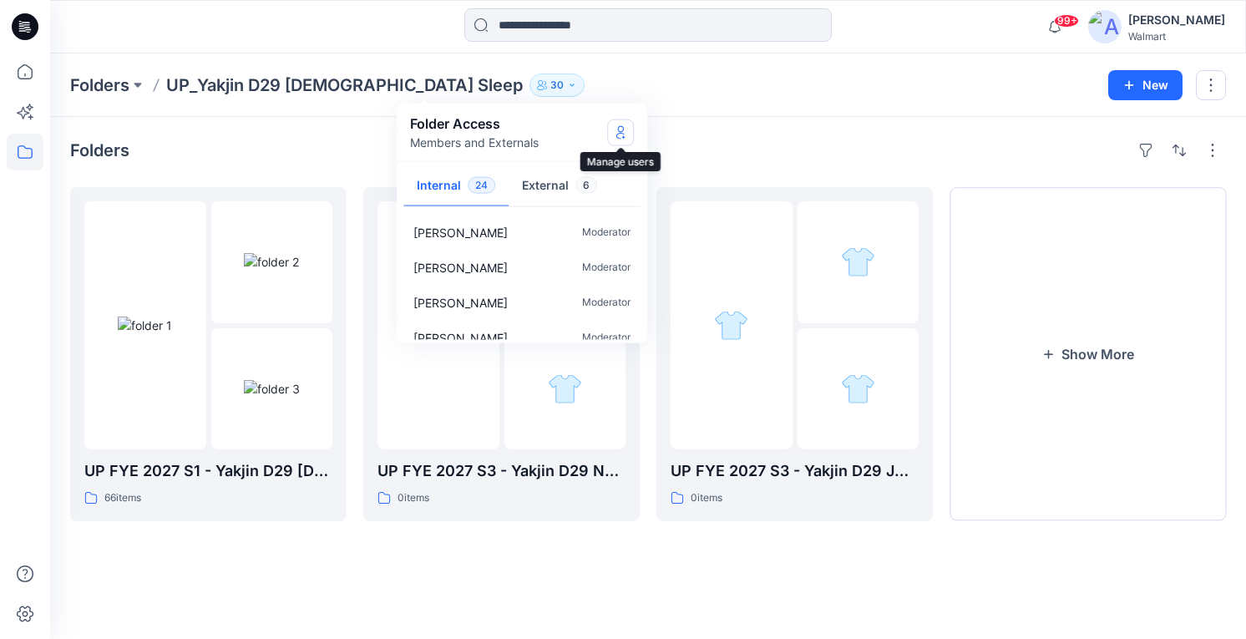
click at [617, 135] on icon "Manage Users" at bounding box center [620, 131] width 13 height 13
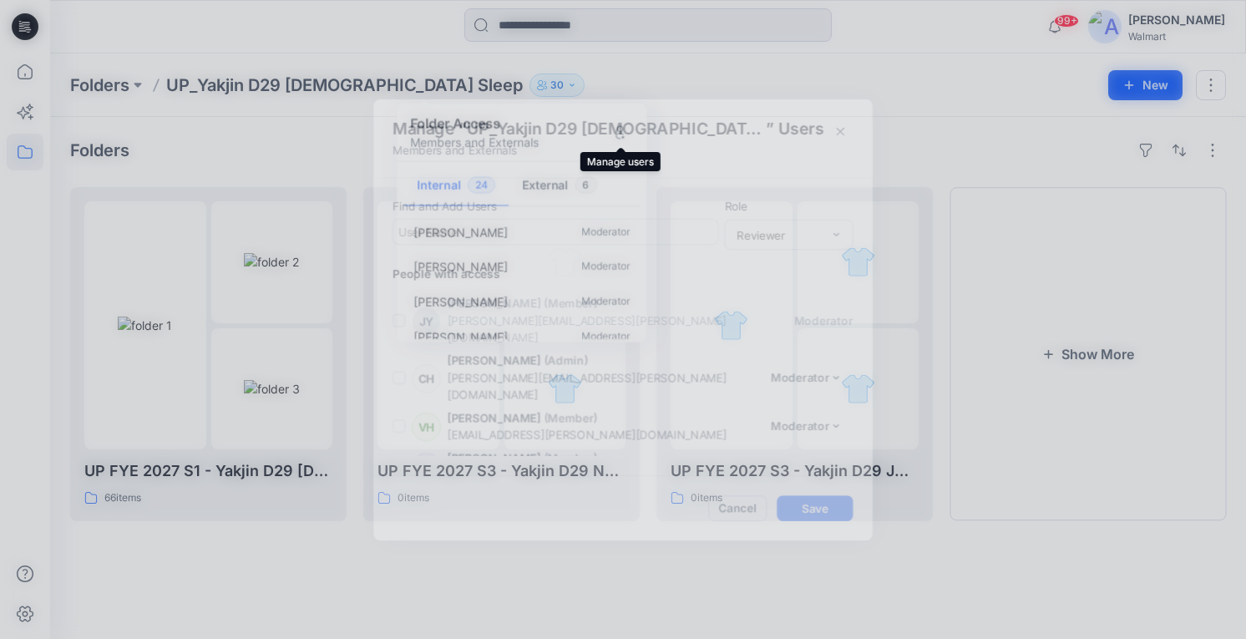
scroll to position [1079, 0]
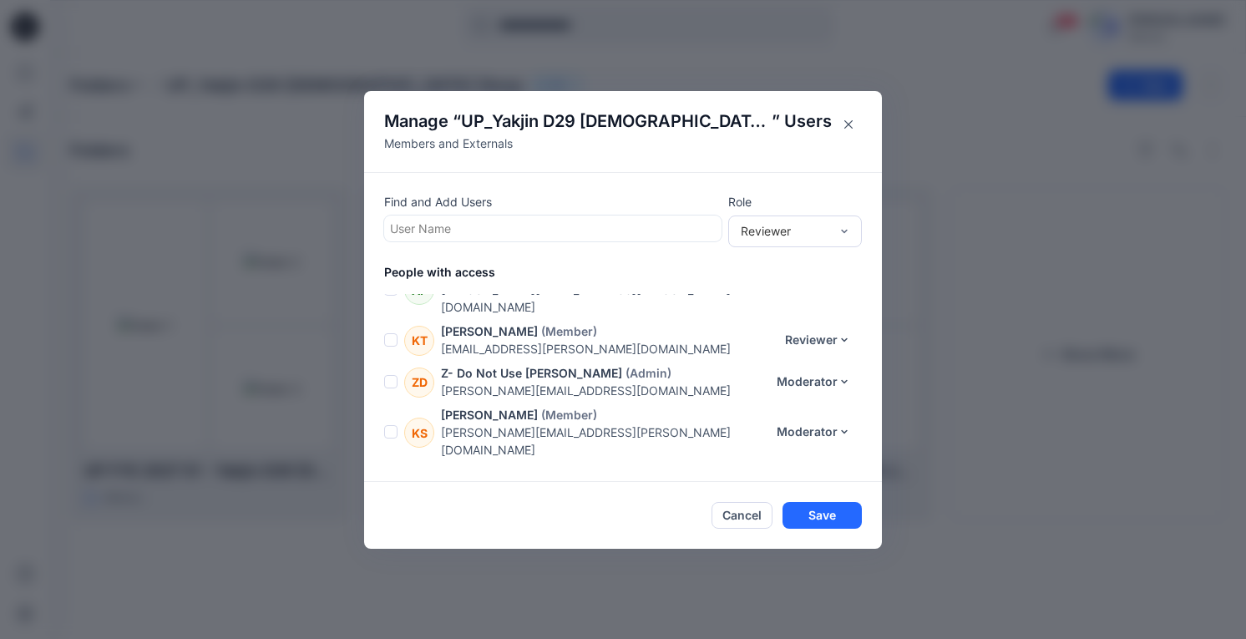
click at [479, 234] on div at bounding box center [553, 228] width 326 height 21
type input "*****"
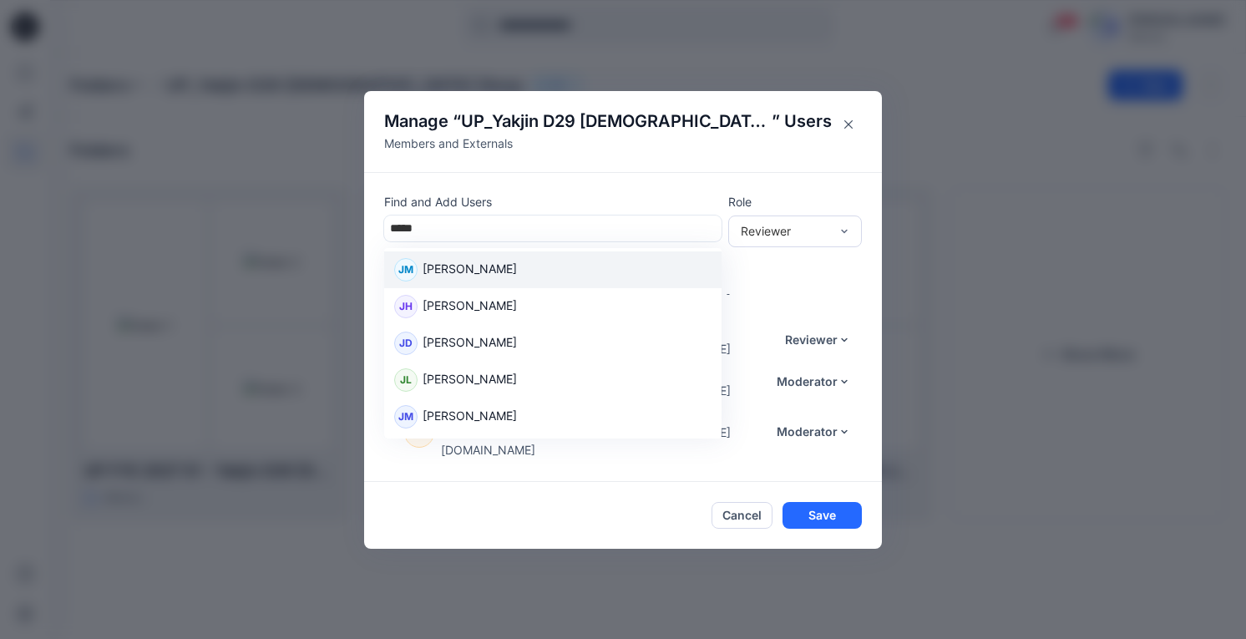
click at [509, 267] on p "[PERSON_NAME]" at bounding box center [469, 271] width 94 height 22
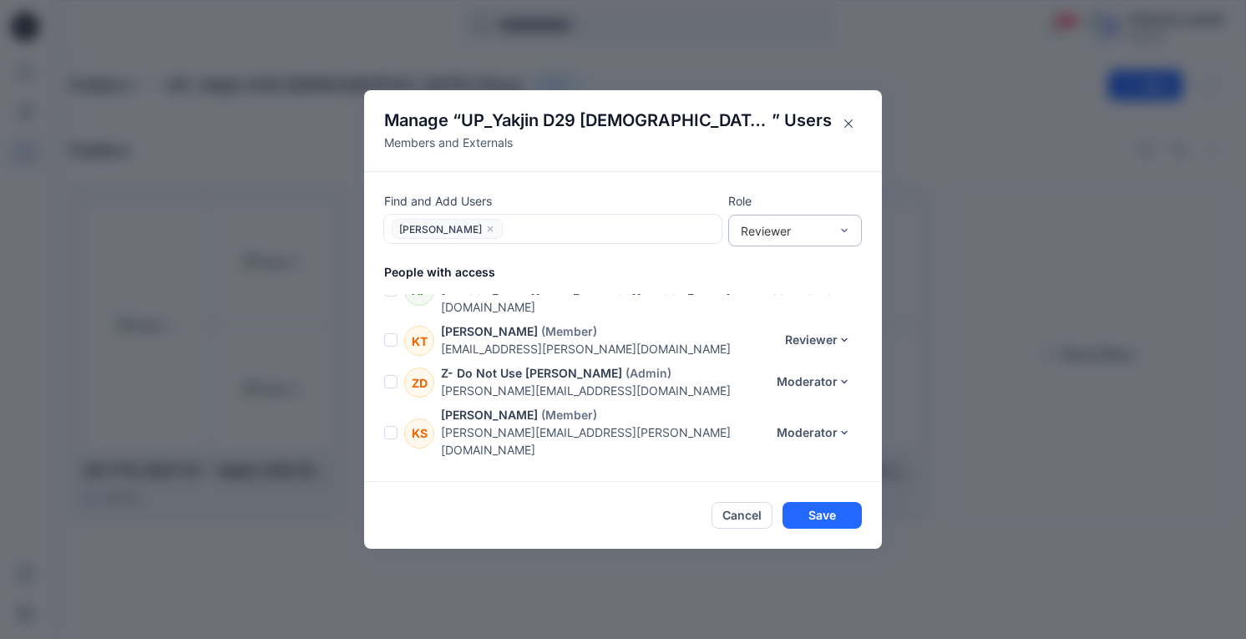
click at [781, 237] on div "Reviewer" at bounding box center [785, 231] width 88 height 18
click at [797, 315] on div "Moderator" at bounding box center [794, 320] width 127 height 29
click at [826, 518] on button "Save" at bounding box center [821, 515] width 79 height 27
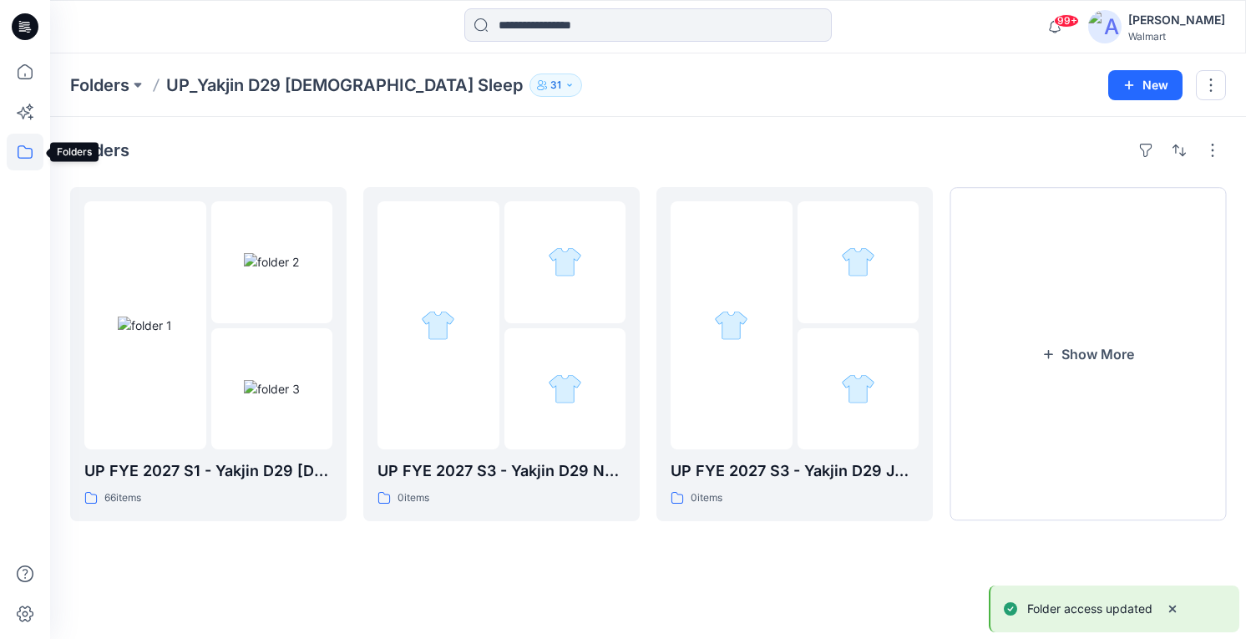
click at [29, 154] on icon at bounding box center [25, 152] width 37 height 37
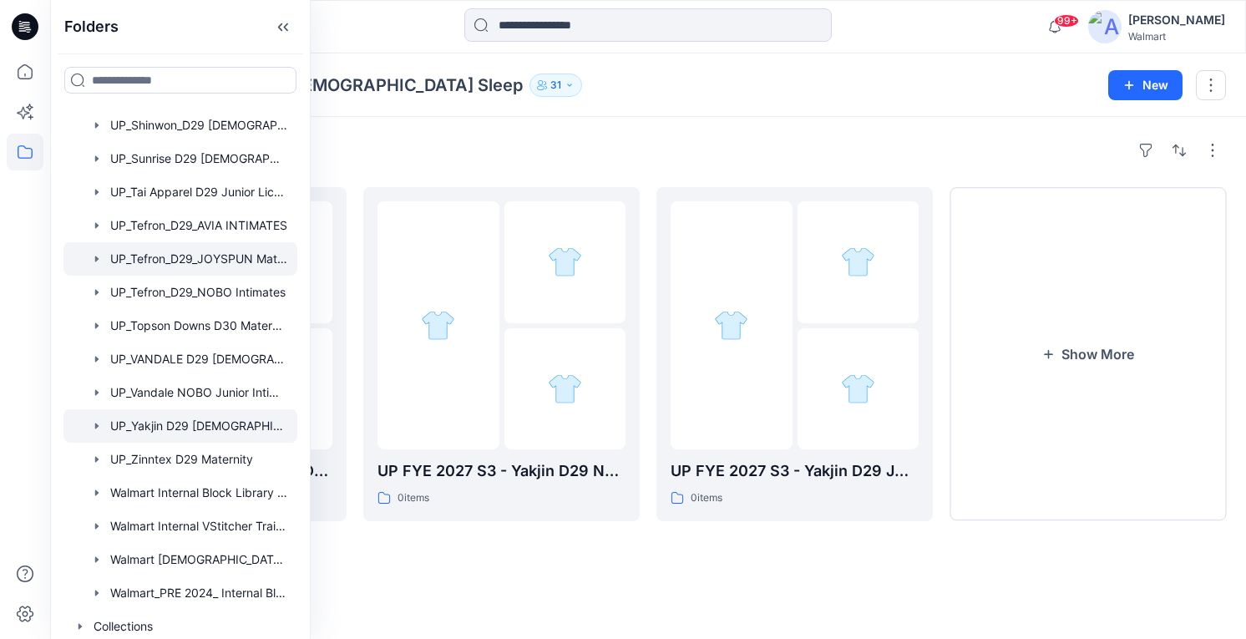
scroll to position [1544, 0]
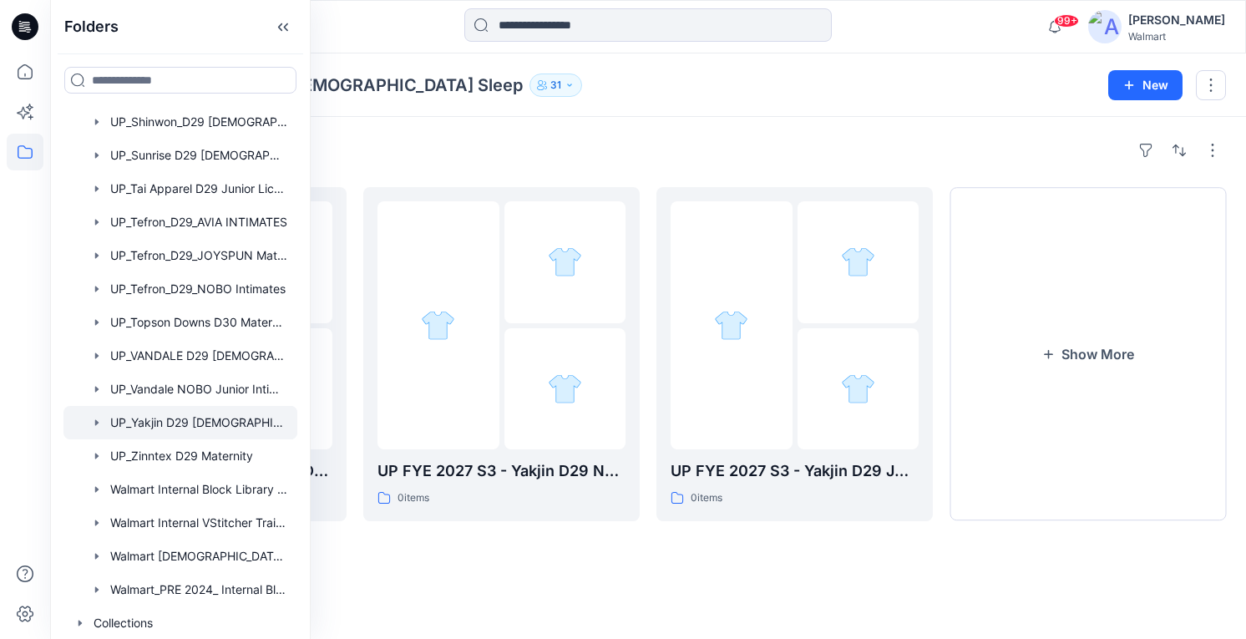
click at [759, 106] on div "Folders UP_Yakjin D29 [DEMOGRAPHIC_DATA] Sleep 31 Folder Access Members and Ext…" at bounding box center [647, 84] width 1195 height 63
